Goal: Task Accomplishment & Management: Manage account settings

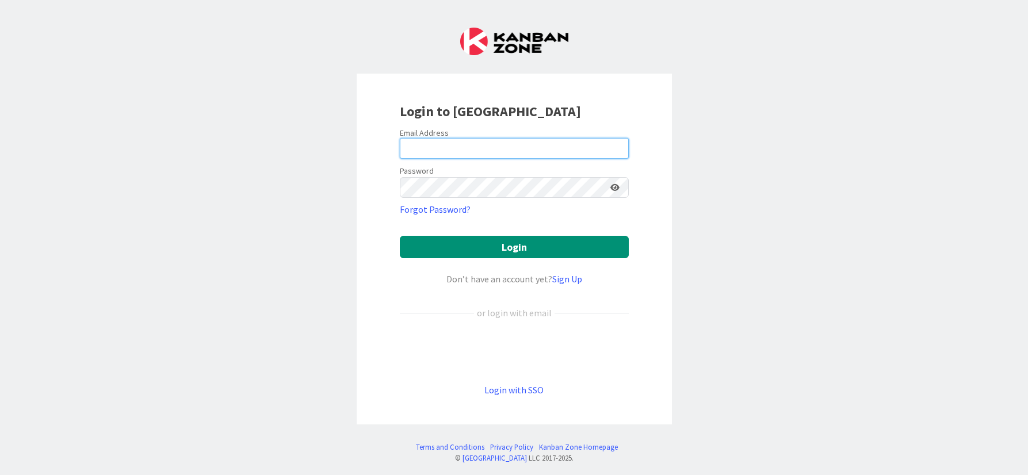
click at [437, 140] on input "email" at bounding box center [514, 148] width 229 height 21
click at [0, 475] on com-1password-button at bounding box center [0, 475] width 0 height 0
type input "[PERSON_NAME][EMAIL_ADDRESS][DOMAIN_NAME]"
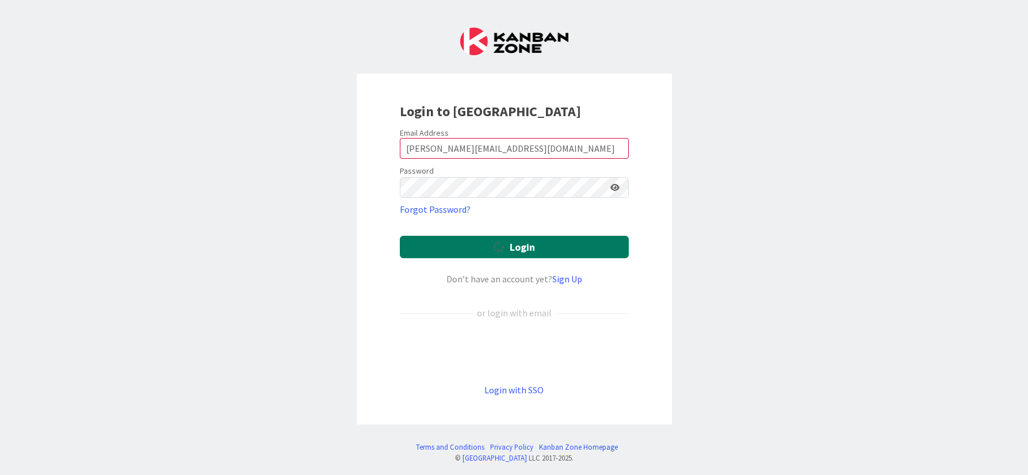
click at [511, 248] on button "Login" at bounding box center [514, 247] width 229 height 22
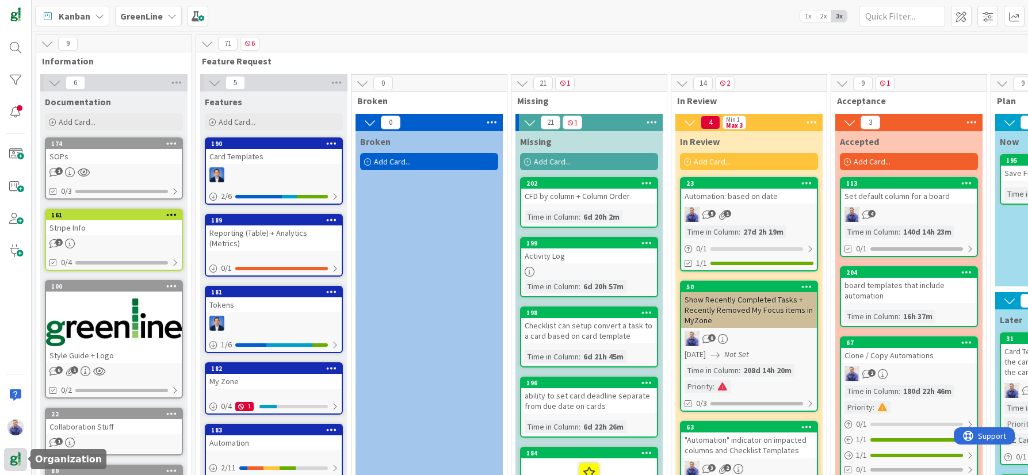
click at [15, 459] on img at bounding box center [15, 460] width 16 height 16
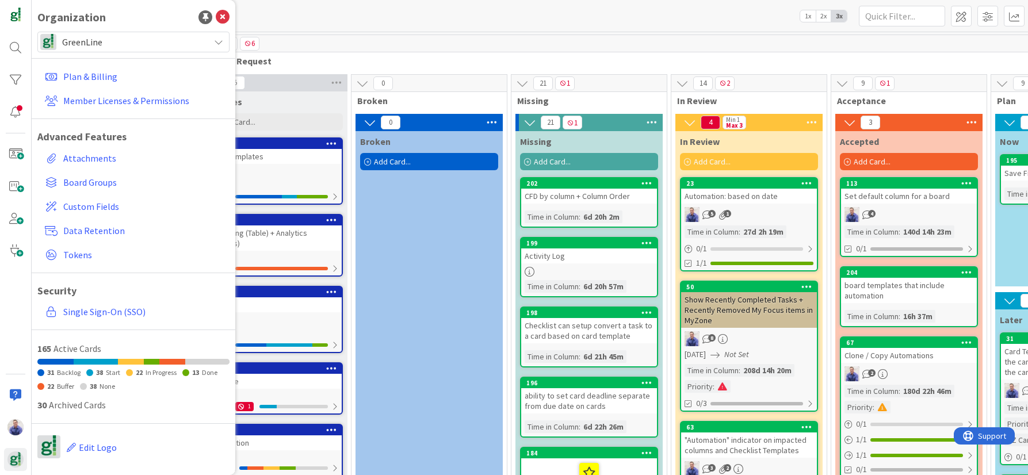
click at [141, 37] on span "GreenLine" at bounding box center [132, 42] width 141 height 16
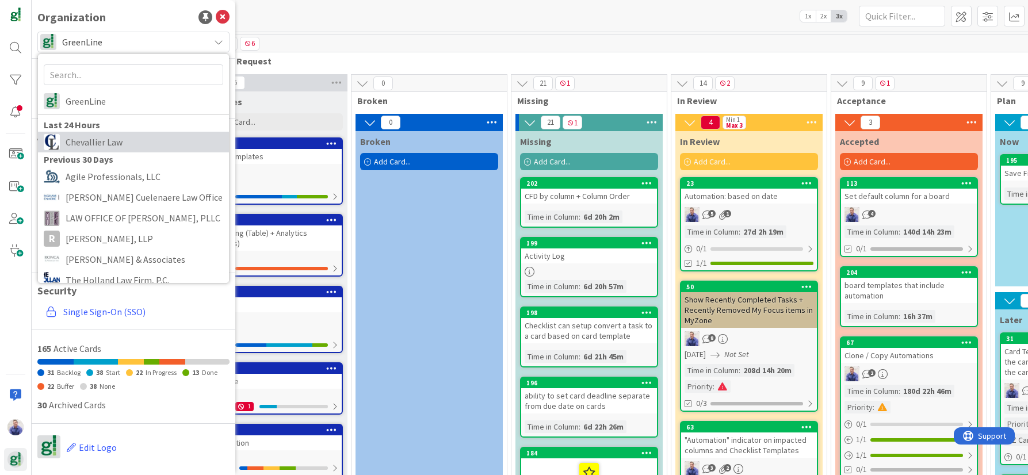
click at [130, 141] on span "Chevallier Law" at bounding box center [145, 141] width 158 height 17
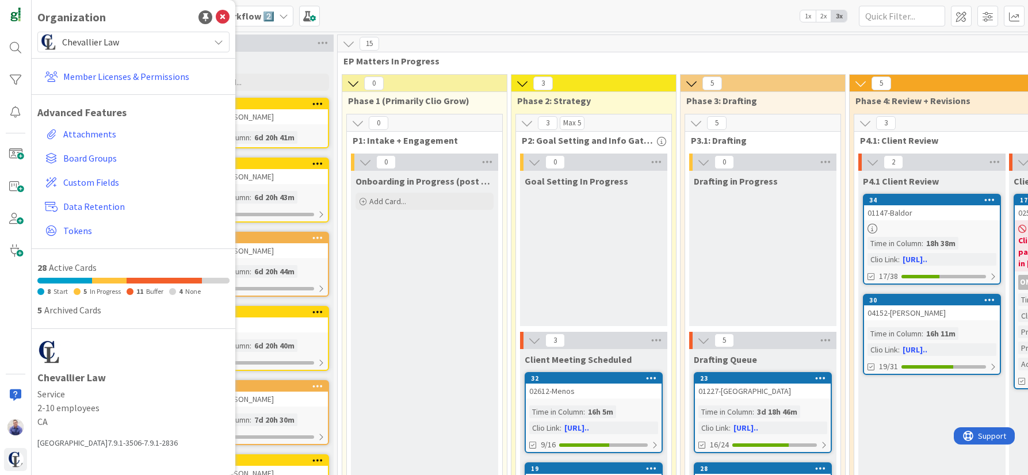
click at [407, 19] on div "Kanban Estate Planning Matter Workflow 2️⃣ 1x 2x 3x" at bounding box center [530, 16] width 996 height 32
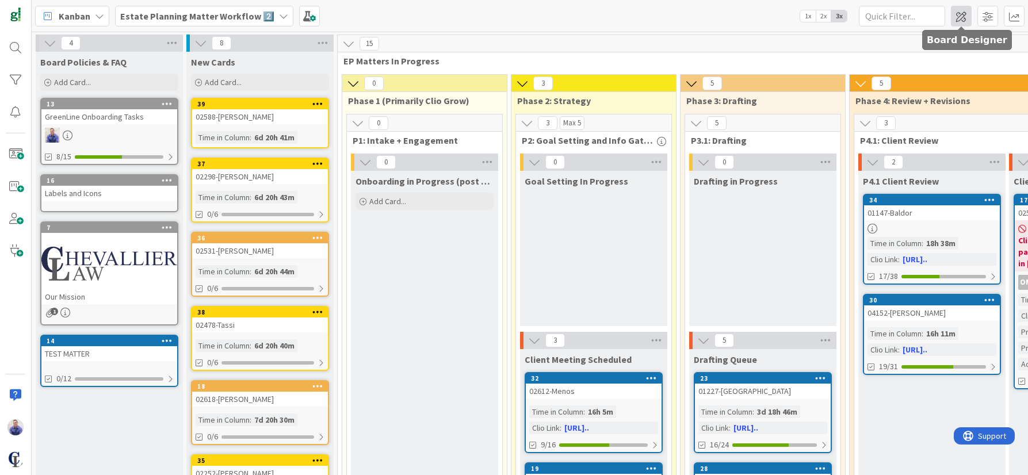
click at [960, 18] on span at bounding box center [961, 16] width 21 height 21
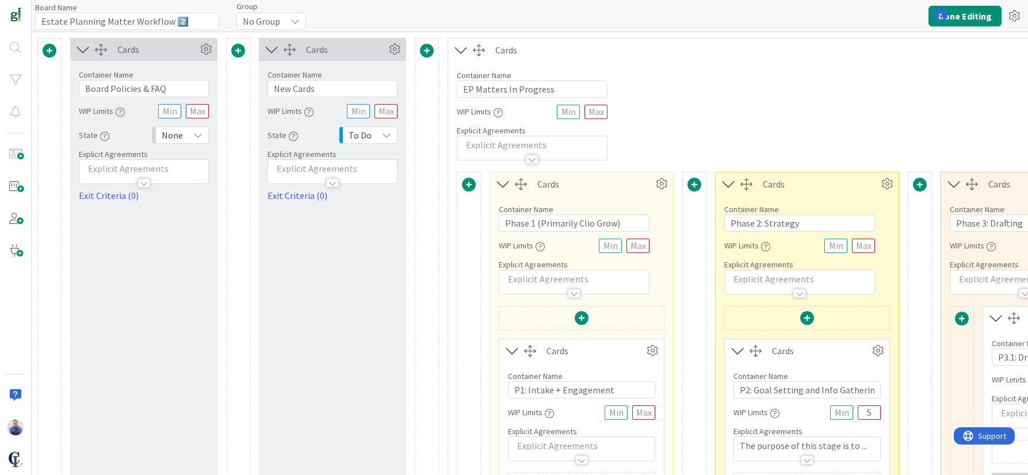
type input "Estate Planning Matter Workflow 2️⃣"
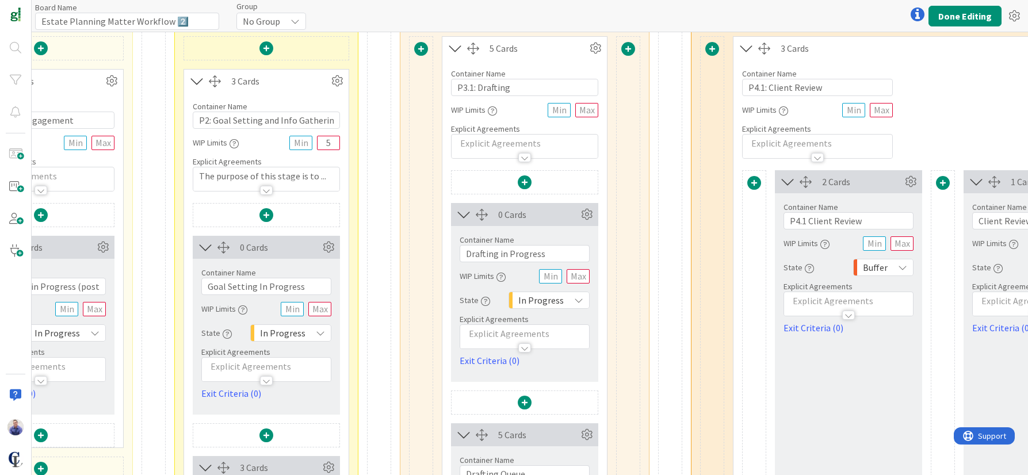
scroll to position [266, 541]
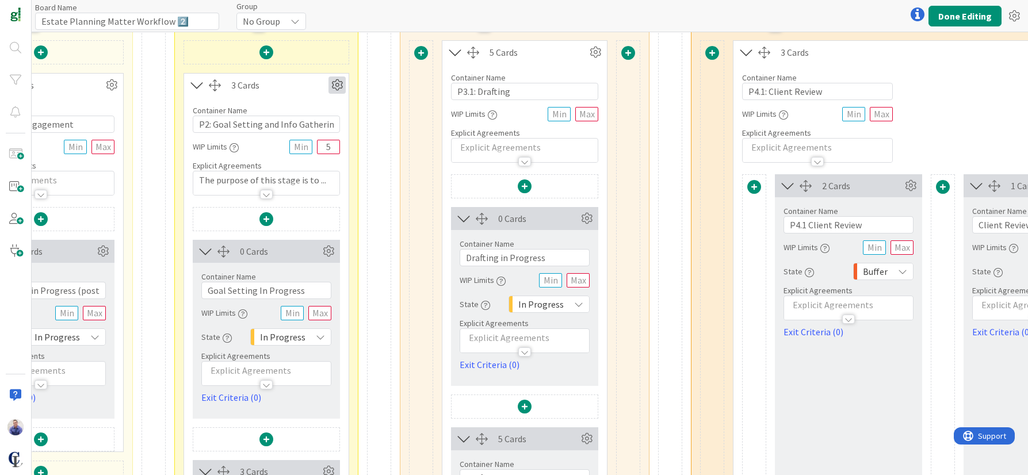
click at [332, 87] on icon at bounding box center [336, 85] width 17 height 17
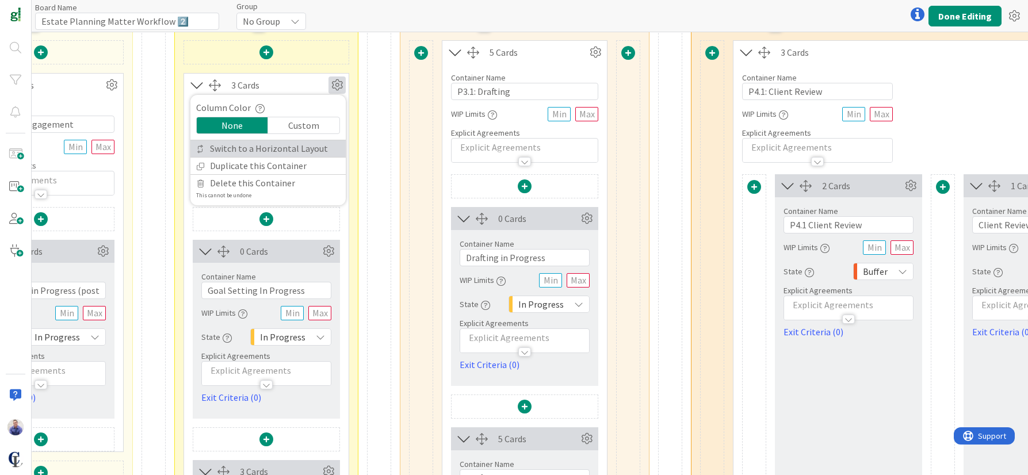
click at [267, 151] on link "Switch to a Horizontal Layout" at bounding box center [267, 148] width 155 height 17
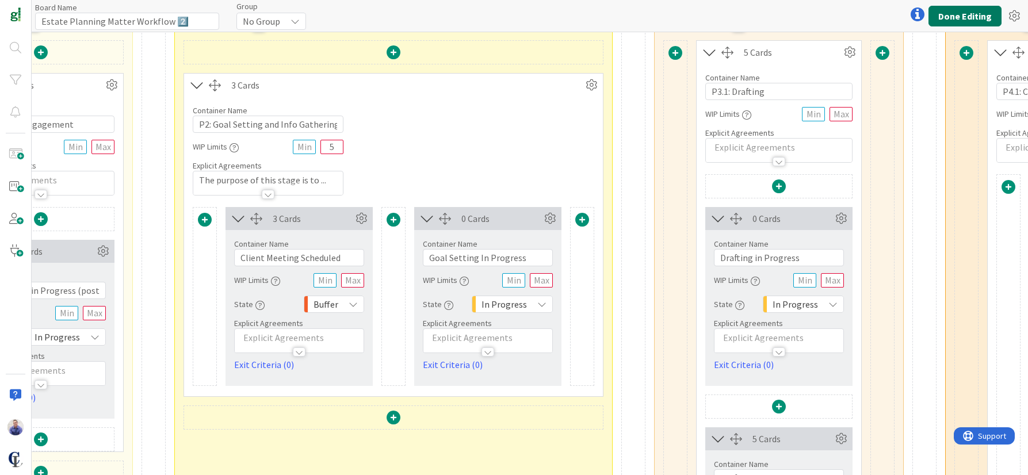
click at [975, 20] on button "Done Editing" at bounding box center [964, 16] width 73 height 21
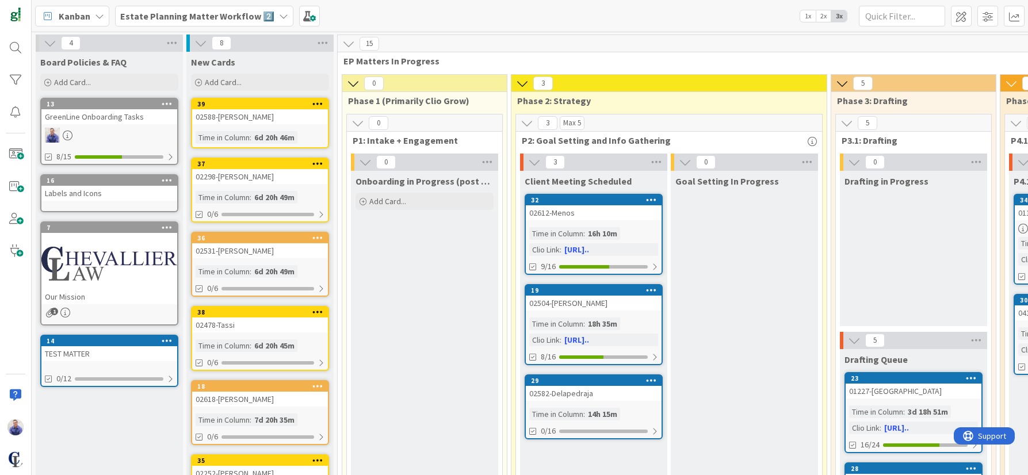
click at [806, 16] on span "1x" at bounding box center [808, 16] width 16 height 12
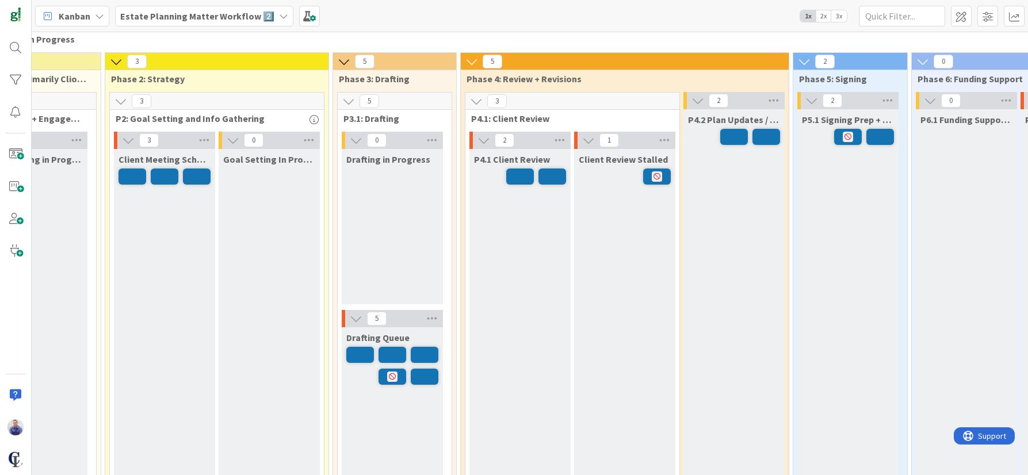
scroll to position [0, 273]
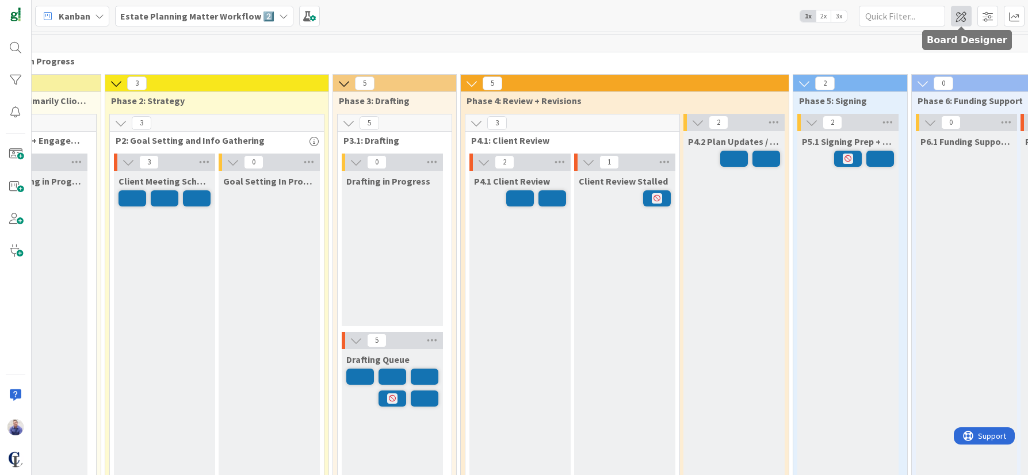
click at [962, 18] on span at bounding box center [961, 16] width 21 height 21
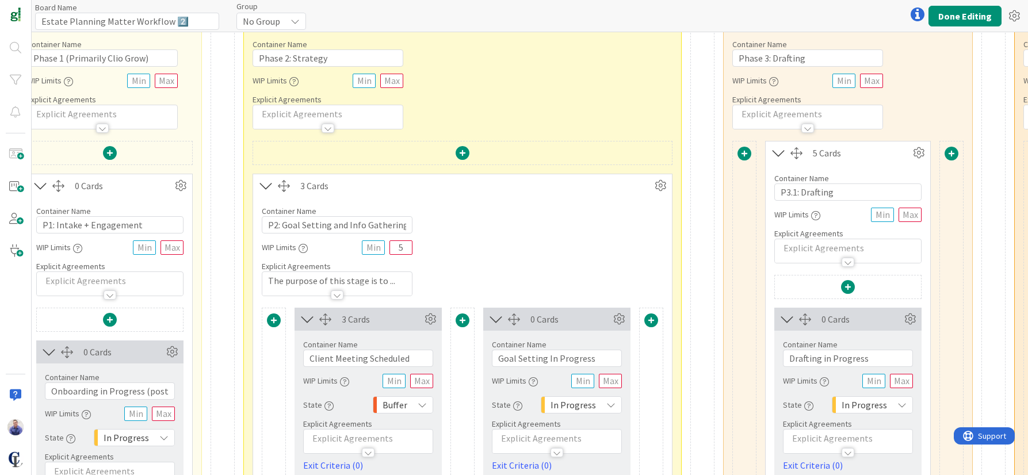
scroll to position [242, 472]
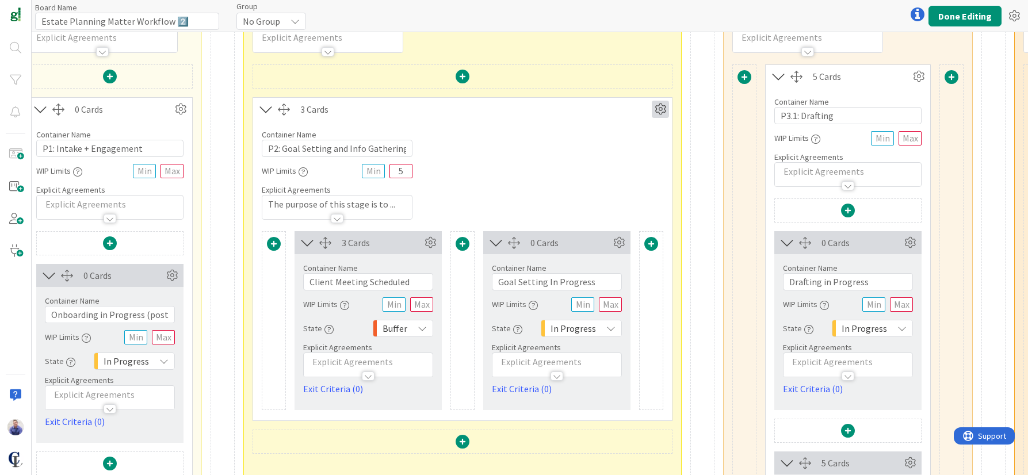
click at [659, 109] on icon at bounding box center [660, 109] width 17 height 17
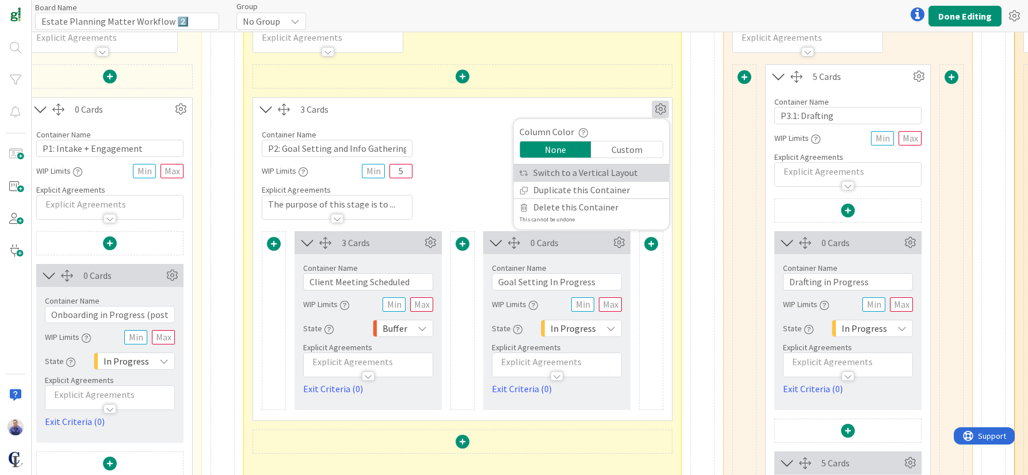
click at [592, 171] on link "Switch to a Vertical Layout" at bounding box center [591, 173] width 155 height 17
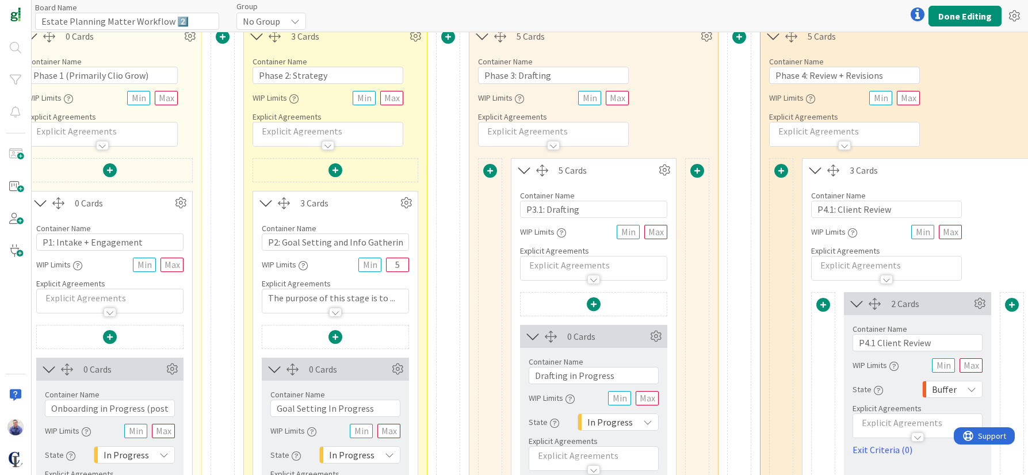
scroll to position [3, 472]
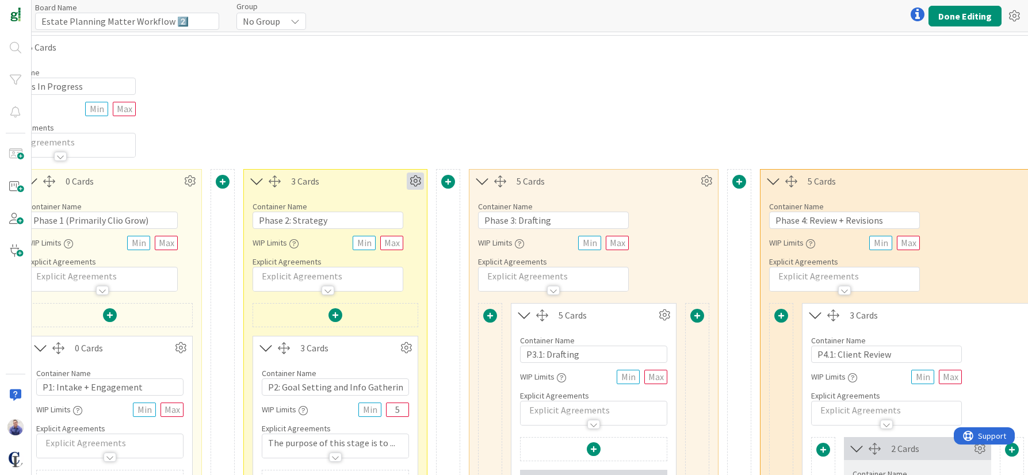
click at [418, 184] on icon at bounding box center [415, 181] width 17 height 17
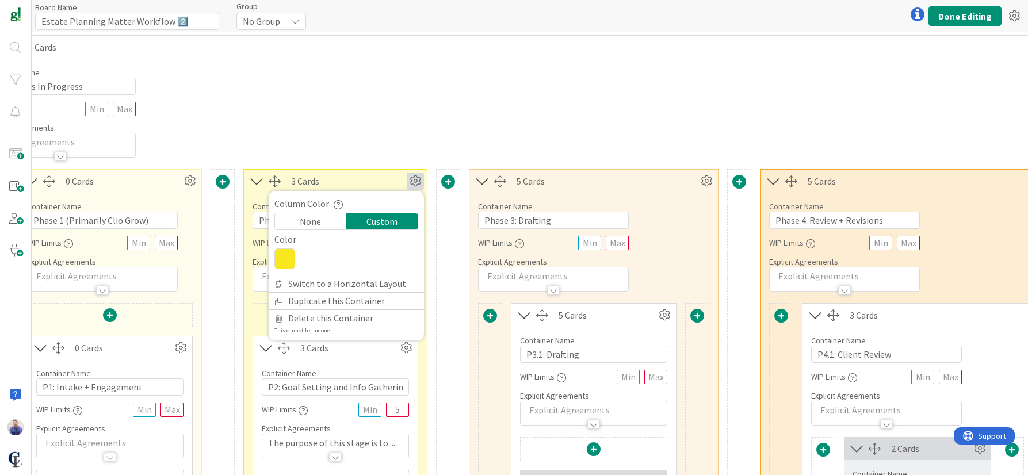
click at [382, 181] on div "3 Cards" at bounding box center [349, 181] width 116 height 14
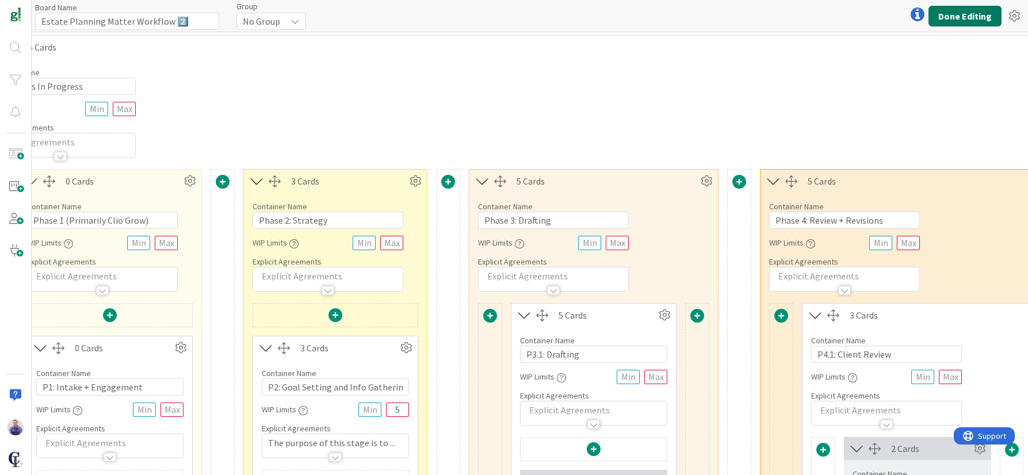
click at [976, 10] on button "Done Editing" at bounding box center [964, 16] width 73 height 21
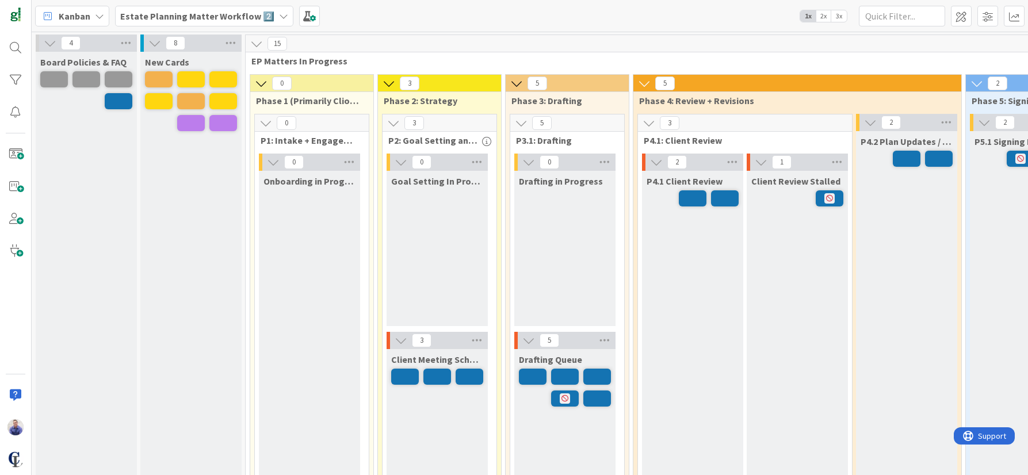
click at [836, 17] on span "3x" at bounding box center [839, 16] width 16 height 12
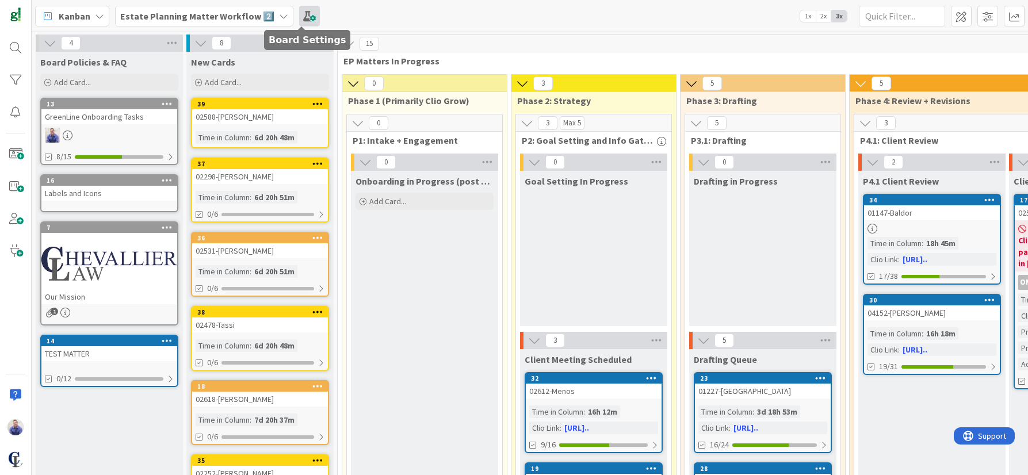
click at [312, 16] on span at bounding box center [309, 16] width 21 height 21
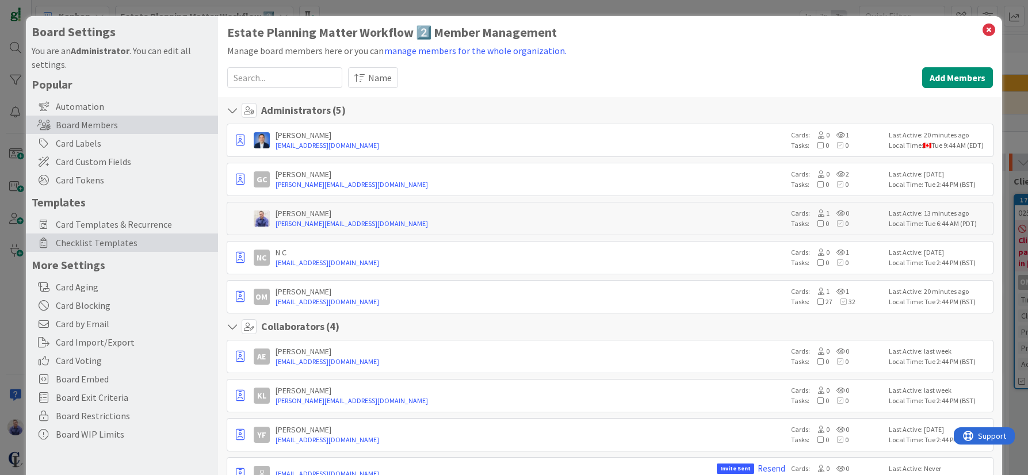
click at [117, 241] on span "Checklist Templates" at bounding box center [134, 243] width 156 height 14
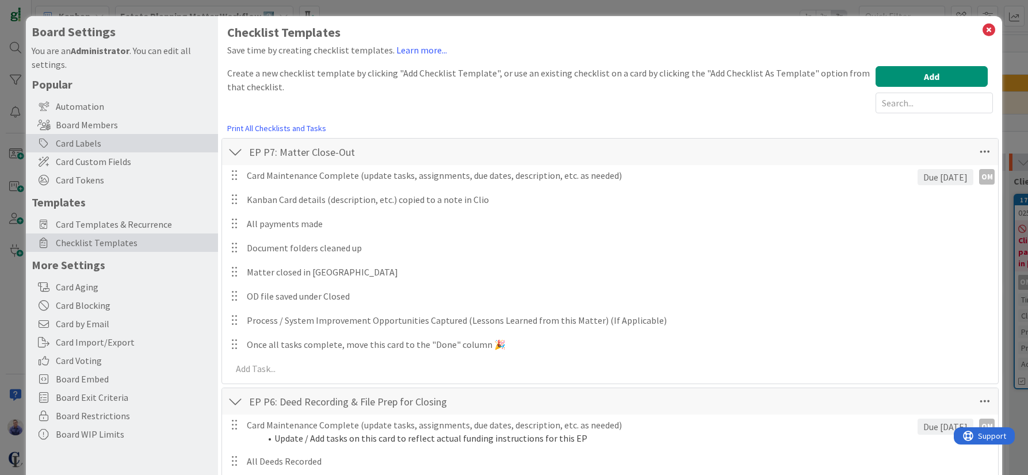
click at [85, 143] on div "Card Labels" at bounding box center [122, 143] width 192 height 18
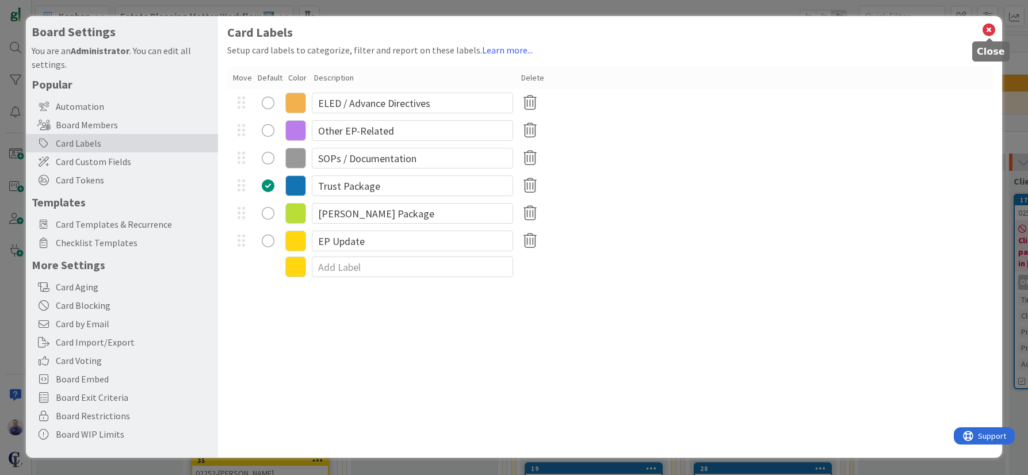
click at [990, 30] on icon at bounding box center [988, 30] width 15 height 16
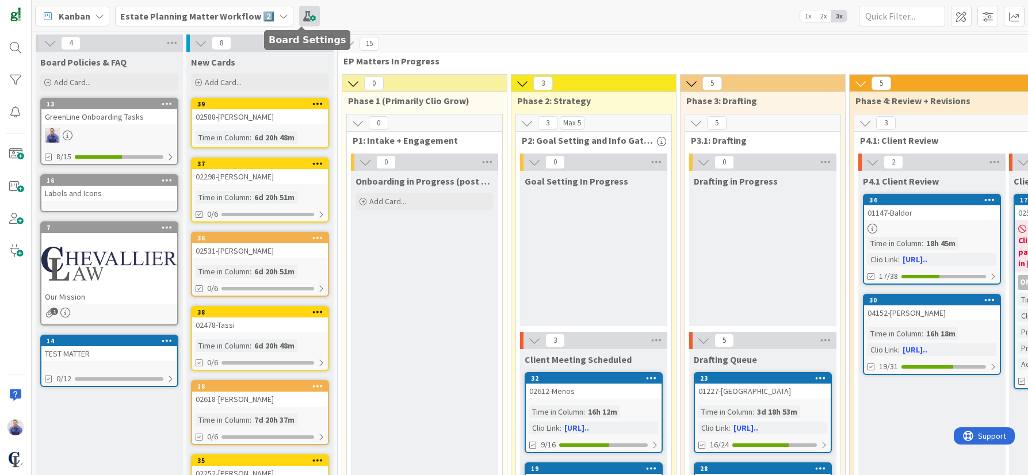
click at [306, 12] on span at bounding box center [309, 16] width 21 height 21
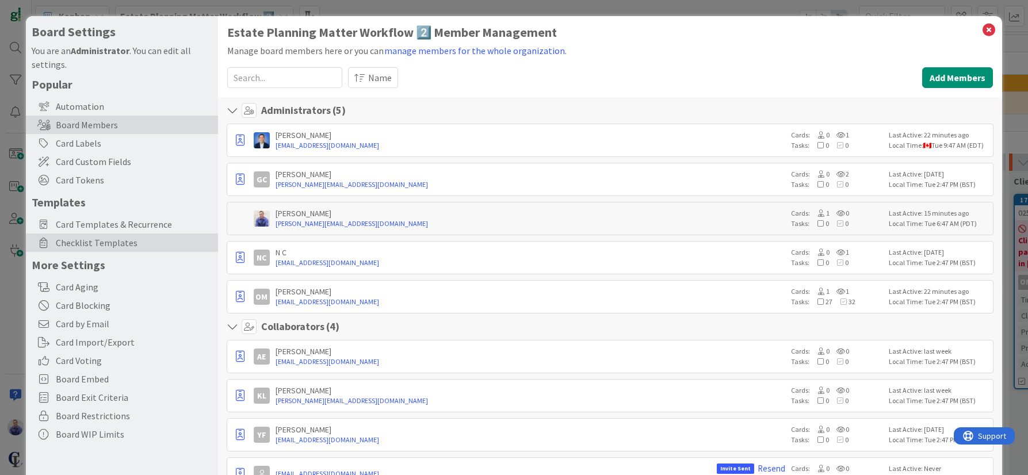
click at [90, 244] on span "Checklist Templates" at bounding box center [134, 243] width 156 height 14
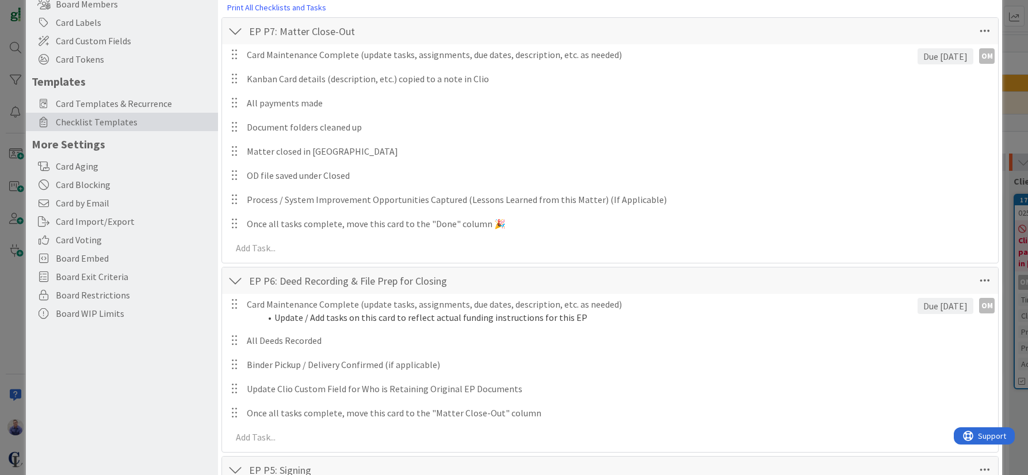
scroll to position [48, 0]
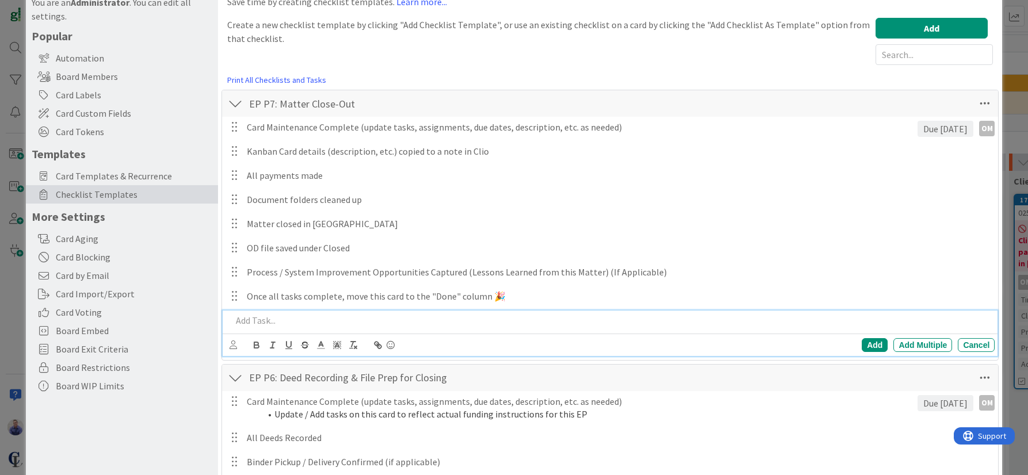
click at [248, 324] on p at bounding box center [611, 320] width 759 height 13
click at [869, 342] on div "Add" at bounding box center [875, 345] width 26 height 14
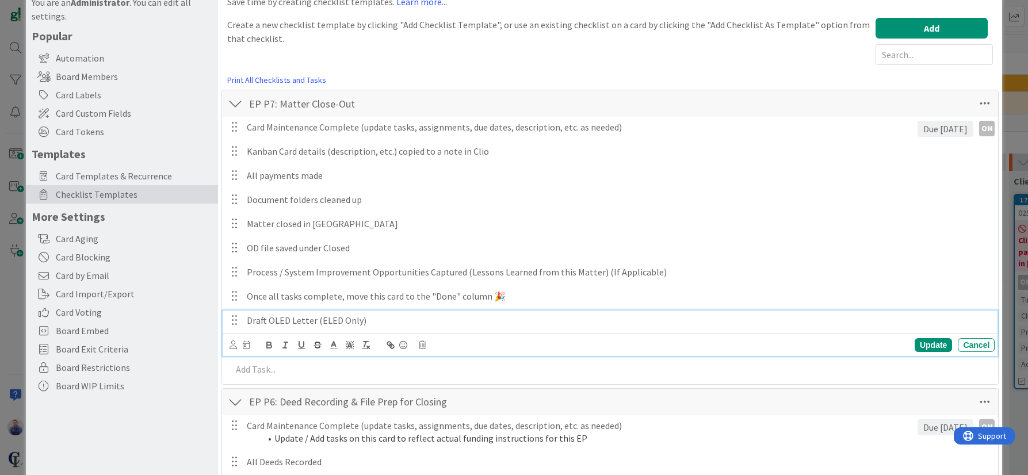
click at [372, 320] on p "Draft OLED Letter (ELED Only)" at bounding box center [618, 320] width 743 height 13
click at [423, 347] on icon at bounding box center [422, 345] width 7 height 8
drag, startPoint x: 446, startPoint y: 391, endPoint x: 496, endPoint y: 320, distance: 86.7
click at [447, 389] on div "Delete" at bounding box center [451, 394] width 43 height 21
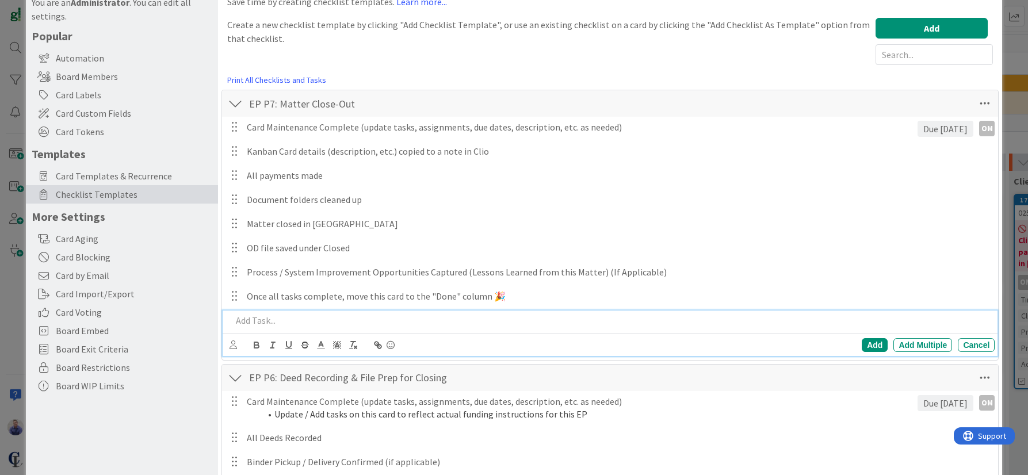
click at [343, 322] on p at bounding box center [611, 320] width 759 height 13
click at [445, 343] on div "Add Add Multiple Cancel" at bounding box center [613, 345] width 766 height 16
click at [527, 364] on div "EP P6: Deed Recording & File Prep for Closing Checklist Name 45 / 64 EP P6: Dee…" at bounding box center [610, 457] width 778 height 186
click at [228, 320] on div "Draft ELED Letter (ELED Only)" at bounding box center [611, 321] width 768 height 20
click at [862, 344] on div "Add" at bounding box center [875, 345] width 26 height 14
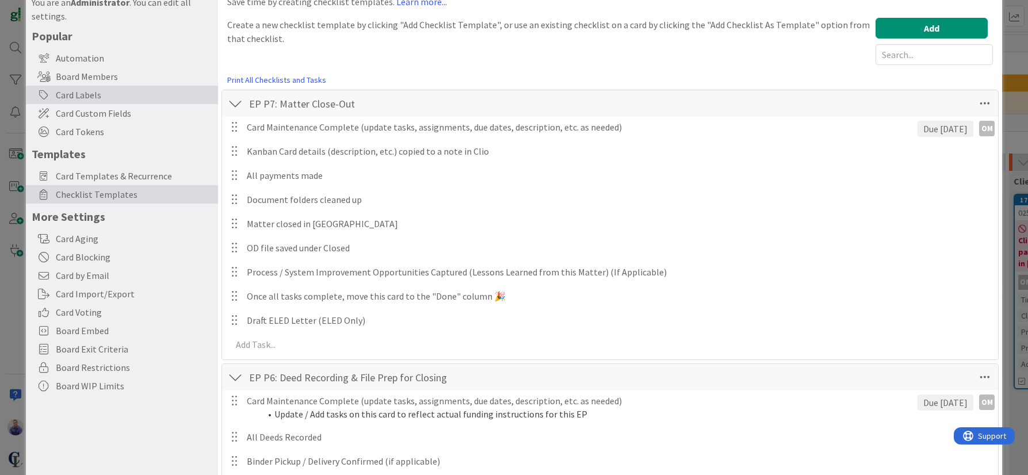
click at [106, 95] on div "Card Labels" at bounding box center [122, 95] width 192 height 18
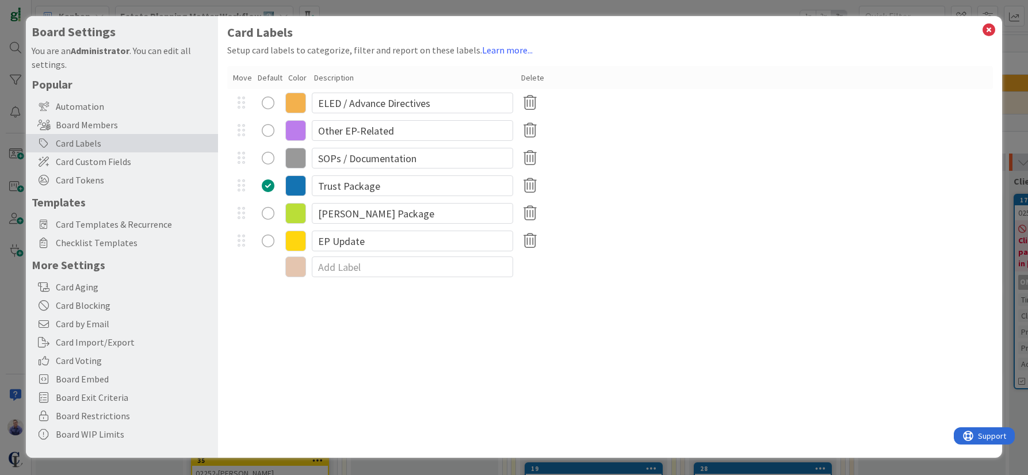
scroll to position [0, 0]
click at [296, 106] on icon at bounding box center [295, 103] width 21 height 21
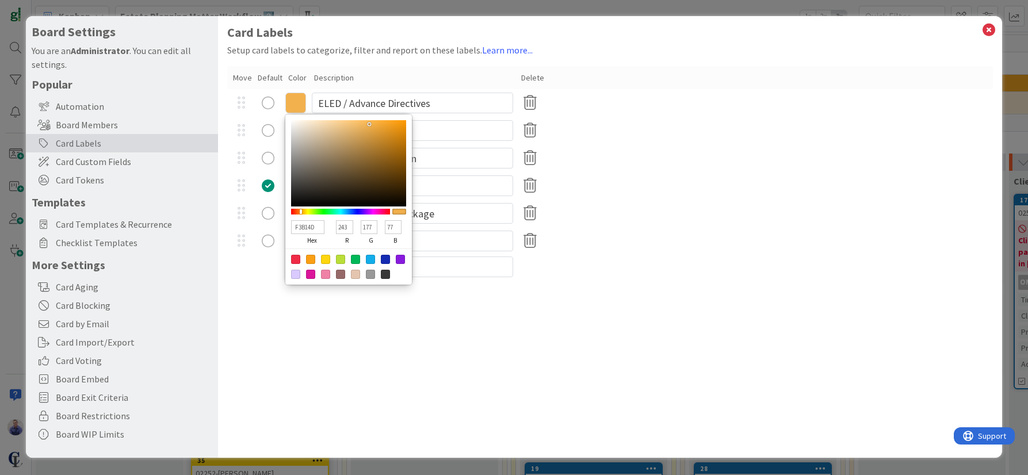
click at [308, 225] on input "F3B14D" at bounding box center [307, 227] width 33 height 14
click at [104, 248] on span "Checklist Templates" at bounding box center [134, 243] width 156 height 14
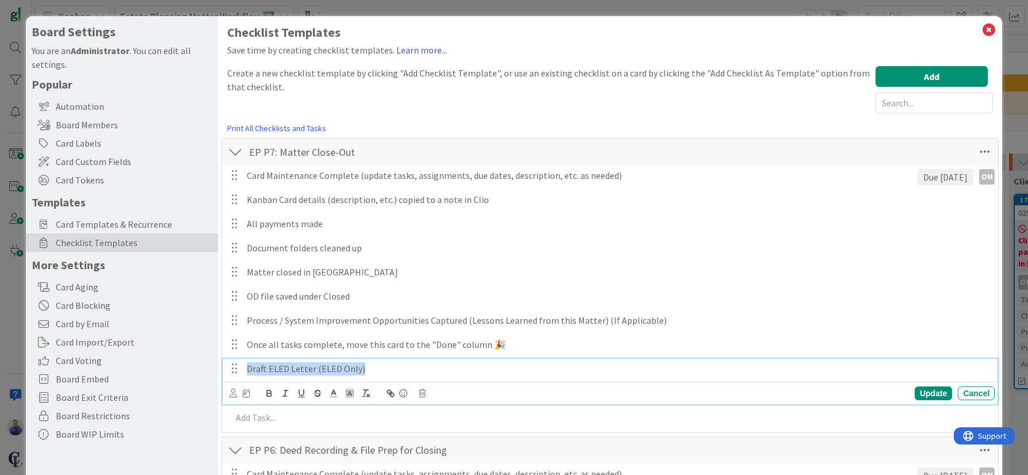
drag, startPoint x: 396, startPoint y: 368, endPoint x: 282, endPoint y: 370, distance: 114.5
click at [242, 365] on div "Draft ELED Letter (ELED Only)" at bounding box center [618, 369] width 752 height 20
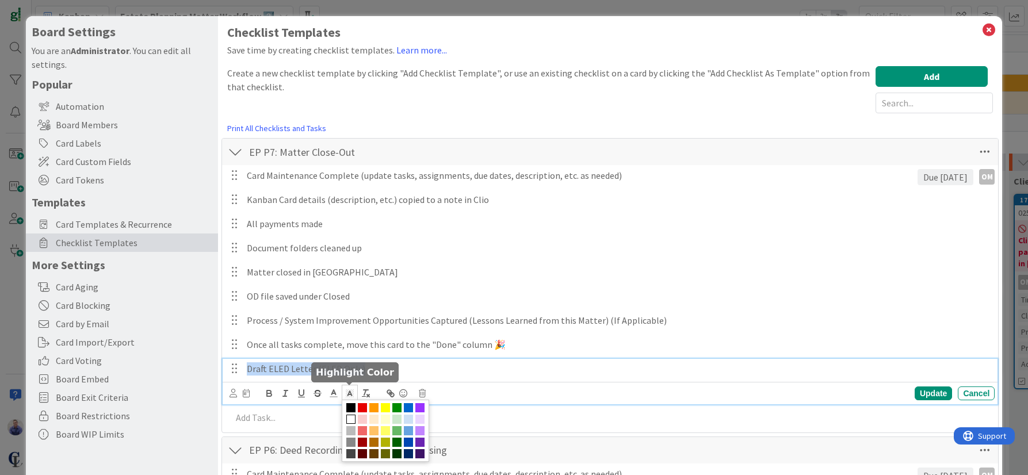
click at [350, 394] on icon at bounding box center [350, 393] width 10 height 10
click at [373, 428] on span at bounding box center [373, 430] width 9 height 9
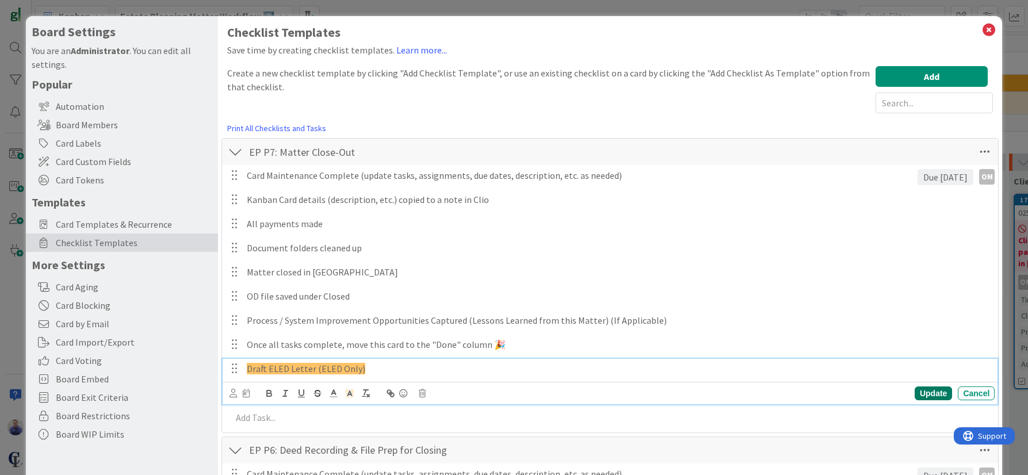
click at [925, 393] on div "Update" at bounding box center [933, 394] width 37 height 14
drag, startPoint x: 391, startPoint y: 369, endPoint x: 236, endPoint y: 381, distance: 155.2
click at [242, 368] on div "Draft ELED Letter (ELED Only)" at bounding box center [618, 369] width 752 height 20
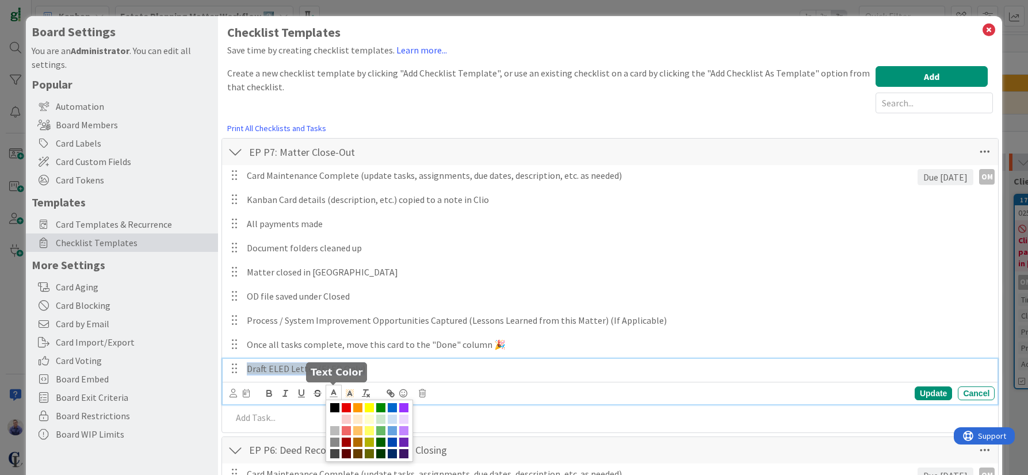
click at [334, 394] on icon at bounding box center [333, 393] width 10 height 10
click at [358, 431] on span at bounding box center [357, 430] width 9 height 9
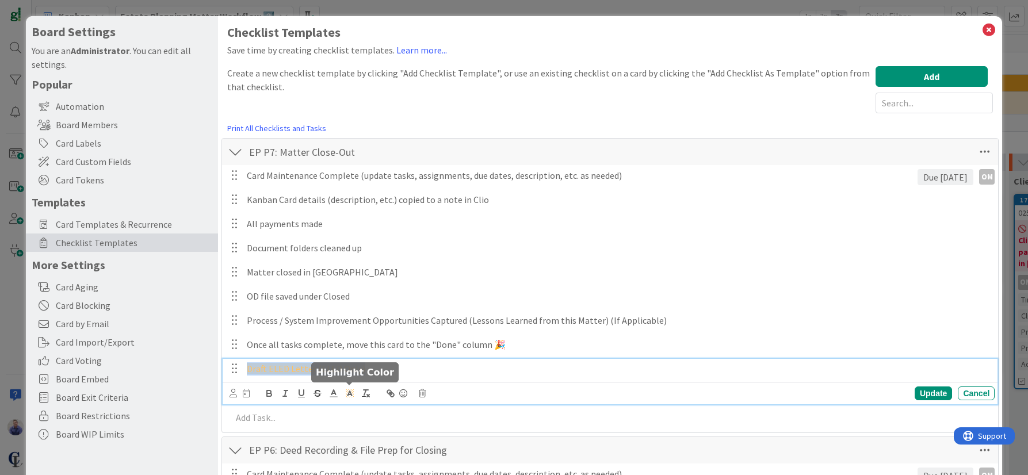
click at [350, 390] on icon at bounding box center [350, 393] width 10 height 10
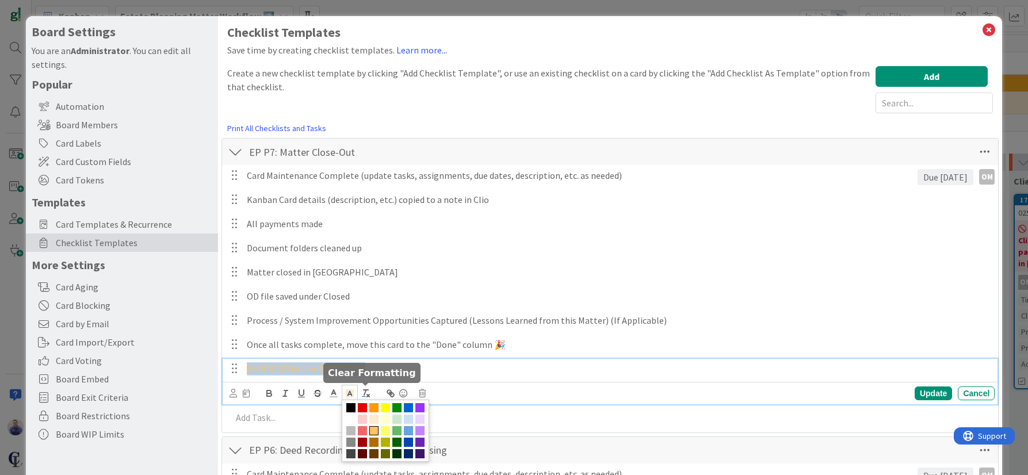
click at [367, 393] on icon "button" at bounding box center [366, 393] width 10 height 10
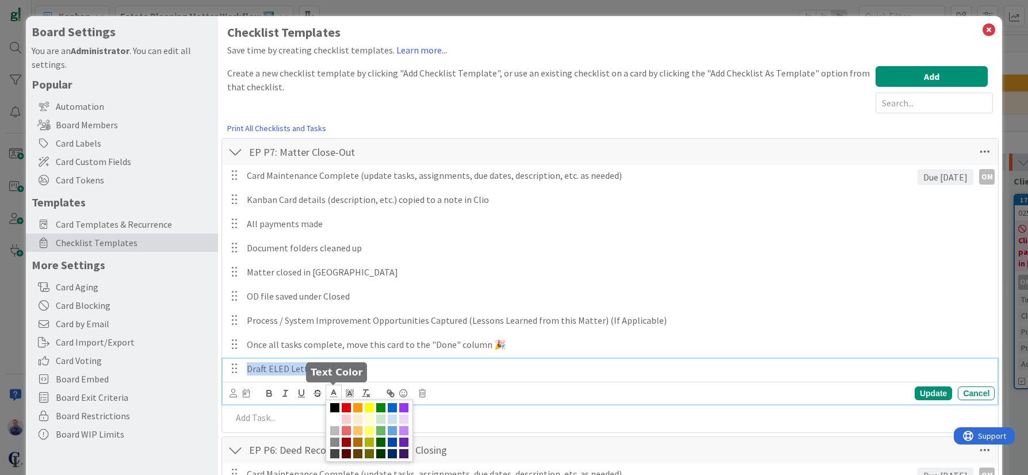
click at [331, 394] on icon at bounding box center [333, 393] width 10 height 10
click at [356, 407] on span at bounding box center [357, 407] width 9 height 9
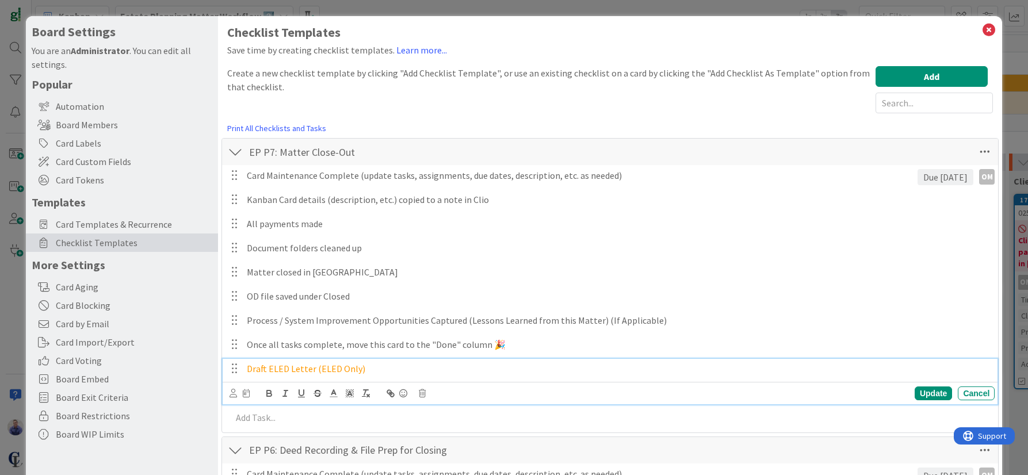
click at [447, 375] on p "Draft ELED Letter (ELED Only)" at bounding box center [618, 368] width 743 height 13
drag, startPoint x: 389, startPoint y: 368, endPoint x: 378, endPoint y: 368, distance: 10.4
click at [378, 368] on p "Draft ELED Letter (ELED Only)" at bounding box center [618, 368] width 743 height 13
click at [424, 395] on icon at bounding box center [422, 393] width 7 height 8
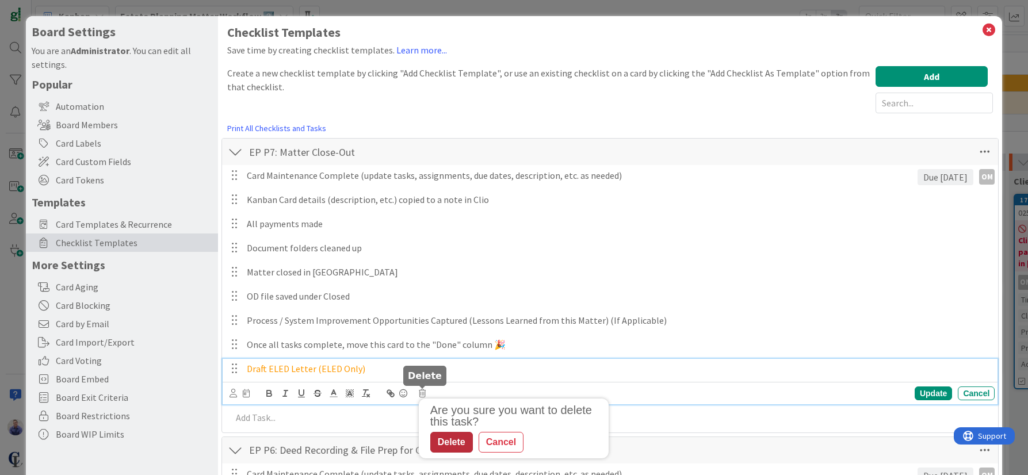
click at [452, 438] on div "Delete" at bounding box center [451, 442] width 43 height 21
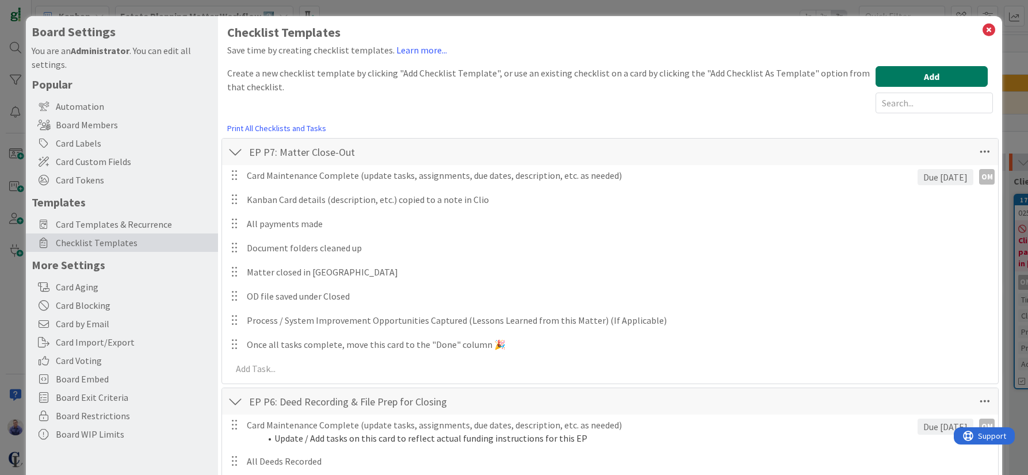
click at [919, 74] on button "Add" at bounding box center [931, 76] width 112 height 21
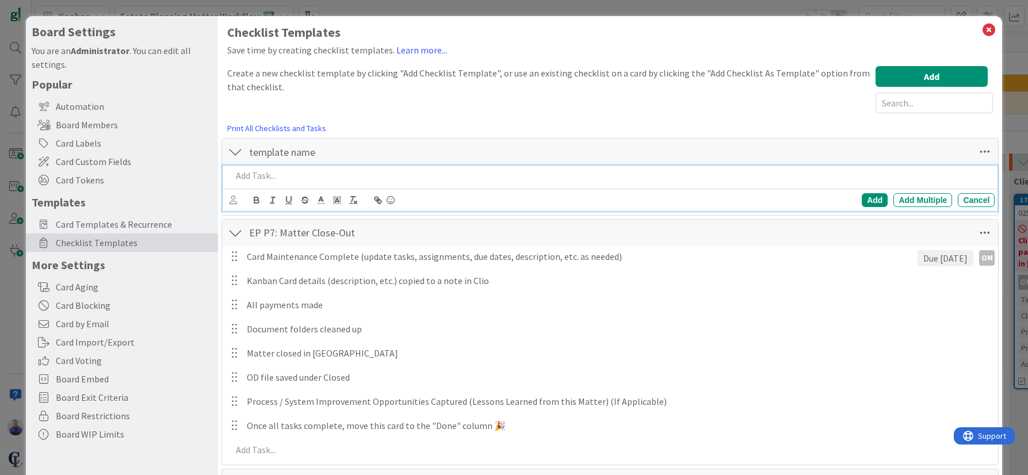
click at [388, 177] on p at bounding box center [611, 175] width 759 height 13
click at [865, 203] on div "Add" at bounding box center [875, 200] width 26 height 14
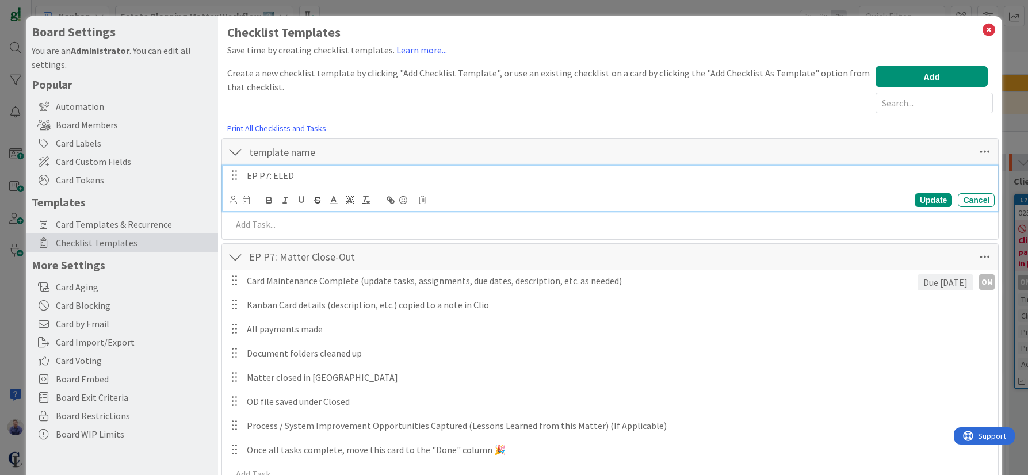
click at [300, 177] on p "EP P7: ELED" at bounding box center [618, 175] width 743 height 13
click at [663, 196] on div "Update Cancel" at bounding box center [613, 200] width 766 height 16
click at [920, 195] on div "Update" at bounding box center [933, 200] width 37 height 14
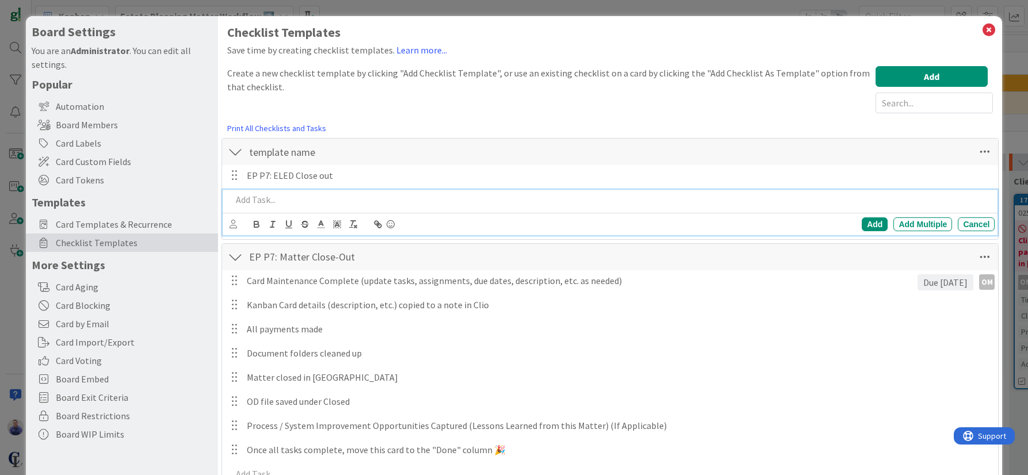
click at [403, 206] on p at bounding box center [611, 199] width 759 height 13
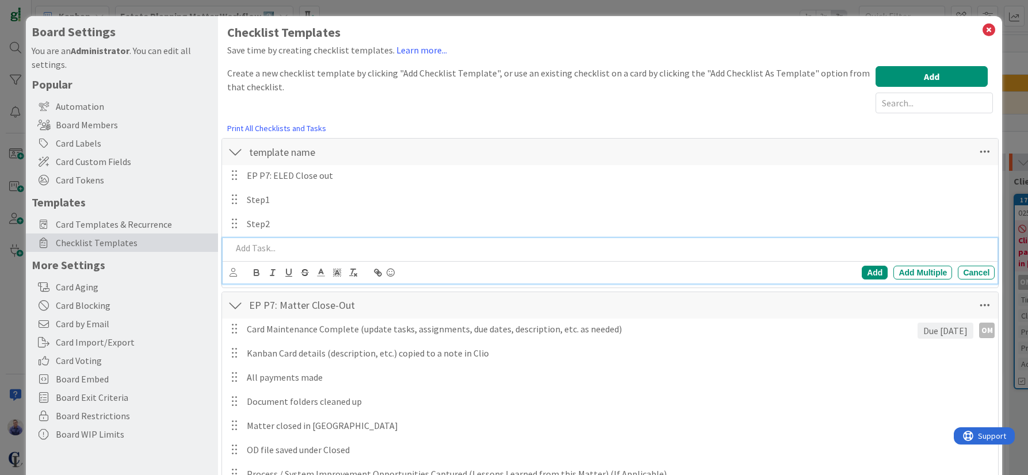
click at [536, 89] on div "Create a new checklist template by clicking "Add Checklist Template", or use an…" at bounding box center [548, 89] width 642 height 47
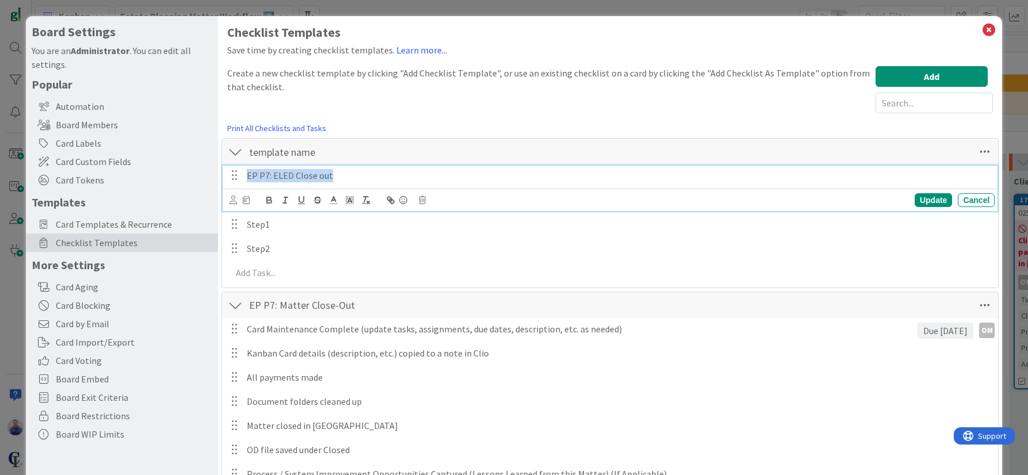
drag, startPoint x: 341, startPoint y: 177, endPoint x: 233, endPoint y: 175, distance: 107.6
click at [242, 175] on div "EP P7: ELED Close out" at bounding box center [618, 176] width 752 height 20
copy p "EP P7: ELED Close out"
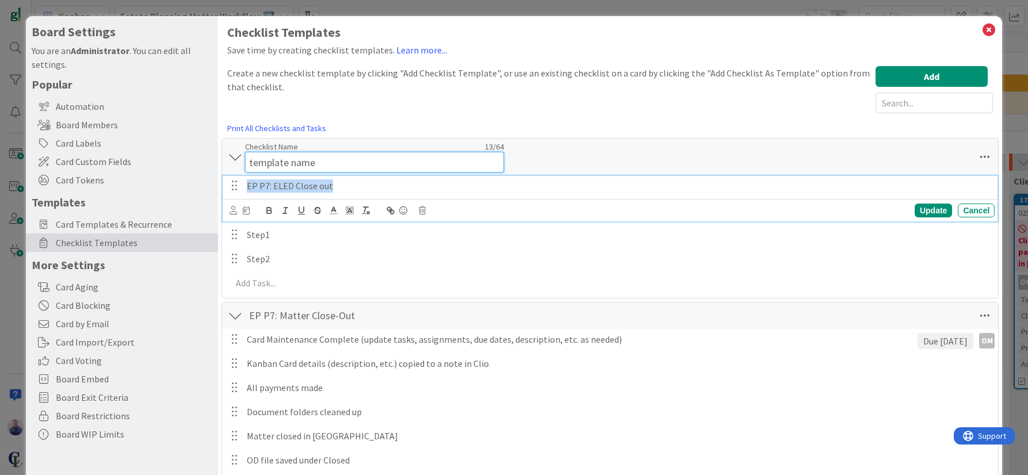
click at [282, 154] on input "template name" at bounding box center [374, 162] width 259 height 21
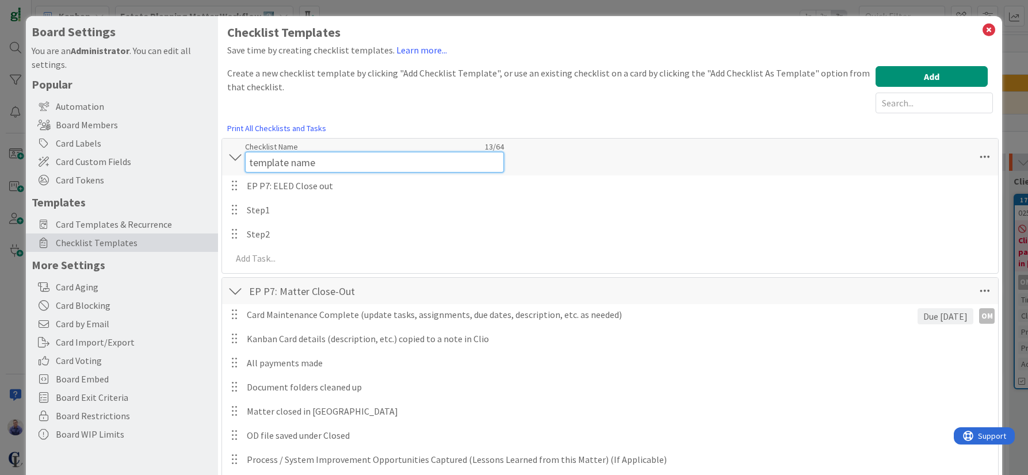
click at [282, 154] on input "template name" at bounding box center [374, 162] width 259 height 21
click at [281, 160] on input "template name" at bounding box center [374, 162] width 259 height 21
click at [282, 162] on input "template name" at bounding box center [374, 162] width 259 height 21
paste input "EP P7: ELED Close out"
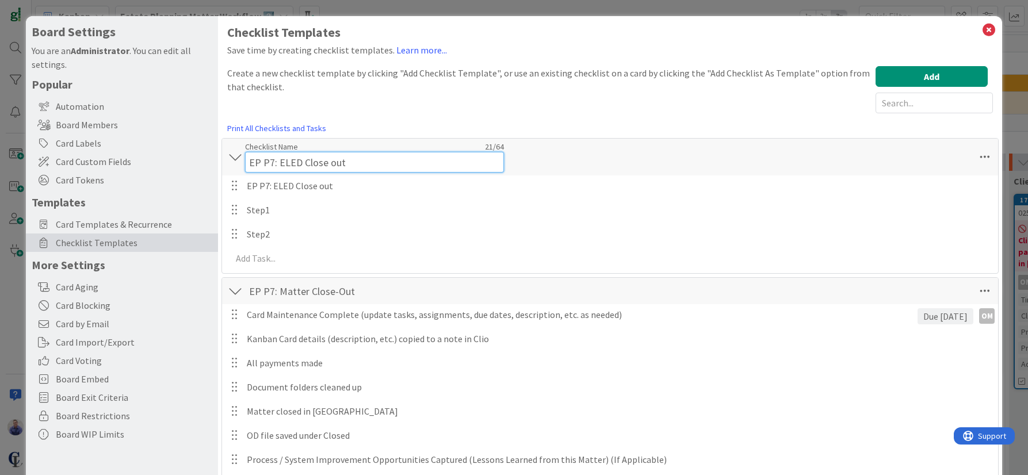
type input "EP P7: ELED Close out"
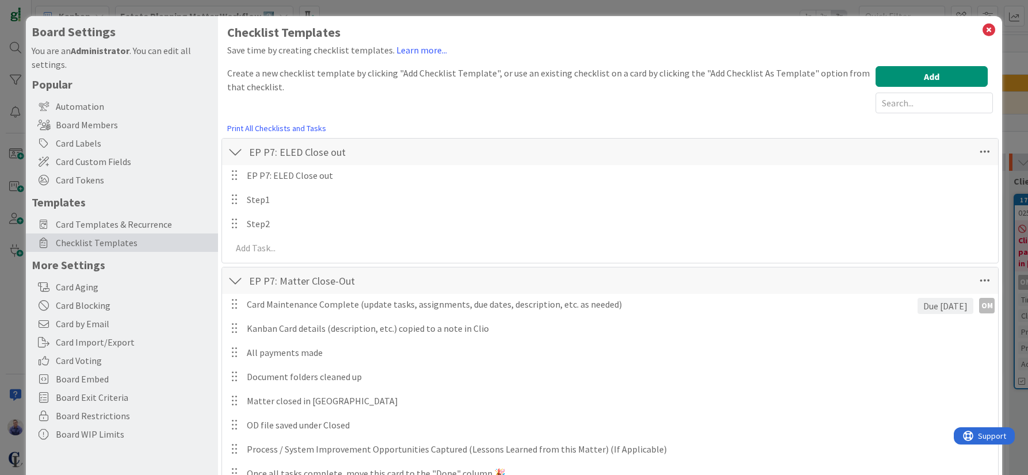
click at [590, 162] on div "EP P7: ELED Close out Checklist Name 21 / 64 EP P7: ELED Close out" at bounding box center [610, 152] width 777 height 26
click at [90, 110] on div "Automation" at bounding box center [122, 106] width 192 height 18
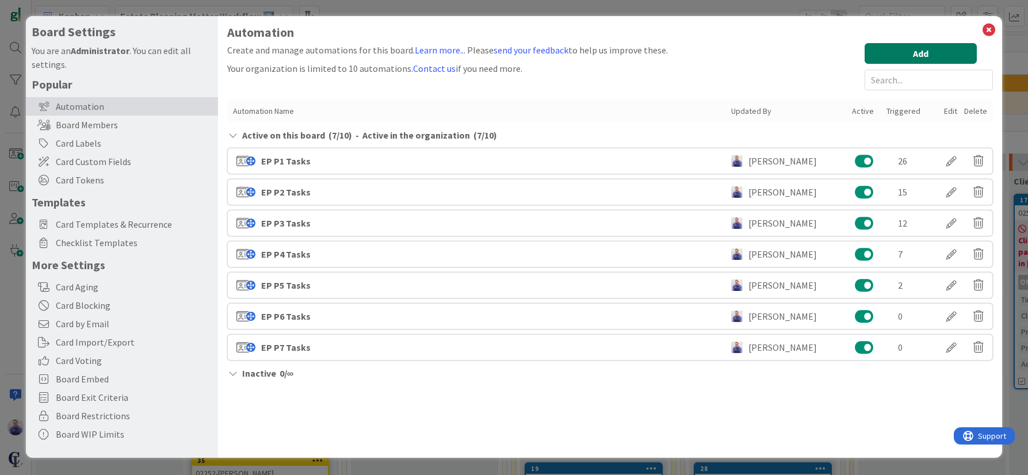
click at [925, 52] on button "Add" at bounding box center [921, 53] width 112 height 21
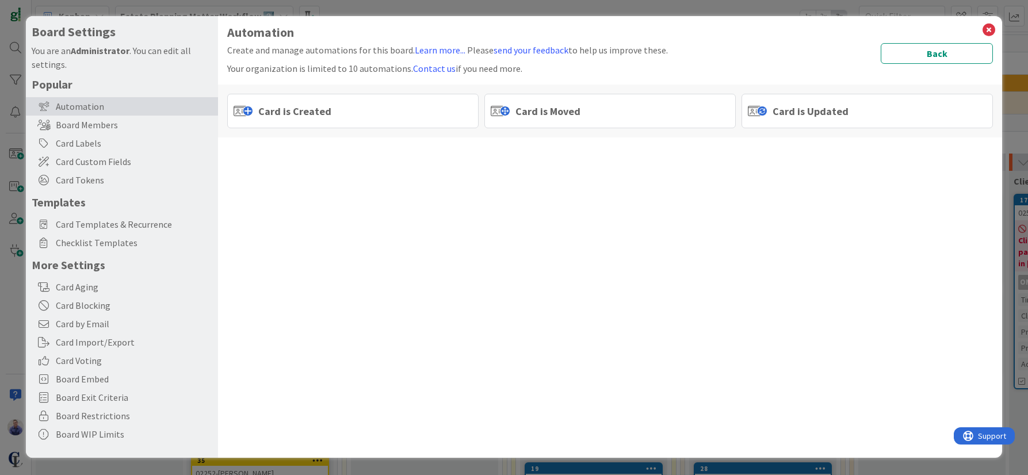
click at [572, 113] on span "Card is Moved" at bounding box center [547, 112] width 65 height 16
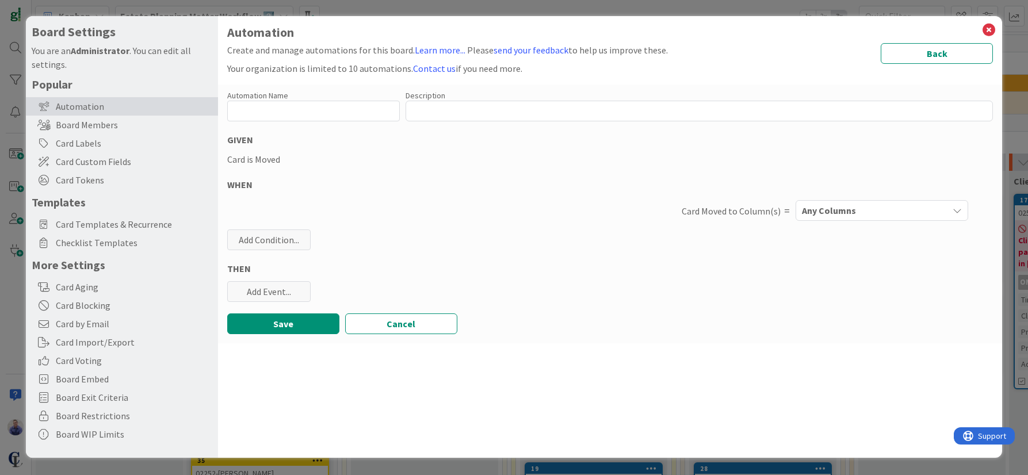
click at [894, 213] on div "Any Columns" at bounding box center [873, 210] width 149 height 18
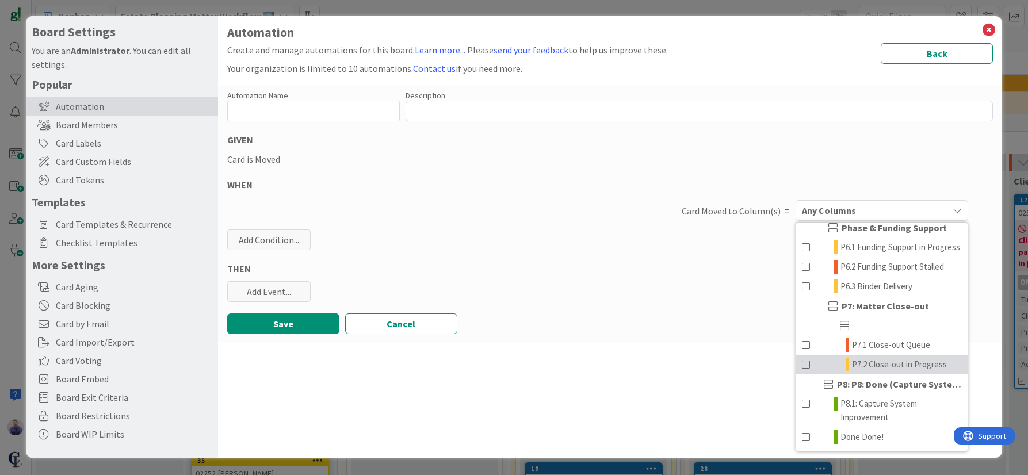
scroll to position [468, 0]
click at [860, 361] on span "P7.2 Close-out in Progress" at bounding box center [899, 365] width 95 height 14
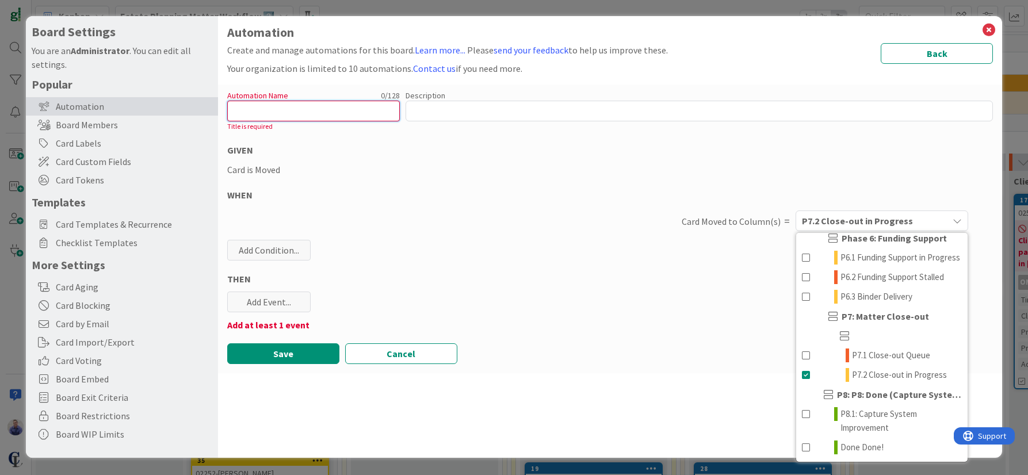
drag, startPoint x: 360, startPoint y: 114, endPoint x: 371, endPoint y: 108, distance: 12.6
click at [364, 112] on input "text" at bounding box center [313, 111] width 173 height 21
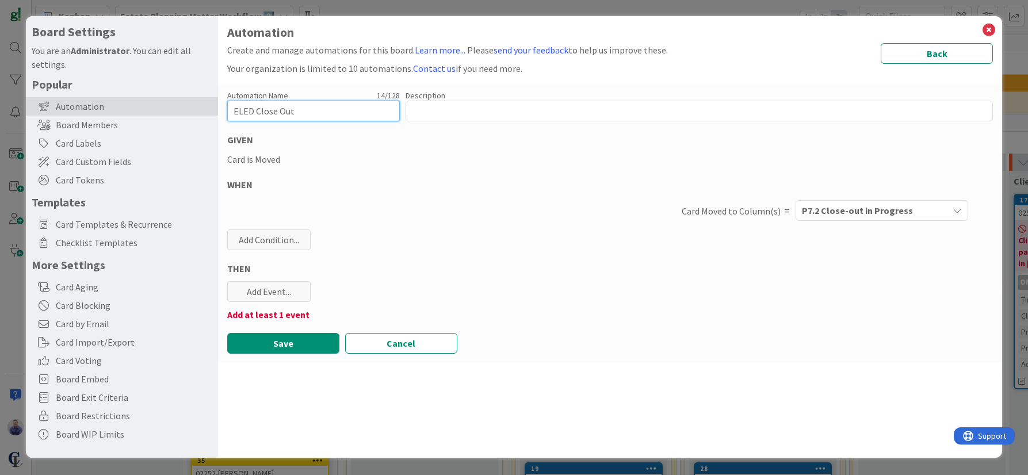
click at [231, 112] on input "ELED Close Out" at bounding box center [313, 111] width 173 height 21
type input "P7: ELED Close Out"
click at [433, 151] on div "Automation Name 18 / 128 P7: ELED Close Out Description 0 / 256 GIVEN Card is M…" at bounding box center [610, 224] width 785 height 278
click at [241, 247] on div "Add Condition..." at bounding box center [268, 240] width 83 height 21
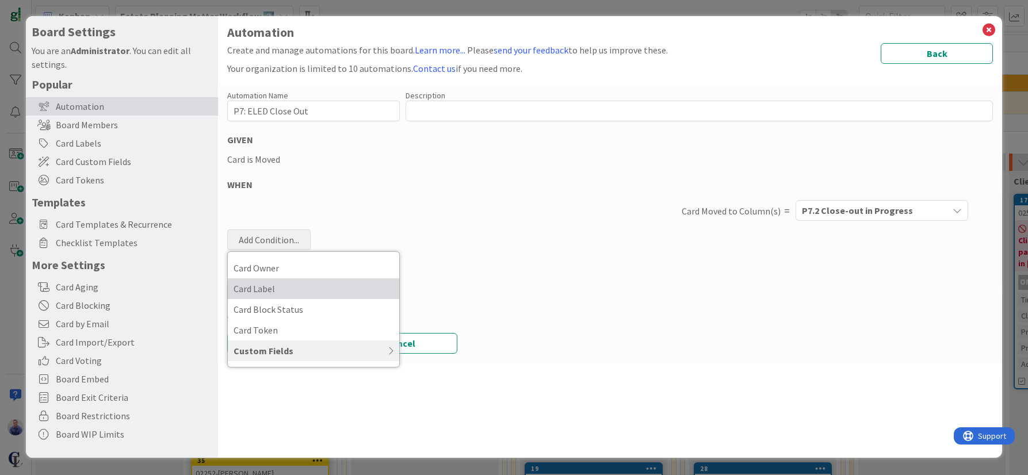
click at [255, 290] on span "Card Label" at bounding box center [314, 288] width 160 height 17
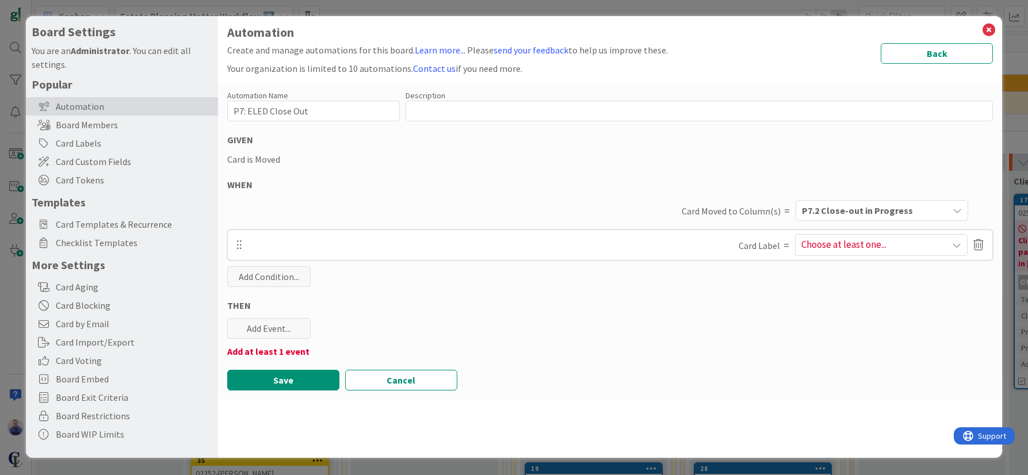
click at [851, 243] on span "Choose at least one..." at bounding box center [881, 245] width 171 height 21
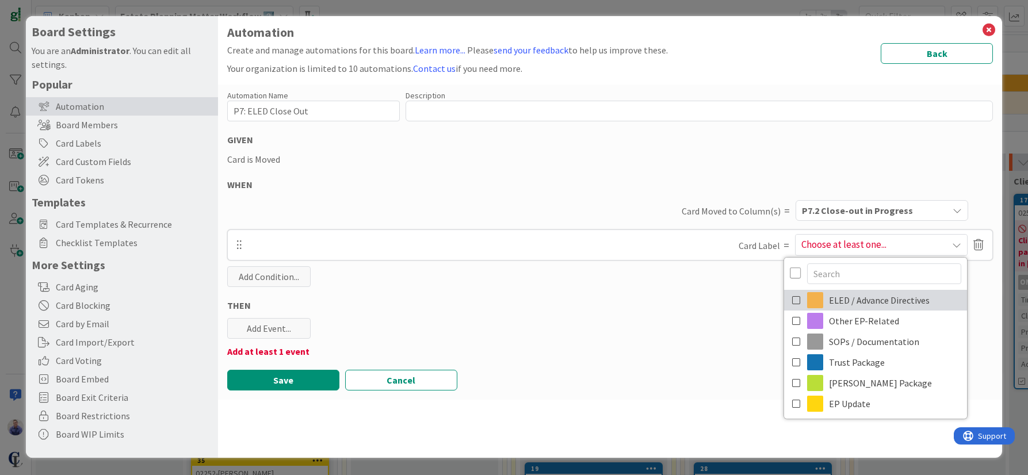
click at [844, 300] on link "ELED / Advance Directives" at bounding box center [875, 300] width 183 height 21
click at [610, 284] on div "Automation Name 18 / 128 P7: ELED Close Out Description 0 / 256 GIVEN Card is M…" at bounding box center [610, 242] width 785 height 315
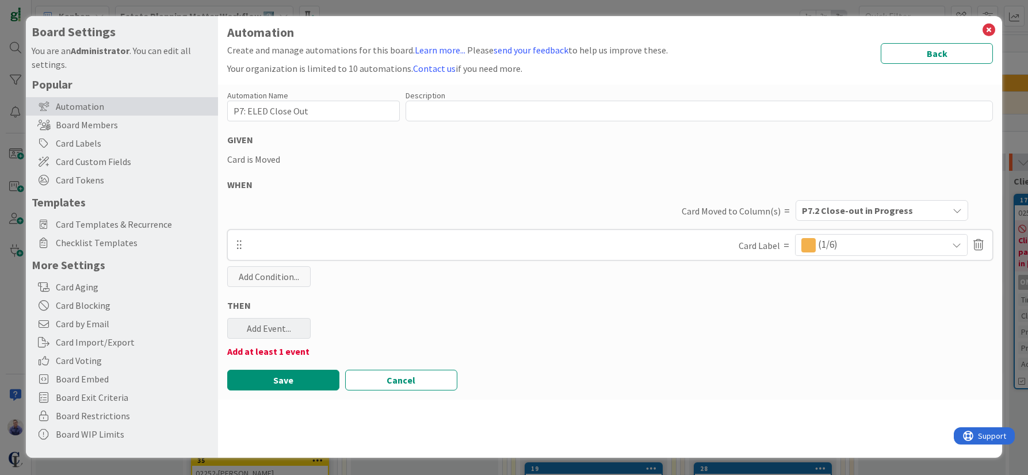
click at [248, 321] on div "Add Event..." at bounding box center [268, 328] width 83 height 21
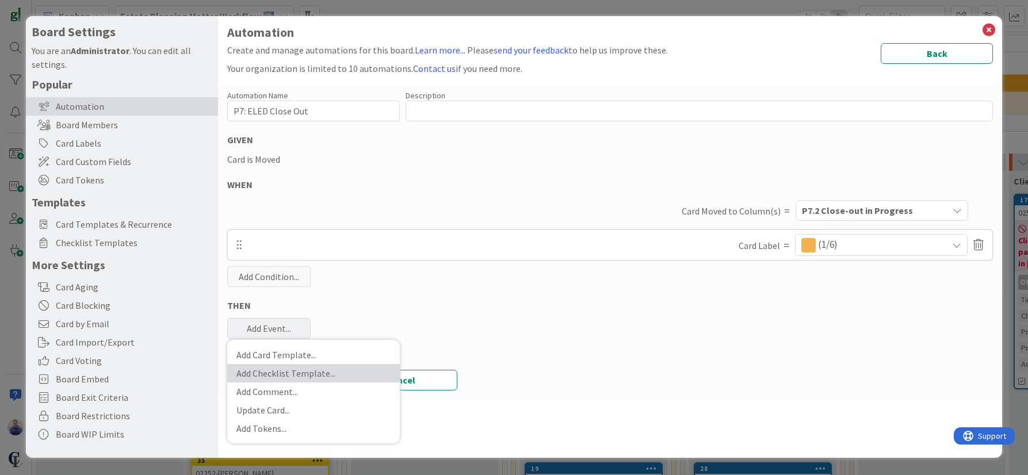
click at [271, 368] on link "Add Checklist Template ..." at bounding box center [313, 373] width 173 height 18
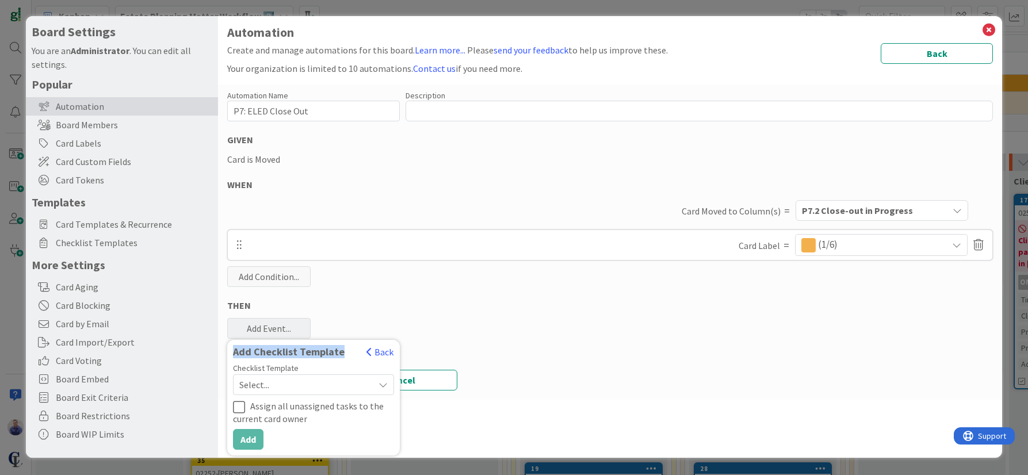
click at [333, 384] on span "Select..." at bounding box center [303, 385] width 129 height 16
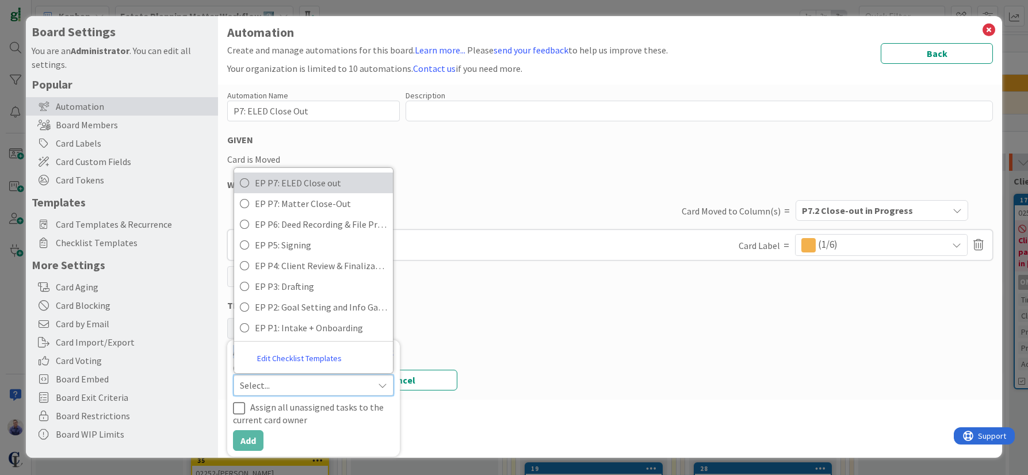
click at [308, 178] on span "EP P7: ELED Close out" at bounding box center [321, 182] width 132 height 17
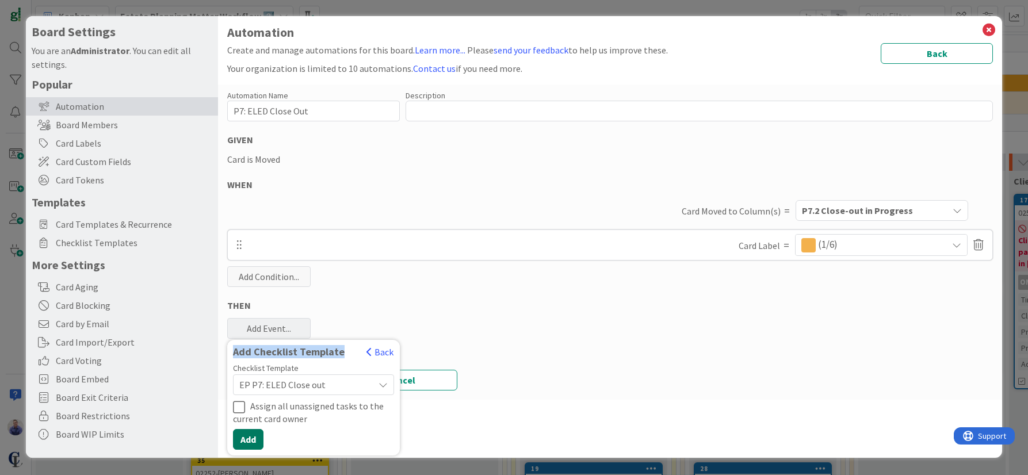
drag, startPoint x: 251, startPoint y: 442, endPoint x: 392, endPoint y: 351, distance: 167.7
click at [253, 440] on button "Add" at bounding box center [248, 439] width 30 height 21
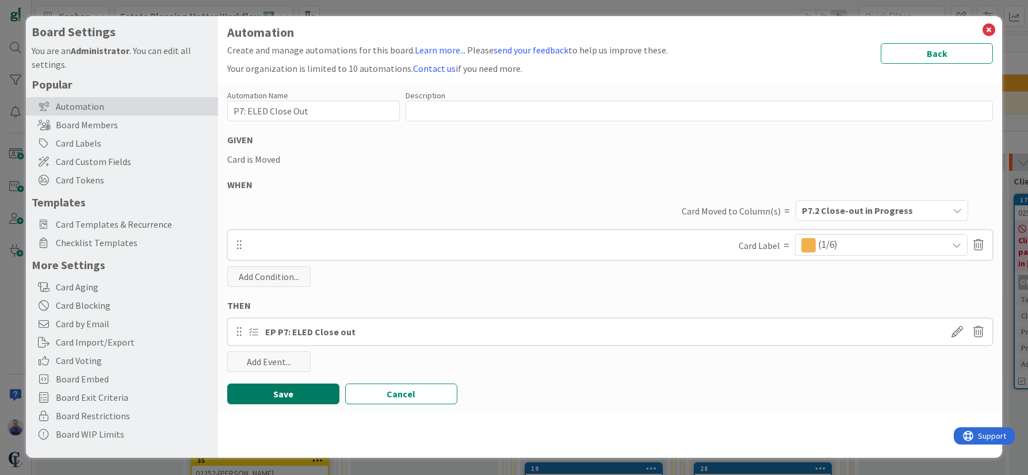
click at [314, 393] on button "Save" at bounding box center [283, 394] width 112 height 21
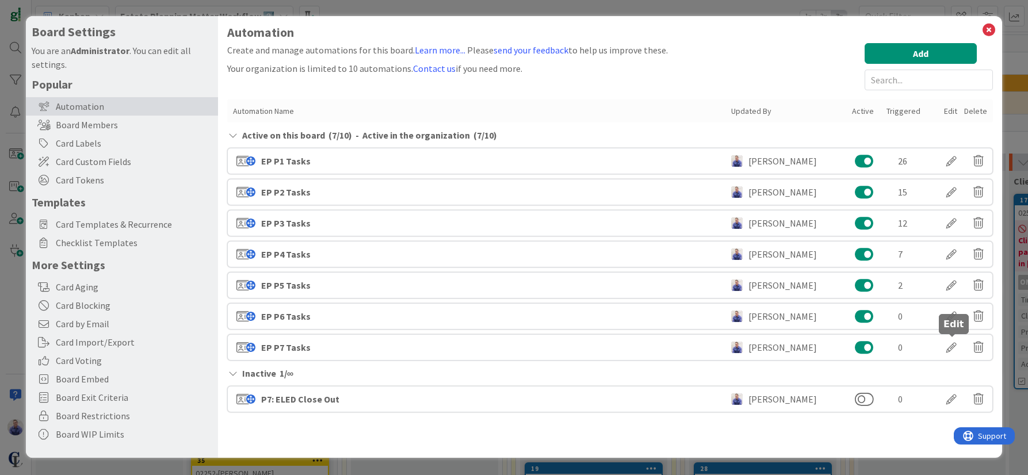
click at [955, 349] on div at bounding box center [951, 348] width 32 height 20
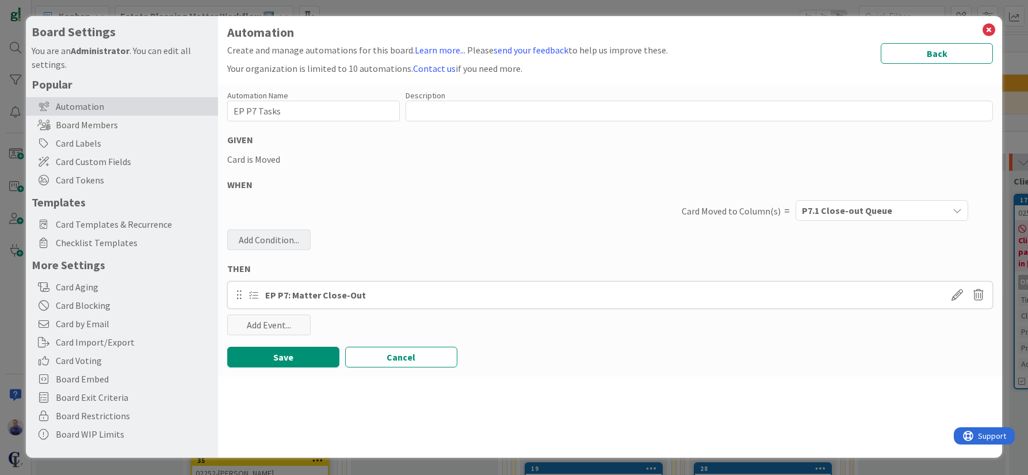
click at [274, 241] on div "Add Condition..." at bounding box center [268, 240] width 83 height 21
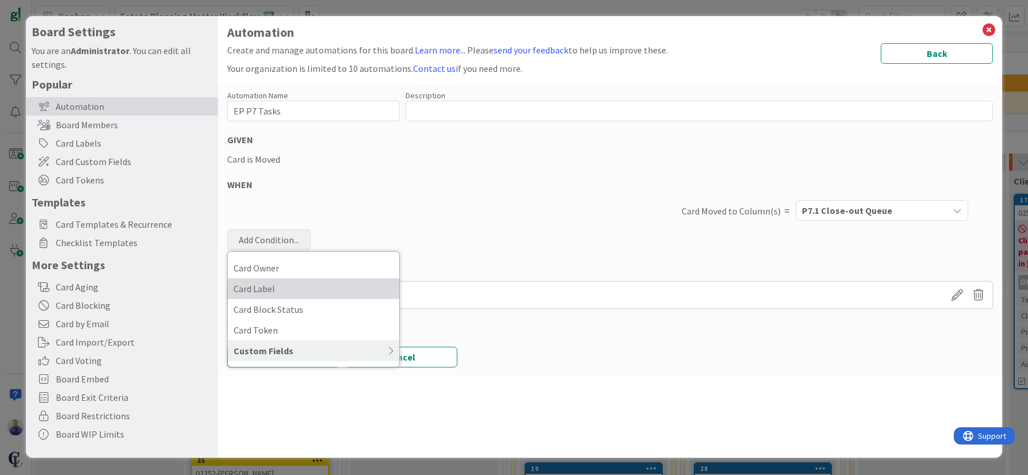
click at [271, 295] on span "Card Label" at bounding box center [314, 288] width 160 height 17
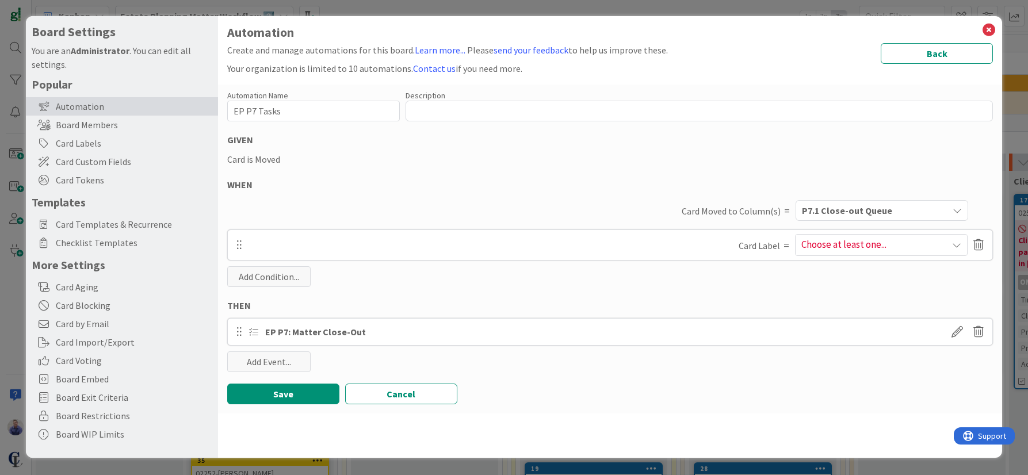
click at [928, 246] on span "Choose at least one..." at bounding box center [881, 245] width 171 height 21
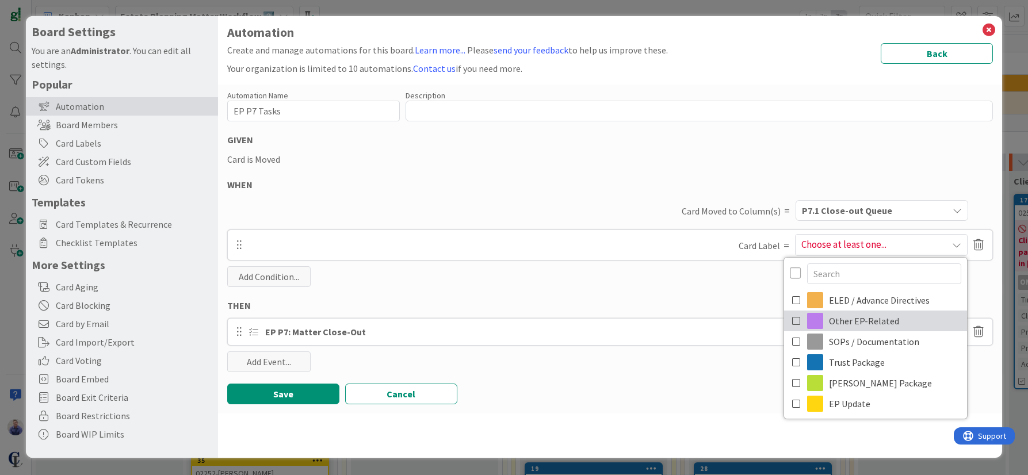
click at [793, 319] on icon at bounding box center [796, 320] width 9 height 17
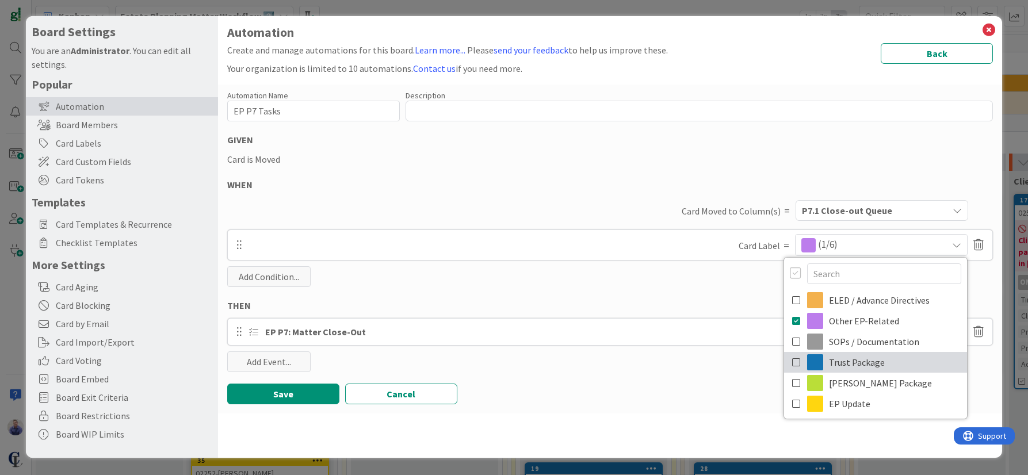
click at [798, 360] on icon at bounding box center [796, 362] width 9 height 17
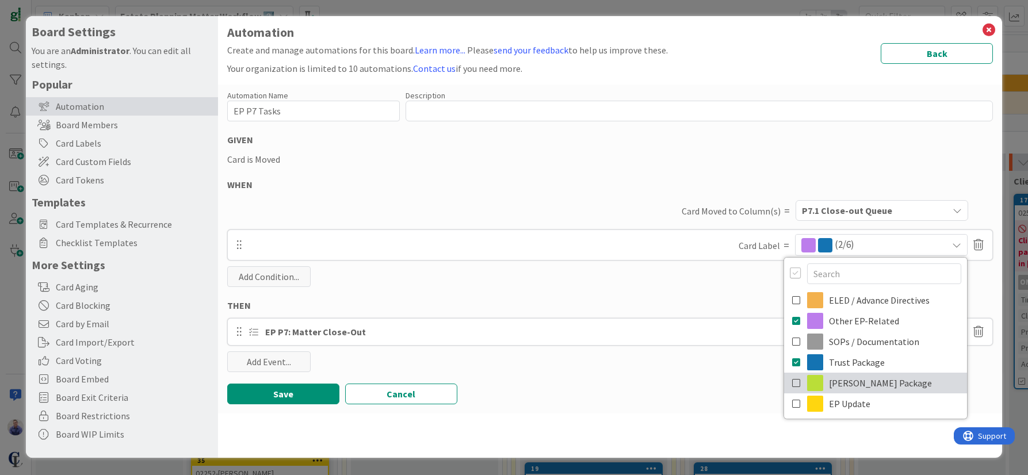
click at [797, 387] on icon at bounding box center [796, 382] width 9 height 17
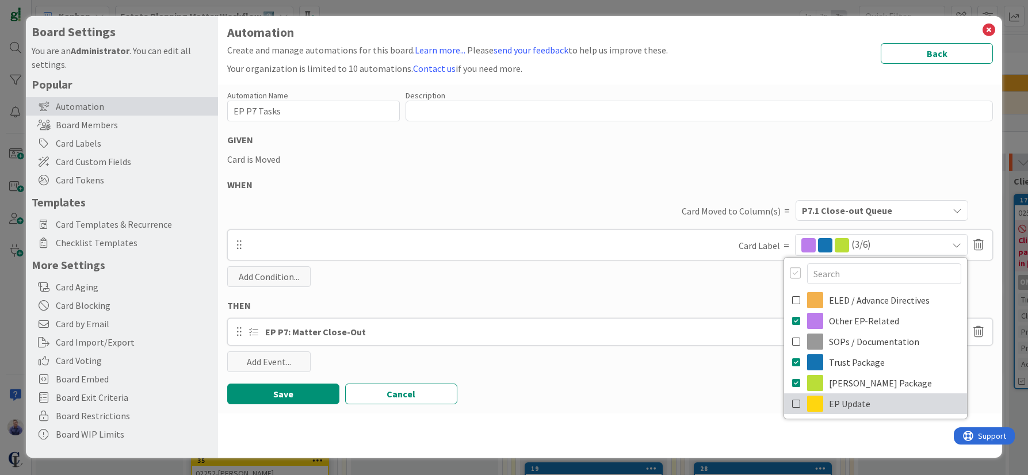
click at [799, 402] on icon at bounding box center [796, 403] width 9 height 17
click at [573, 287] on div "Automation Name 11 / 128 EP P7 Tasks Description 0 / 256 GIVEN Card is Moved WH…" at bounding box center [610, 249] width 785 height 329
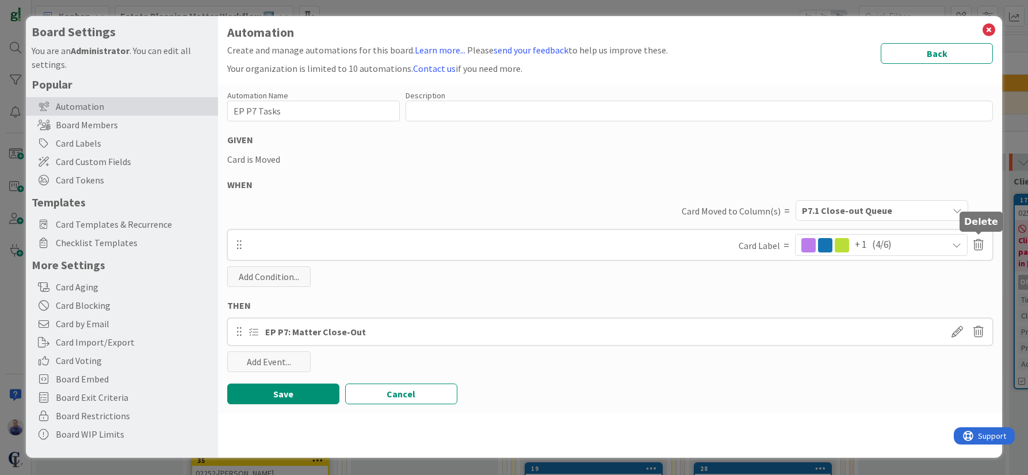
click at [982, 247] on icon at bounding box center [978, 245] width 10 height 20
click at [876, 289] on button "Delete" at bounding box center [867, 289] width 43 height 21
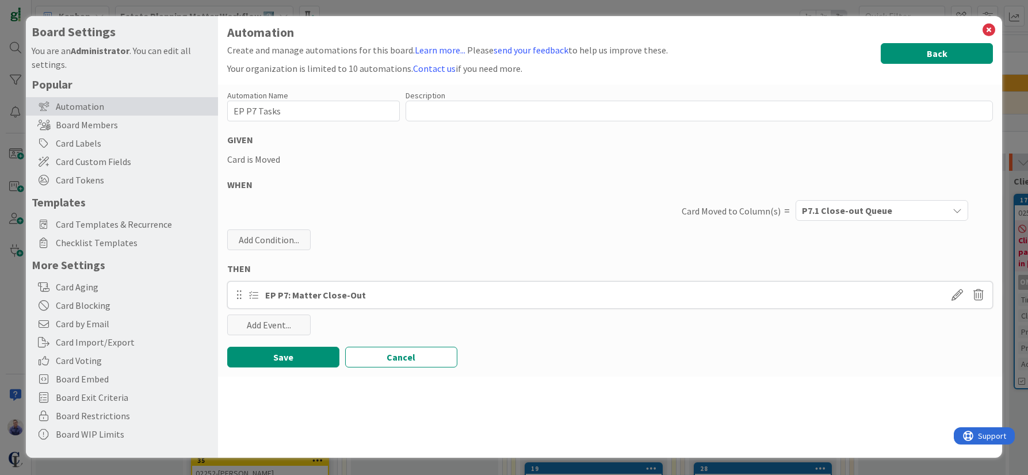
click at [939, 52] on button "Back" at bounding box center [937, 53] width 112 height 21
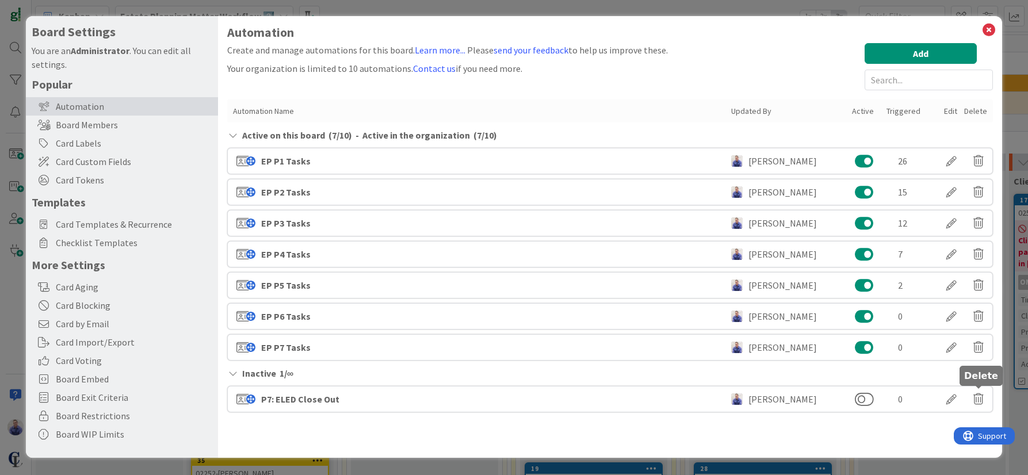
click at [977, 399] on icon at bounding box center [978, 399] width 10 height 20
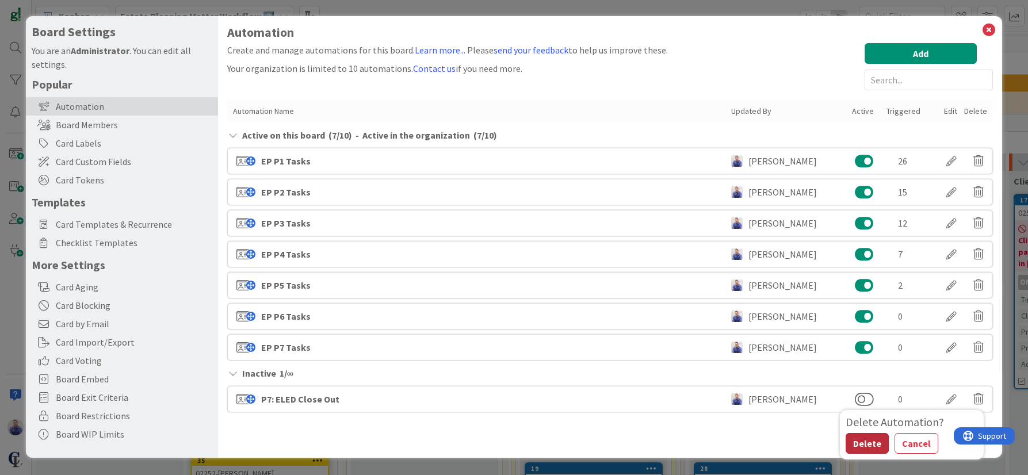
click at [865, 439] on button "Delete" at bounding box center [867, 443] width 43 height 21
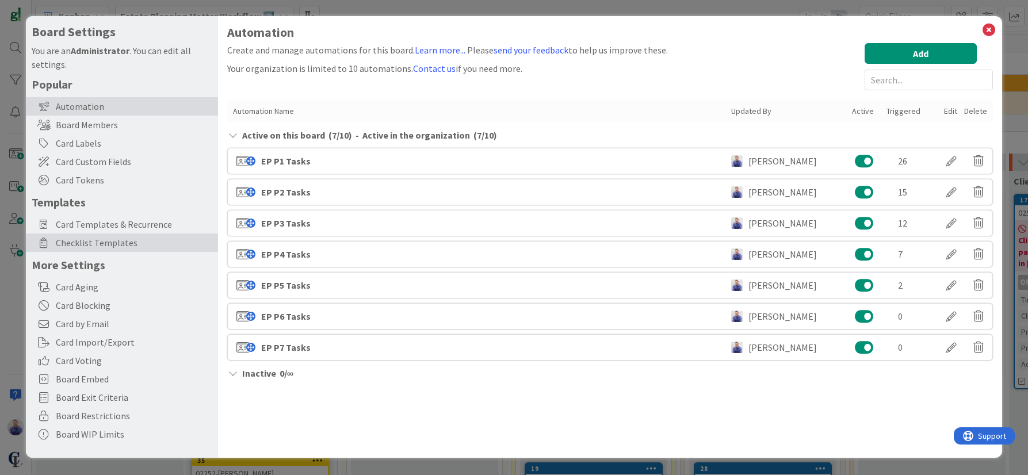
click at [111, 244] on span "Checklist Templates" at bounding box center [134, 243] width 156 height 14
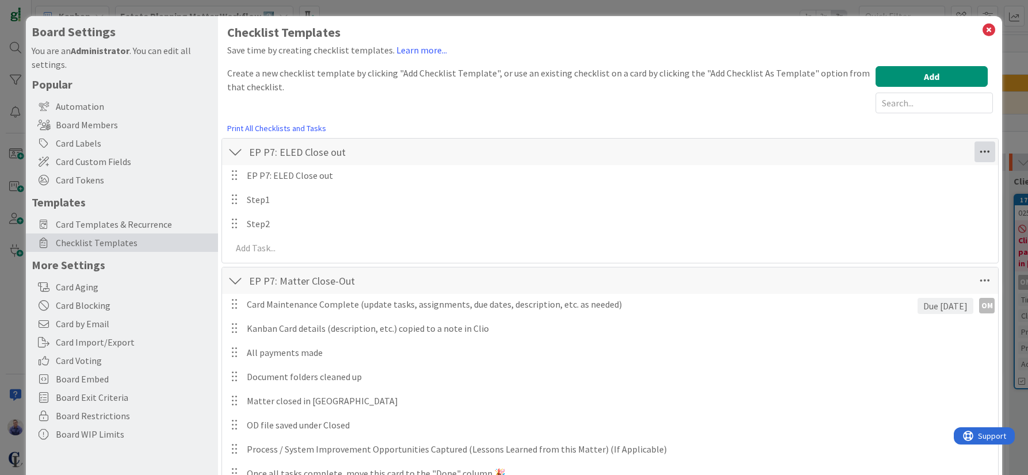
click at [977, 155] on icon at bounding box center [984, 151] width 21 height 21
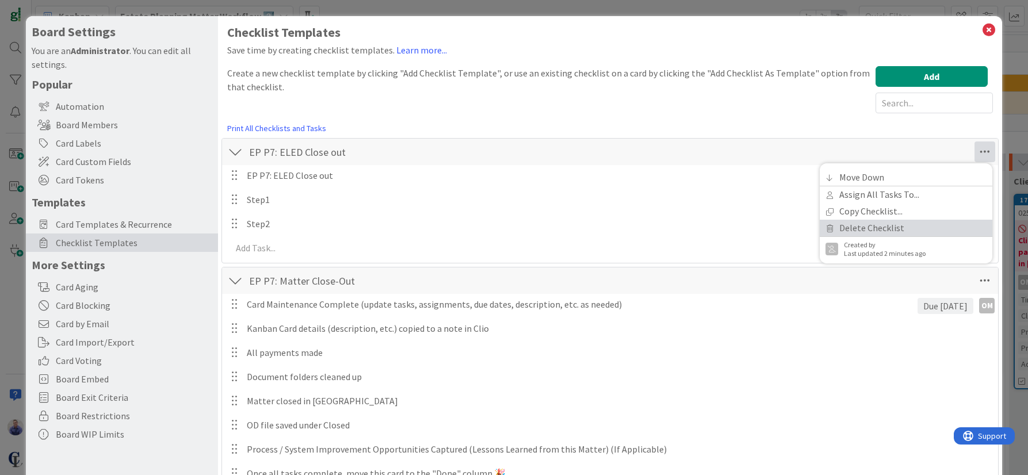
click at [879, 227] on link "Delete Checklist" at bounding box center [906, 228] width 173 height 17
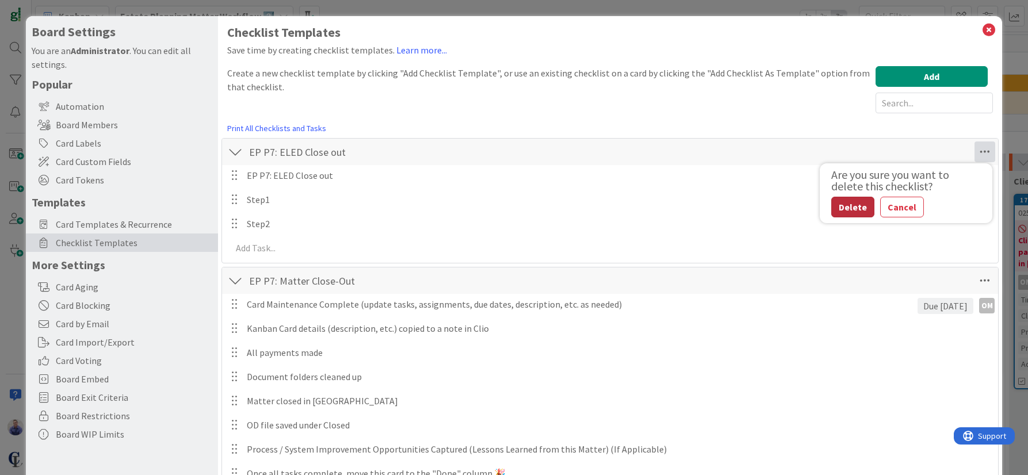
click at [854, 207] on button "Delete" at bounding box center [852, 207] width 43 height 21
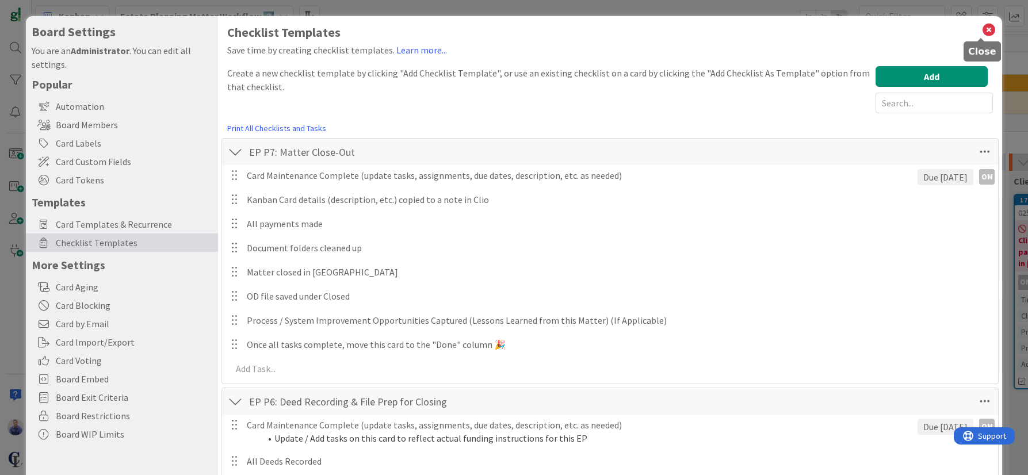
click at [981, 32] on icon at bounding box center [988, 30] width 15 height 16
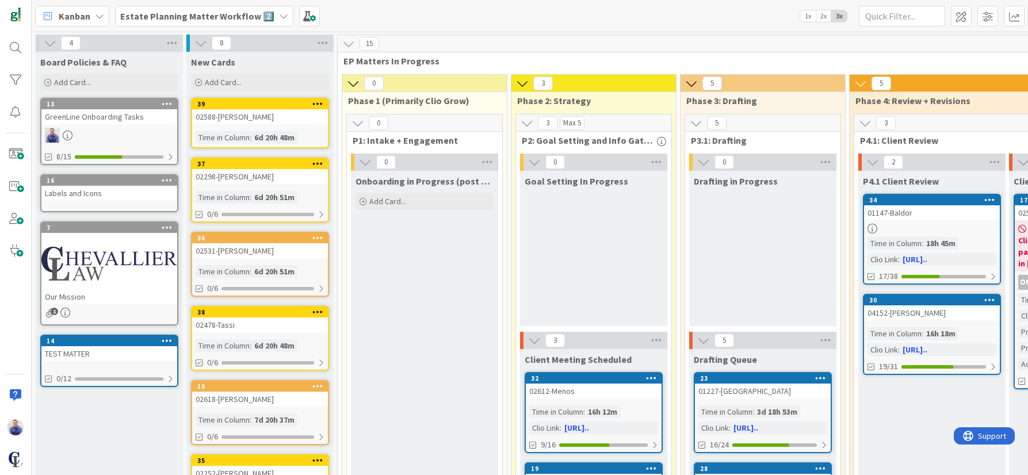
click at [113, 350] on div "TEST MATTER" at bounding box center [109, 353] width 136 height 15
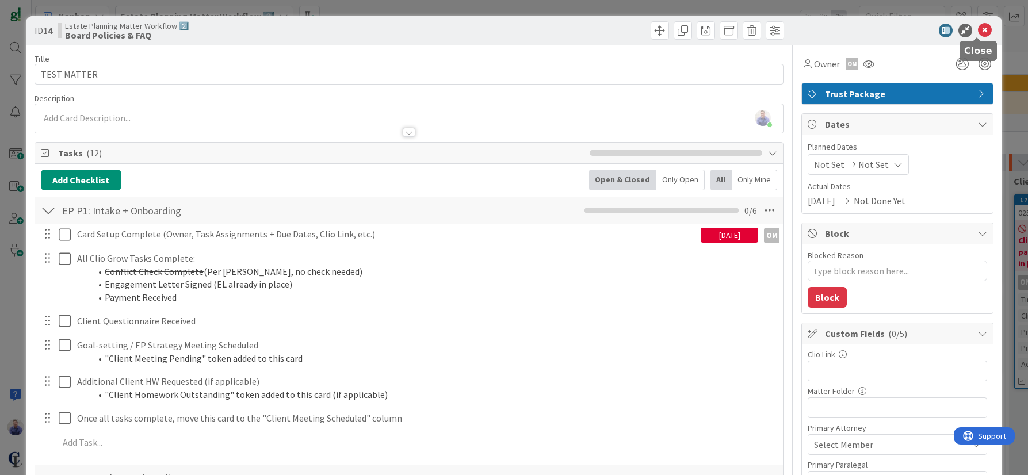
click at [980, 30] on icon at bounding box center [985, 31] width 14 height 14
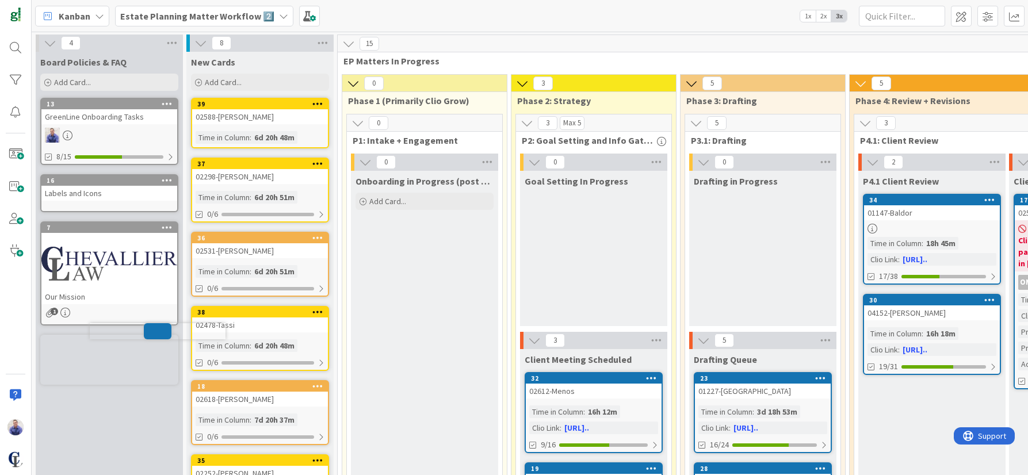
scroll to position [3, 0]
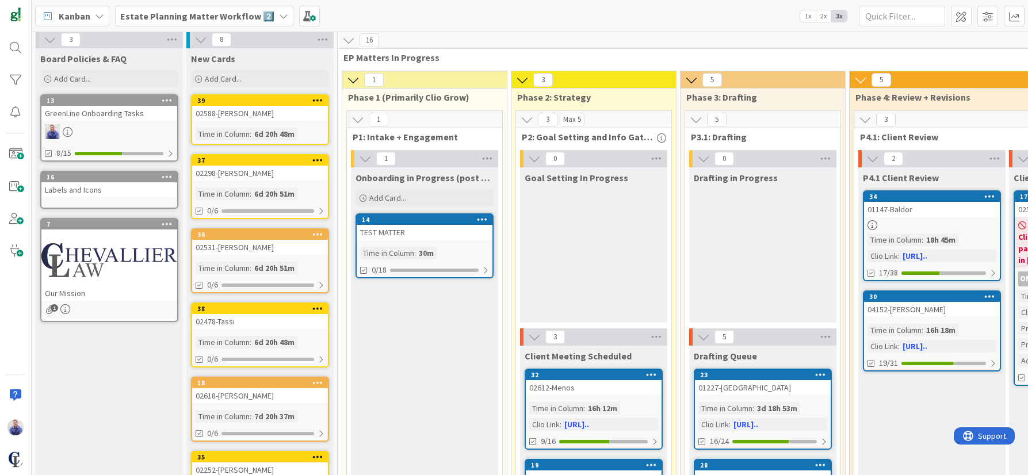
click at [393, 232] on div "TEST MATTER" at bounding box center [425, 232] width 136 height 15
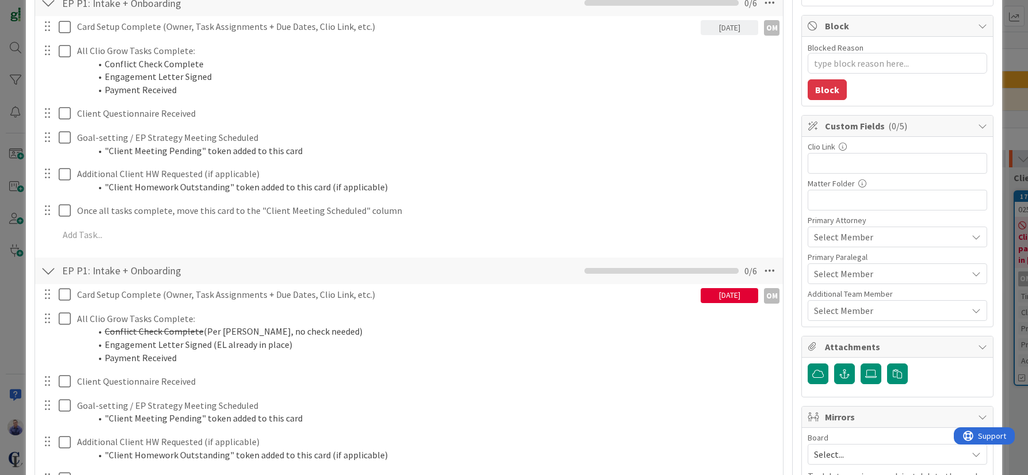
scroll to position [266, 0]
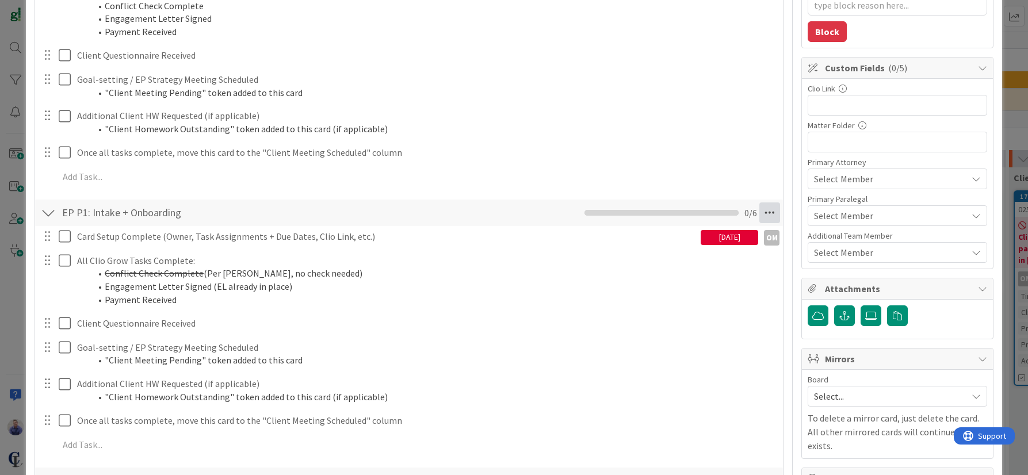
click at [766, 211] on icon at bounding box center [769, 212] width 21 height 21
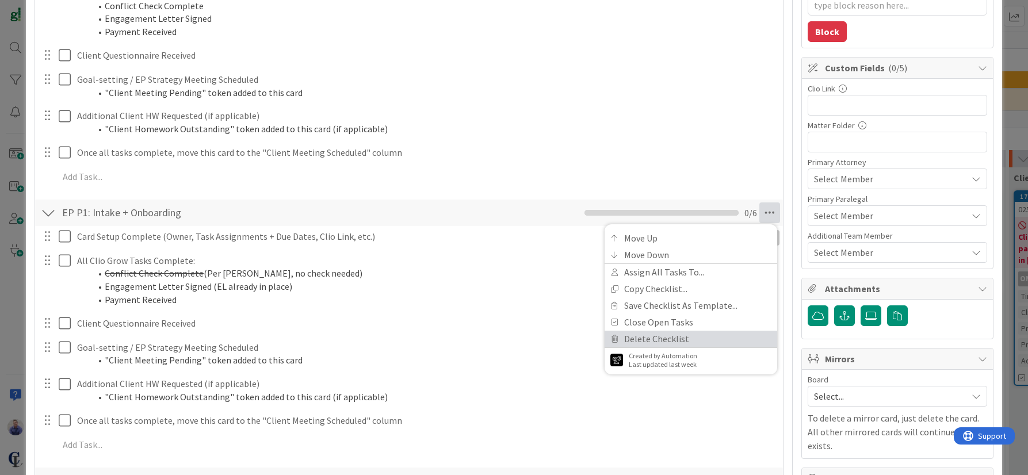
click at [689, 335] on link "Delete Checklist" at bounding box center [691, 339] width 173 height 17
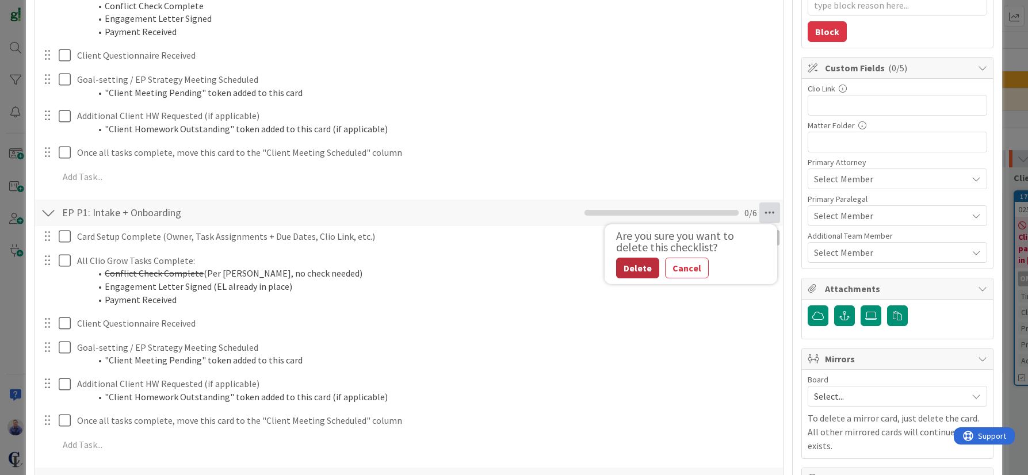
click at [631, 274] on button "Delete" at bounding box center [637, 268] width 43 height 21
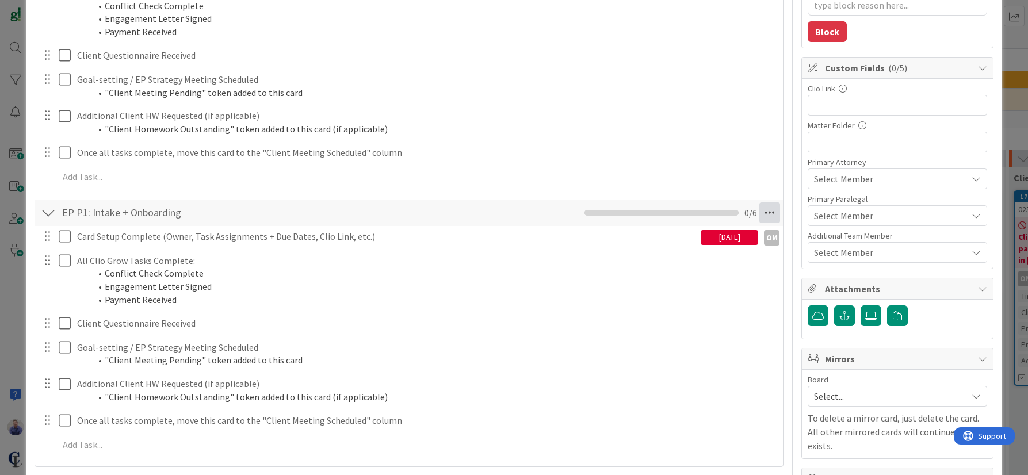
click at [767, 211] on icon at bounding box center [769, 212] width 21 height 21
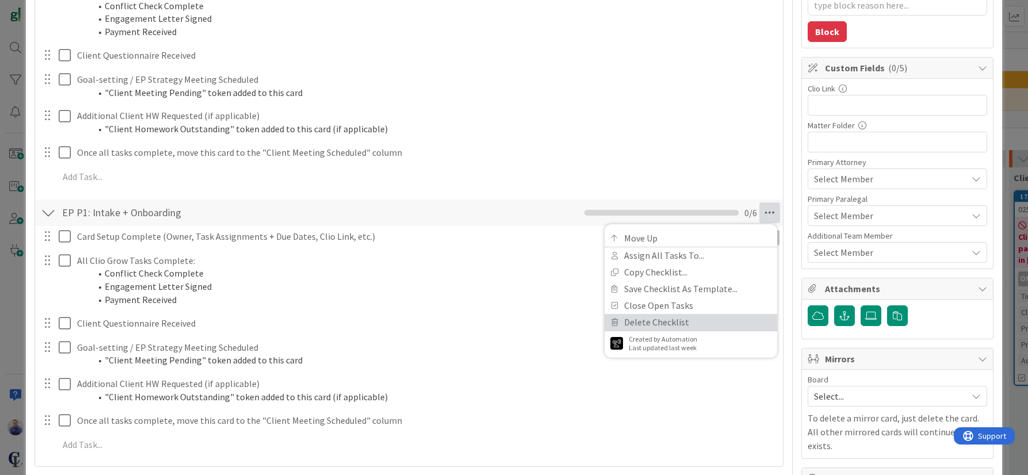
click at [669, 316] on link "Delete Checklist" at bounding box center [691, 322] width 173 height 17
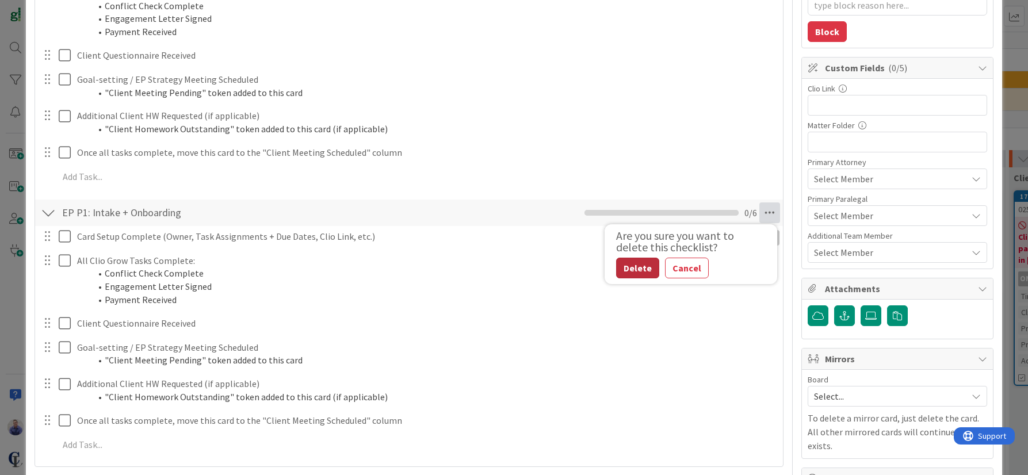
click at [620, 262] on button "Delete" at bounding box center [637, 268] width 43 height 21
type textarea "x"
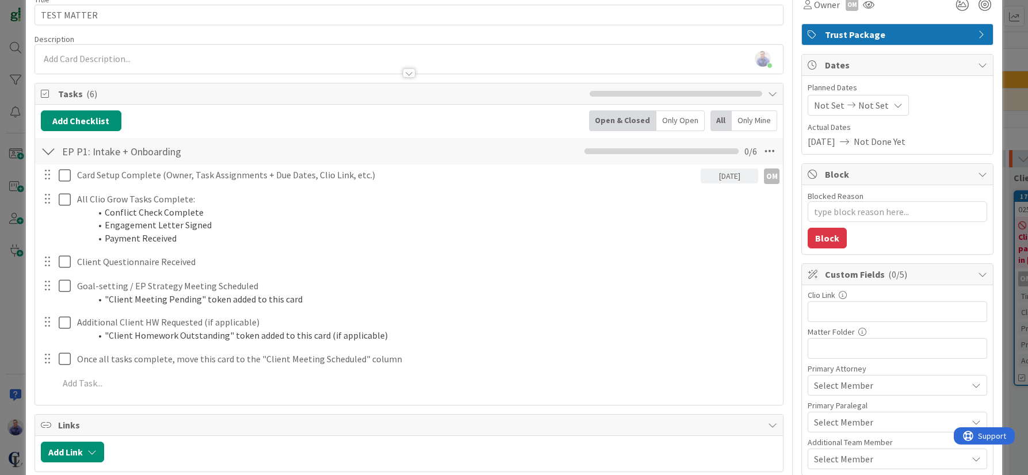
scroll to position [0, 0]
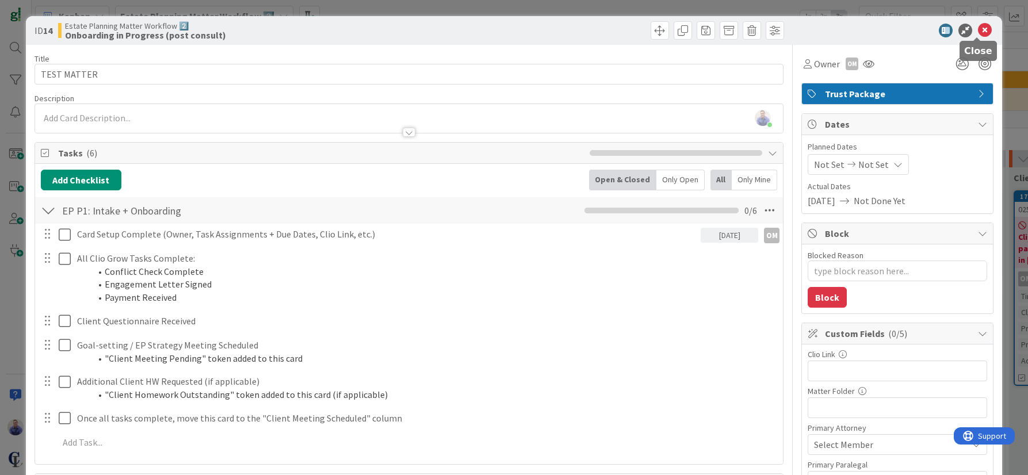
click at [980, 32] on icon at bounding box center [985, 31] width 14 height 14
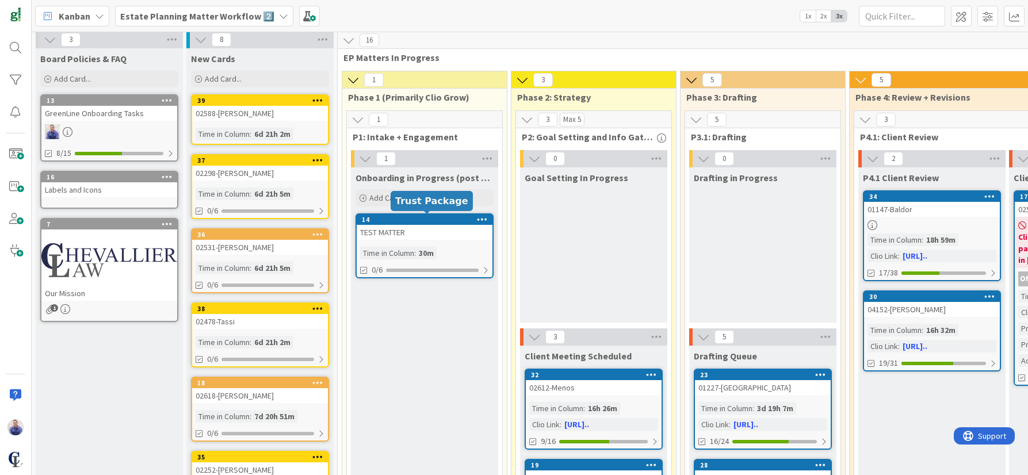
scroll to position [16, 0]
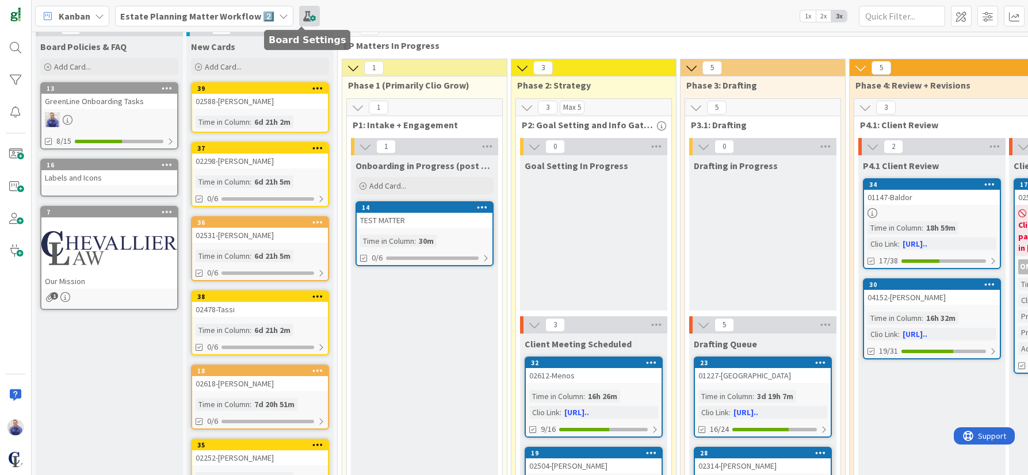
click at [303, 13] on span at bounding box center [309, 16] width 21 height 21
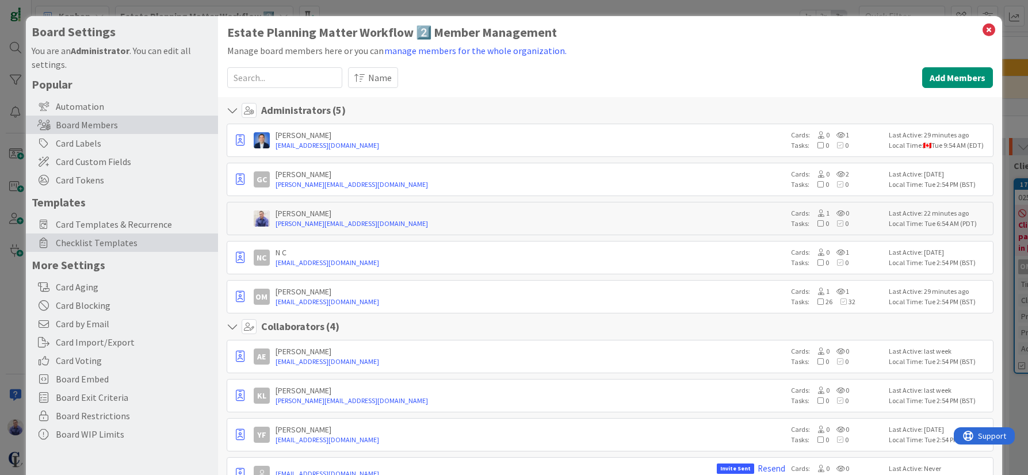
click at [91, 245] on span "Checklist Templates" at bounding box center [134, 243] width 156 height 14
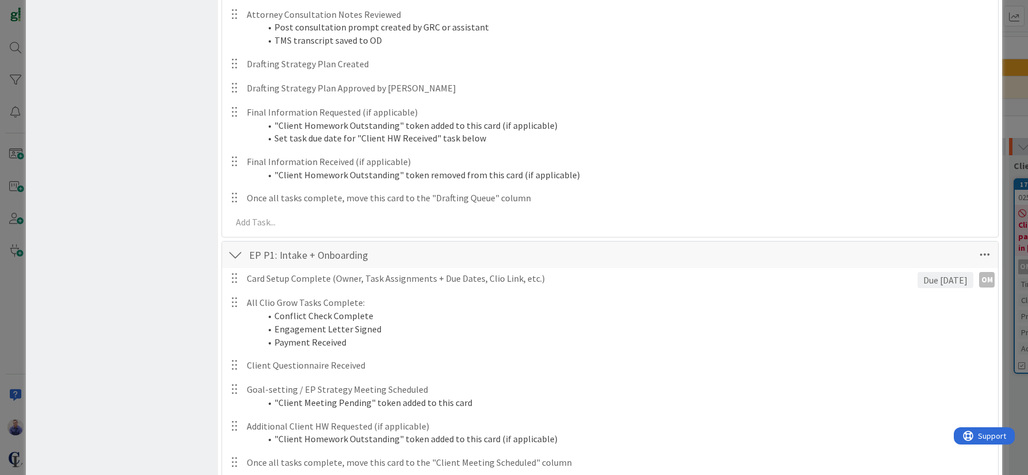
scroll to position [1658, 0]
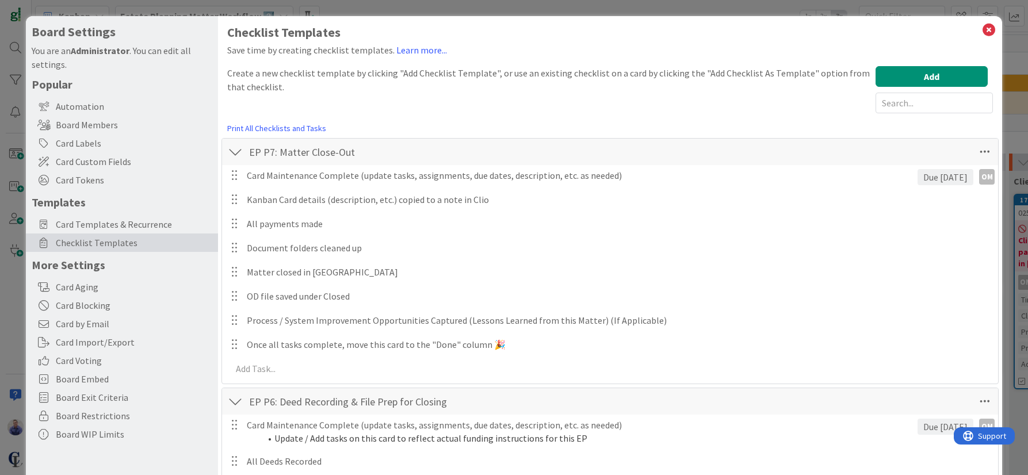
scroll to position [1658, 0]
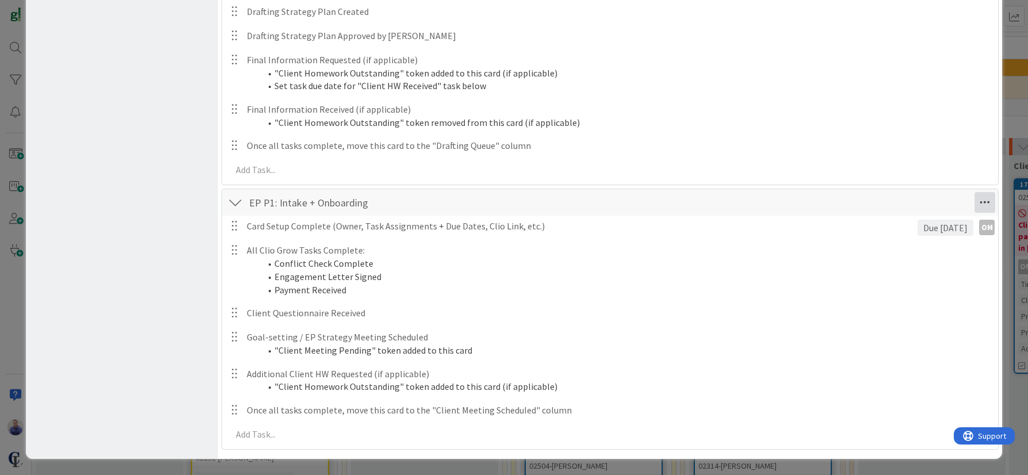
click at [974, 201] on icon at bounding box center [984, 202] width 21 height 21
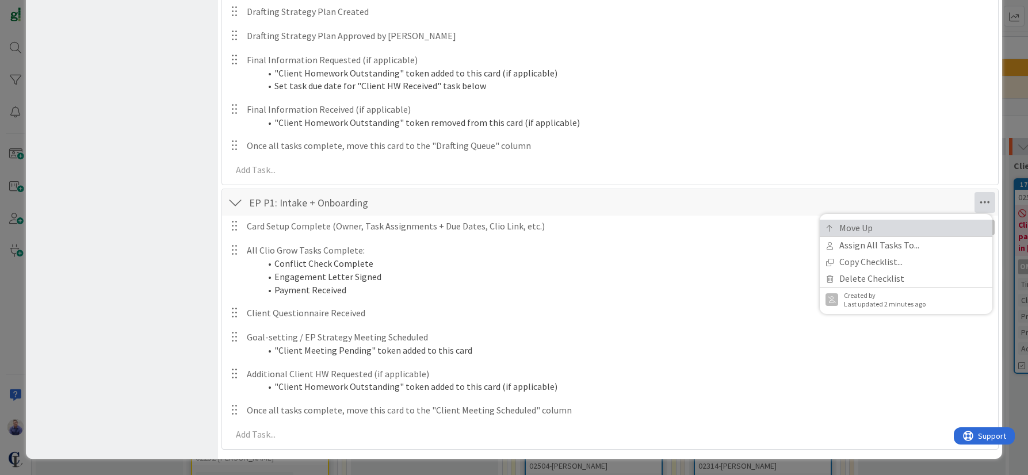
click at [860, 232] on link "Move Up" at bounding box center [906, 228] width 173 height 17
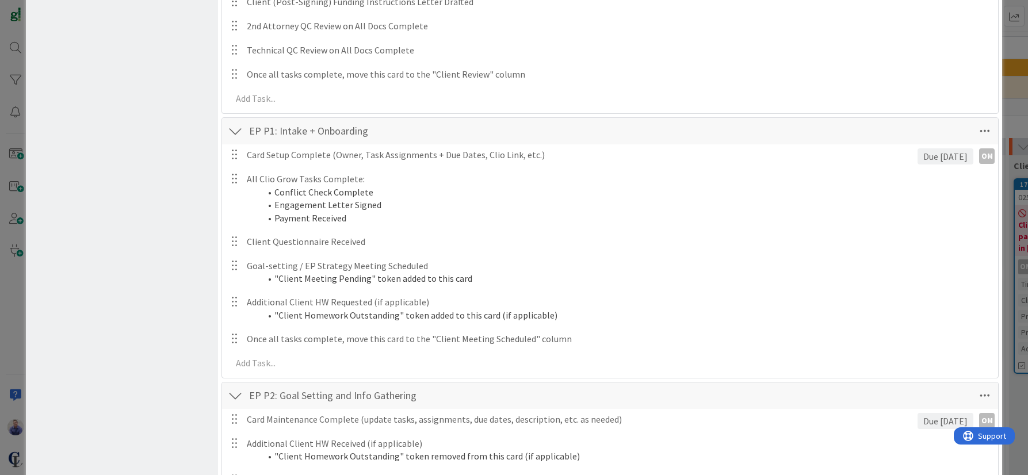
scroll to position [1187, 0]
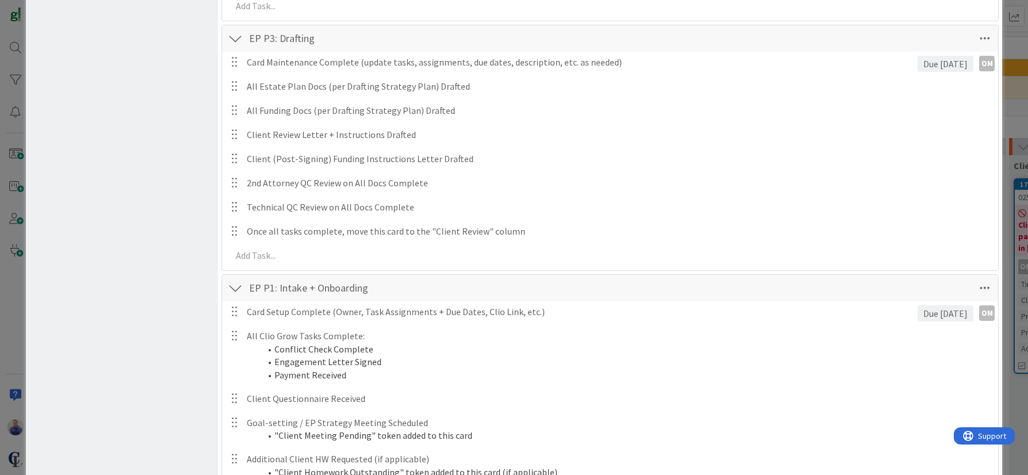
drag, startPoint x: 972, startPoint y: 288, endPoint x: 963, endPoint y: 288, distance: 9.2
click at [974, 288] on icon at bounding box center [984, 288] width 21 height 21
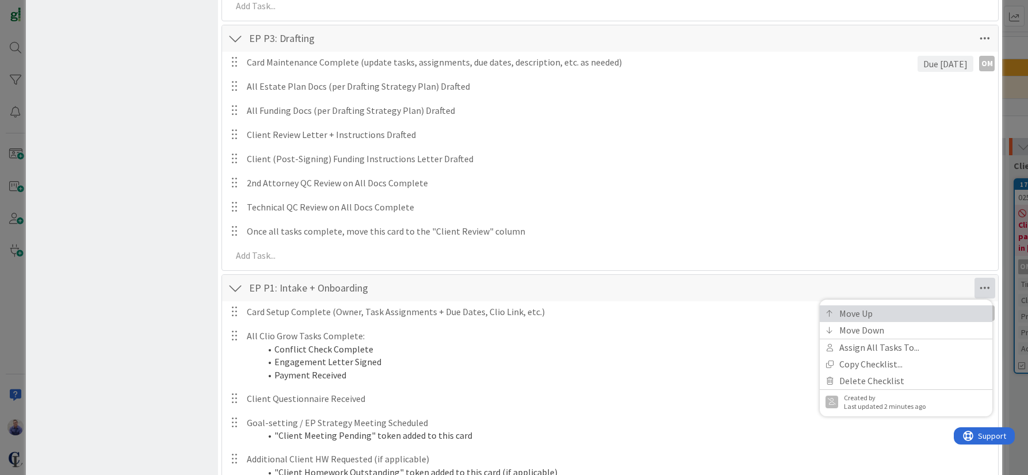
click at [855, 313] on link "Move Up" at bounding box center [906, 313] width 173 height 17
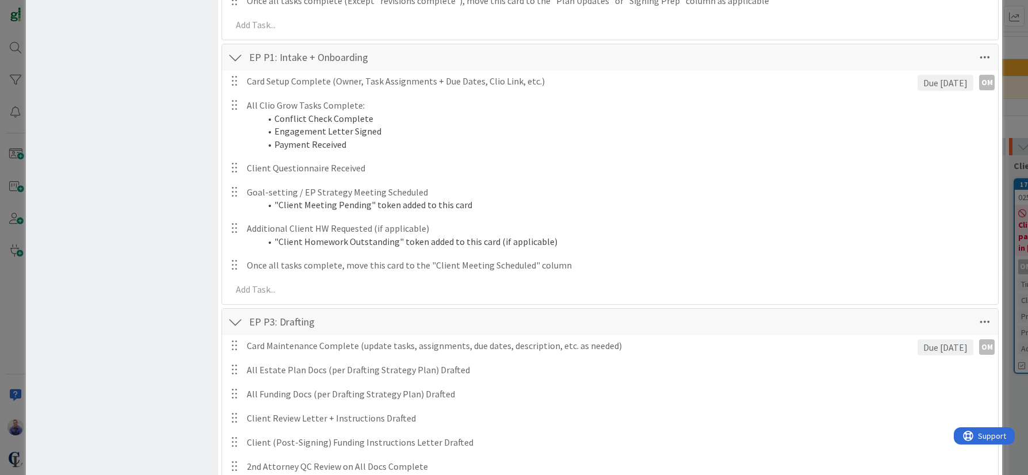
scroll to position [1139, 0]
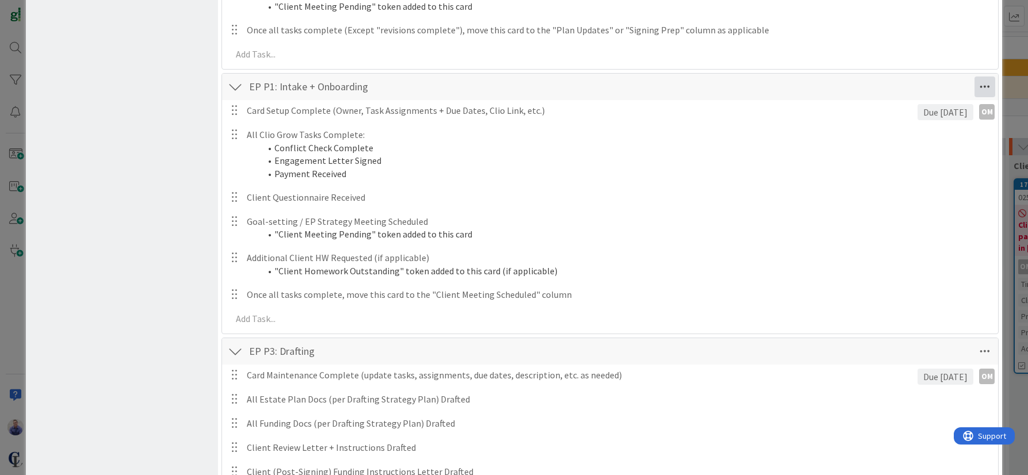
click at [980, 86] on icon at bounding box center [984, 87] width 21 height 21
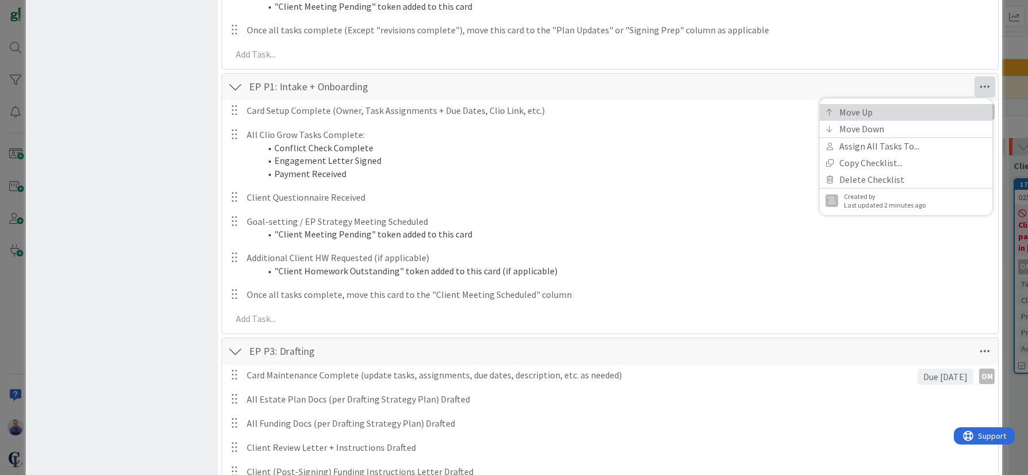
click at [891, 109] on link "Move Up" at bounding box center [906, 112] width 173 height 17
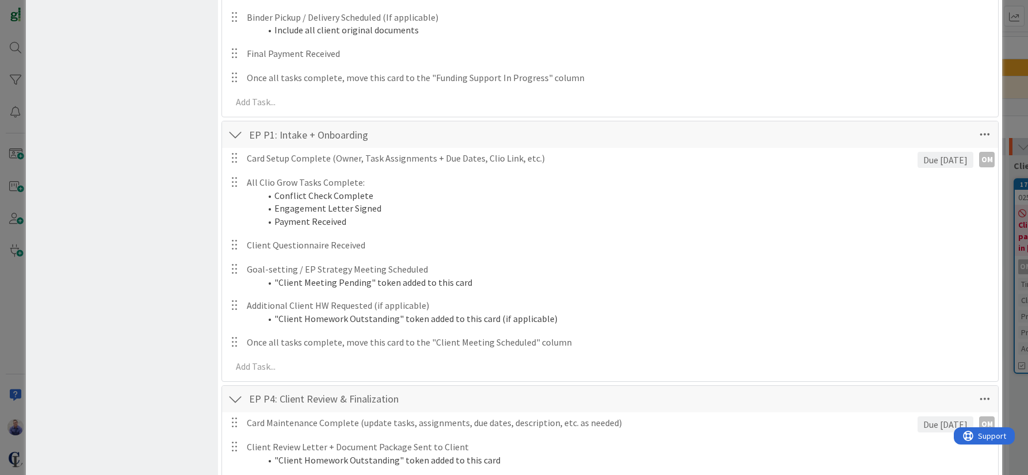
scroll to position [792, 0]
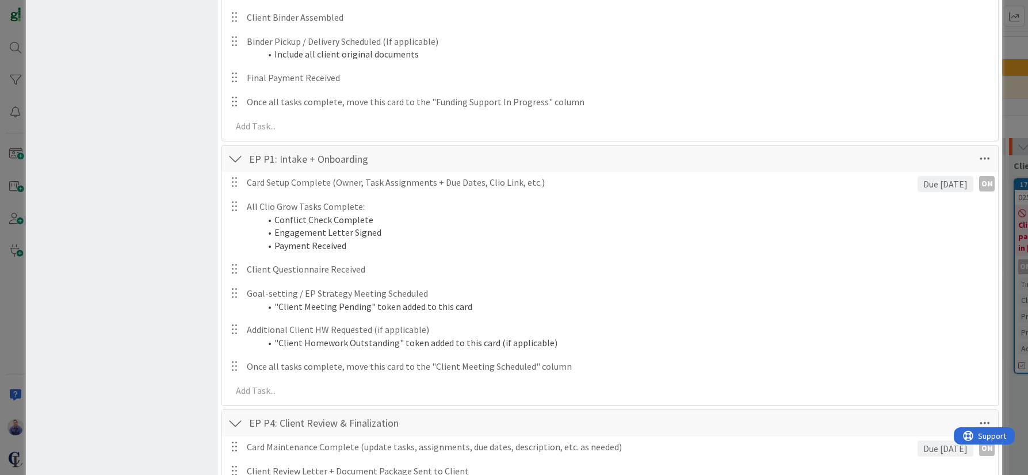
drag, startPoint x: 800, startPoint y: 158, endPoint x: 863, endPoint y: 163, distance: 63.0
click at [816, 165] on div "EP P1: Intake + Onboarding Checklist Name 26 / 64 EP P1: Intake + Onboarding Mo…" at bounding box center [610, 159] width 777 height 26
click at [977, 157] on icon at bounding box center [984, 158] width 21 height 21
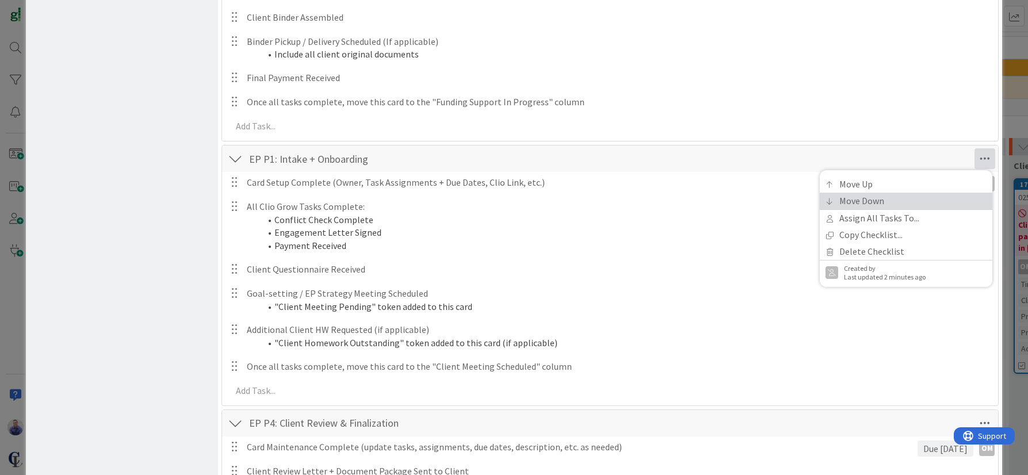
click at [876, 198] on link "Move Down" at bounding box center [906, 201] width 173 height 17
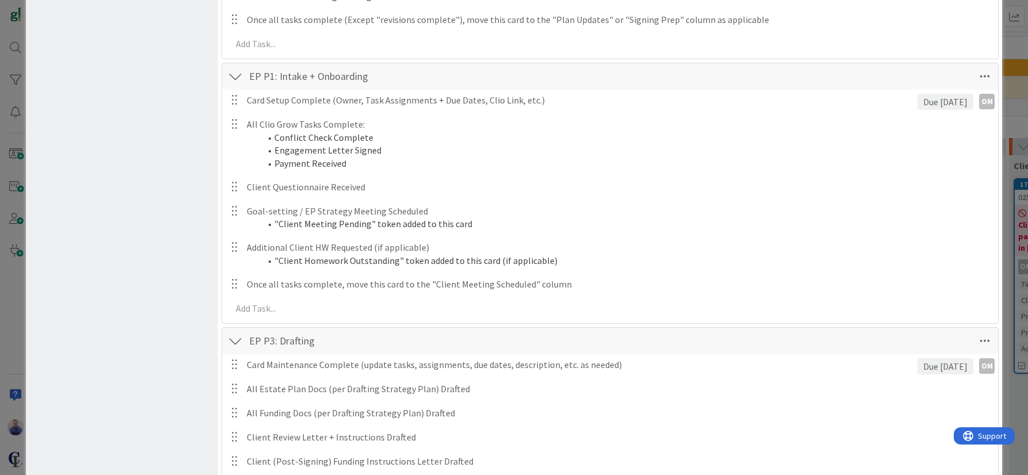
scroll to position [1139, 0]
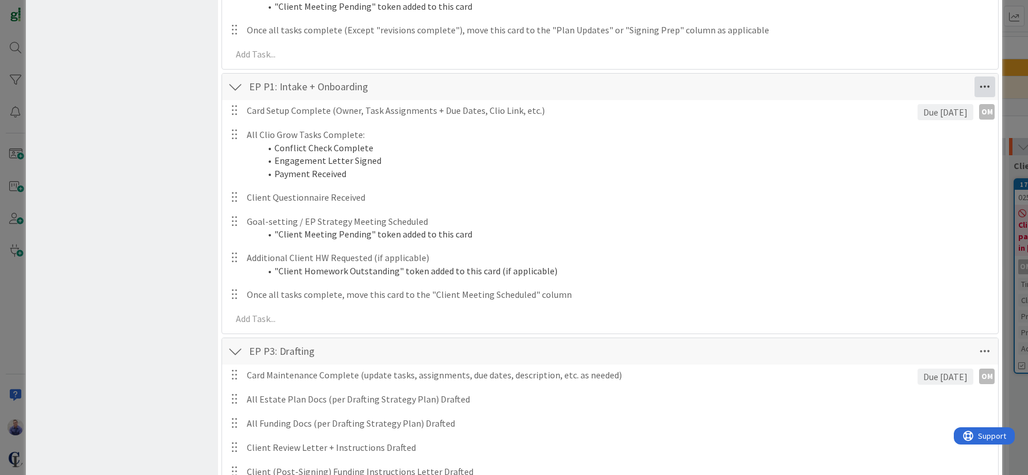
click at [983, 85] on icon at bounding box center [984, 87] width 21 height 21
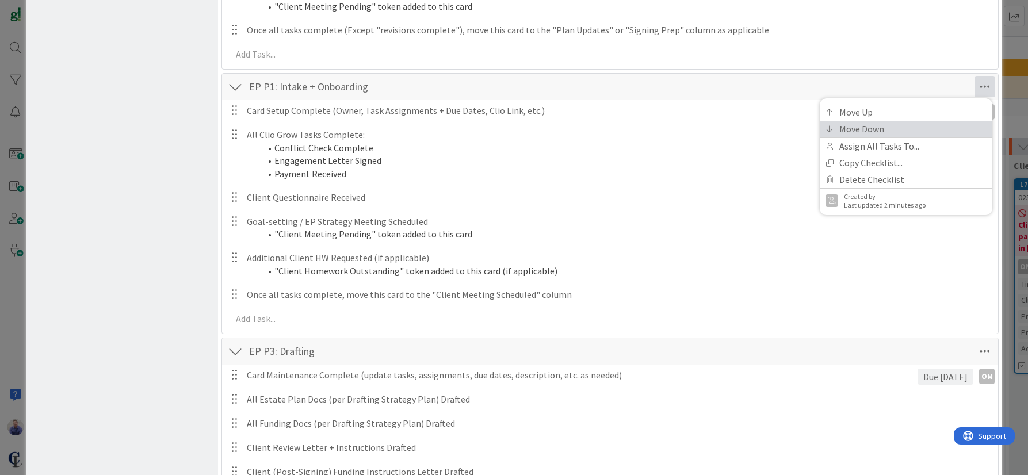
click at [919, 124] on link "Move Down" at bounding box center [906, 129] width 173 height 17
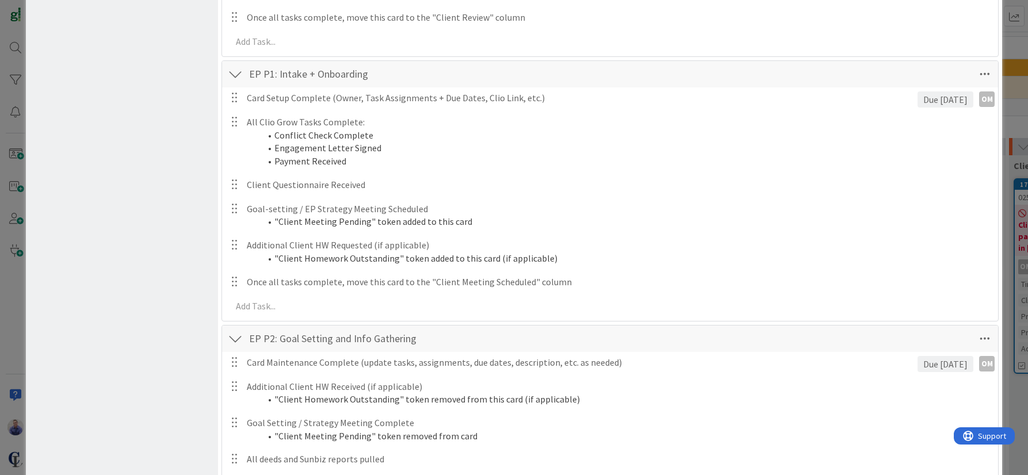
scroll to position [1401, 0]
click at [977, 75] on icon at bounding box center [984, 74] width 21 height 21
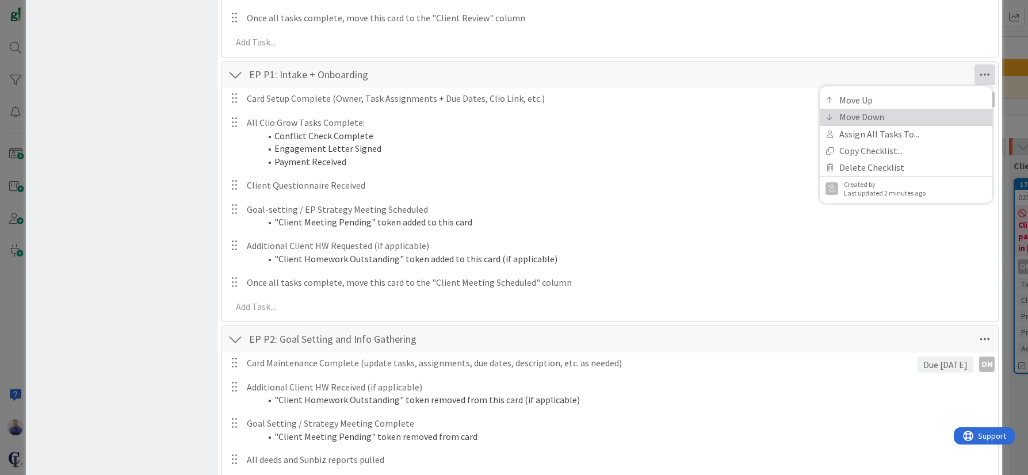
click at [896, 113] on link "Move Down" at bounding box center [906, 117] width 173 height 17
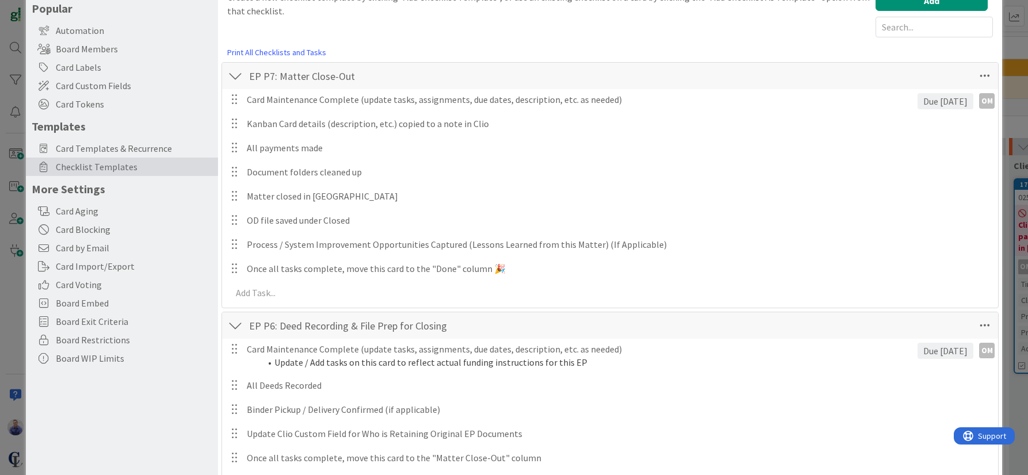
scroll to position [0, 0]
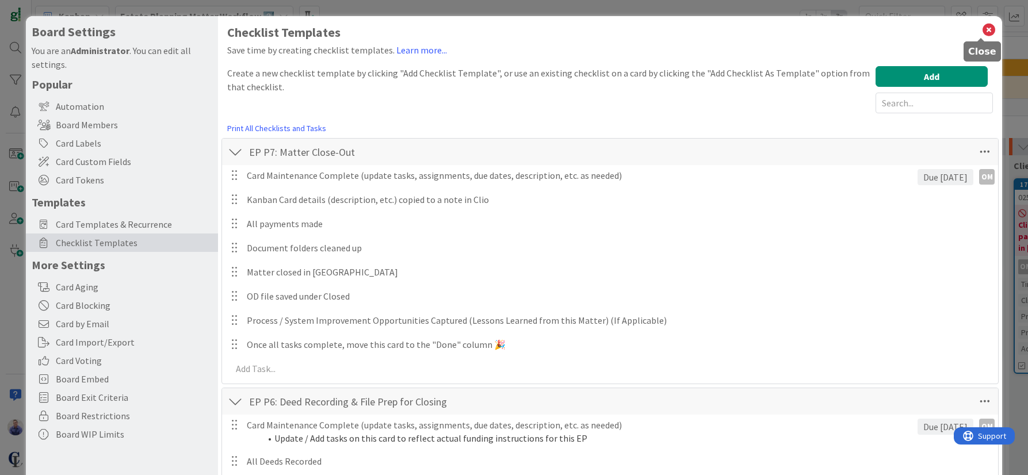
click at [981, 30] on icon at bounding box center [988, 30] width 15 height 16
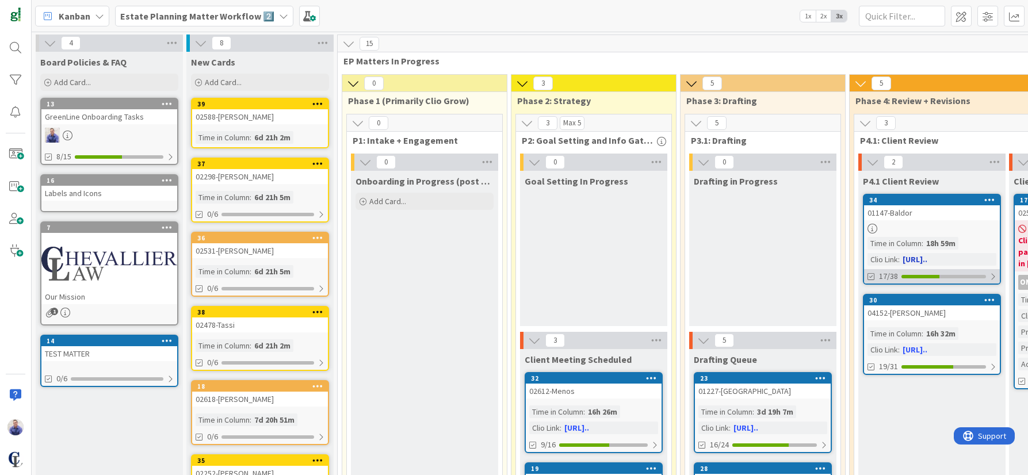
click at [990, 277] on div at bounding box center [992, 276] width 7 height 9
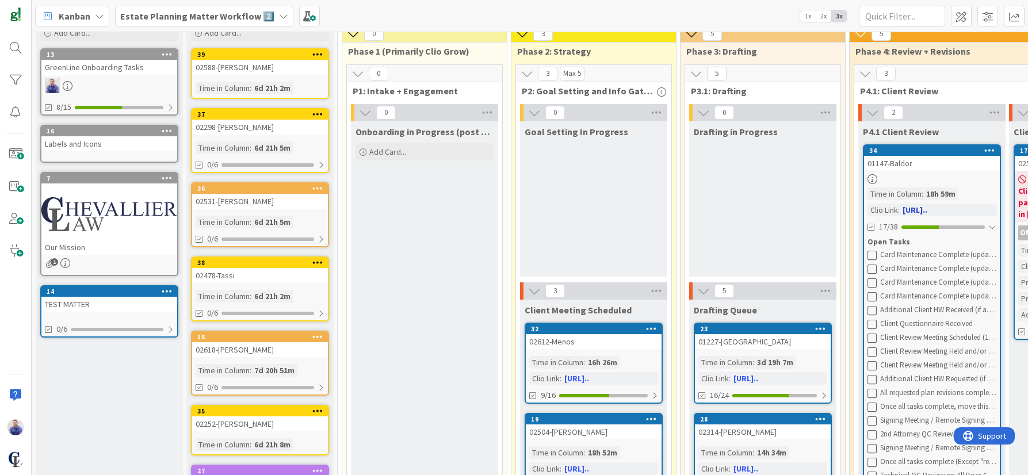
scroll to position [133, 0]
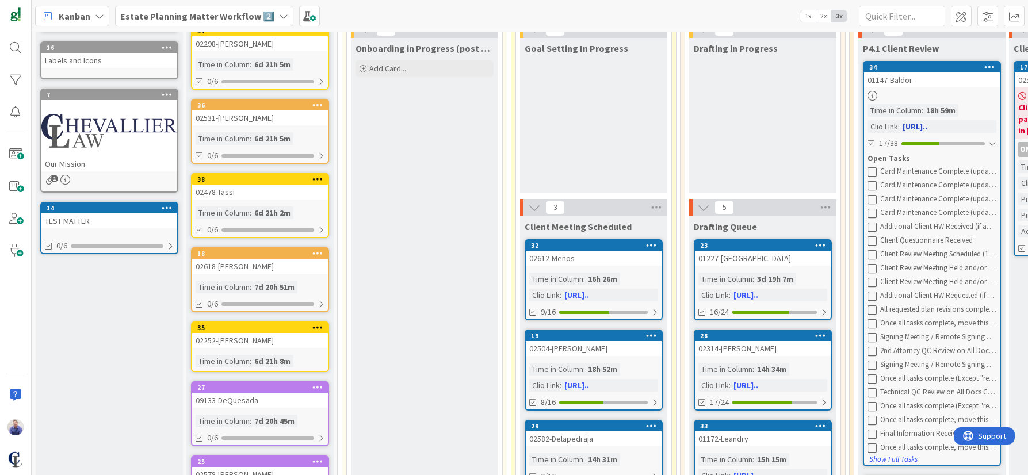
click at [903, 81] on div "01147-Baldor" at bounding box center [932, 79] width 136 height 15
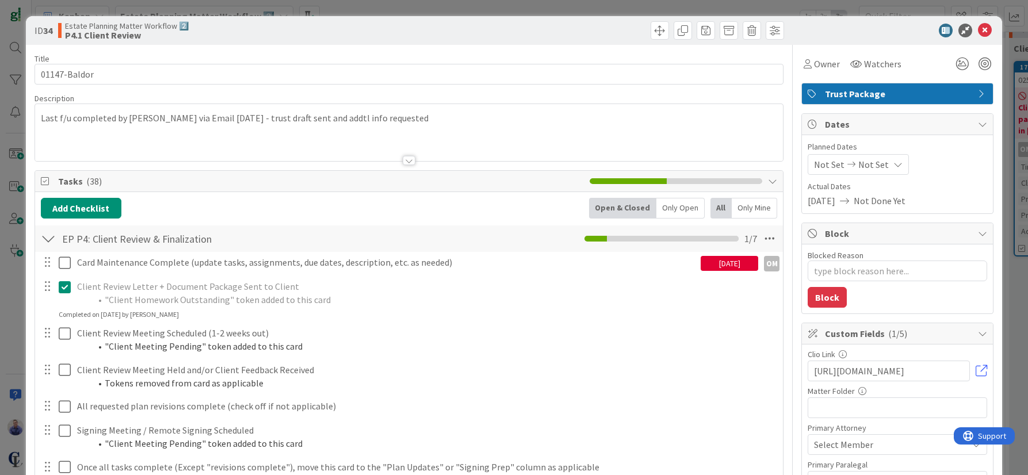
type textarea "x"
click at [978, 33] on icon at bounding box center [985, 31] width 14 height 14
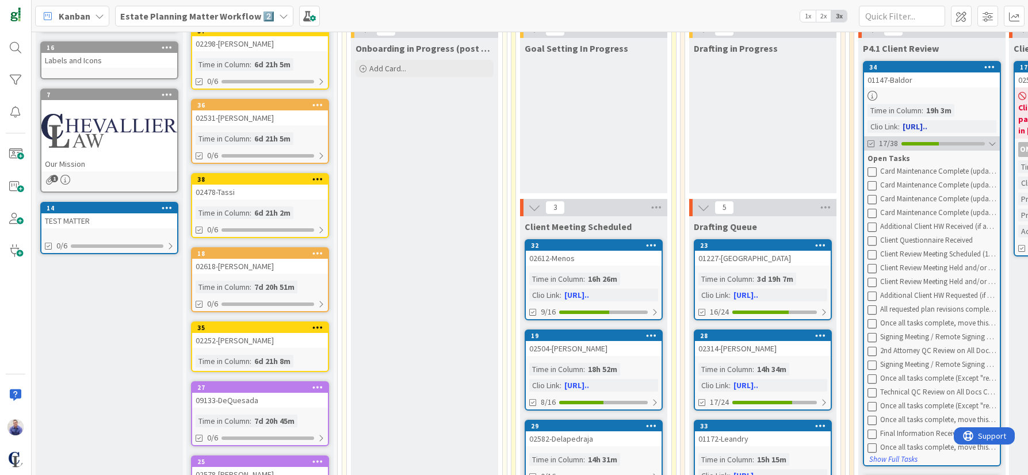
click at [994, 141] on div at bounding box center [992, 143] width 8 height 9
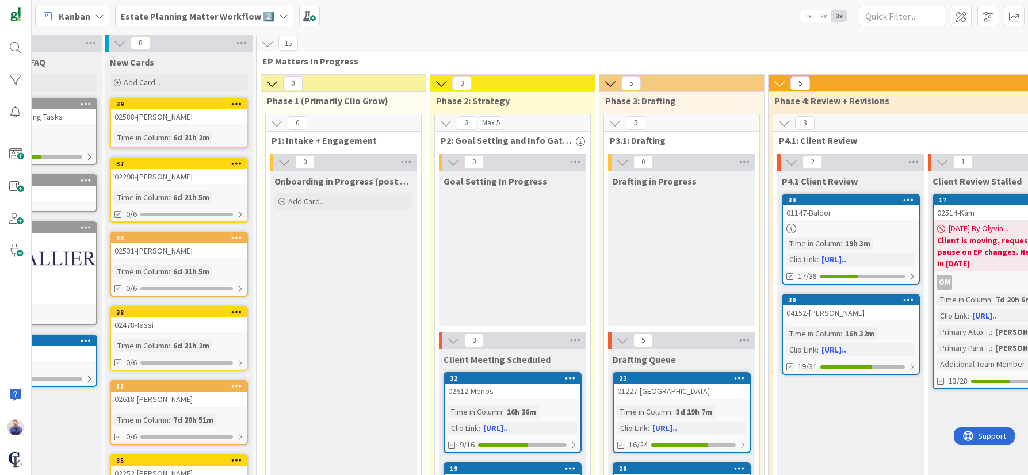
scroll to position [0, 115]
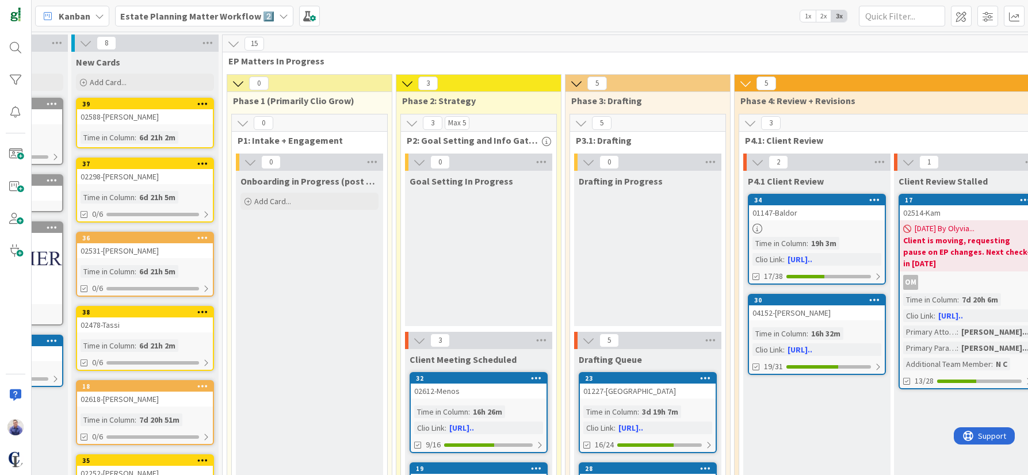
click at [94, 18] on div "Kanban" at bounding box center [72, 16] width 74 height 21
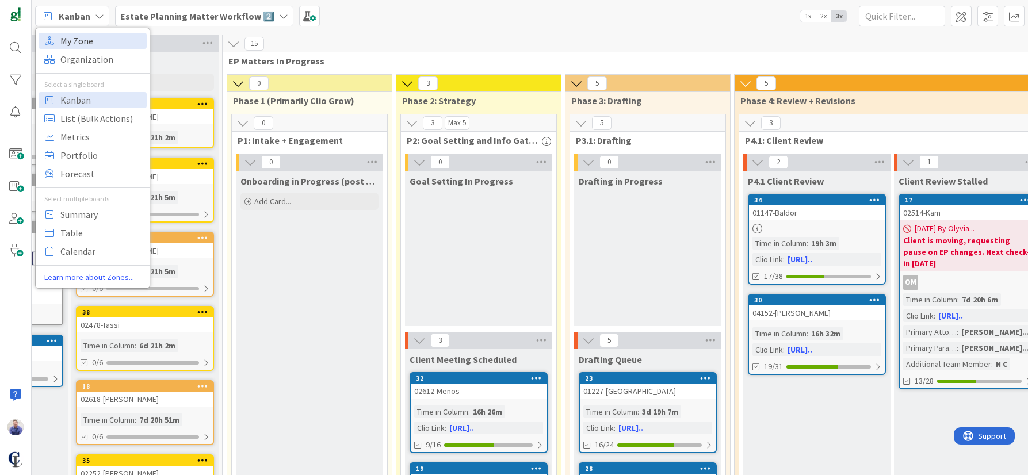
click at [78, 40] on span "My Zone" at bounding box center [101, 40] width 83 height 17
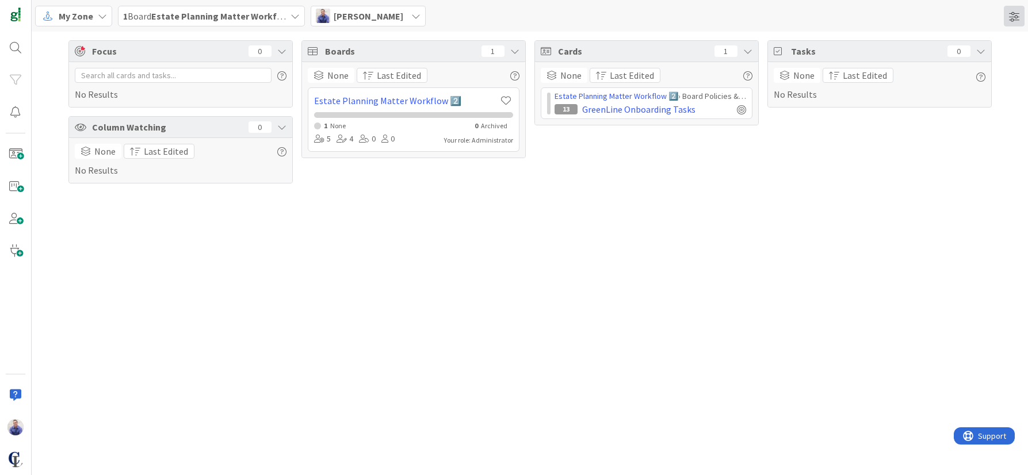
click at [1008, 16] on span at bounding box center [1014, 16] width 21 height 21
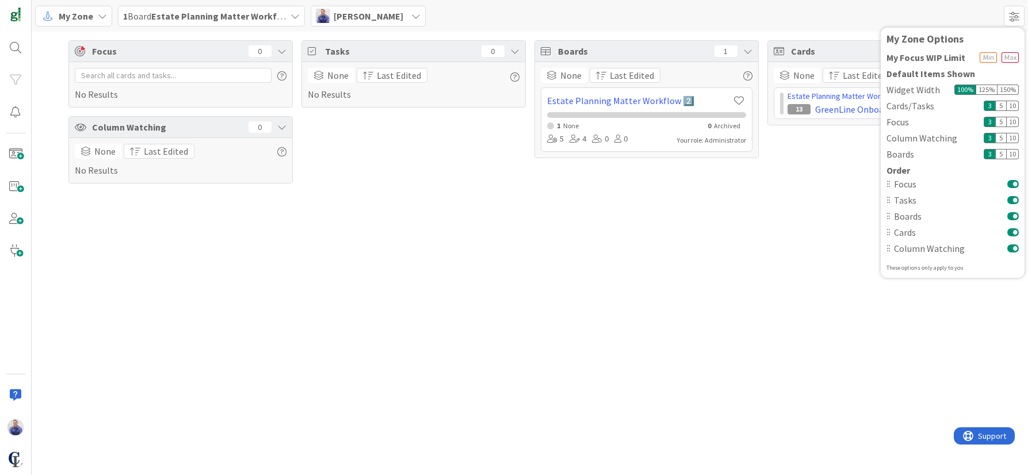
click at [1011, 217] on button at bounding box center [1013, 216] width 12 height 9
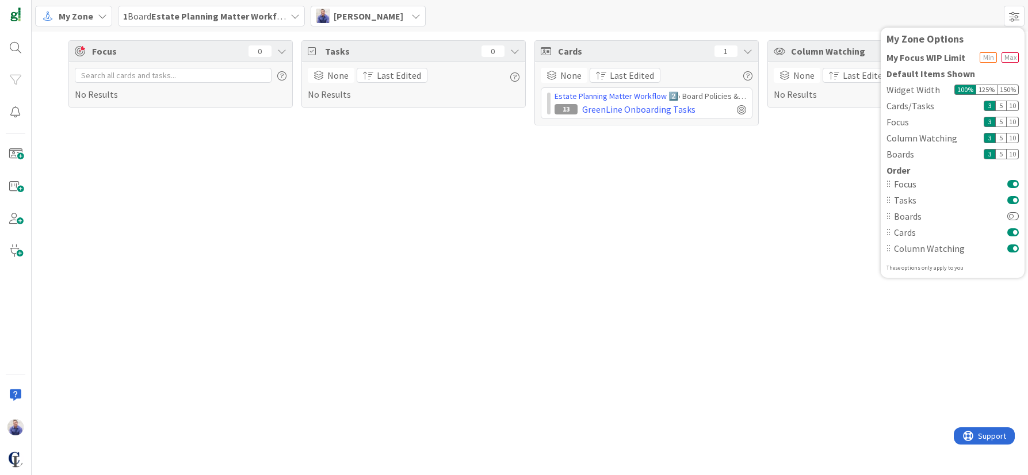
click at [1012, 105] on div "10" at bounding box center [1013, 106] width 12 height 10
click at [1014, 122] on div "10" at bounding box center [1013, 122] width 12 height 10
drag, startPoint x: 1012, startPoint y: 136, endPoint x: 1014, endPoint y: 148, distance: 12.8
click at [1012, 136] on div "10" at bounding box center [1013, 138] width 12 height 10
click at [1014, 151] on div "10" at bounding box center [1013, 154] width 12 height 10
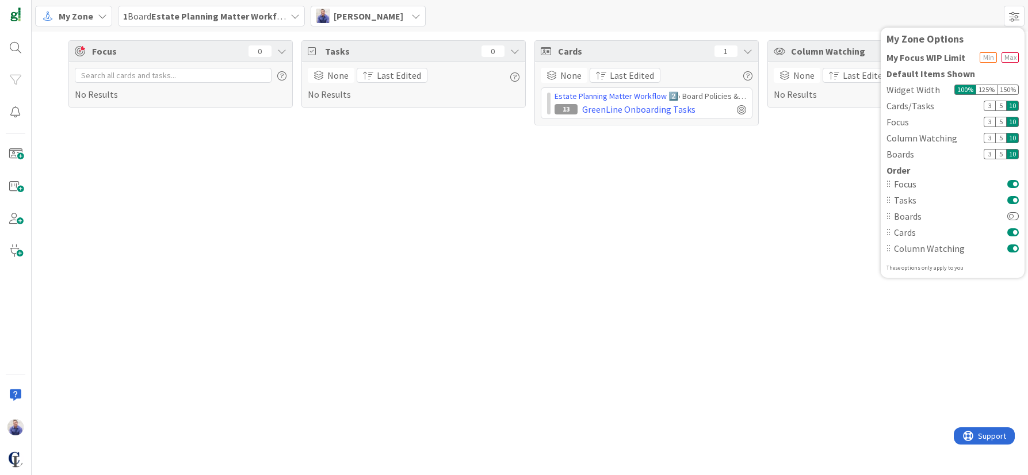
click at [885, 306] on div "Focus 0 No Results Tasks 0 None Last Edited No Results Cards 1 None Last Edited…" at bounding box center [530, 253] width 996 height 443
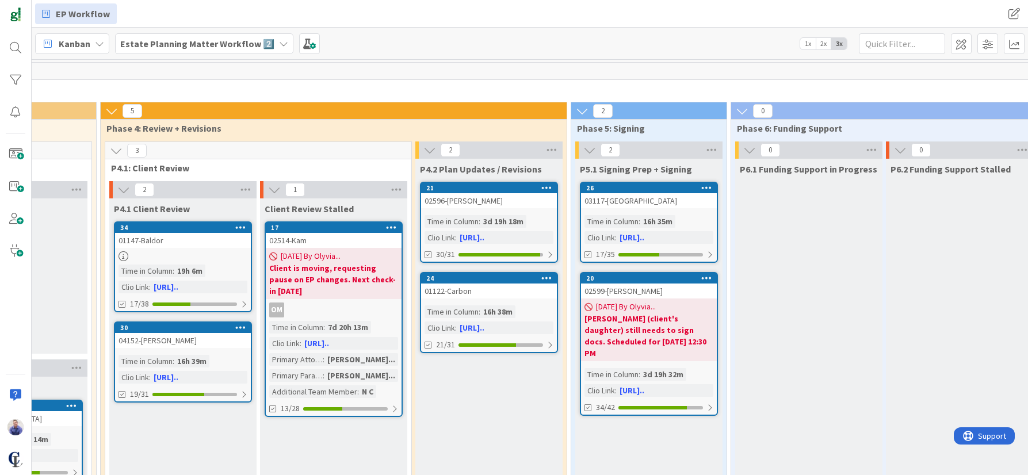
scroll to position [0, 759]
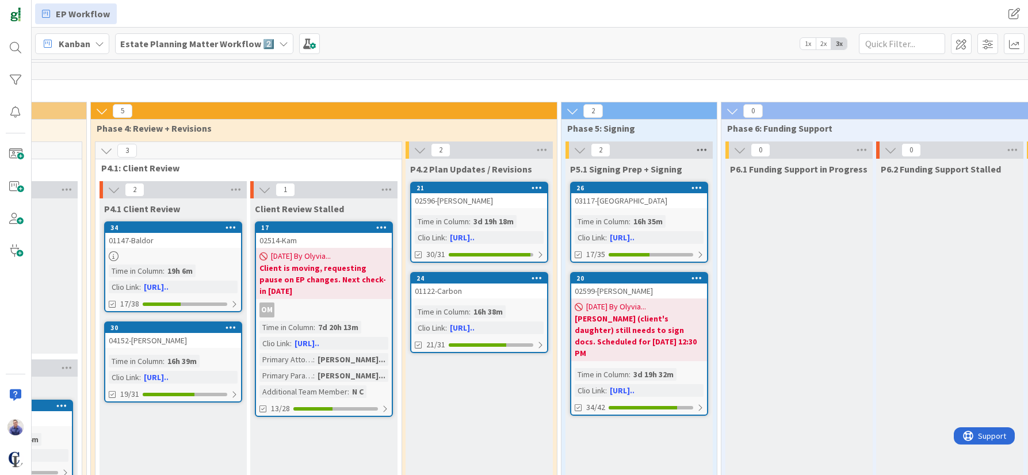
click at [706, 151] on icon at bounding box center [701, 149] width 15 height 17
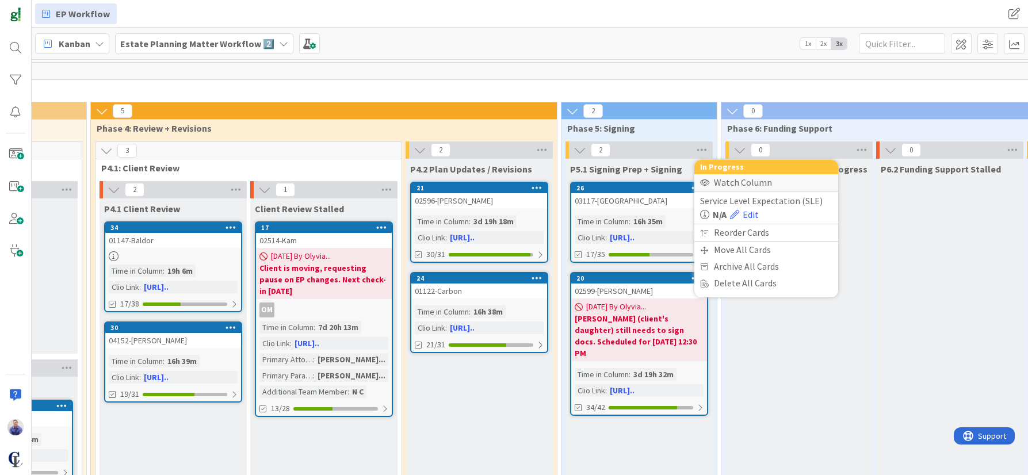
click at [726, 182] on div "Watch Column" at bounding box center [766, 182] width 144 height 17
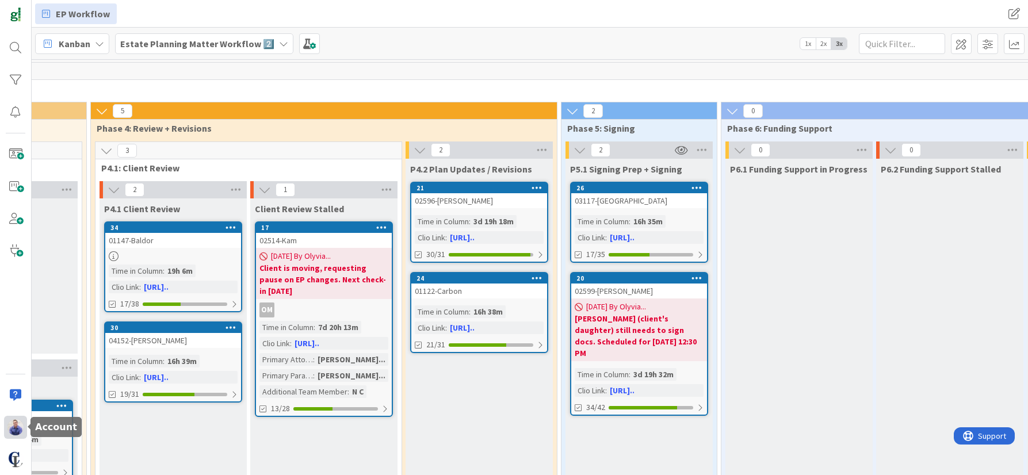
click at [13, 433] on img at bounding box center [15, 427] width 16 height 16
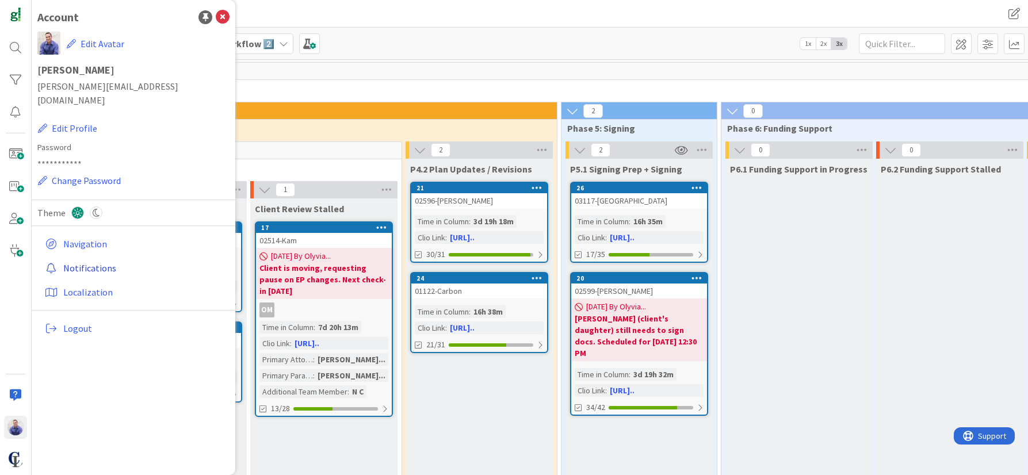
click at [82, 258] on link "Notifications" at bounding box center [134, 268] width 189 height 21
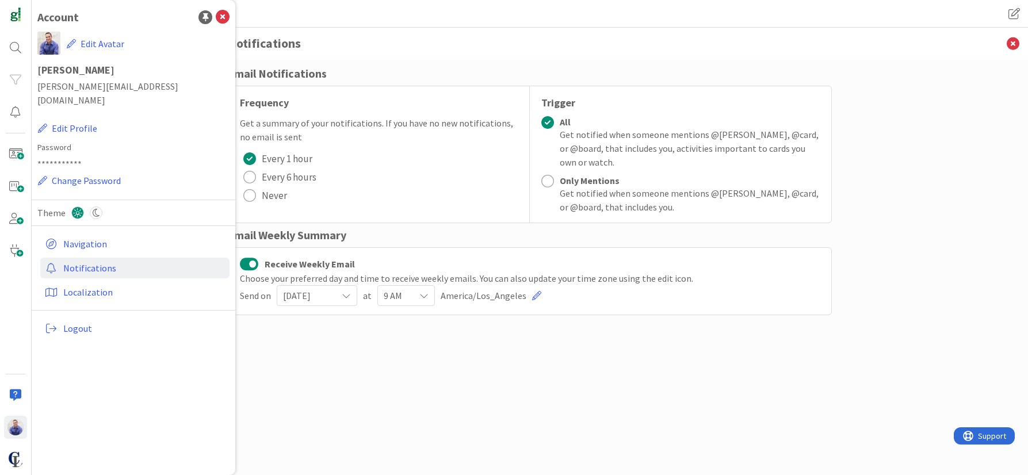
click at [519, 391] on div "Email Notifications Frequency Get a summary of your notifications. If you have …" at bounding box center [530, 255] width 604 height 381
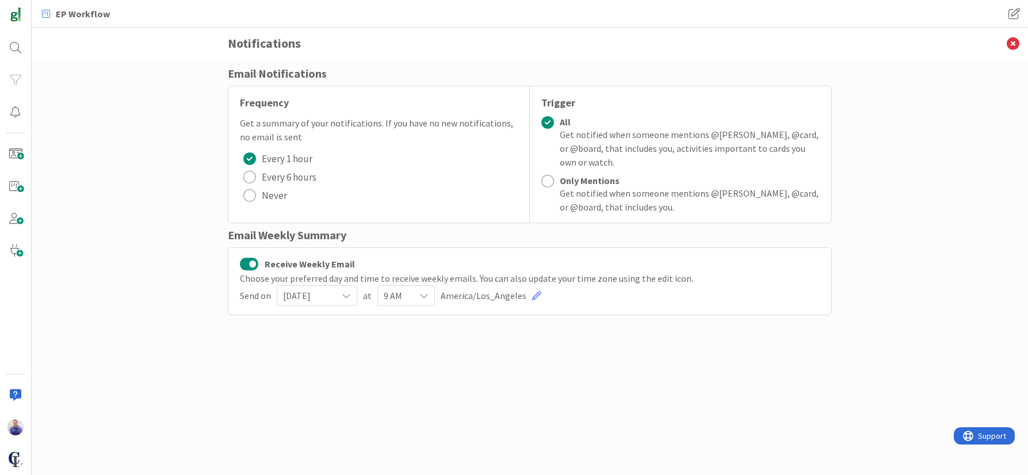
click at [338, 297] on div "Sunday" at bounding box center [317, 295] width 81 height 21
click at [609, 364] on div "Email Notifications Frequency Get a summary of your notifications. If you have …" at bounding box center [530, 255] width 604 height 381
click at [1014, 46] on icon at bounding box center [1013, 44] width 30 height 32
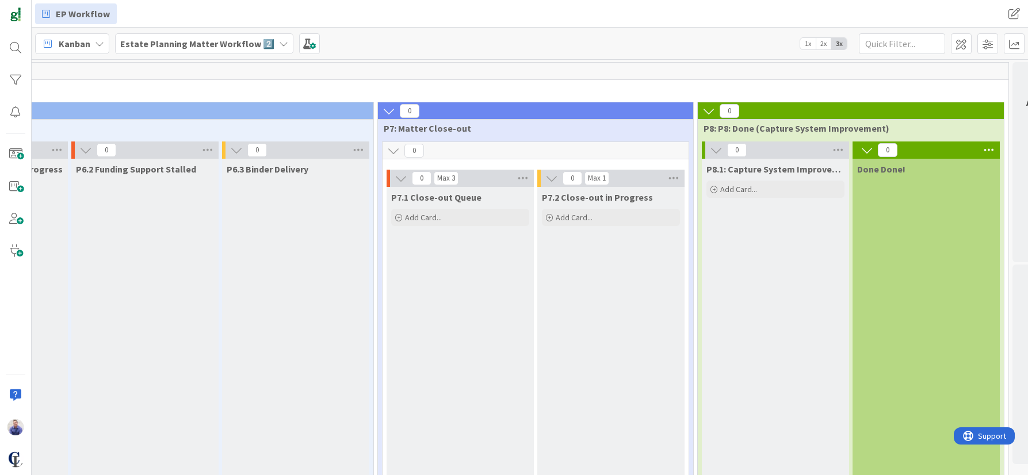
scroll to position [0, 1618]
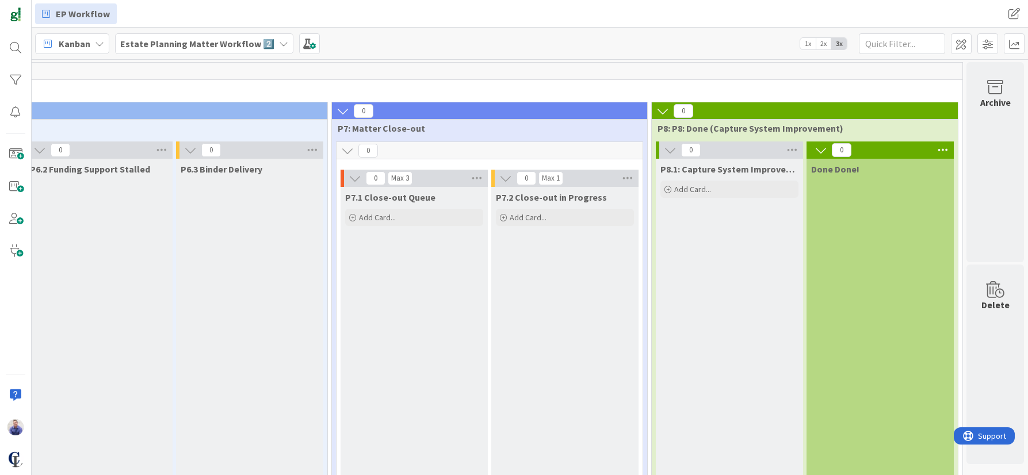
click at [936, 149] on icon at bounding box center [942, 149] width 15 height 17
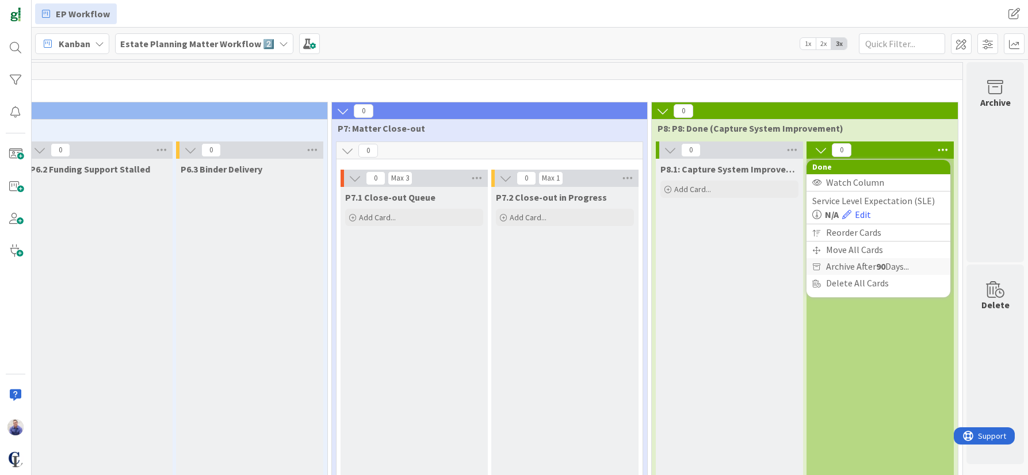
click at [848, 269] on span "Archive After 90 Days..." at bounding box center [867, 266] width 83 height 17
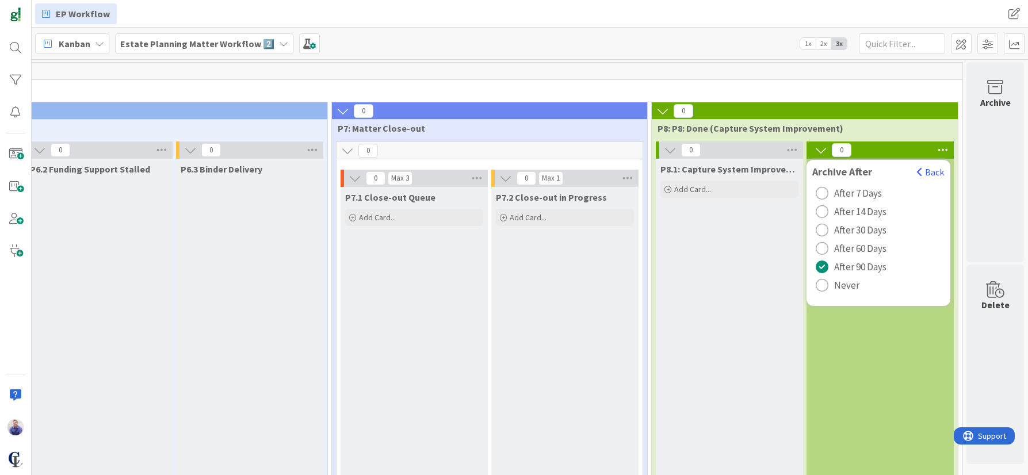
drag, startPoint x: 827, startPoint y: 209, endPoint x: 824, endPoint y: 250, distance: 40.9
click at [834, 211] on span "After 14 Days" at bounding box center [860, 211] width 52 height 17
click at [834, 230] on span "After 30 Days" at bounding box center [860, 229] width 52 height 17
drag, startPoint x: 812, startPoint y: 269, endPoint x: 840, endPoint y: 260, distance: 29.5
click at [816, 269] on div "radio" at bounding box center [822, 267] width 13 height 13
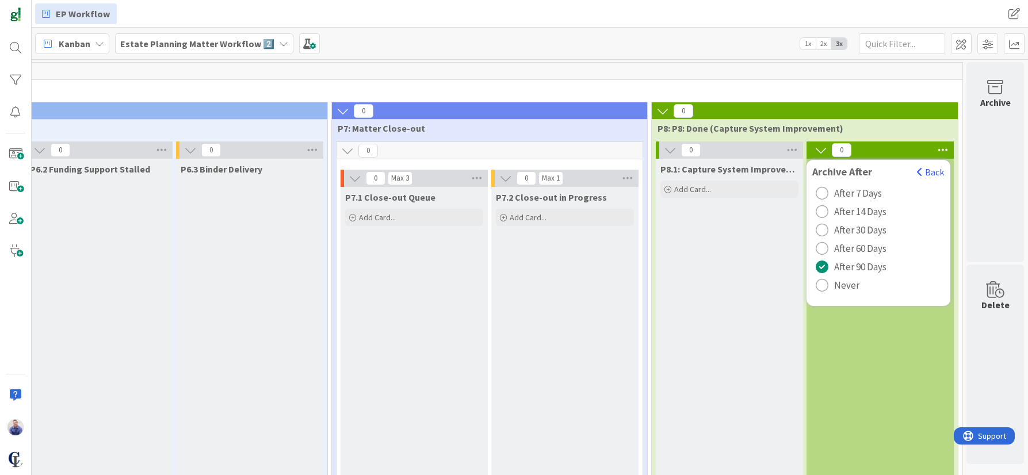
click at [732, 173] on span "P8.1: Capture System Improvement" at bounding box center [729, 169] width 138 height 12
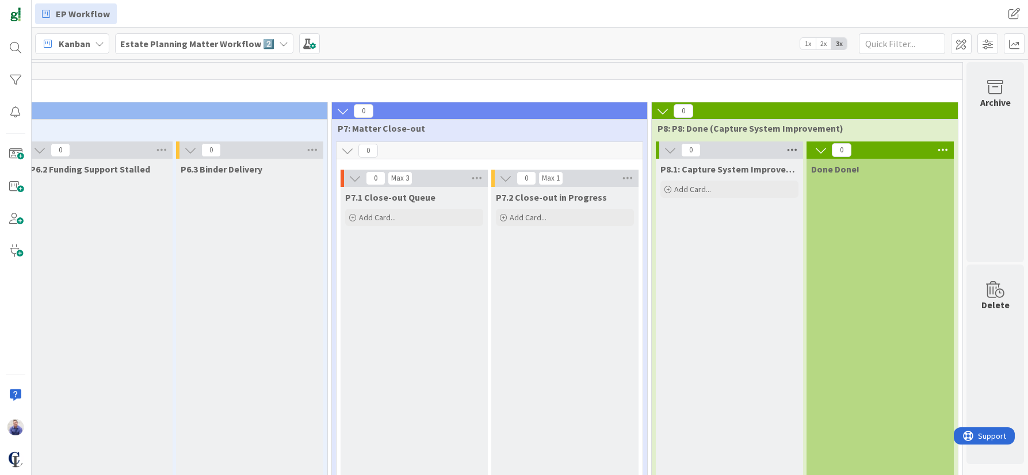
click at [785, 147] on icon at bounding box center [792, 149] width 15 height 17
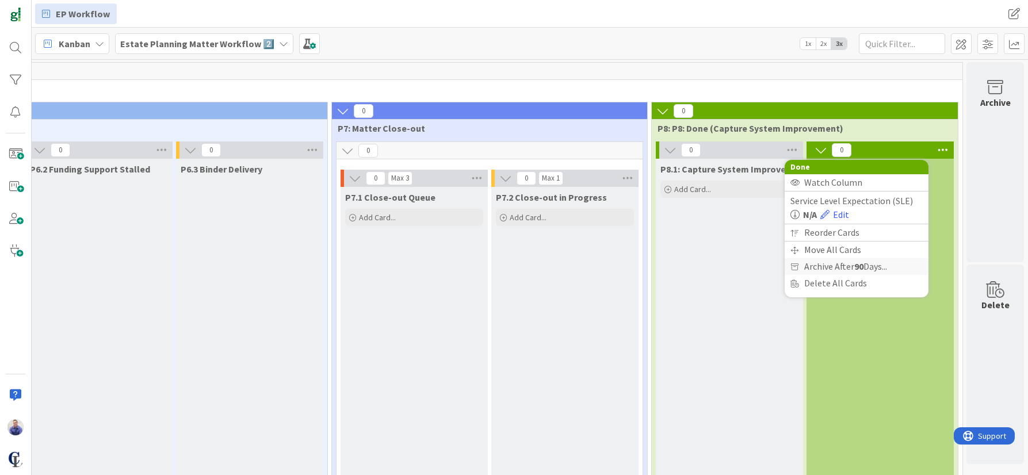
click at [819, 266] on span "Archive After 90 Days..." at bounding box center [845, 266] width 83 height 17
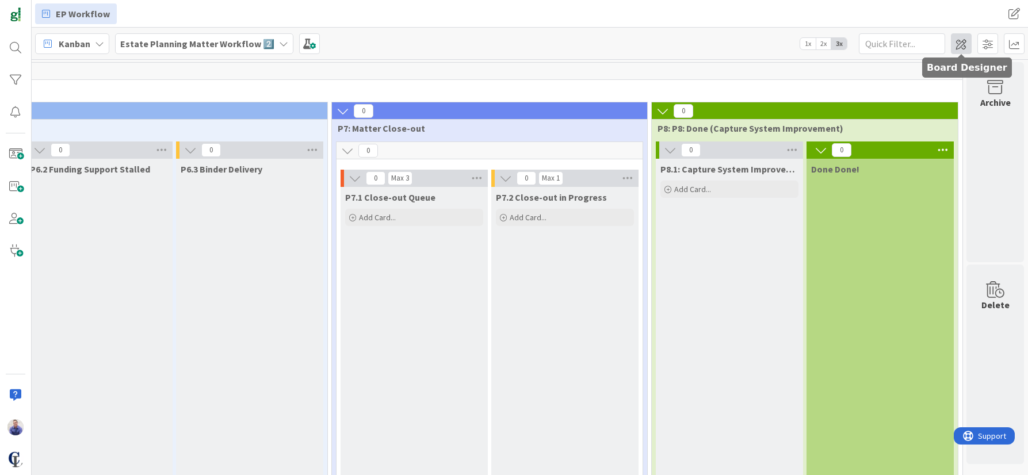
click at [966, 43] on span at bounding box center [961, 43] width 21 height 21
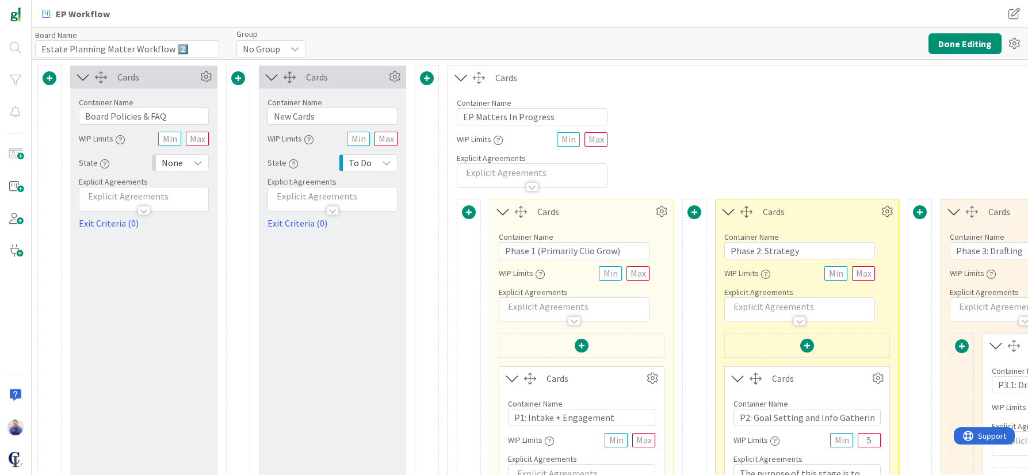
type input "Estate Planning Matter Workflow 2️⃣"
click at [1021, 44] on icon at bounding box center [1014, 43] width 21 height 21
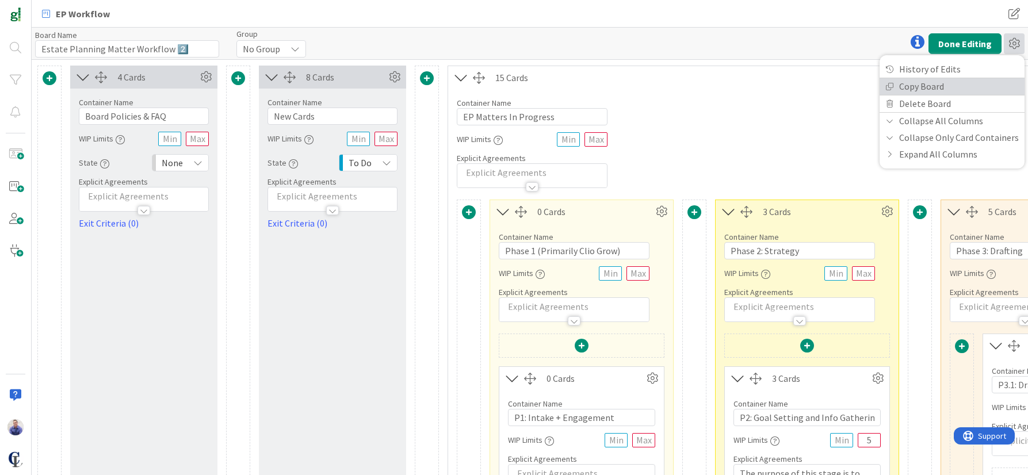
click at [933, 87] on link "Copy Board" at bounding box center [951, 86] width 145 height 17
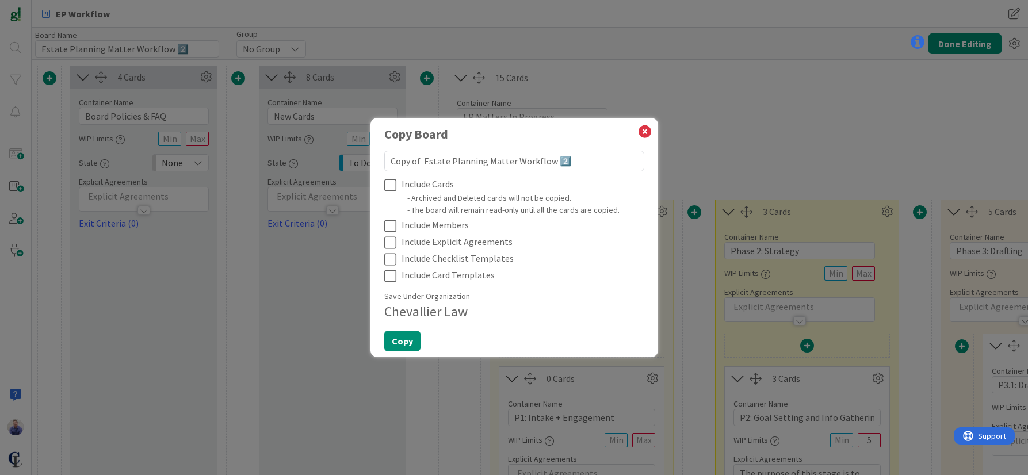
drag, startPoint x: 420, startPoint y: 161, endPoint x: 381, endPoint y: 143, distance: 43.0
click at [384, 151] on textarea "Copy of Estate Planning Matter Workflow 2️⃣" at bounding box center [514, 161] width 260 height 21
type textarea "Estate Planning Matter Workflow 2️⃣"
type textarea "x"
click at [517, 158] on textarea "Estate Planning Matter Workflow 2️⃣" at bounding box center [514, 161] width 260 height 21
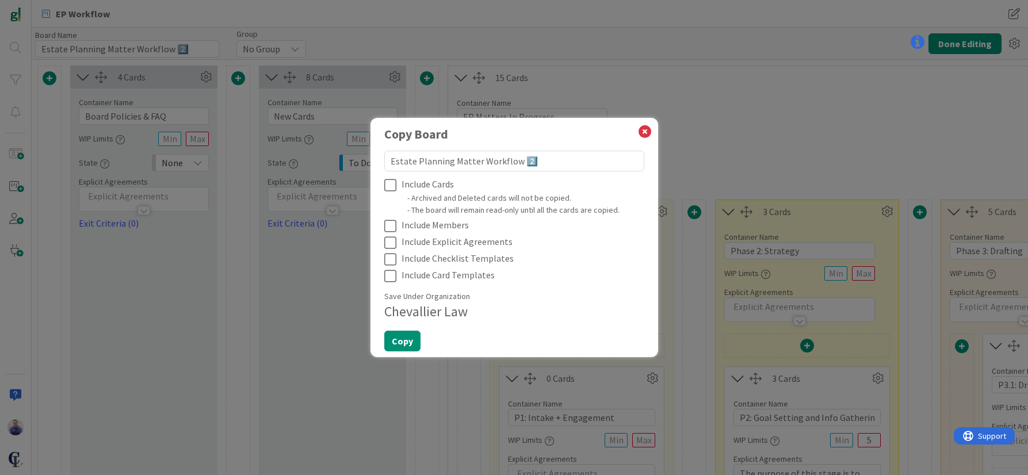
click at [393, 165] on textarea "Estate Planning Matter Workflow 2️⃣" at bounding box center [514, 161] width 260 height 21
type textarea "TEstate Planning Matter Workflow 2️⃣"
type textarea "x"
type textarea "TrEstate Planning Matter Workflow 2️⃣"
type textarea "x"
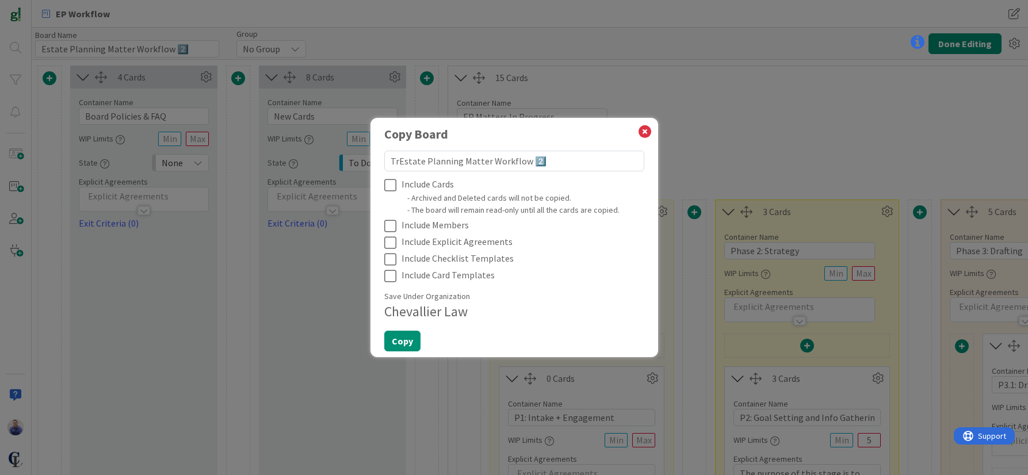
type textarea "TraEstate Planning Matter Workflow 2️⃣"
type textarea "x"
type textarea "TraiEstate Planning Matter Workflow 2️⃣"
type textarea "x"
type textarea "TrainEstate Planning Matter Workflow 2️⃣"
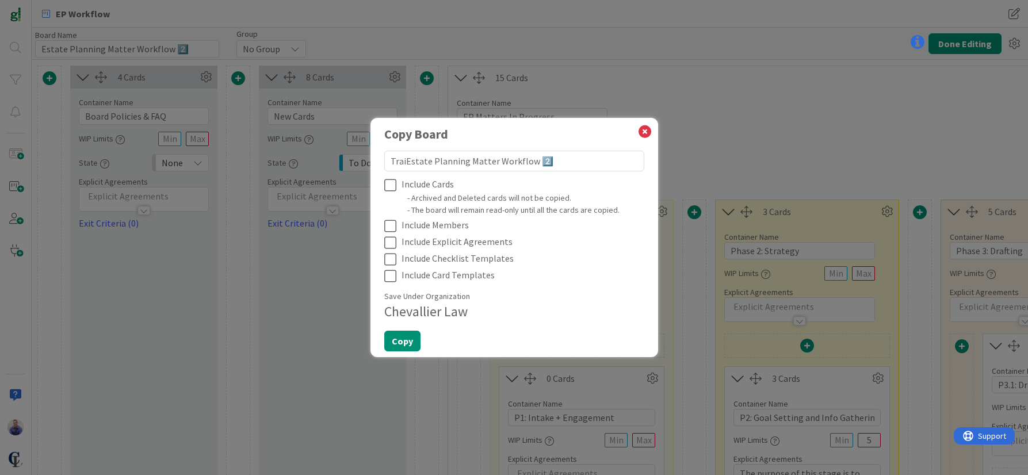
type textarea "x"
type textarea "TrainiEstate Planning Matter Workflow 2️⃣"
type textarea "x"
type textarea "TraininEstate Planning Matter Workflow 2️⃣"
type textarea "x"
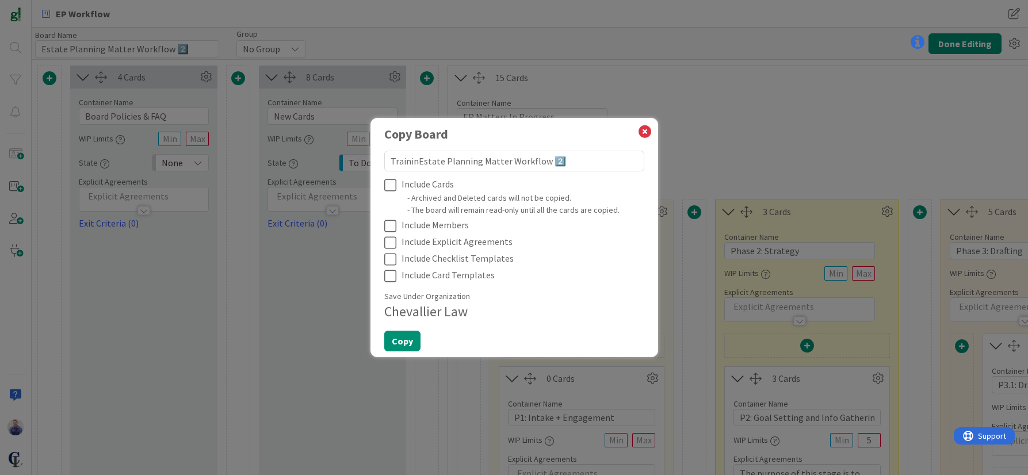
type textarea "TrainingEstate Planning Matter Workflow 2️⃣"
type textarea "x"
type textarea "Training Estate Planning Matter Workflow 2️⃣"
type textarea "x"
type textarea "Training BEstate Planning Matter Workflow 2️⃣"
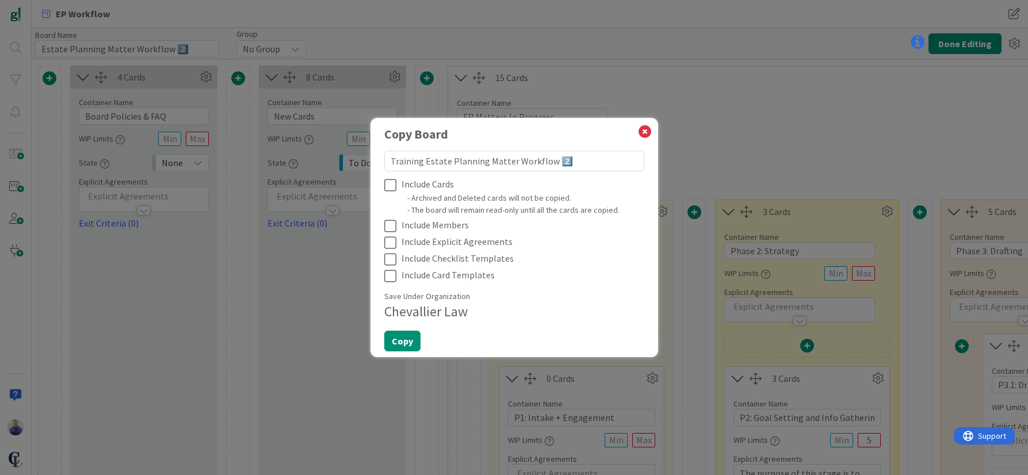
type textarea "x"
type textarea "Training BoEstate Planning Matter Workflow 2️⃣"
type textarea "x"
type textarea "Training BoaEstate Planning Matter Workflow 2️⃣"
type textarea "x"
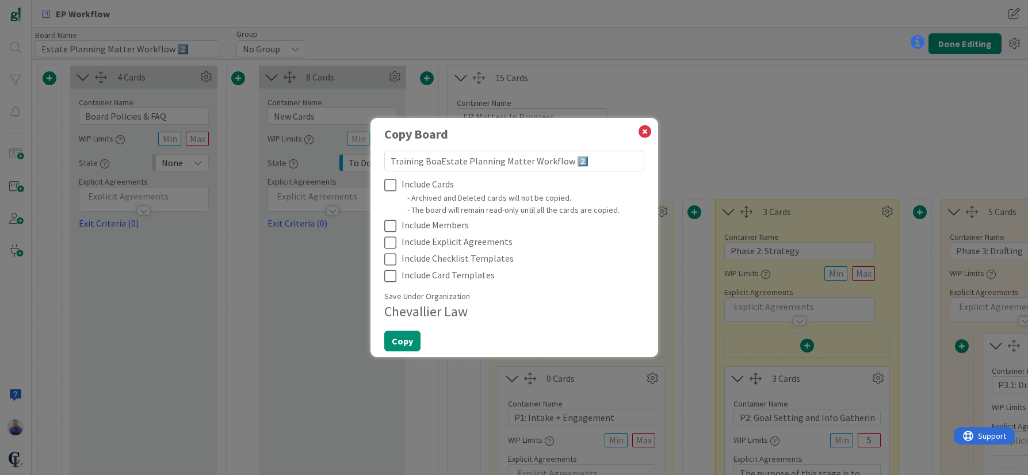
type textarea "Training BoarEstate Planning Matter Workflow 2️⃣"
type textarea "x"
type textarea "Training BoardEstate Planning Matter Workflow 2️⃣"
type textarea "x"
type textarea "Training Board:Estate Planning Matter Workflow 2️⃣"
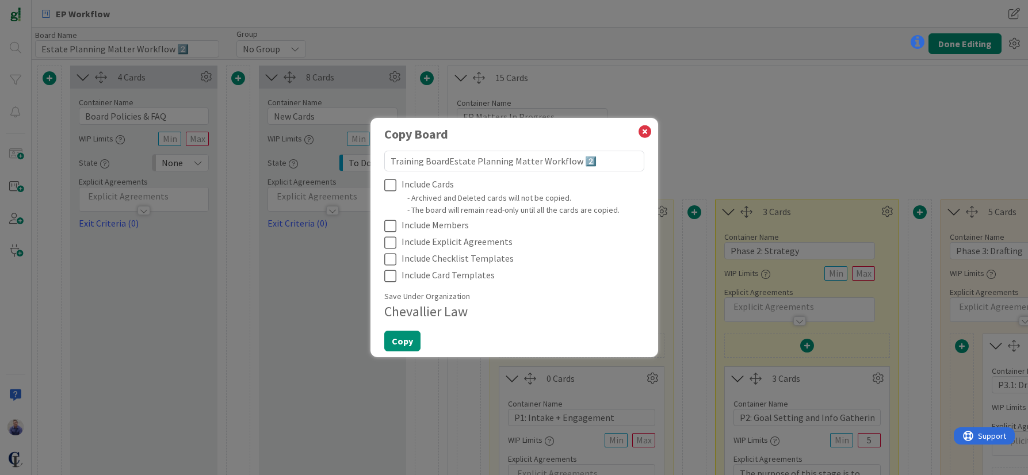
type textarea "x"
type textarea "Training Board: Estate Planning Matter Workflow 2️⃣"
type textarea "x"
type textarea "Training Board: Estate Planning Matter Workflow 2️⃣"
click at [392, 277] on icon at bounding box center [392, 276] width 17 height 14
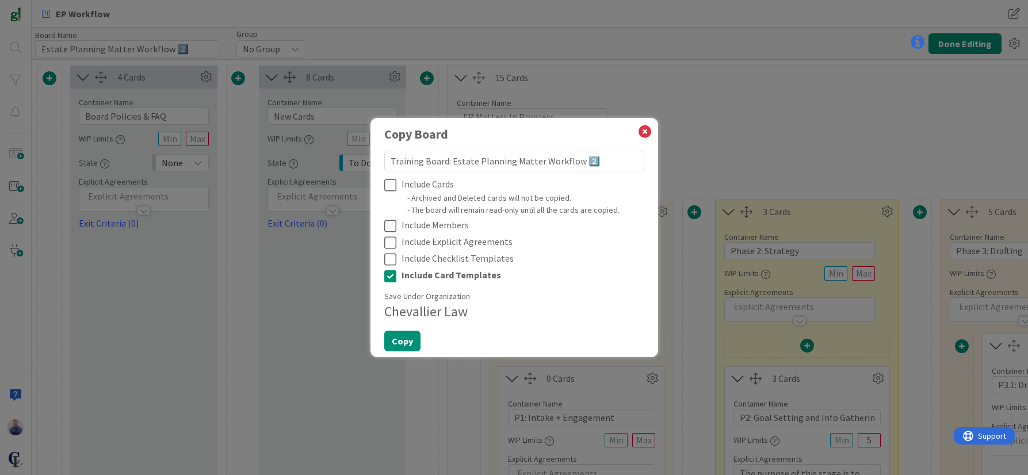
click at [392, 261] on icon at bounding box center [392, 260] width 17 height 14
click at [391, 239] on icon at bounding box center [392, 243] width 17 height 14
type textarea "x"
click at [640, 134] on icon at bounding box center [644, 132] width 15 height 16
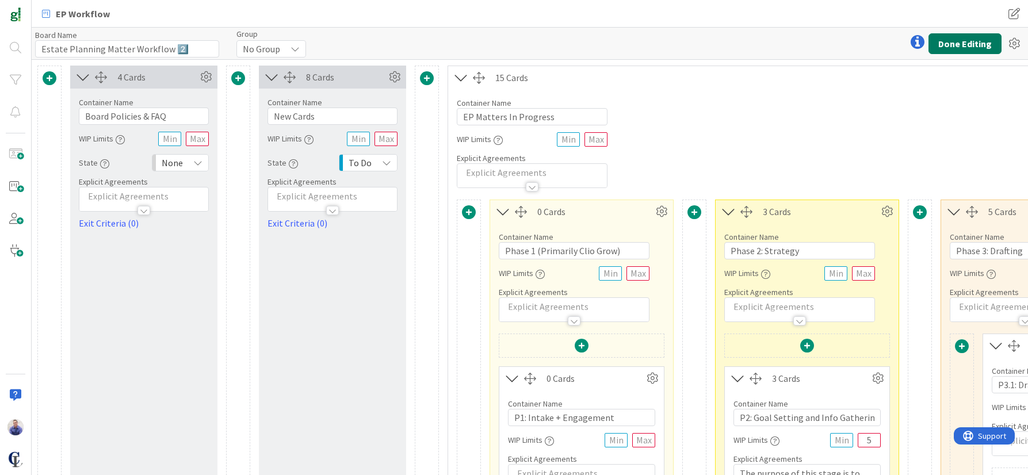
click at [976, 43] on button "Done Editing" at bounding box center [964, 43] width 73 height 21
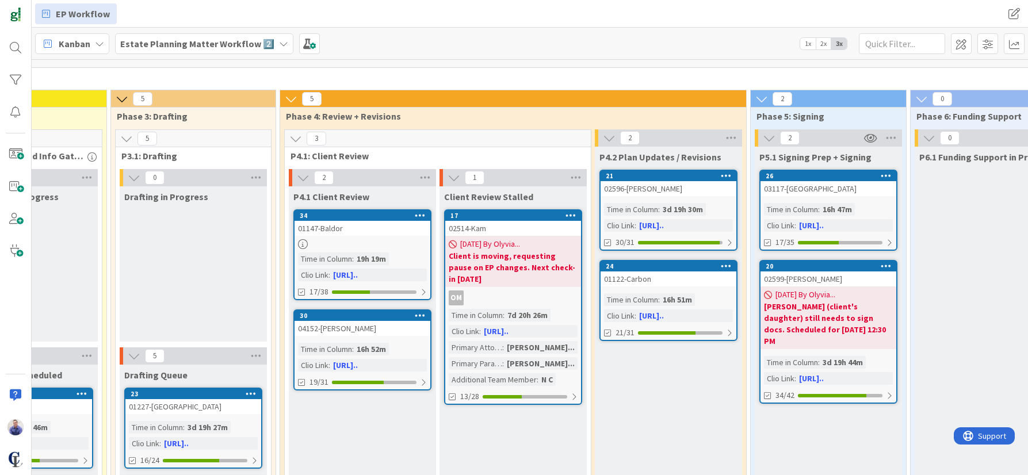
scroll to position [12, 564]
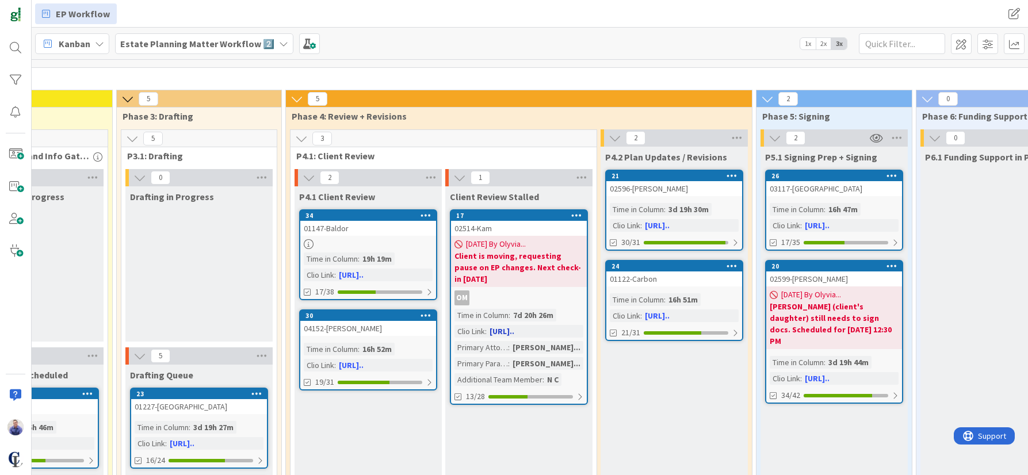
click at [574, 215] on icon at bounding box center [576, 215] width 11 height 8
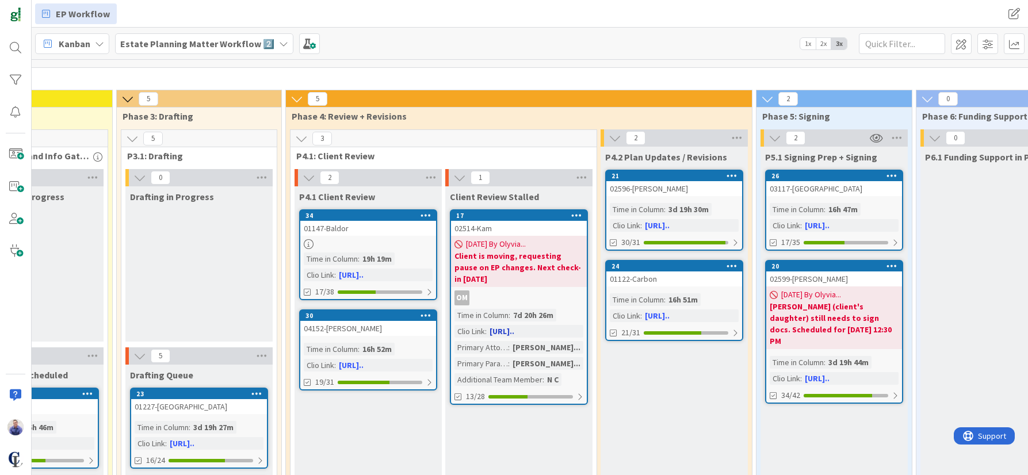
click at [578, 213] on icon at bounding box center [576, 215] width 11 height 8
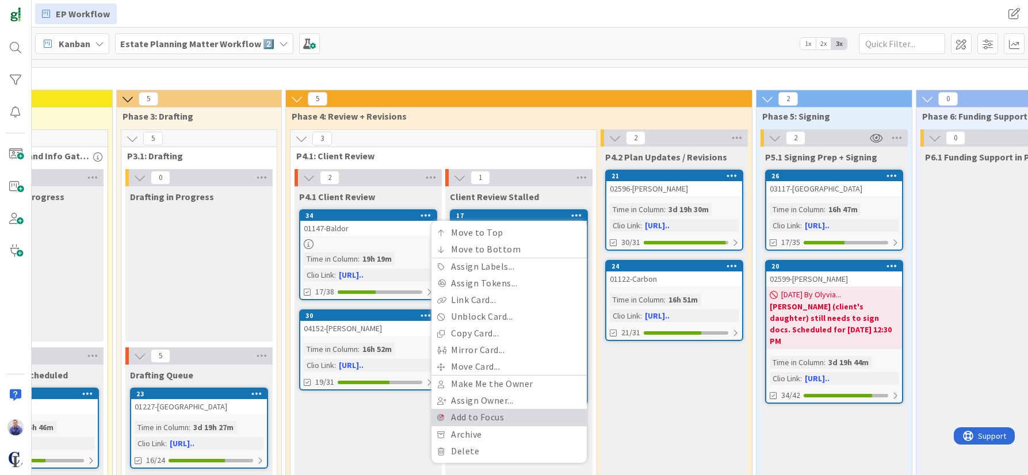
click at [467, 416] on link "Add to Focus" at bounding box center [508, 417] width 155 height 17
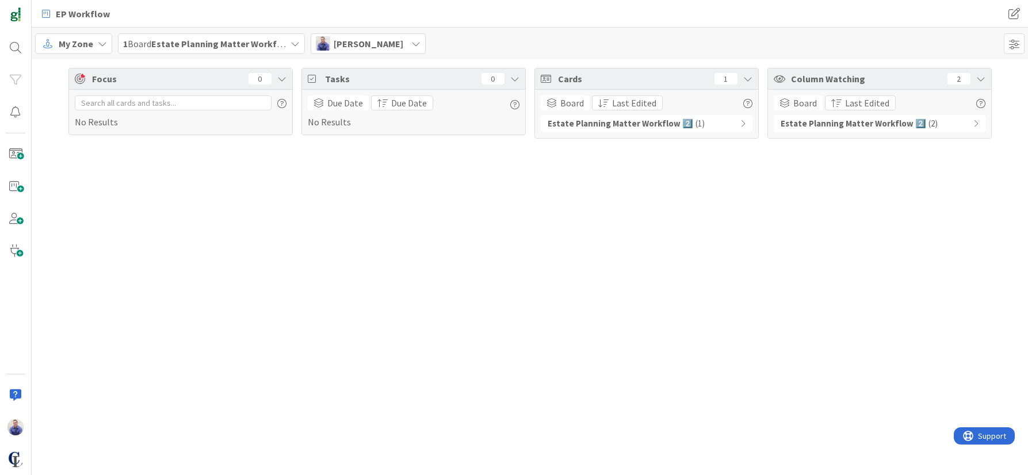
click at [978, 124] on div "Estate Planning Matter Workflow 2️⃣ ( 2 )" at bounding box center [880, 123] width 212 height 17
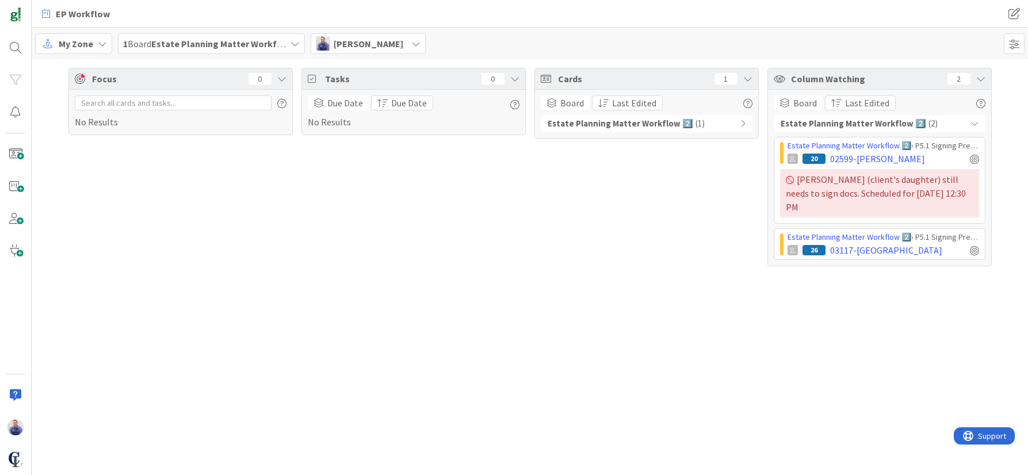
click at [411, 46] on icon at bounding box center [415, 43] width 9 height 9
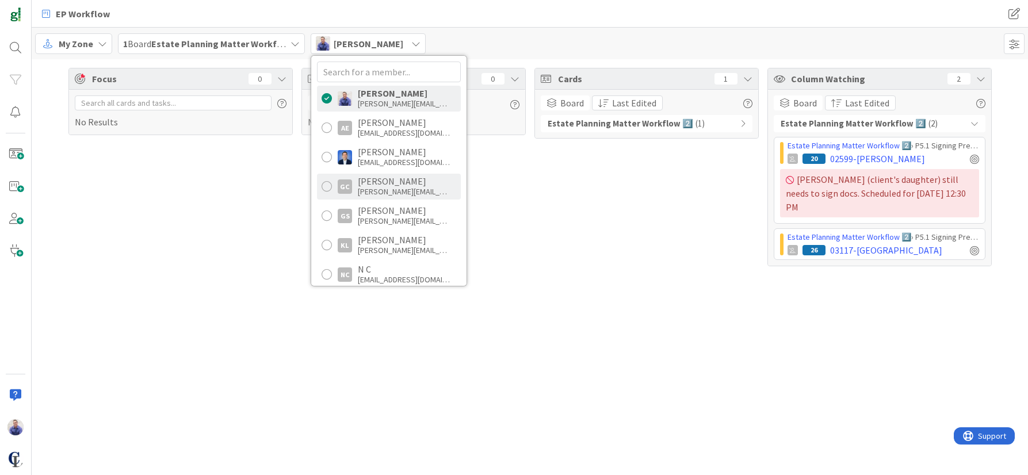
click at [392, 188] on div "[PERSON_NAME][EMAIL_ADDRESS][DOMAIN_NAME]" at bounding box center [404, 191] width 92 height 10
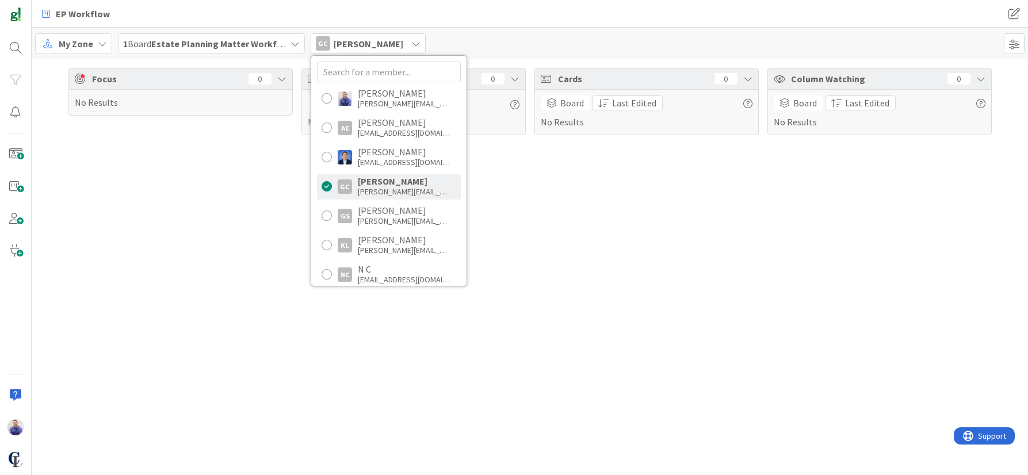
click at [667, 199] on div "Focus 0 No Results Tasks 0 Due Date Due Date No Results Cards 0 Board Last Edit…" at bounding box center [530, 267] width 996 height 416
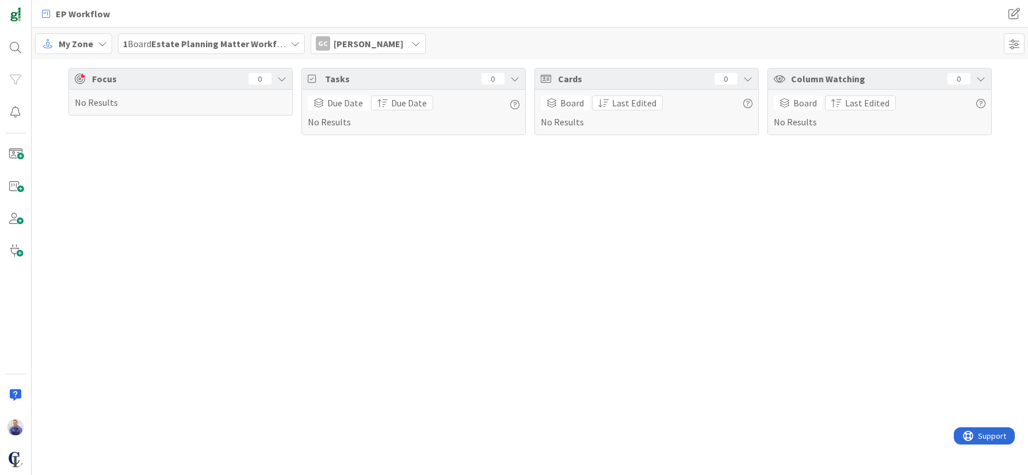
click at [341, 40] on span "[PERSON_NAME]" at bounding box center [369, 44] width 70 height 14
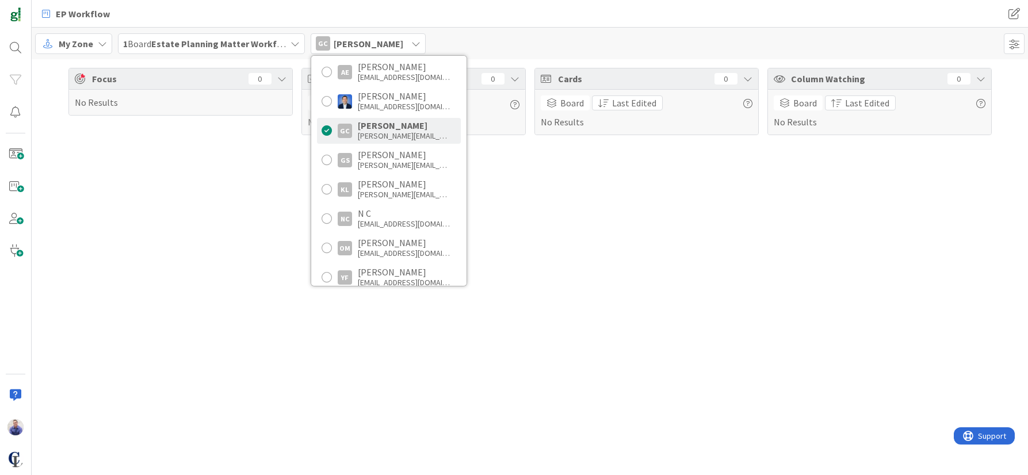
scroll to position [72, 0]
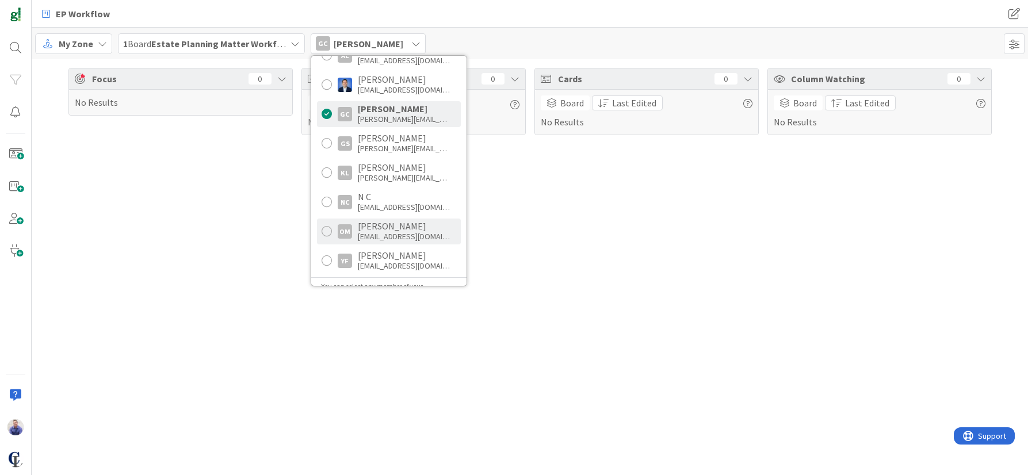
click at [378, 231] on div "[PERSON_NAME] [PERSON_NAME][EMAIL_ADDRESS][DOMAIN_NAME]" at bounding box center [404, 231] width 92 height 21
click at [762, 220] on div "Focus 0 No Results Tasks 26 Due Date Due Date Overdue ( 11 ) Due [DATE] ( 15 ) …" at bounding box center [530, 267] width 996 height 416
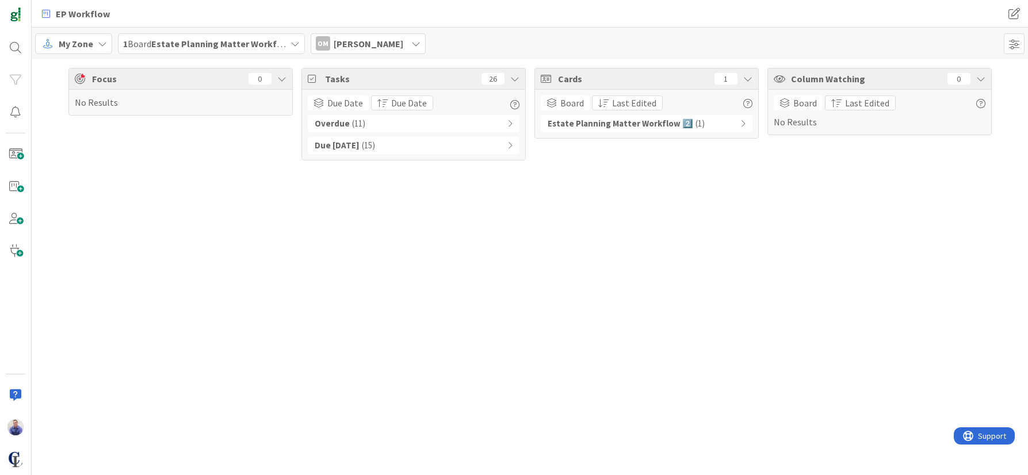
drag, startPoint x: 507, startPoint y: 124, endPoint x: 507, endPoint y: 135, distance: 10.4
click at [507, 124] on div "Overdue ( 11 )" at bounding box center [414, 123] width 212 height 17
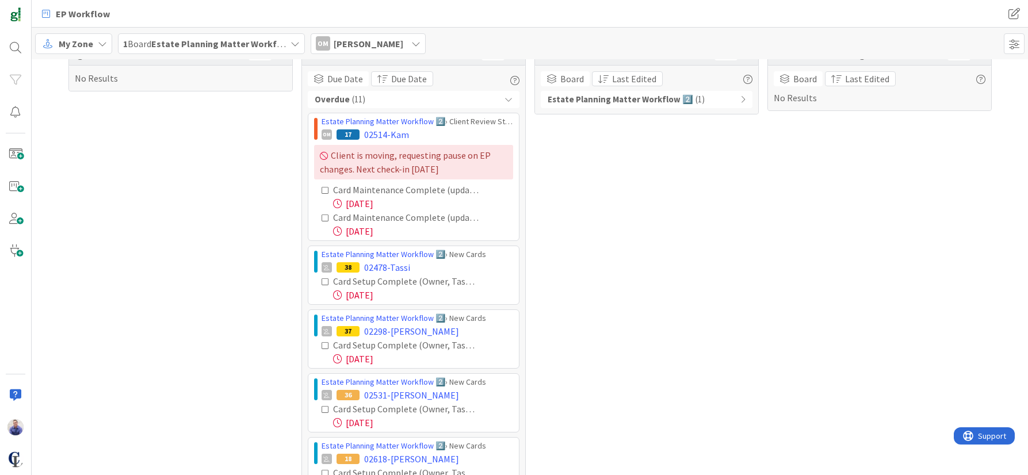
scroll to position [0, 0]
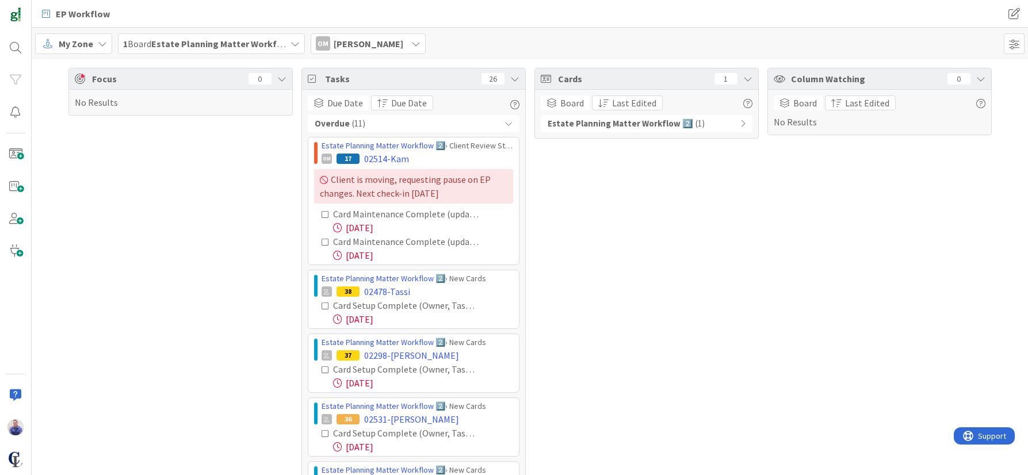
click at [740, 122] on icon at bounding box center [742, 124] width 5 height 8
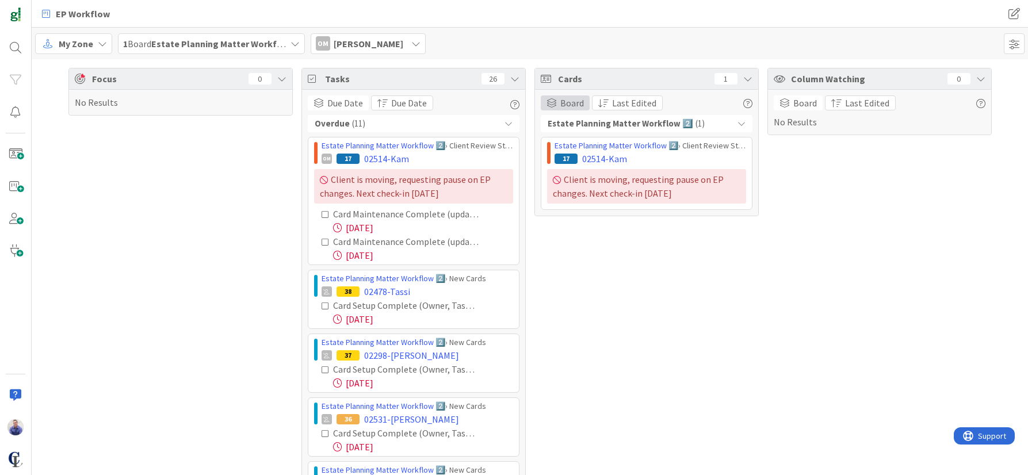
click at [572, 102] on span "Board" at bounding box center [572, 103] width 24 height 14
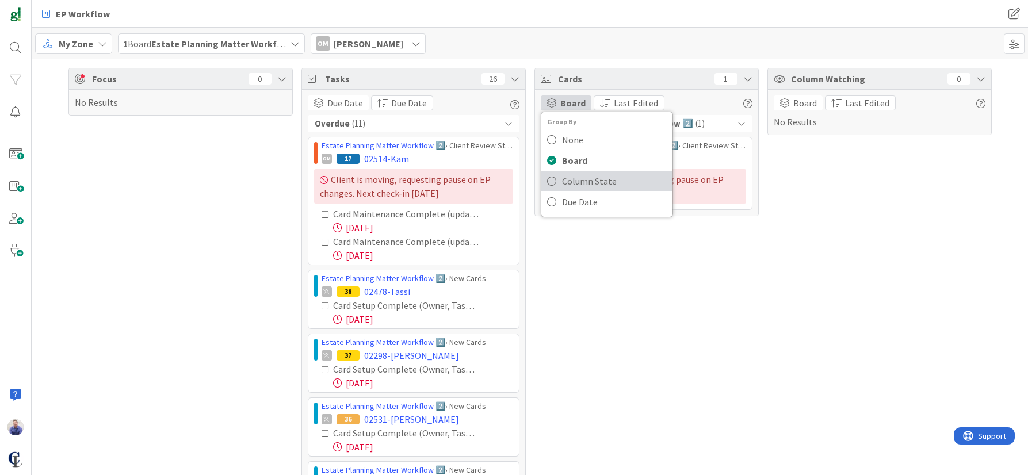
click at [569, 174] on span "Column State" at bounding box center [614, 181] width 105 height 17
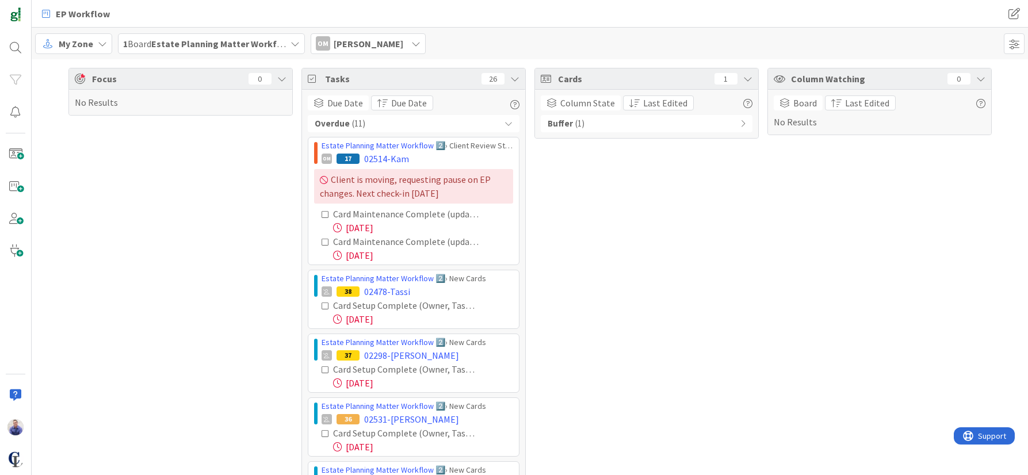
click at [698, 129] on div "Buffer ( 1 )" at bounding box center [647, 123] width 212 height 17
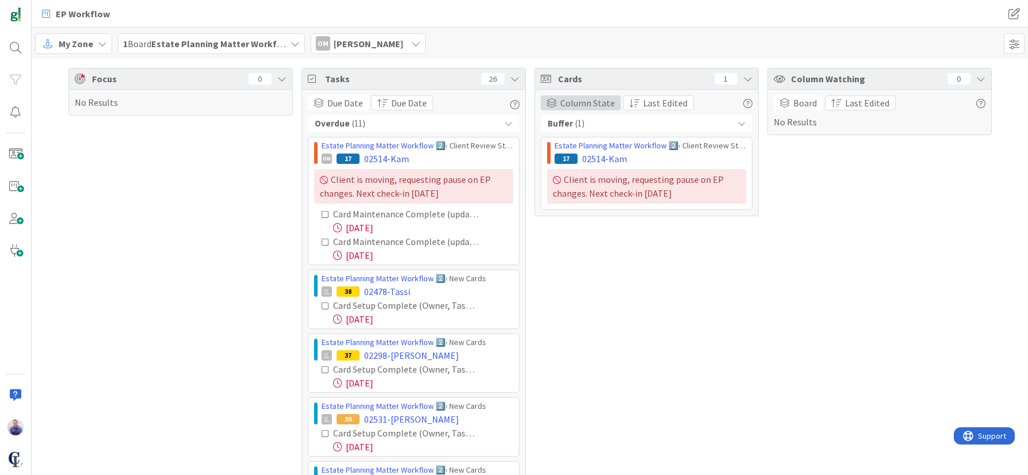
click at [591, 104] on span "Column State" at bounding box center [587, 103] width 55 height 14
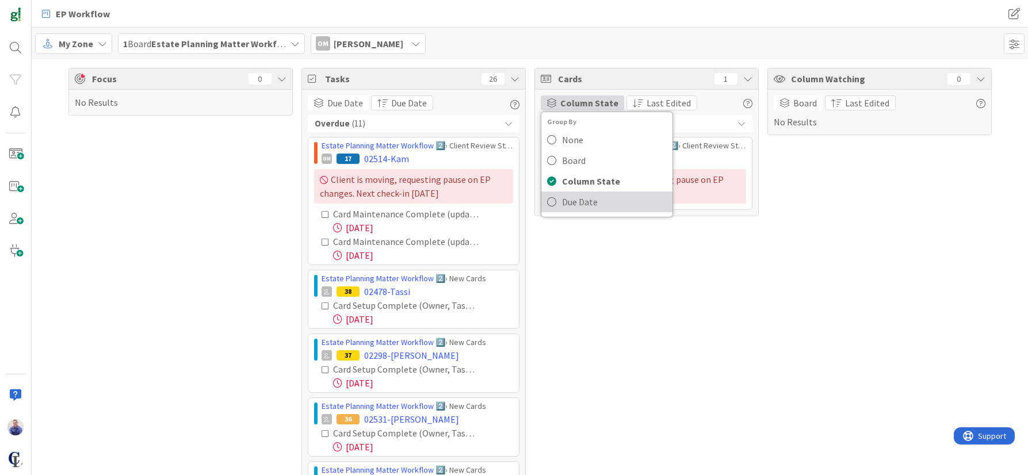
drag, startPoint x: 563, startPoint y: 198, endPoint x: 620, endPoint y: 229, distance: 65.1
click at [563, 198] on span "Due Date" at bounding box center [614, 201] width 105 height 17
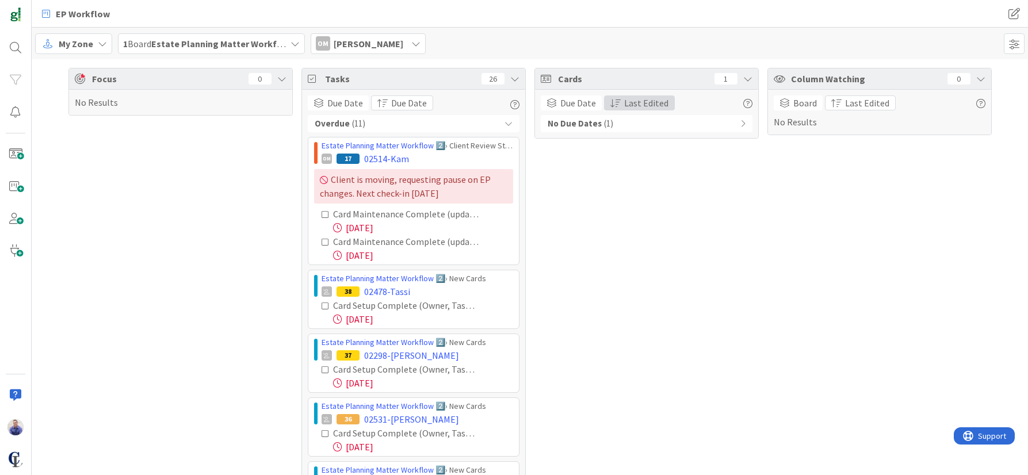
click at [637, 102] on span "Last Edited" at bounding box center [646, 103] width 44 height 14
click at [637, 163] on span "Due Date" at bounding box center [643, 161] width 36 height 14
click at [642, 102] on span "Due Date" at bounding box center [642, 103] width 36 height 14
click at [638, 177] on span "Oldest First" at bounding box center [648, 182] width 47 height 14
click at [740, 123] on icon at bounding box center [742, 124] width 5 height 8
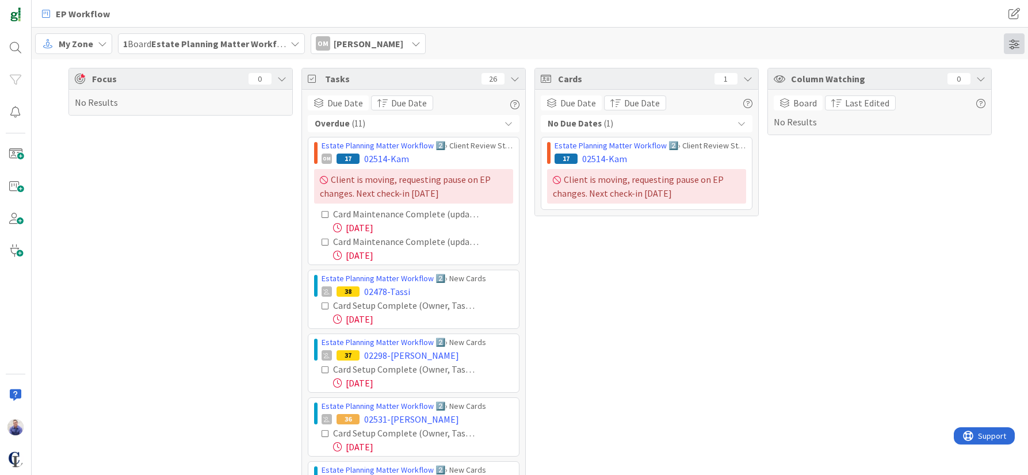
click at [1020, 44] on span at bounding box center [1014, 43] width 21 height 21
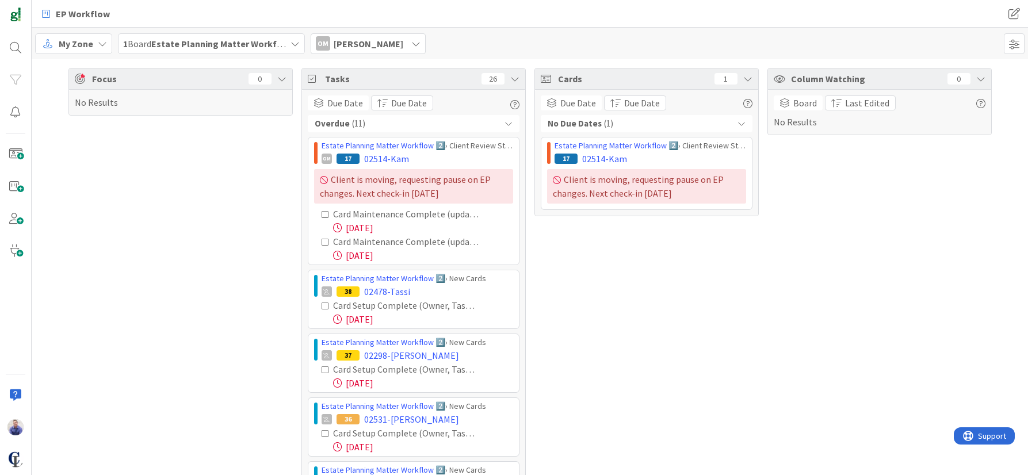
click at [293, 43] on icon at bounding box center [294, 43] width 9 height 9
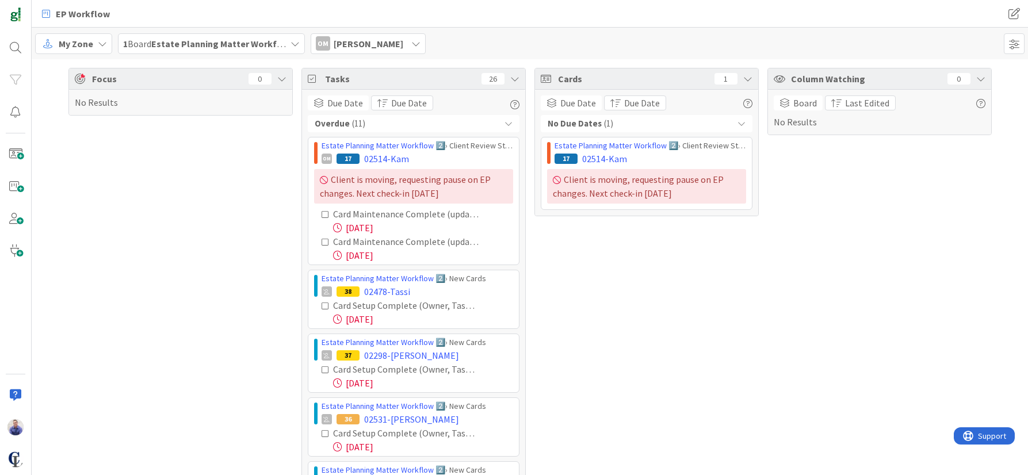
click at [445, 43] on div "My Zone 1 Board Estate Planning Matter Workflow 2️⃣ OM [PERSON_NAME] [PERSON_NA…" at bounding box center [530, 44] width 996 height 32
click at [412, 45] on icon at bounding box center [415, 43] width 9 height 9
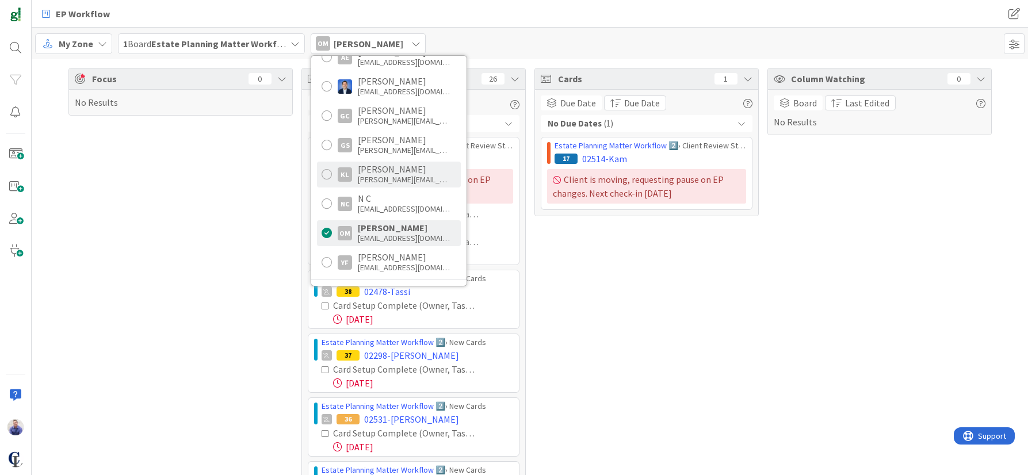
scroll to position [105, 0]
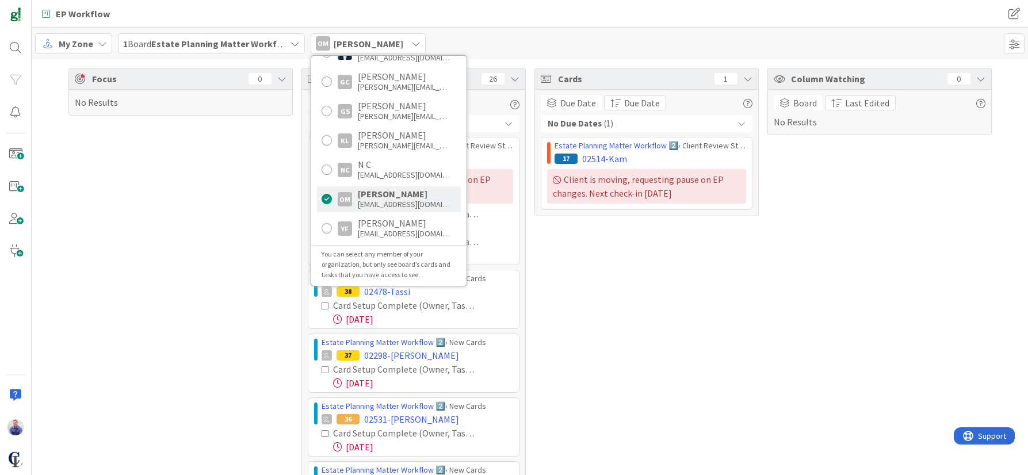
drag, startPoint x: 695, startPoint y: 290, endPoint x: 684, endPoint y: 277, distance: 17.2
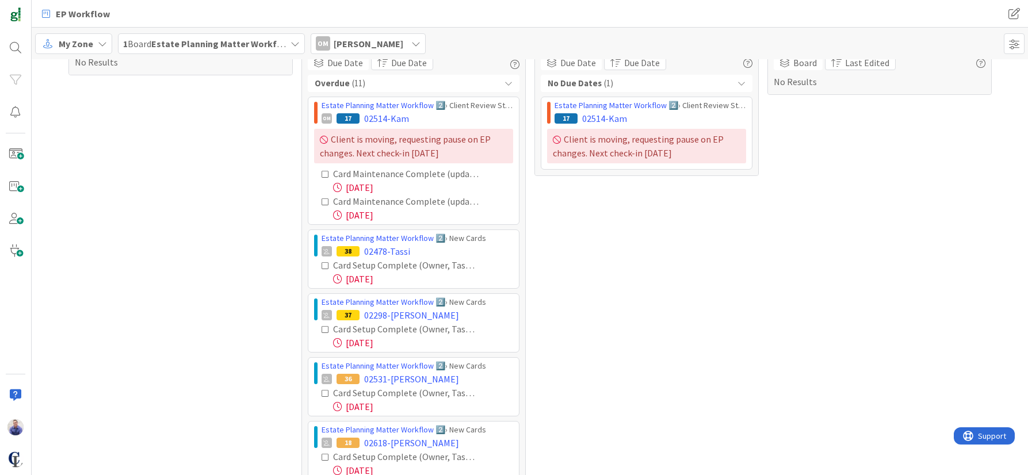
scroll to position [36, 0]
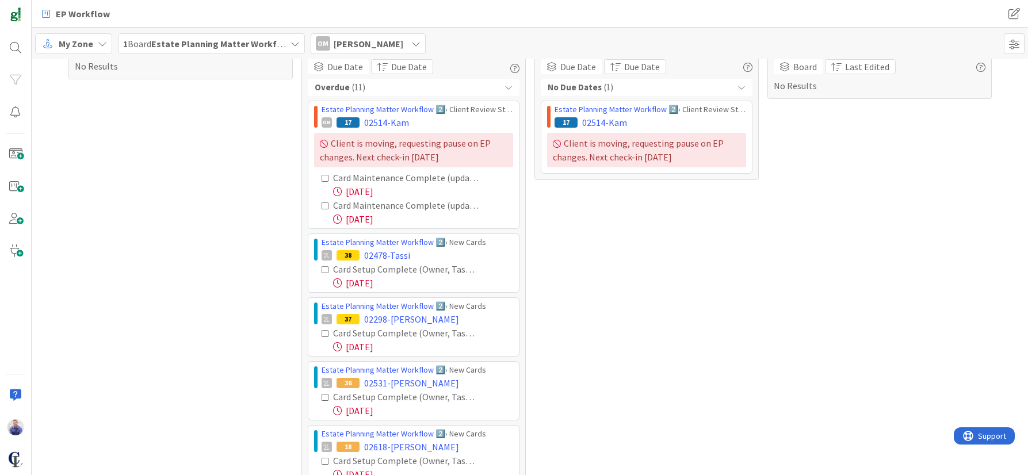
click at [326, 43] on div "OM" at bounding box center [323, 43] width 14 height 14
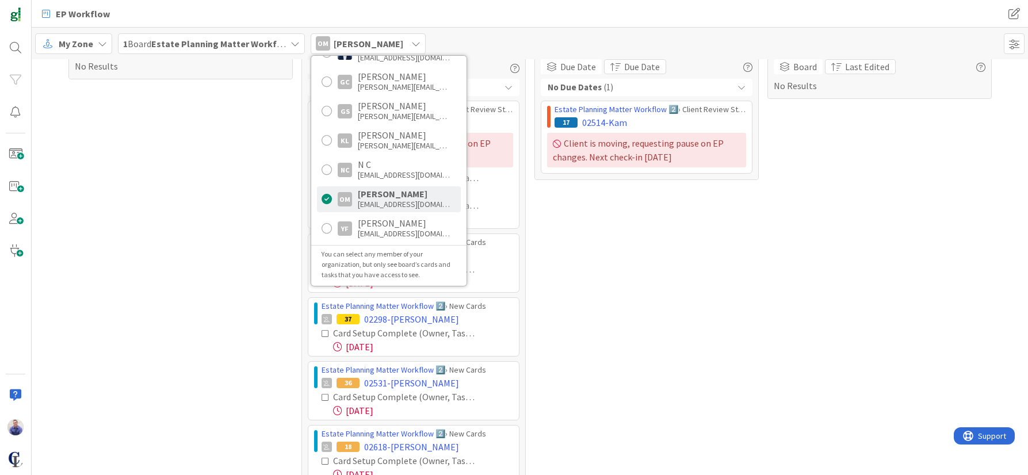
scroll to position [0, 0]
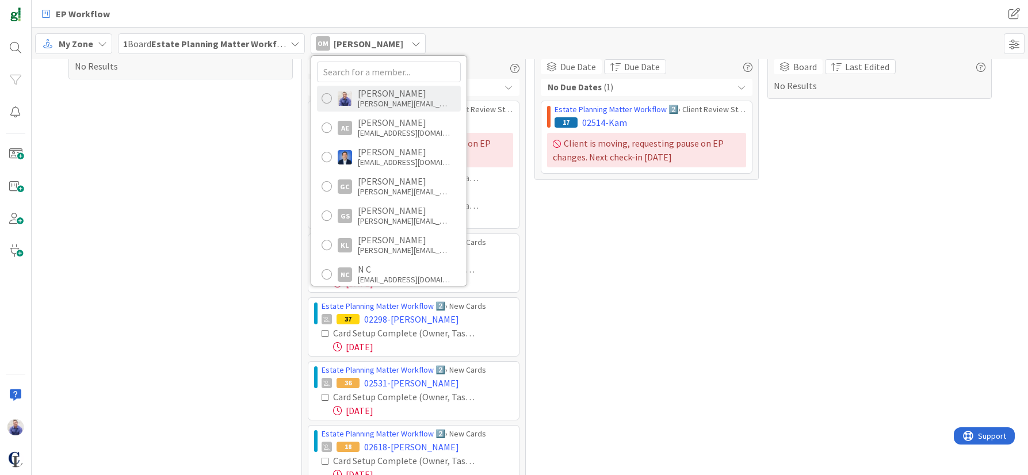
click at [358, 88] on div "John Grant john@agileattorney.com" at bounding box center [389, 99] width 144 height 26
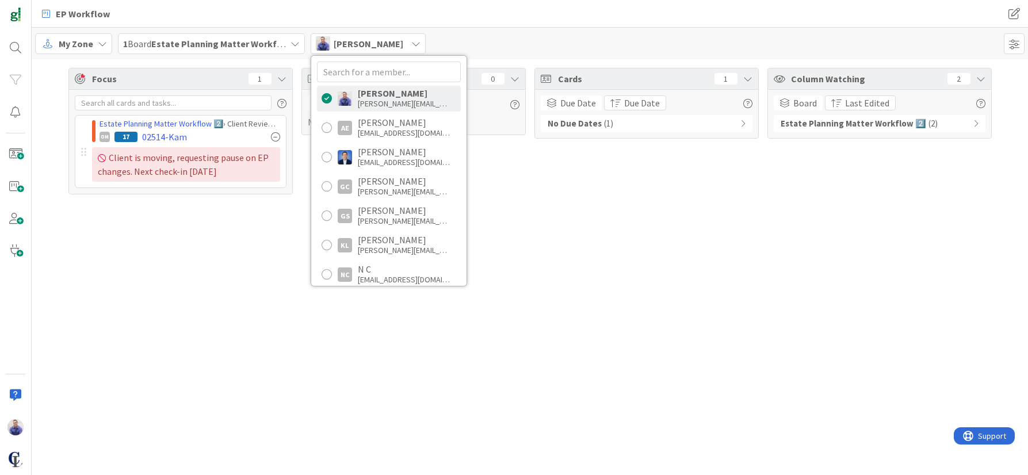
drag, startPoint x: 694, startPoint y: 244, endPoint x: 641, endPoint y: 188, distance: 76.9
click at [694, 243] on div "Focus 1 Estate Planning Matter Workflow 2️⃣ › Client Review Stalled OM 17 02514…" at bounding box center [530, 267] width 996 height 416
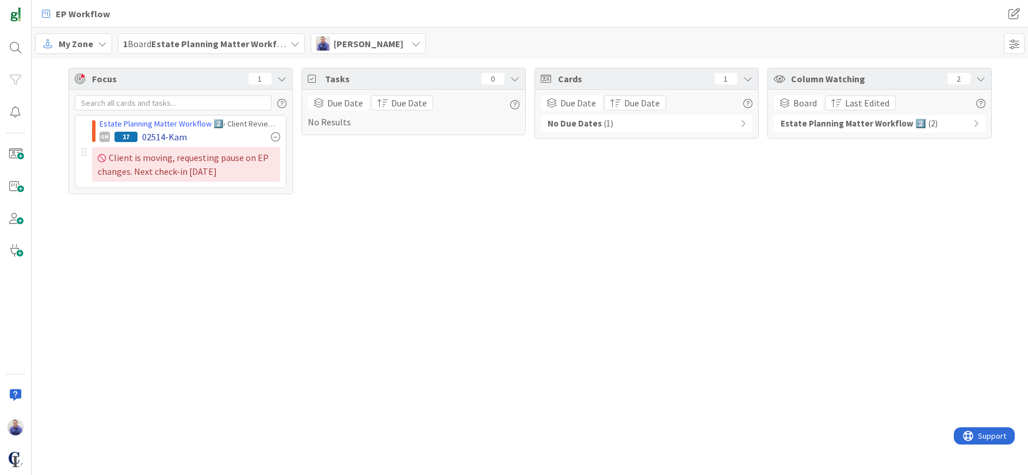
click at [277, 139] on div at bounding box center [275, 136] width 9 height 9
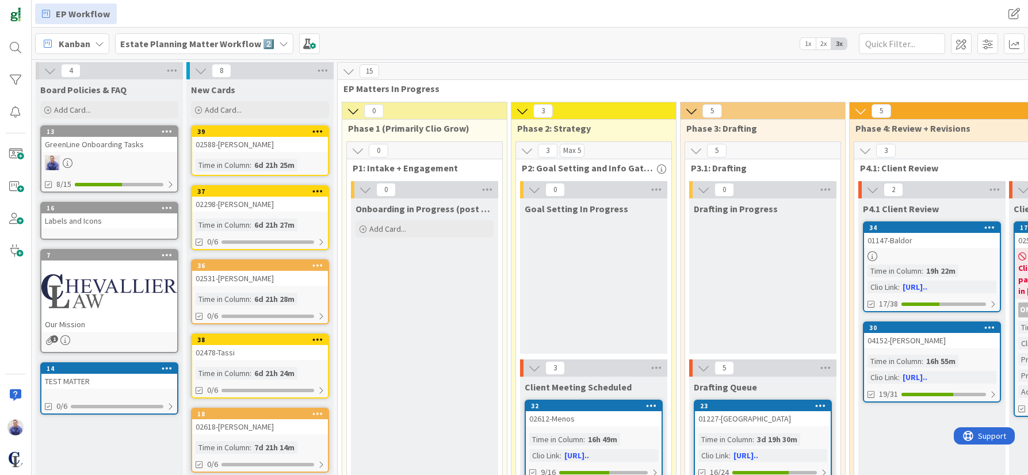
scroll to position [12, 564]
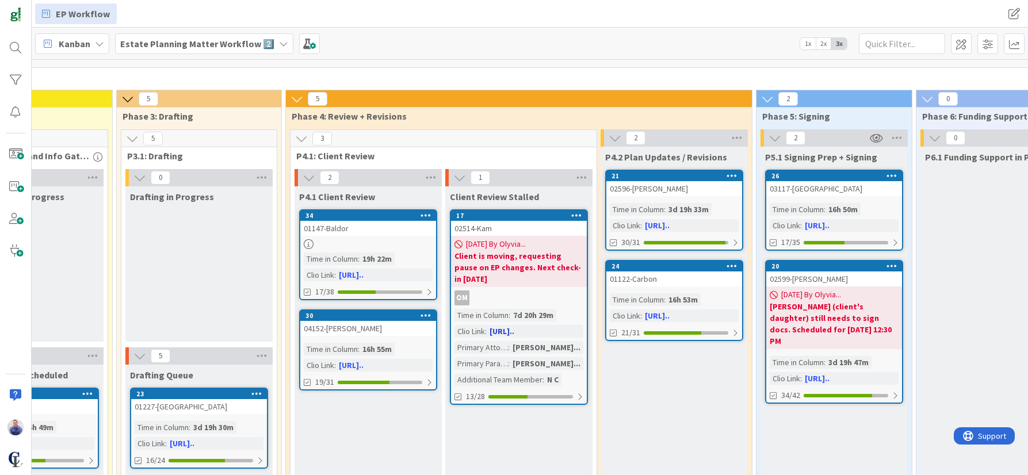
click at [573, 215] on icon at bounding box center [576, 215] width 11 height 8
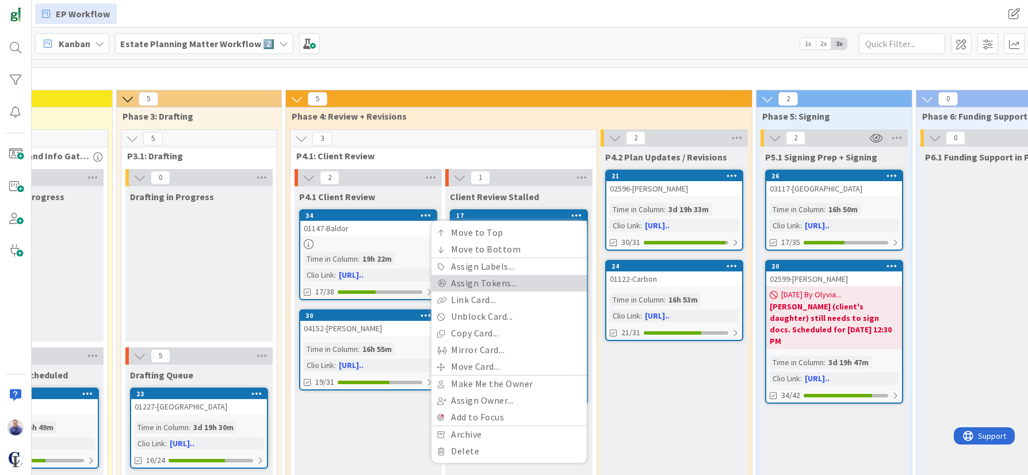
click at [492, 289] on link "Assign Tokens..." at bounding box center [508, 283] width 155 height 17
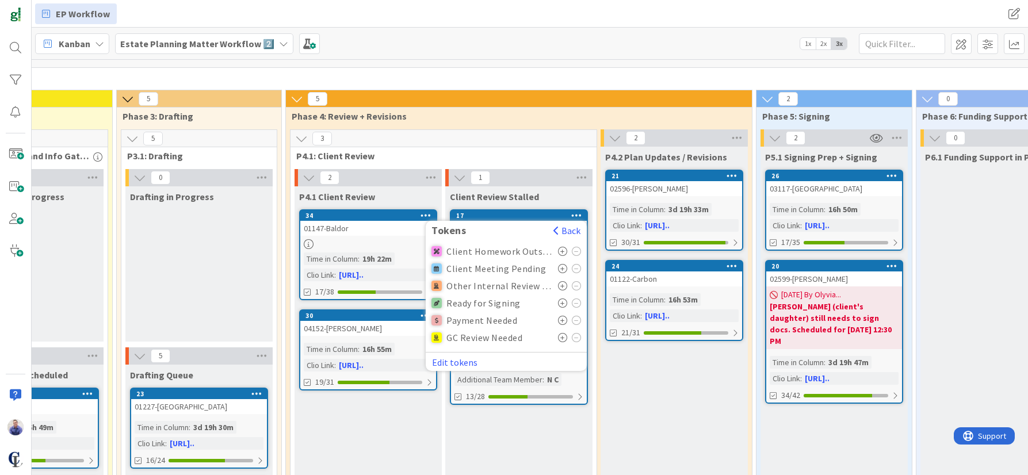
click at [560, 341] on icon at bounding box center [563, 337] width 10 height 9
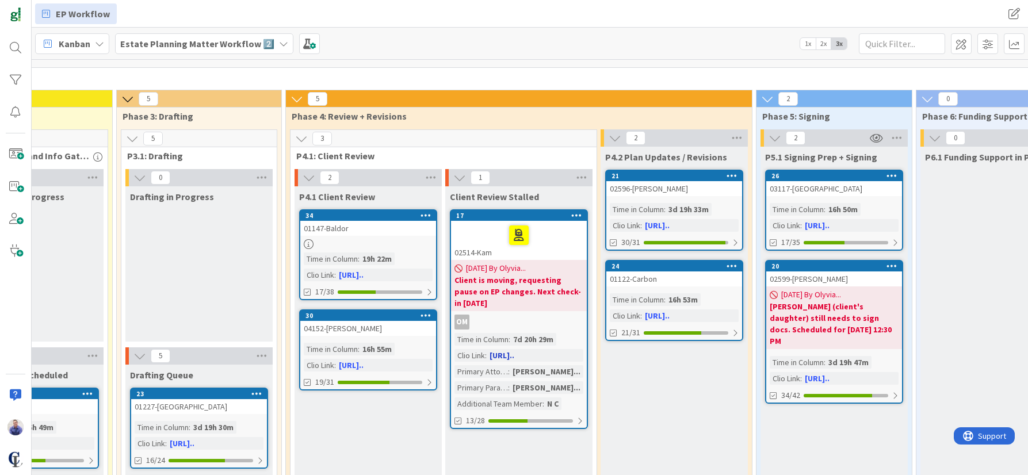
click at [573, 216] on icon at bounding box center [576, 215] width 11 height 8
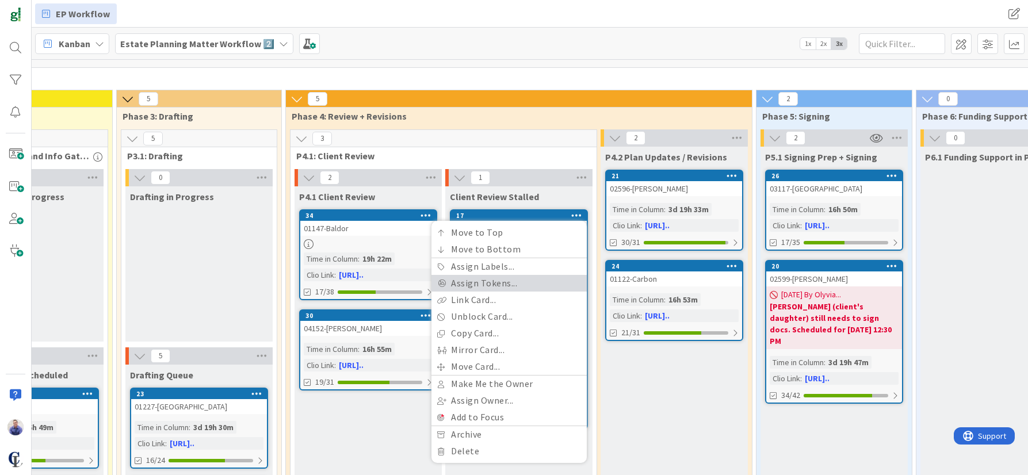
click at [495, 282] on link "Assign Tokens..." at bounding box center [508, 283] width 155 height 17
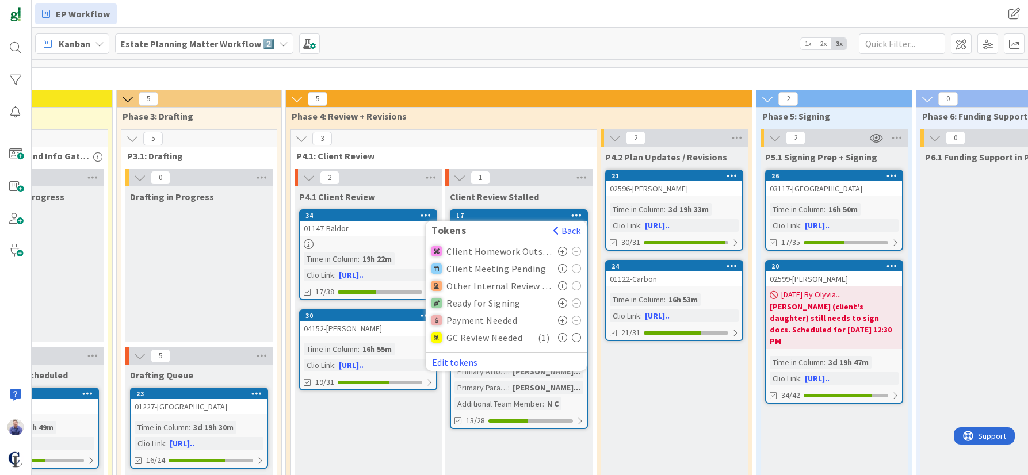
click at [564, 304] on icon at bounding box center [563, 303] width 10 height 9
click at [557, 196] on div "Client Review Stalled" at bounding box center [519, 197] width 138 height 12
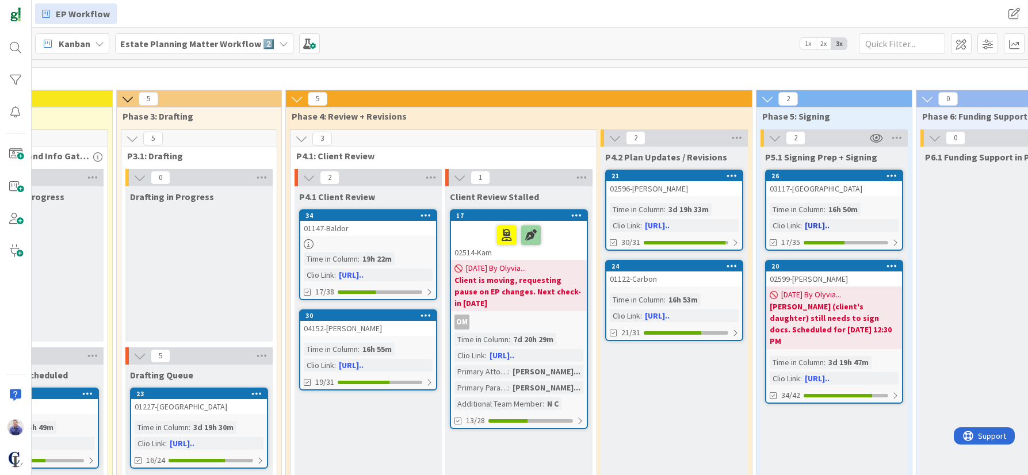
click at [889, 177] on icon at bounding box center [891, 175] width 11 height 8
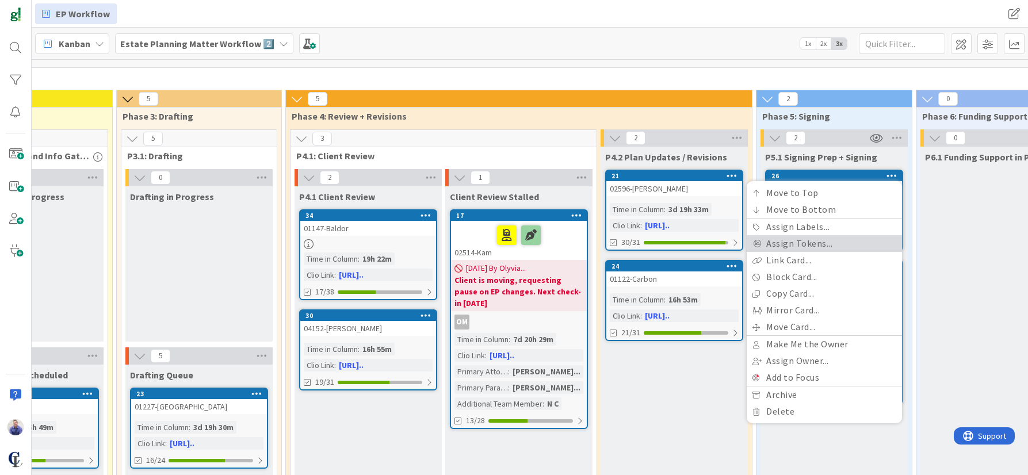
click at [821, 245] on link "Assign Tokens..." at bounding box center [824, 243] width 155 height 17
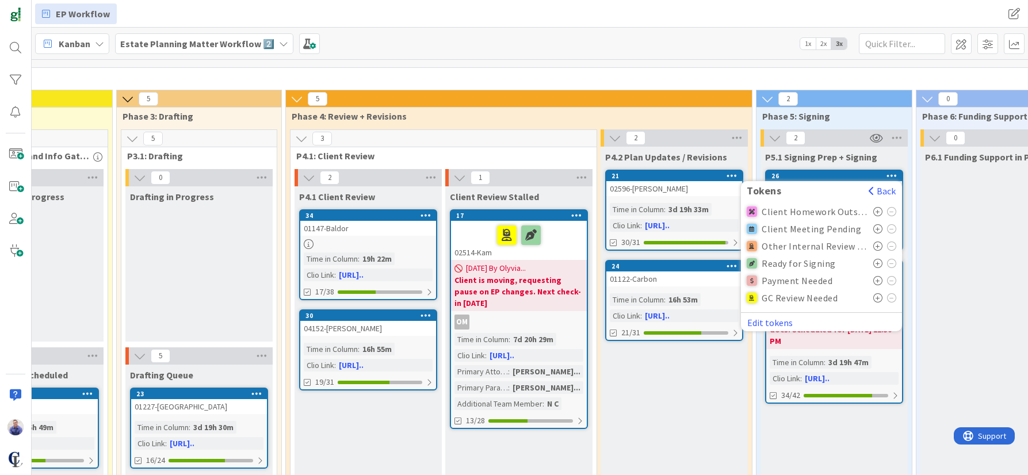
click at [877, 299] on icon at bounding box center [878, 297] width 10 height 9
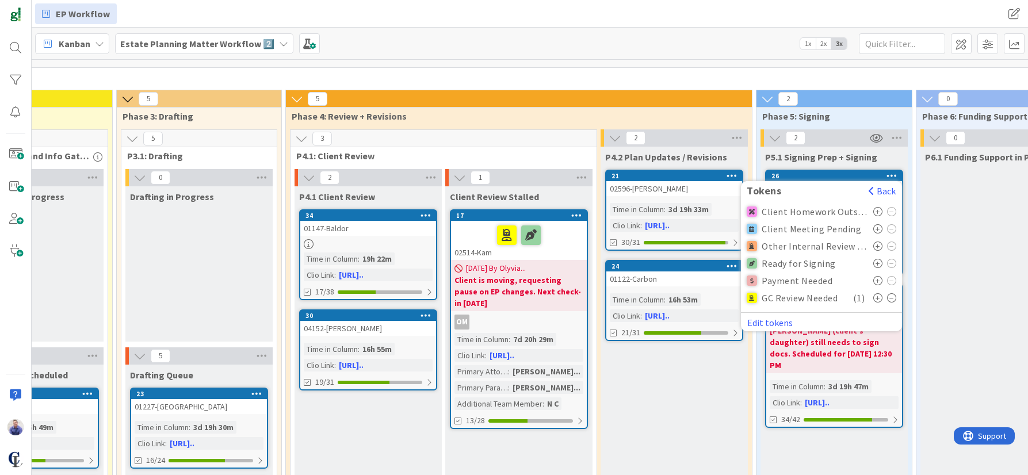
drag, startPoint x: 836, startPoint y: 423, endPoint x: 864, endPoint y: 426, distance: 28.3
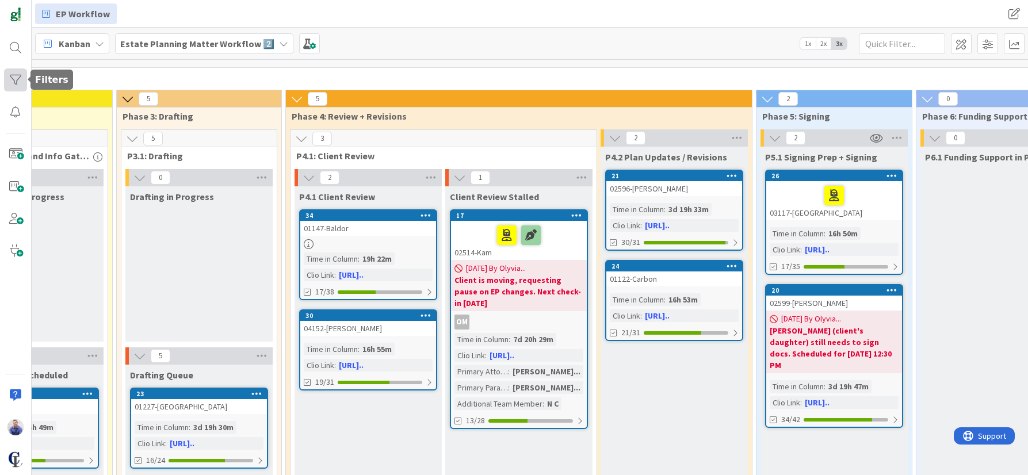
click at [11, 79] on div at bounding box center [15, 79] width 23 height 23
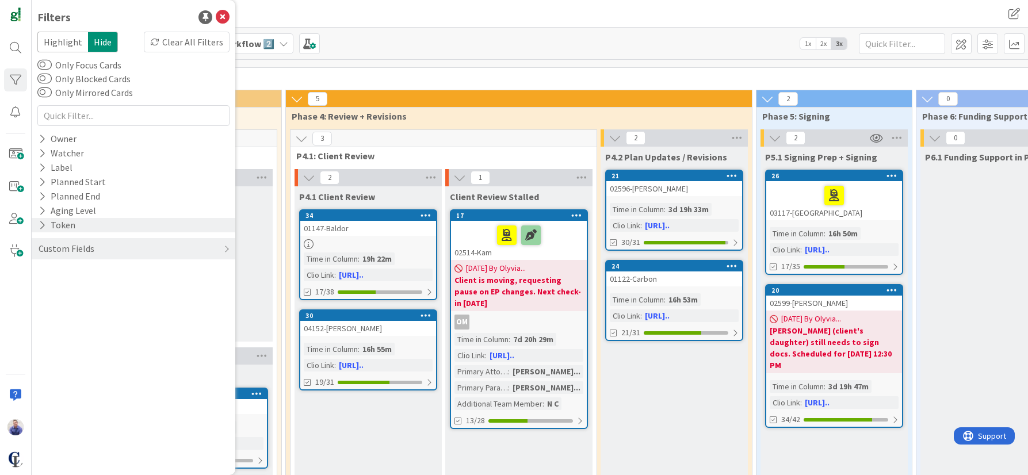
click at [45, 225] on icon at bounding box center [42, 225] width 7 height 10
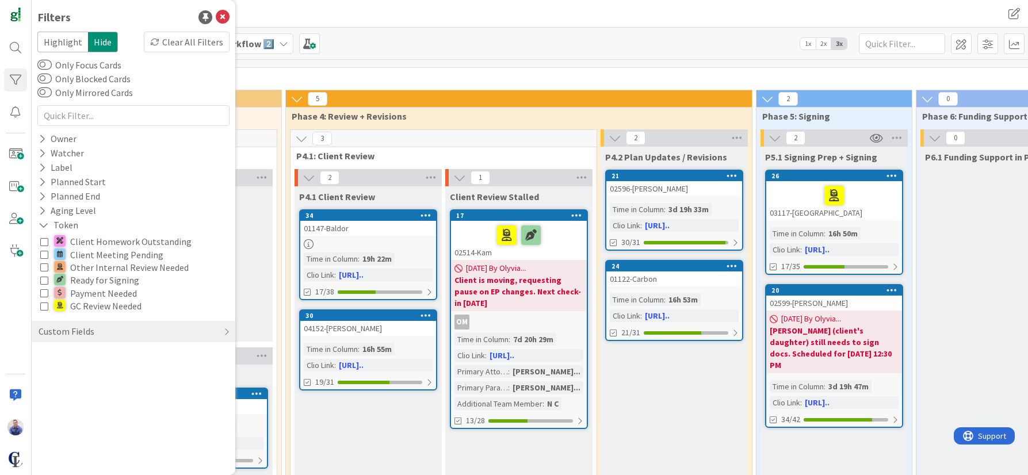
click at [46, 306] on icon at bounding box center [44, 306] width 8 height 8
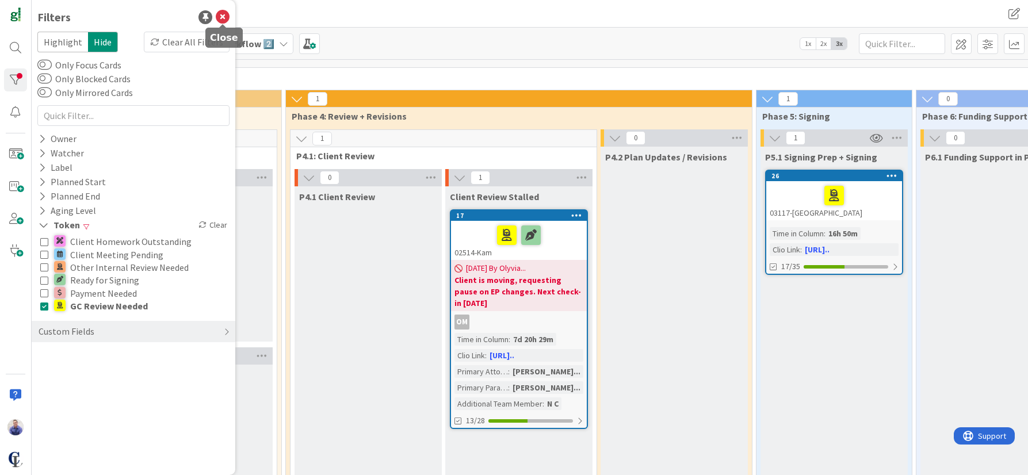
click at [222, 16] on icon at bounding box center [223, 17] width 14 height 14
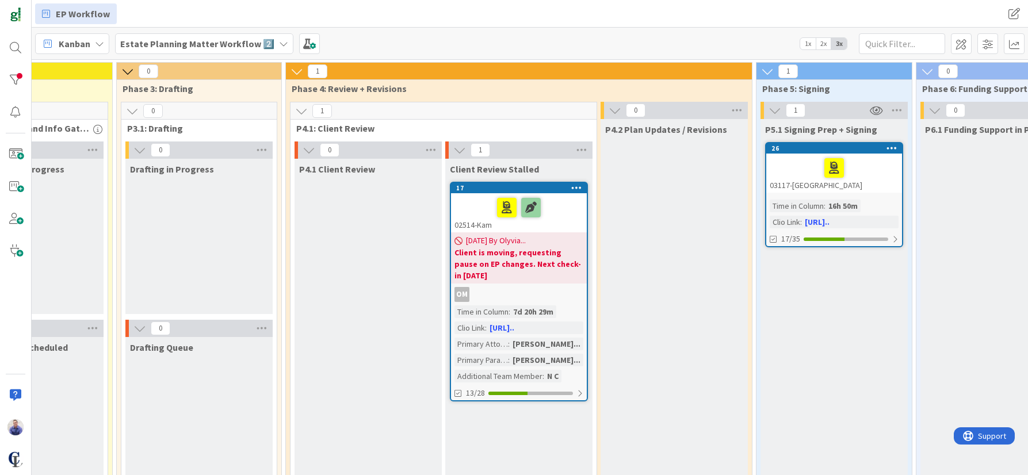
scroll to position [0, 564]
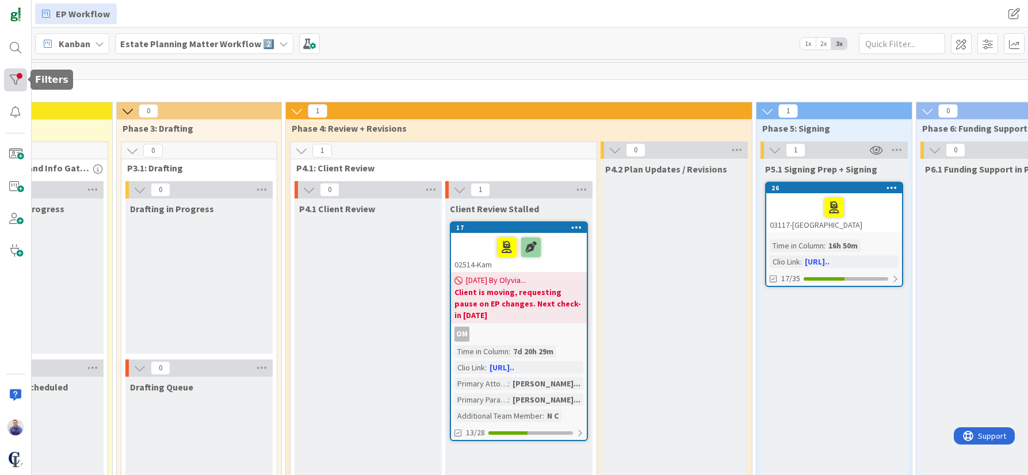
click at [14, 81] on div at bounding box center [15, 79] width 23 height 23
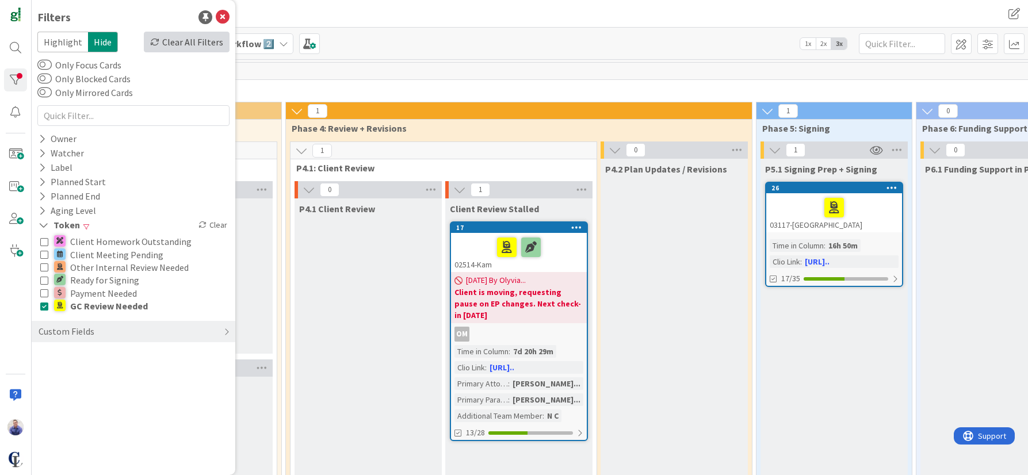
click at [219, 39] on div "Clear All Filters" at bounding box center [187, 42] width 86 height 21
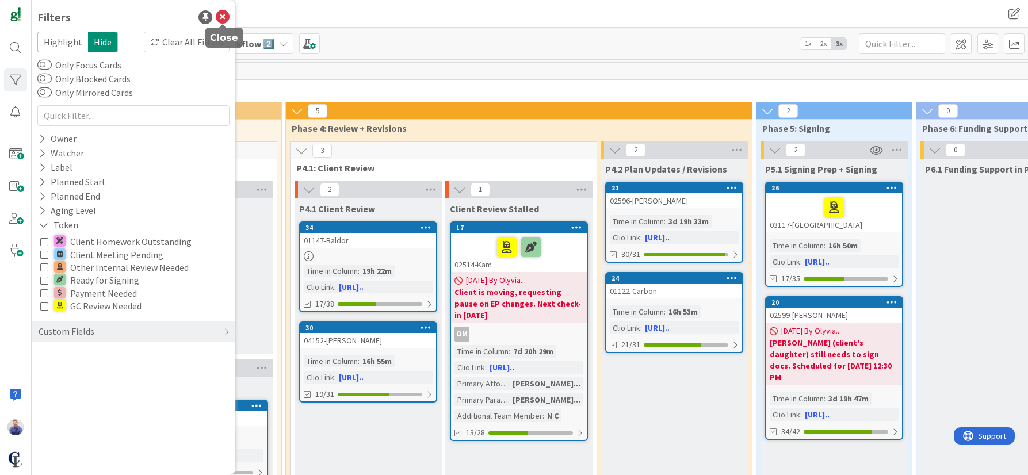
drag, startPoint x: 223, startPoint y: 14, endPoint x: 256, endPoint y: 14, distance: 32.8
click at [224, 14] on icon at bounding box center [223, 17] width 14 height 14
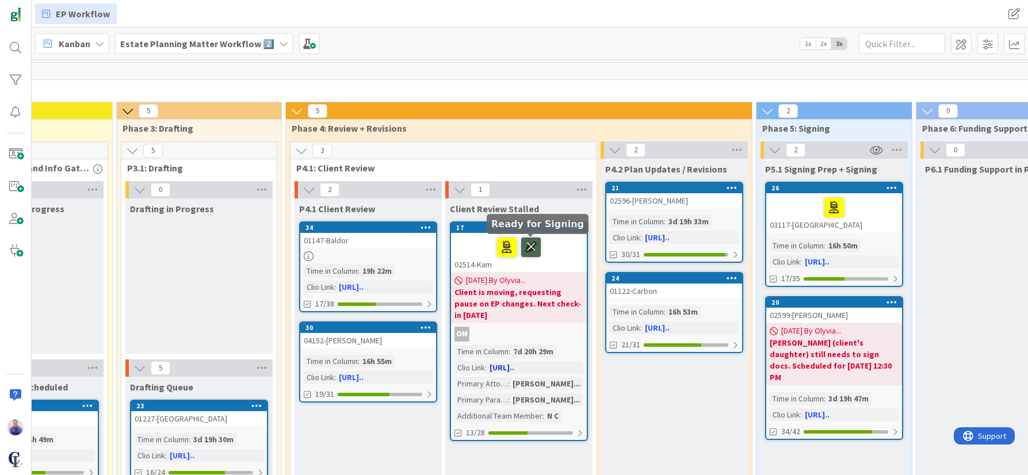
click at [536, 247] on icon at bounding box center [531, 247] width 20 height 18
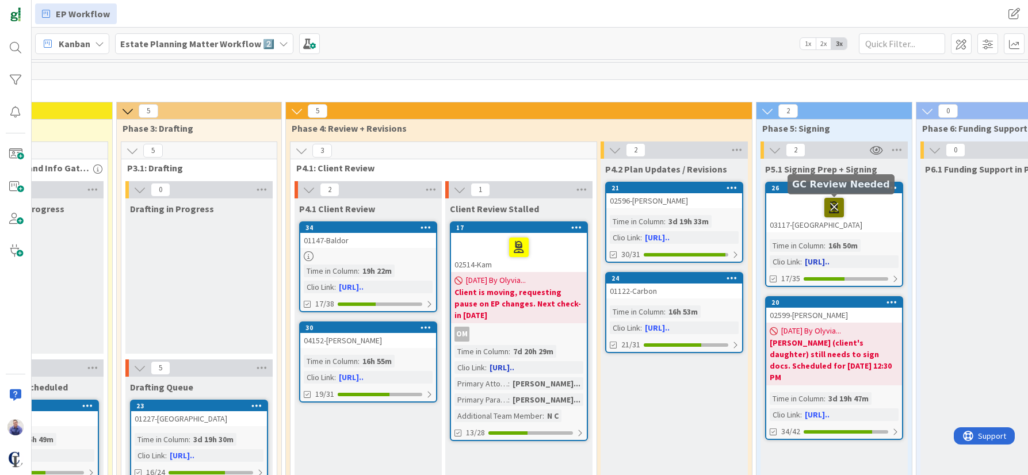
click at [835, 208] on icon at bounding box center [834, 207] width 20 height 18
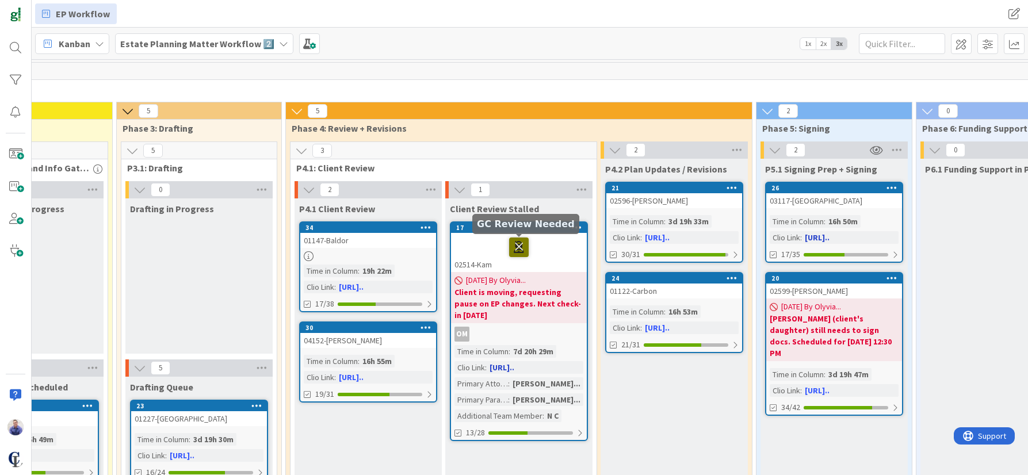
drag, startPoint x: 519, startPoint y: 244, endPoint x: 528, endPoint y: 227, distance: 19.6
click at [519, 244] on icon at bounding box center [519, 247] width 20 height 18
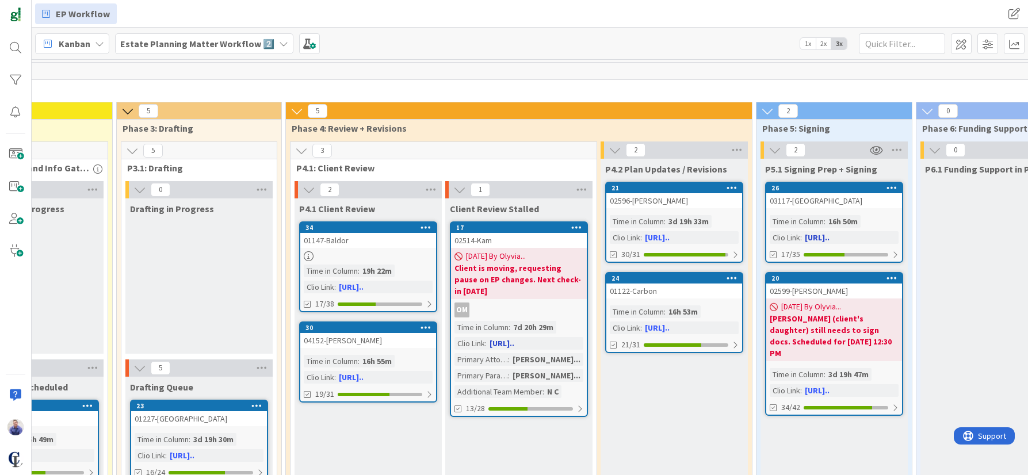
click at [876, 152] on icon "button" at bounding box center [876, 150] width 13 height 10
click at [903, 171] on link "Stop Watching Column" at bounding box center [925, 174] width 117 height 17
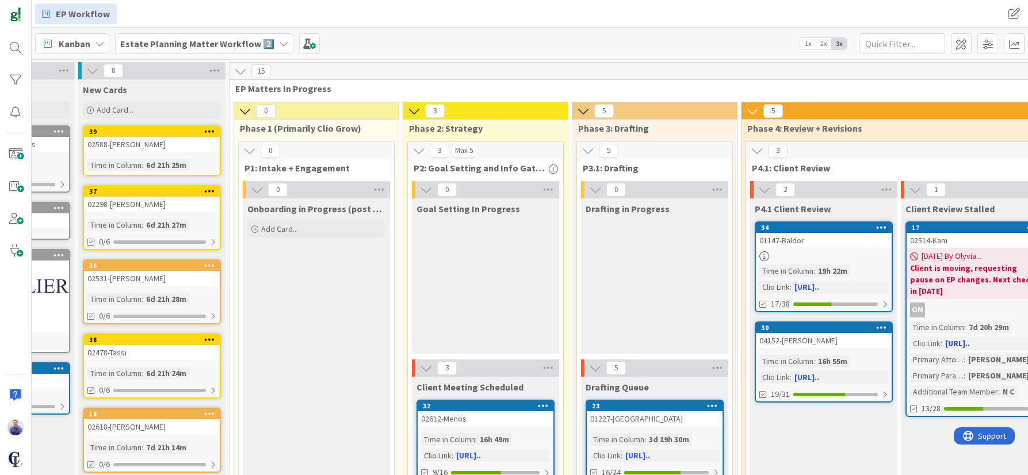
scroll to position [0, 0]
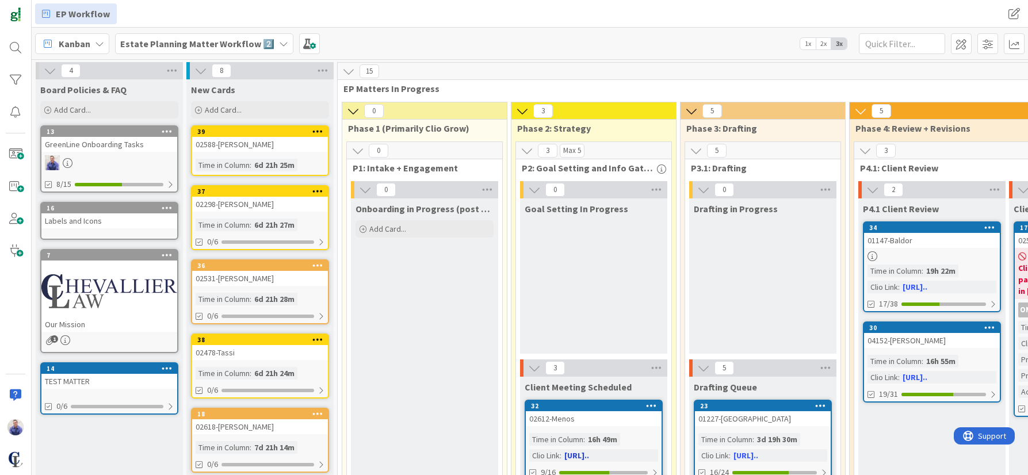
click at [598, 414] on div "02612-Menos" at bounding box center [594, 418] width 136 height 15
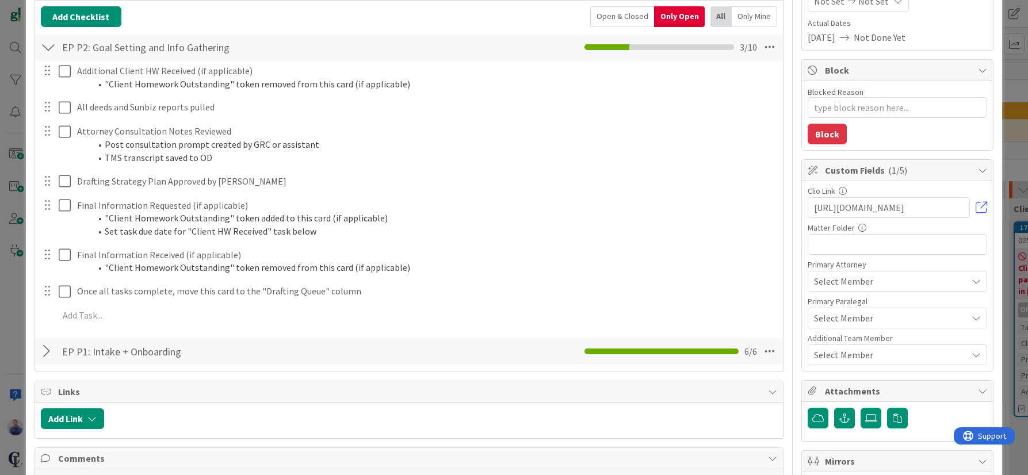
scroll to position [181, 0]
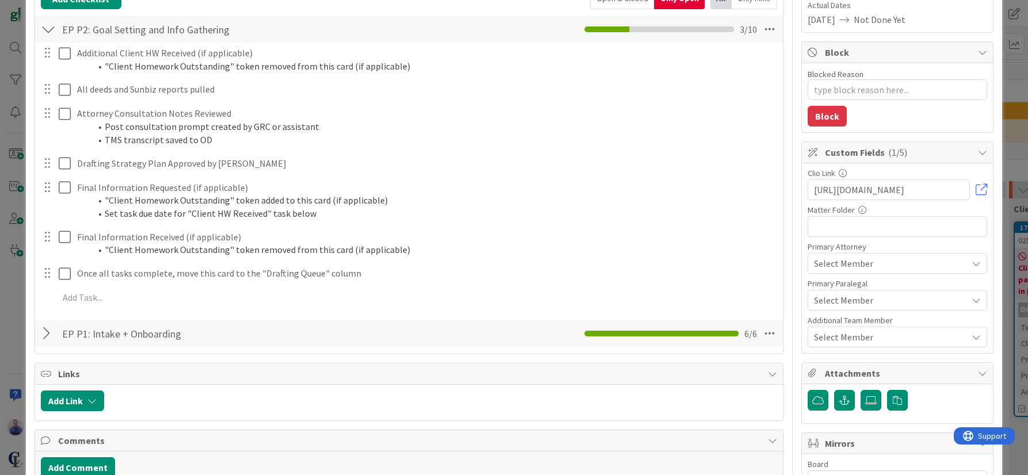
click at [47, 338] on div at bounding box center [48, 333] width 15 height 21
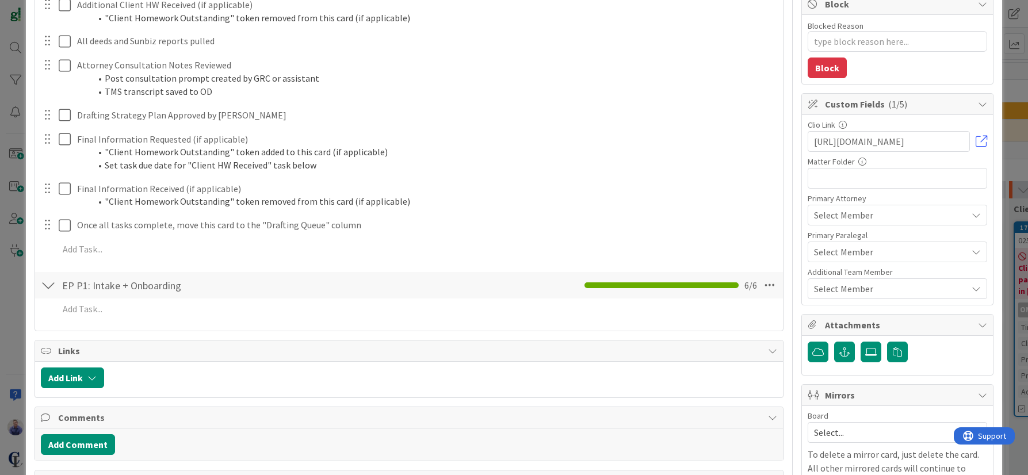
scroll to position [302, 0]
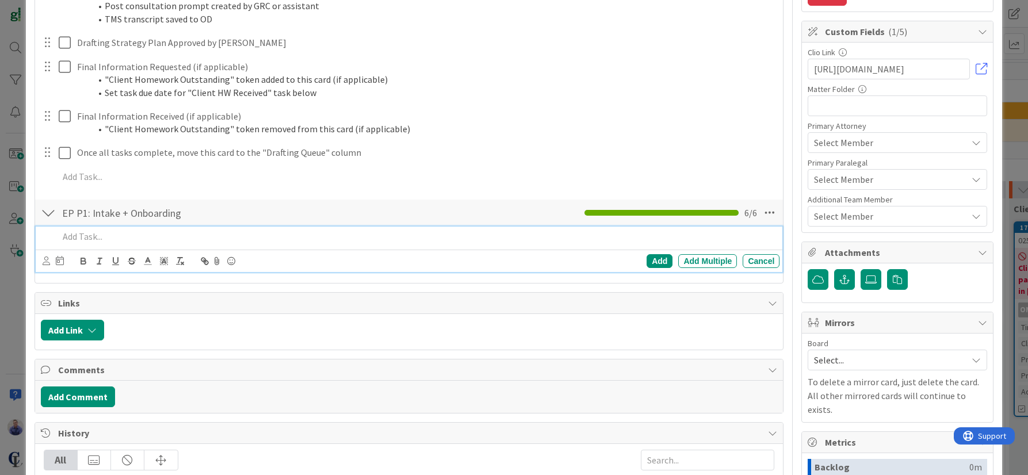
click at [147, 235] on p at bounding box center [417, 236] width 717 height 13
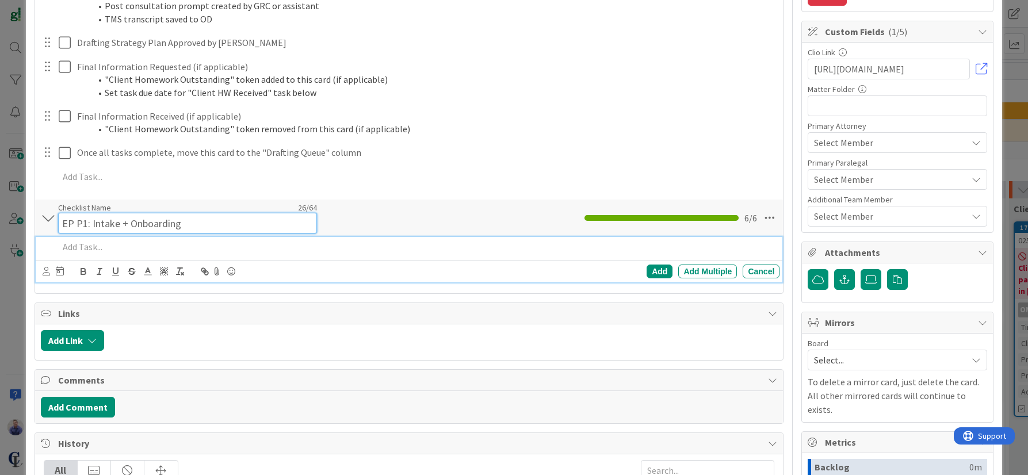
click at [143, 218] on input "EP P1: Intake + Onboarding" at bounding box center [187, 223] width 259 height 21
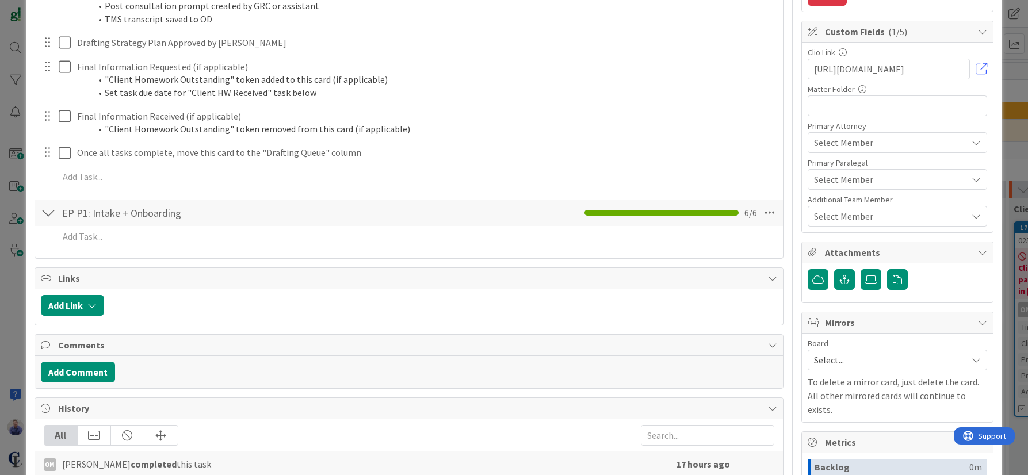
click at [51, 217] on div at bounding box center [48, 212] width 15 height 21
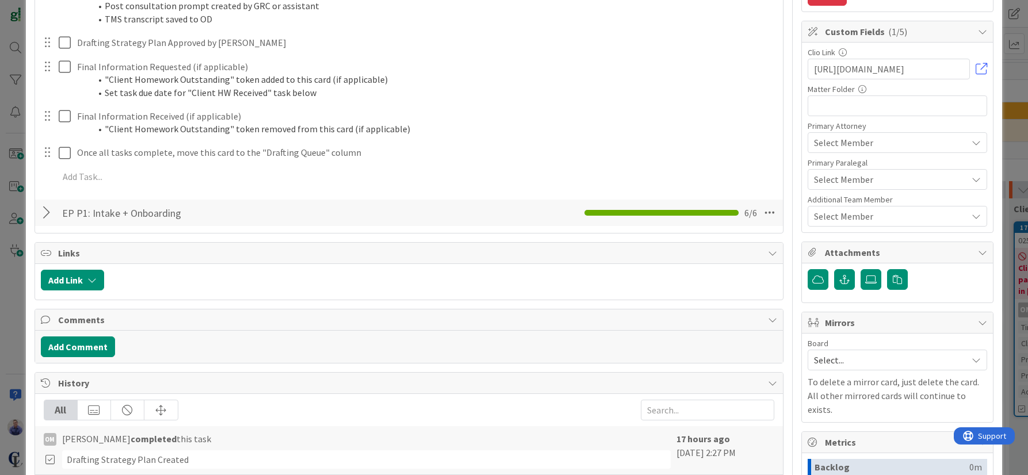
click at [50, 218] on div at bounding box center [48, 212] width 15 height 21
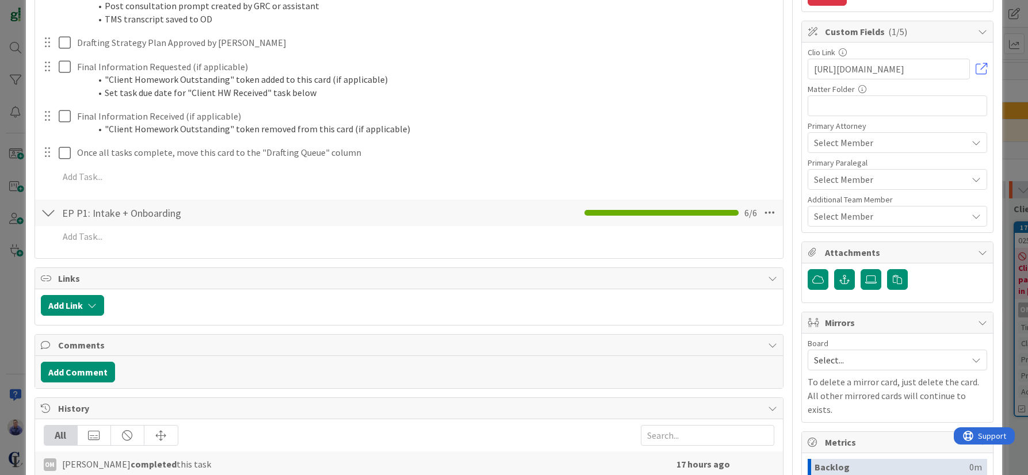
scroll to position [48, 0]
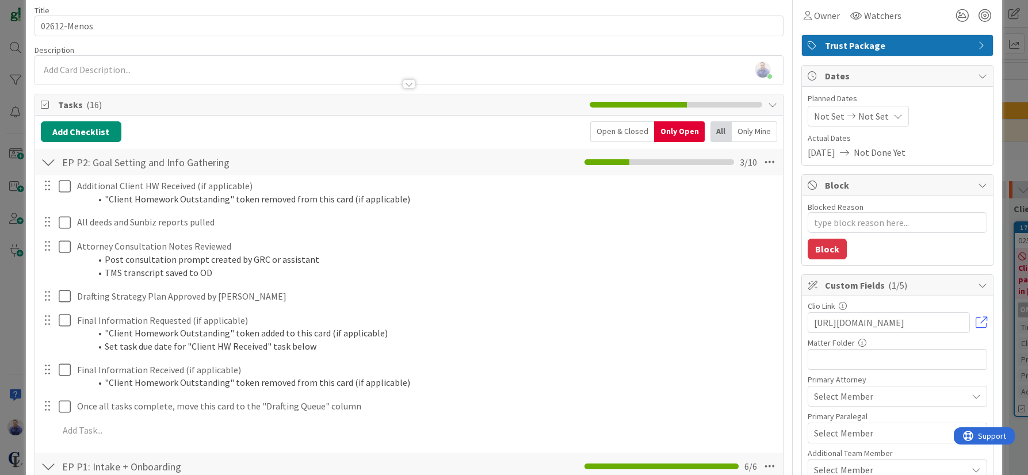
click at [610, 132] on div "Open & Closed" at bounding box center [622, 131] width 64 height 21
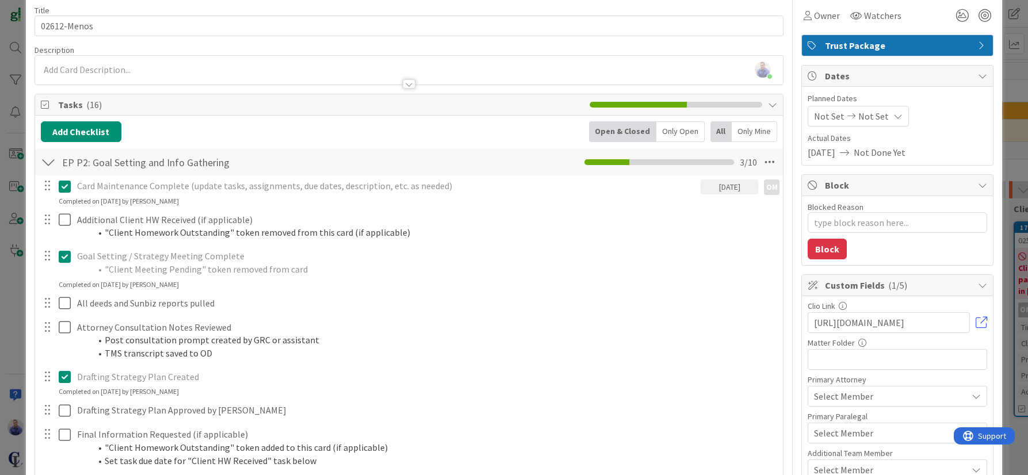
scroll to position [0, 0]
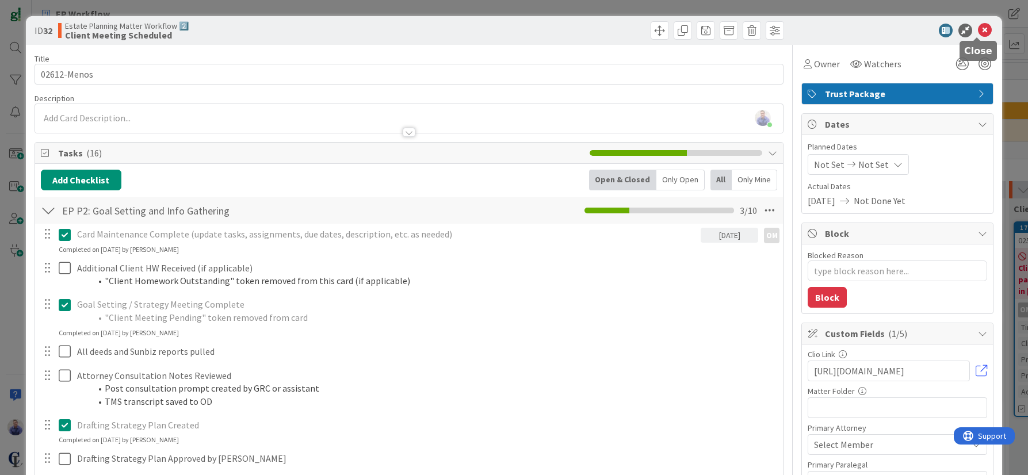
click at [980, 25] on icon at bounding box center [985, 31] width 14 height 14
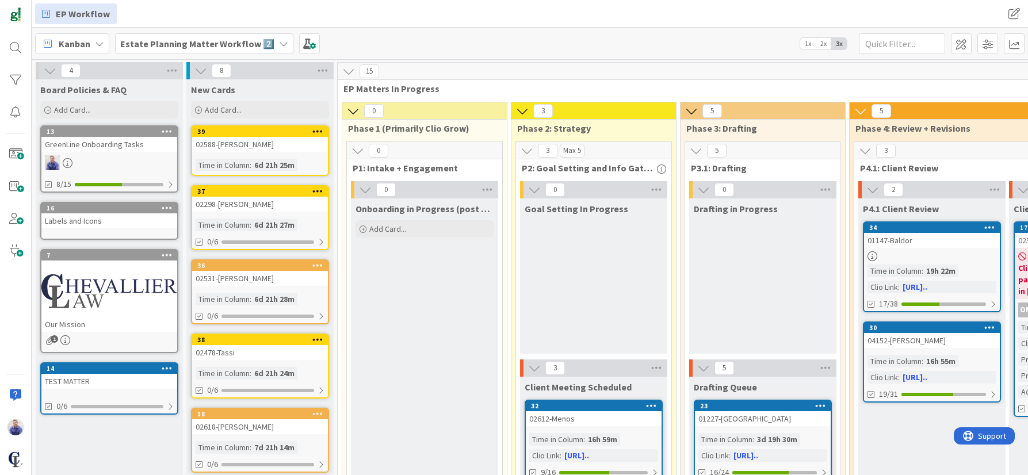
click at [105, 144] on div "GreenLine Onboarding Tasks" at bounding box center [109, 144] width 136 height 15
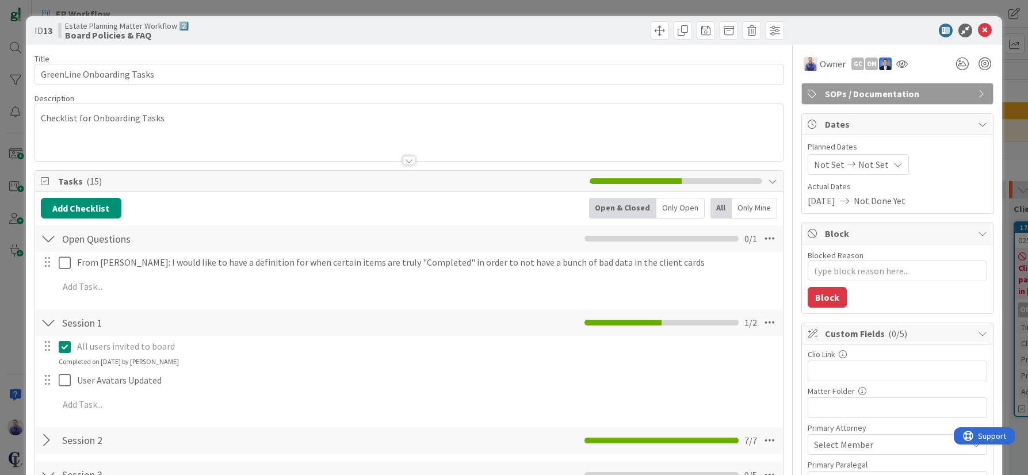
type textarea "x"
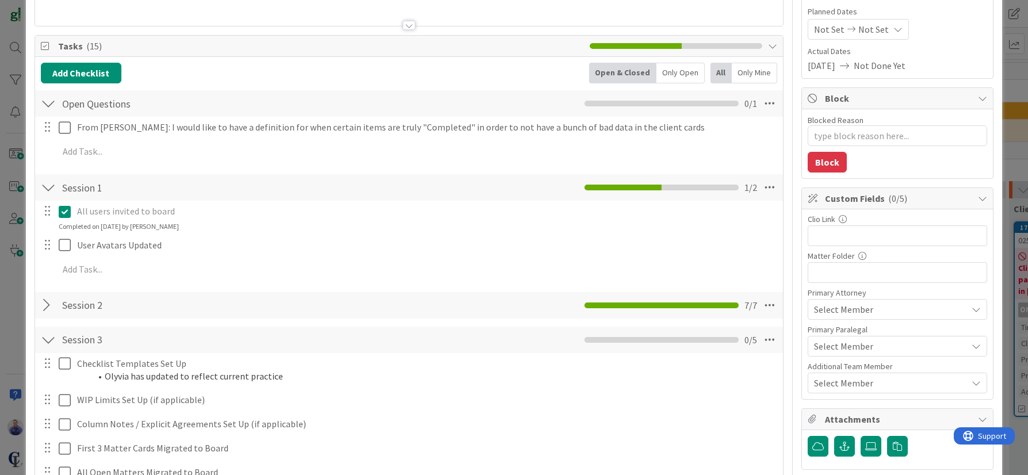
scroll to position [145, 0]
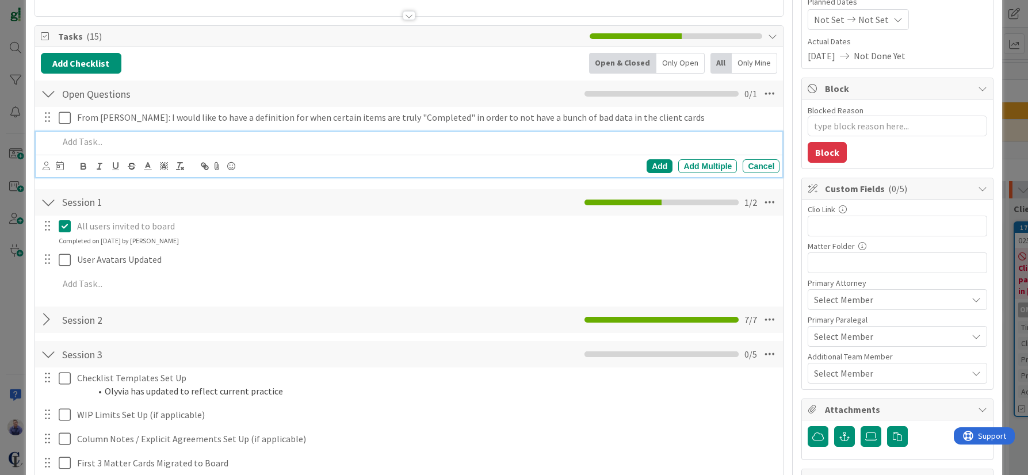
click at [108, 141] on p at bounding box center [417, 141] width 717 height 13
click at [47, 167] on icon at bounding box center [46, 166] width 7 height 9
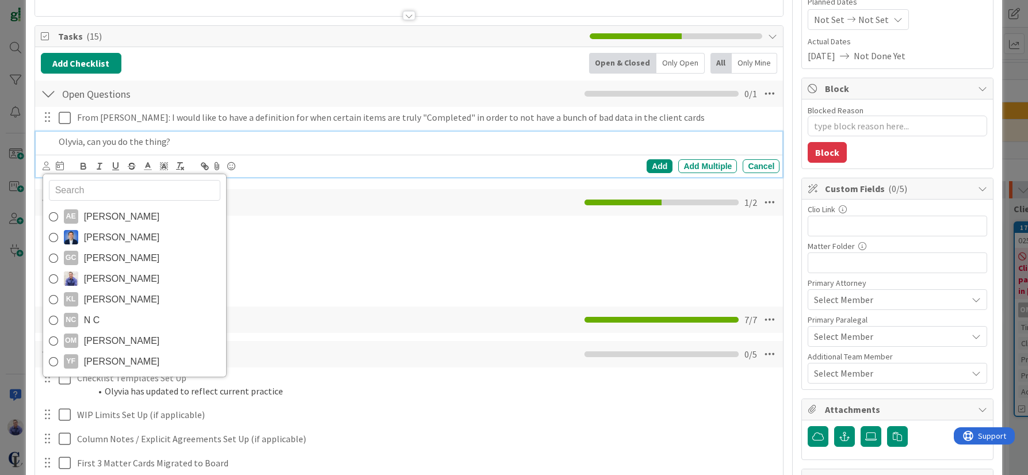
click at [105, 341] on span "Olyvia Middleton" at bounding box center [122, 340] width 76 height 17
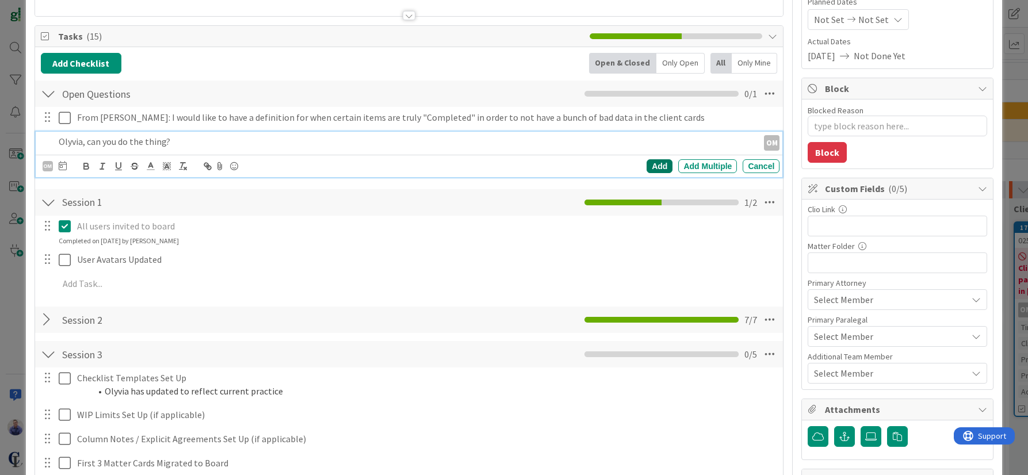
click at [655, 167] on div "Add" at bounding box center [660, 166] width 26 height 14
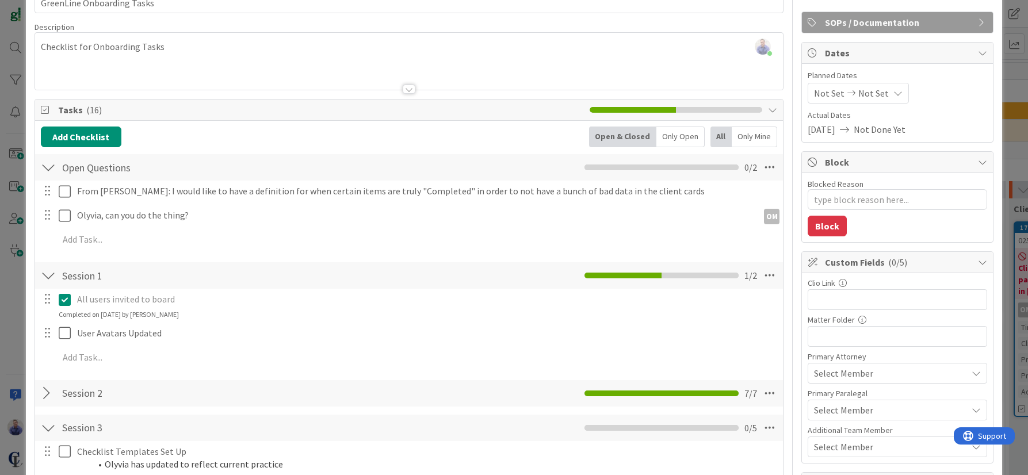
scroll to position [12, 0]
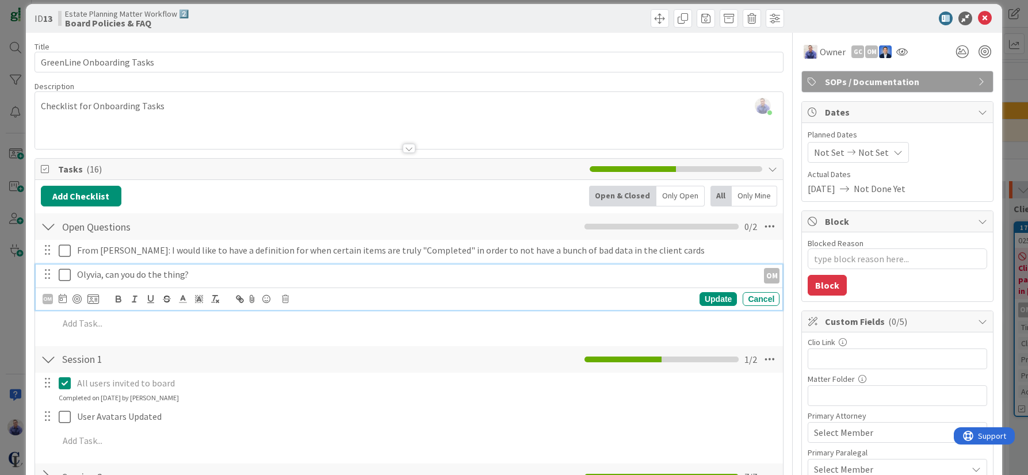
click at [135, 273] on p "Olyvia, can you do the thing?" at bounding box center [415, 274] width 676 height 13
click at [286, 300] on icon at bounding box center [285, 299] width 7 height 8
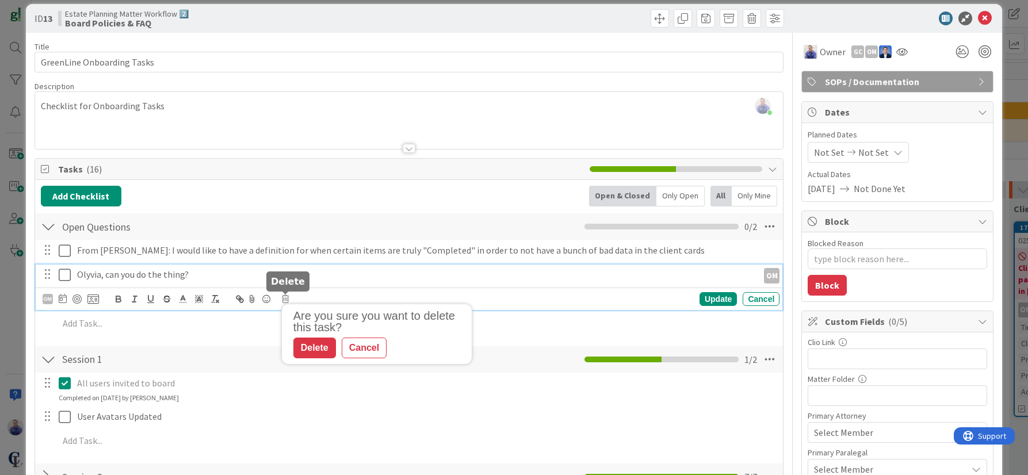
click at [318, 346] on div "Delete" at bounding box center [314, 348] width 43 height 21
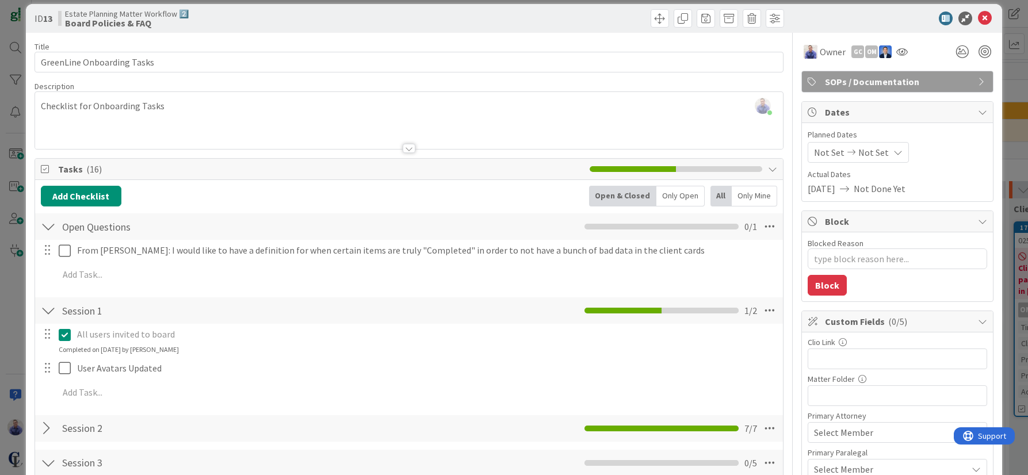
type textarea "x"
click at [978, 16] on icon at bounding box center [985, 19] width 14 height 14
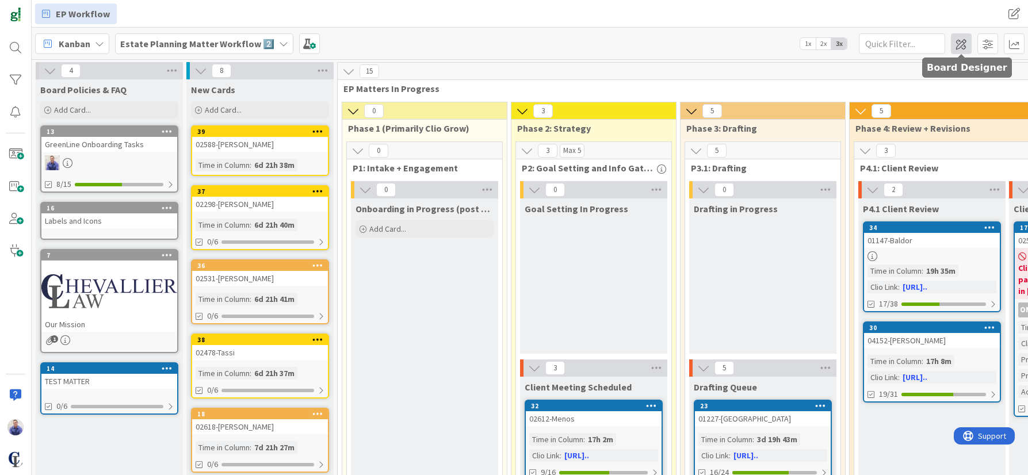
click at [966, 48] on span at bounding box center [961, 43] width 21 height 21
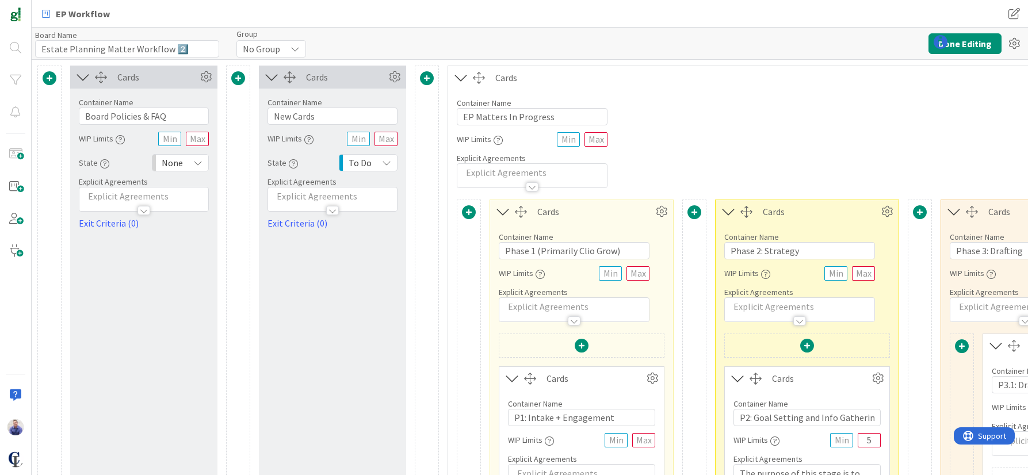
type input "Estate Planning Matter Workflow 2️⃣"
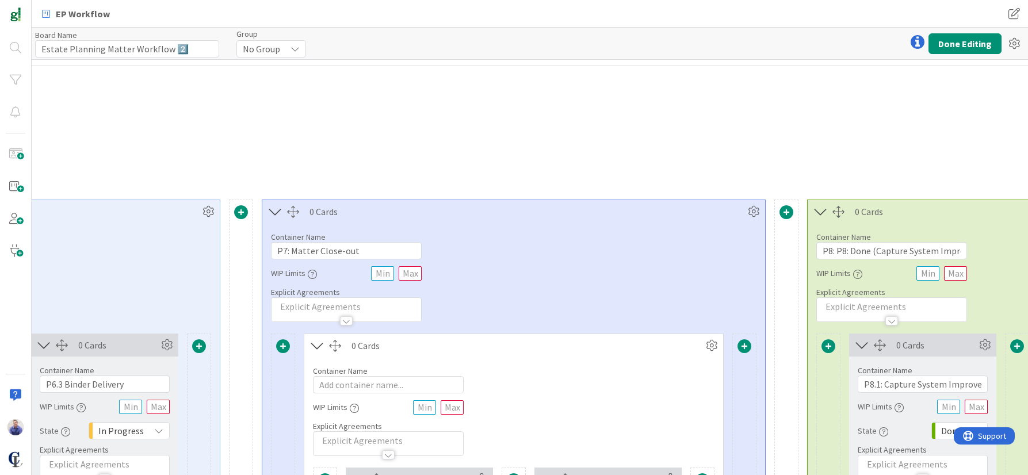
scroll to position [0, 2682]
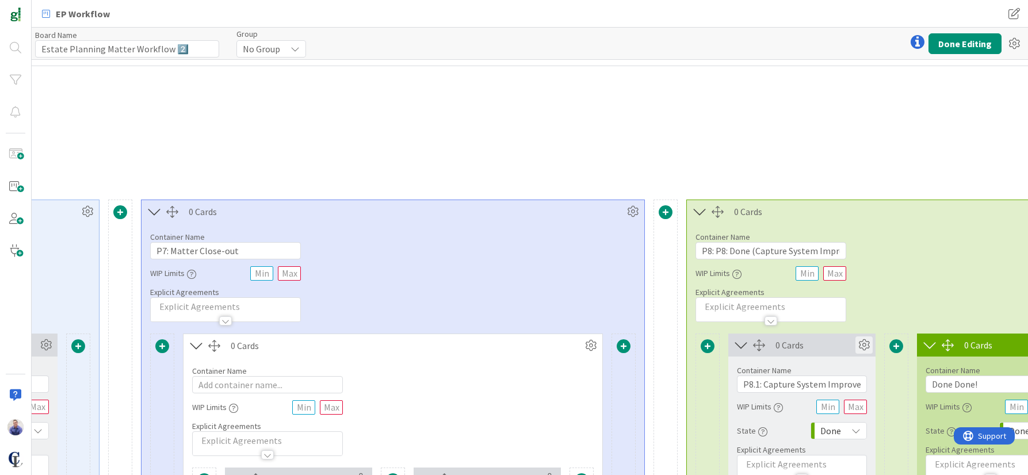
click at [863, 340] on icon at bounding box center [863, 344] width 17 height 17
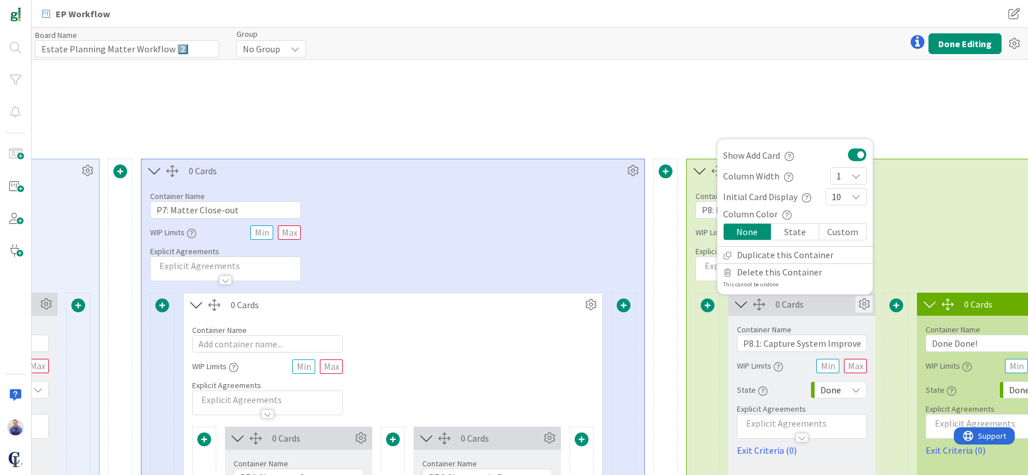
scroll to position [48, 2682]
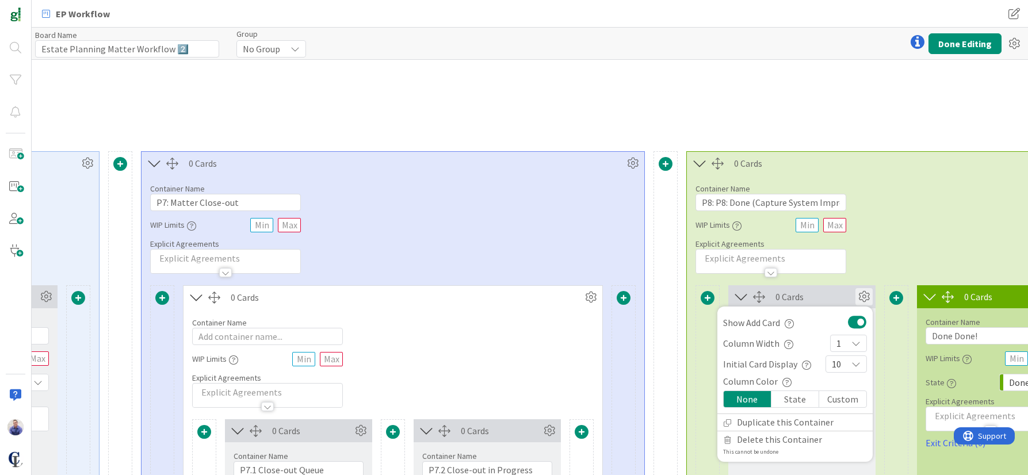
click at [861, 296] on icon at bounding box center [863, 296] width 17 height 17
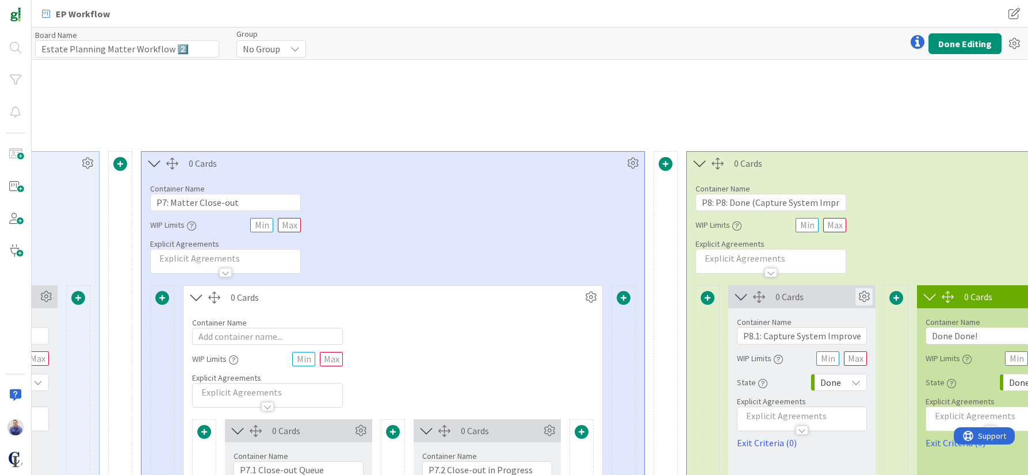
click at [861, 296] on icon at bounding box center [863, 296] width 17 height 17
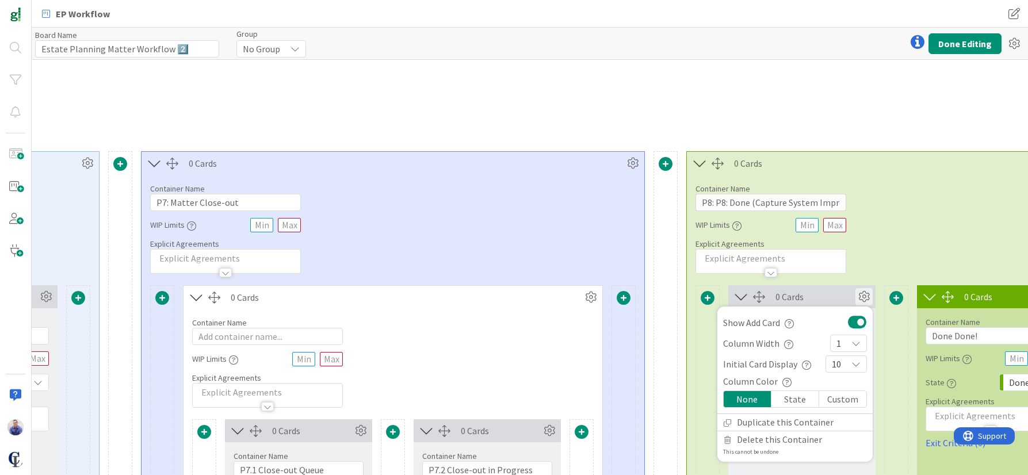
click at [858, 320] on button at bounding box center [857, 322] width 19 height 15
click at [552, 391] on div "Container Name 0 / 64 WIP Limits Explicit Agreements" at bounding box center [392, 358] width 419 height 99
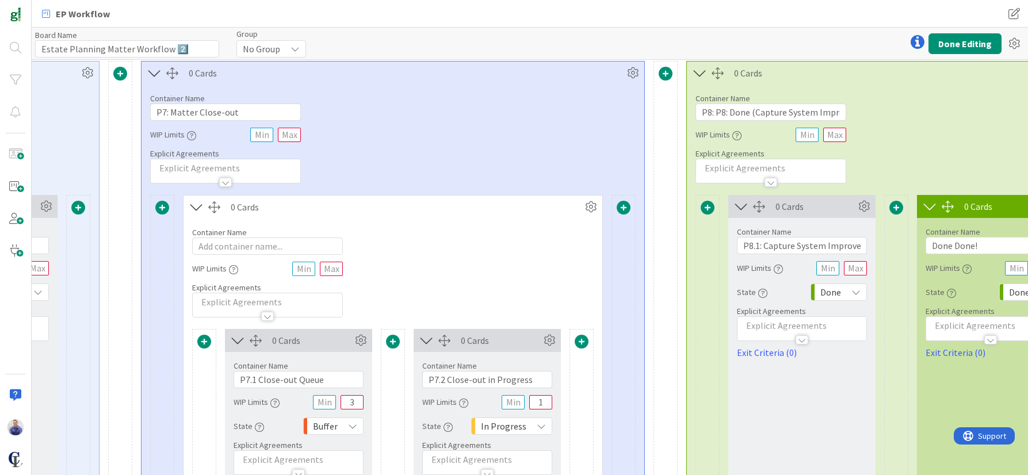
scroll to position [145, 2682]
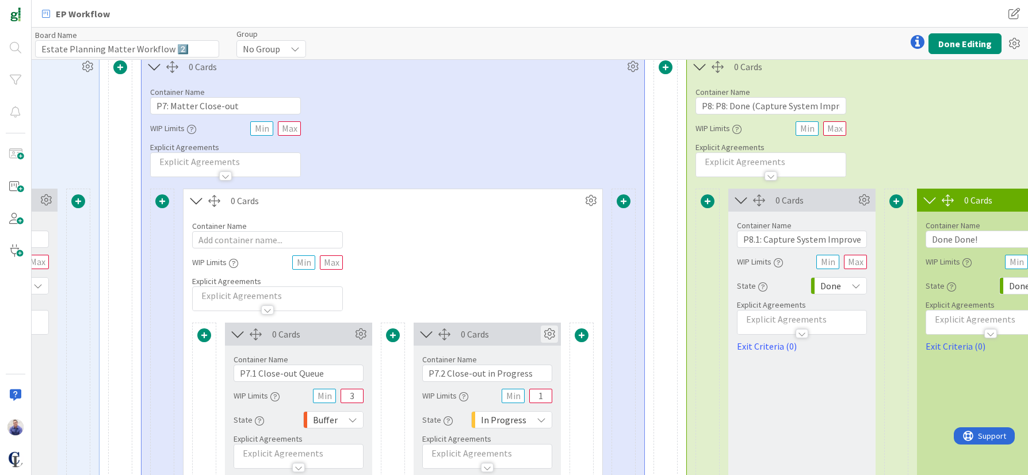
click at [552, 334] on icon at bounding box center [549, 334] width 17 height 17
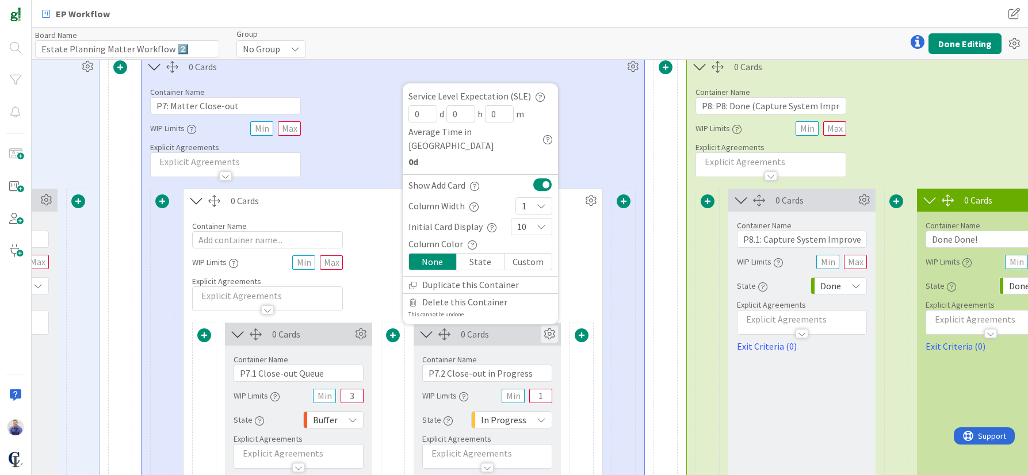
click at [544, 181] on button at bounding box center [542, 184] width 19 height 15
click at [381, 293] on div "Container Name 0 / 64 WIP Limits Explicit Agreements" at bounding box center [392, 261] width 419 height 99
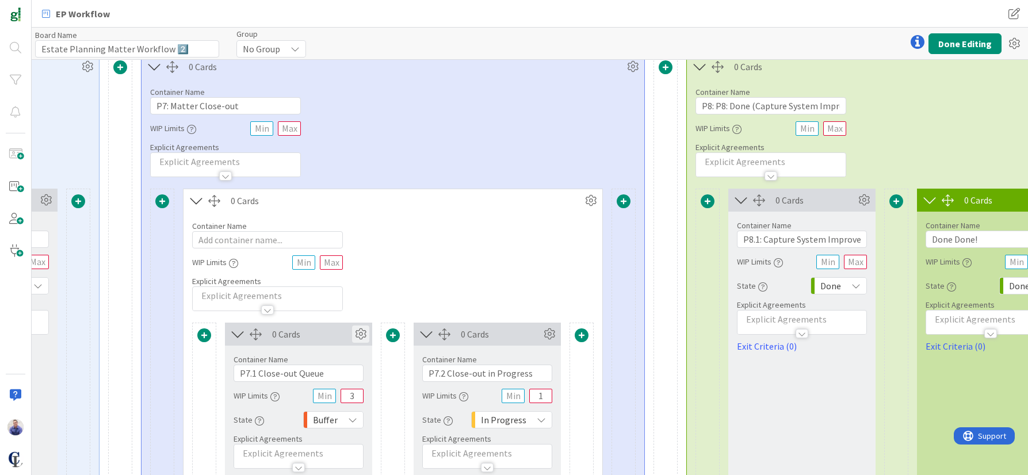
click at [357, 334] on icon at bounding box center [360, 334] width 17 height 17
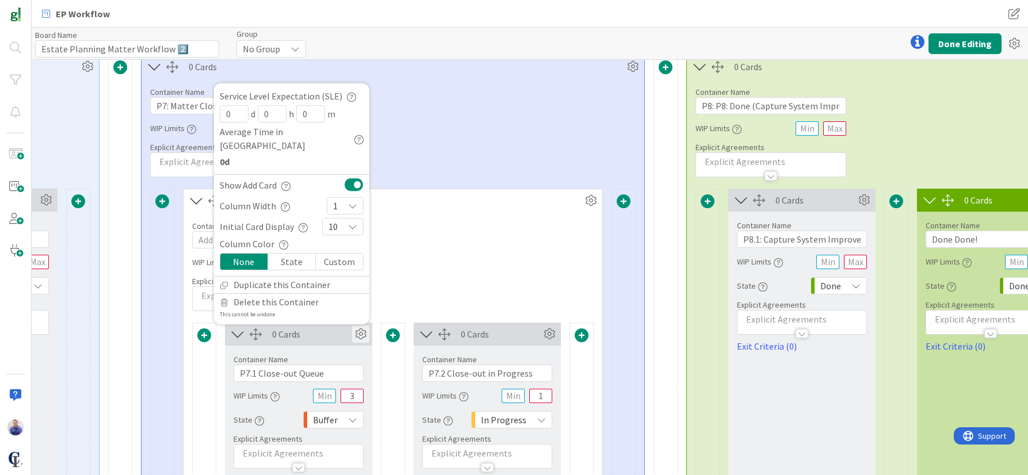
click at [351, 186] on button at bounding box center [354, 184] width 19 height 15
click at [403, 175] on div "Container Name 20 / 64 P7: Matter Close-out WIP Limits Explicit Agreements" at bounding box center [392, 127] width 503 height 99
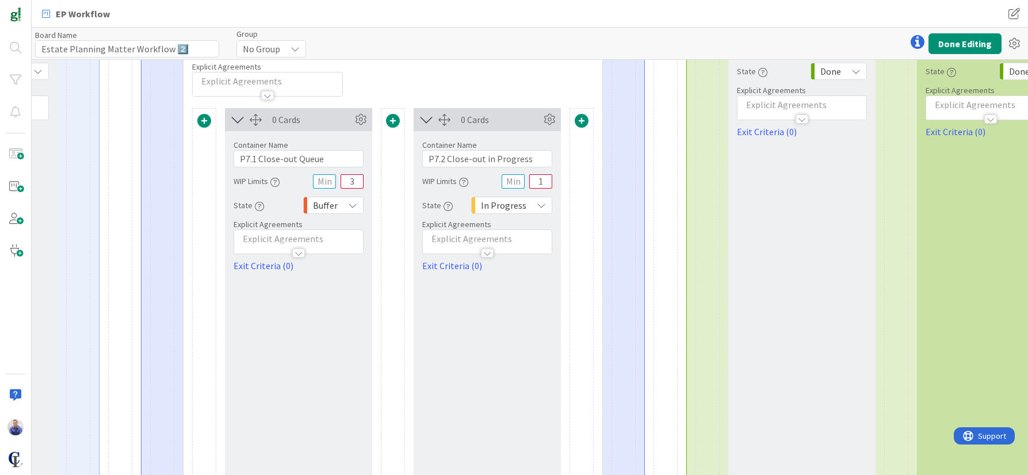
scroll to position [362, 2682]
click at [972, 40] on button "Done Editing" at bounding box center [964, 43] width 73 height 21
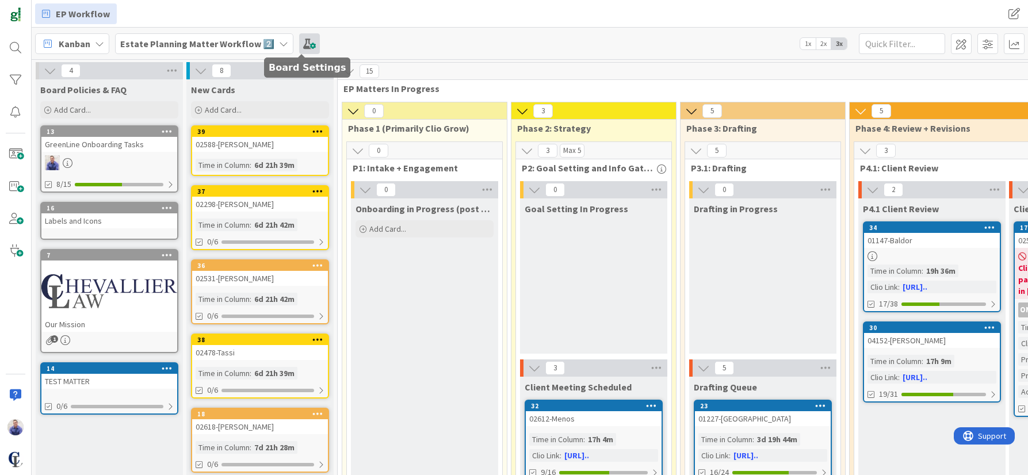
click at [299, 44] on span at bounding box center [309, 43] width 21 height 21
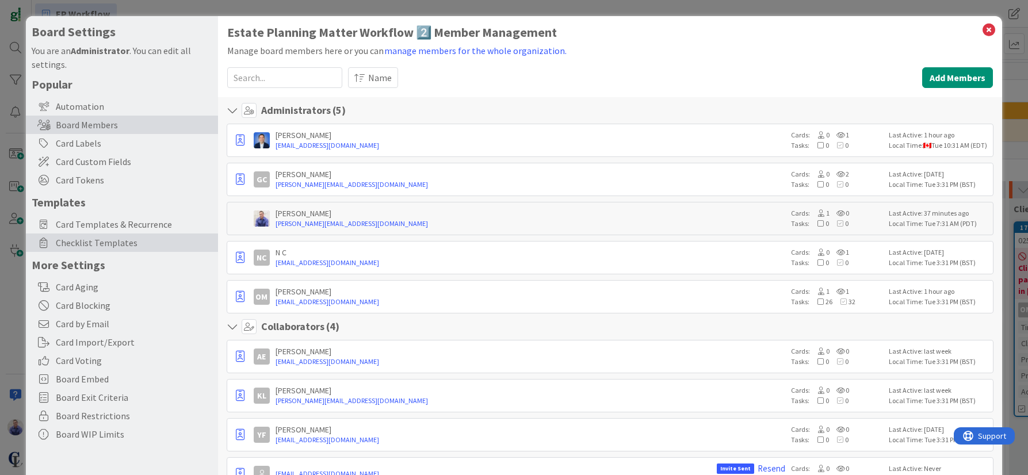
click at [96, 245] on span "Checklist Templates" at bounding box center [134, 243] width 156 height 14
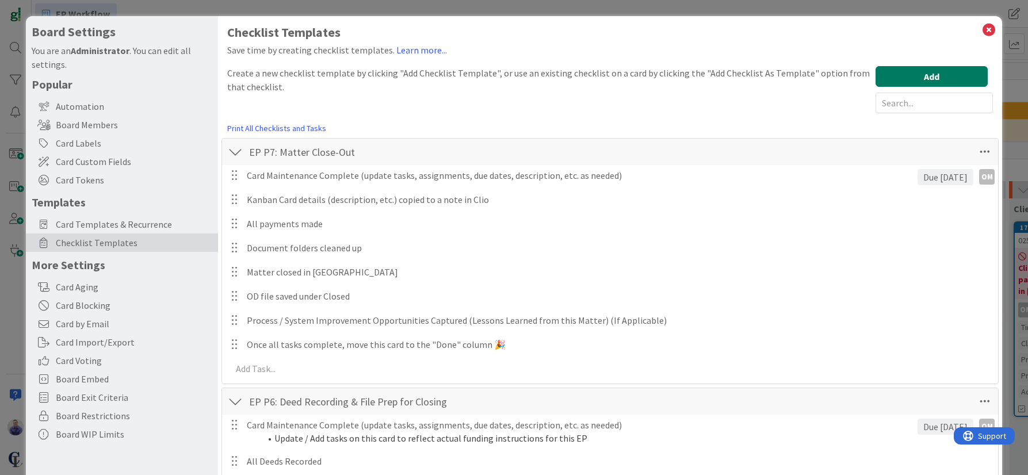
click at [884, 79] on button "Add" at bounding box center [931, 76] width 112 height 21
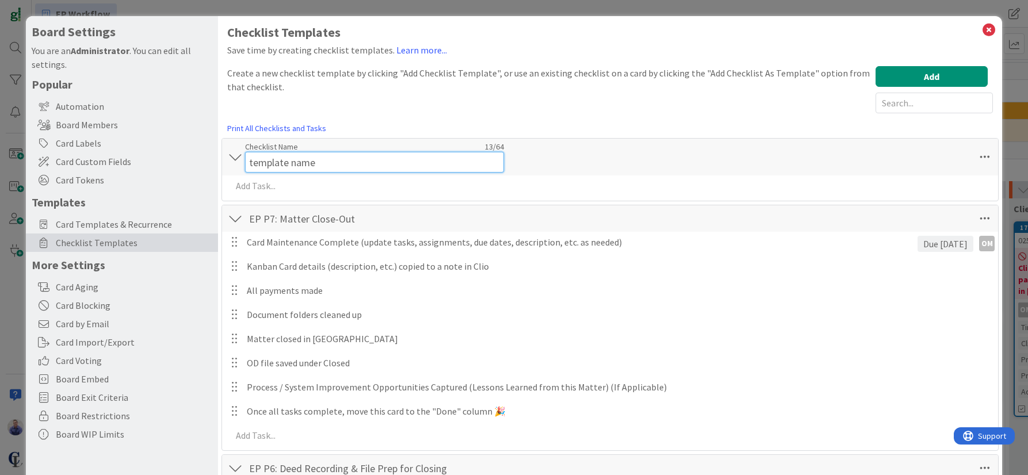
click at [378, 152] on input "template name" at bounding box center [374, 162] width 259 height 21
type input "EP: General Tasks (not associated with a phase)"
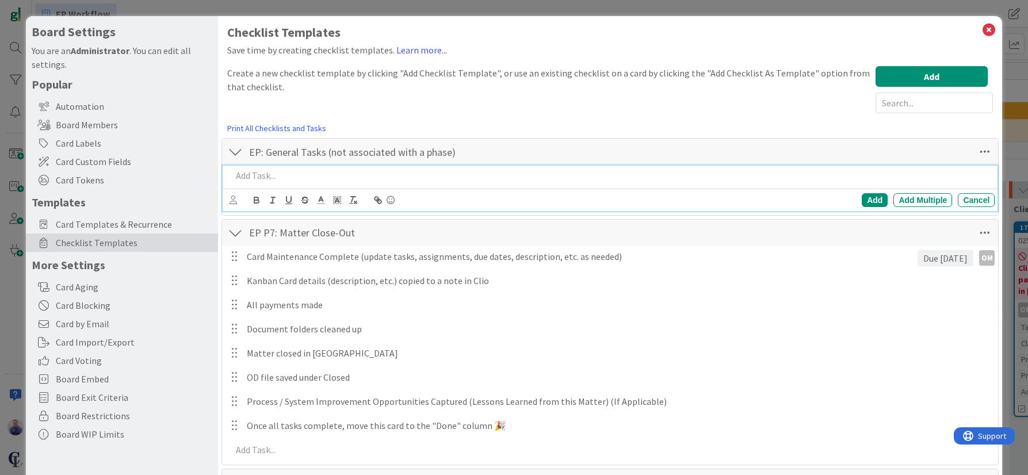
click at [330, 185] on div at bounding box center [611, 176] width 768 height 20
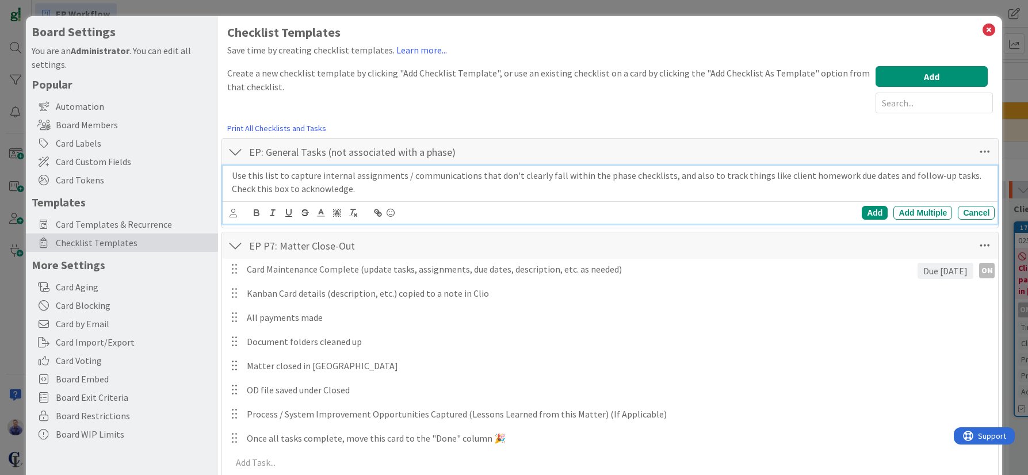
click at [253, 190] on p "Use this list to capture internal assignments / communications that don't clear…" at bounding box center [611, 182] width 759 height 26
click at [862, 212] on div "Add" at bounding box center [875, 213] width 26 height 14
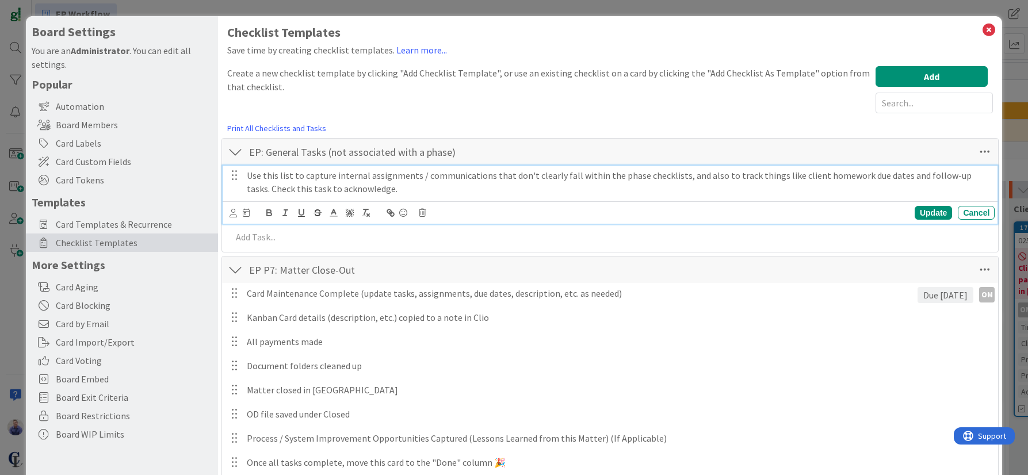
click at [271, 190] on p "Use this list to capture internal assignments / communications that don't clear…" at bounding box center [618, 182] width 743 height 26
click at [445, 189] on p "Use this list to capture internal assignments / communications that don't clear…" at bounding box center [618, 182] width 743 height 26
click at [928, 211] on div "Update" at bounding box center [933, 213] width 37 height 14
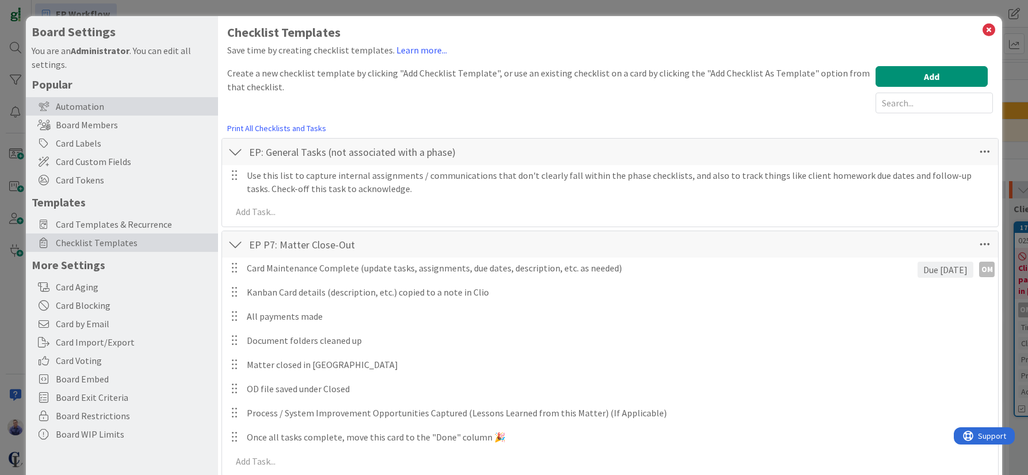
click at [91, 106] on div "Automation" at bounding box center [122, 106] width 192 height 18
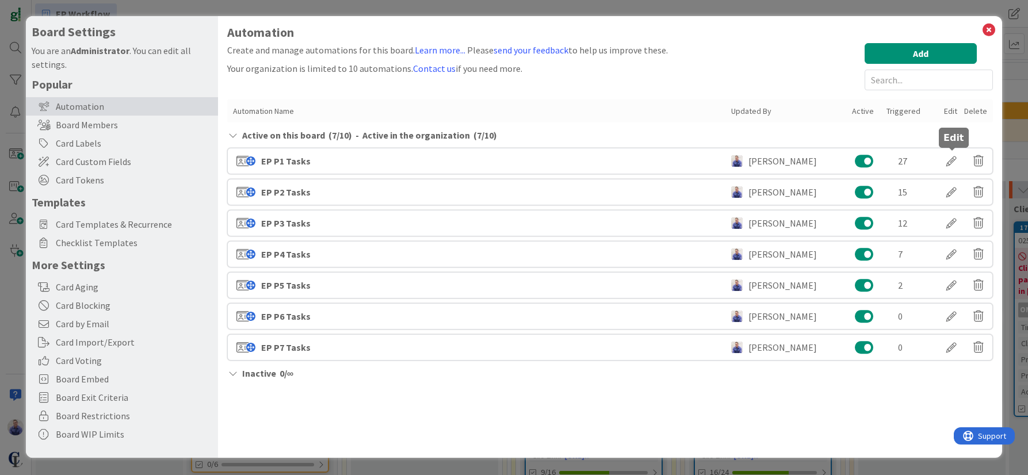
click at [957, 156] on div at bounding box center [951, 161] width 32 height 20
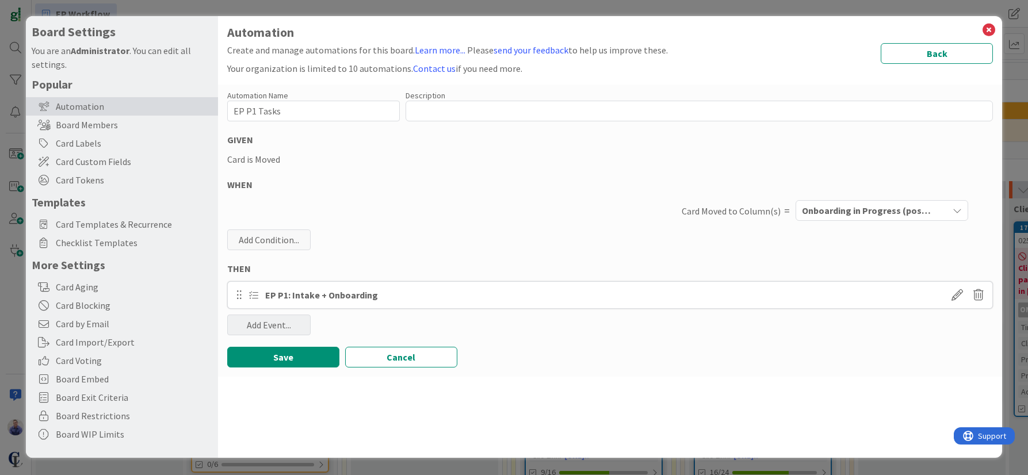
click at [282, 322] on div "Add Event..." at bounding box center [268, 325] width 83 height 21
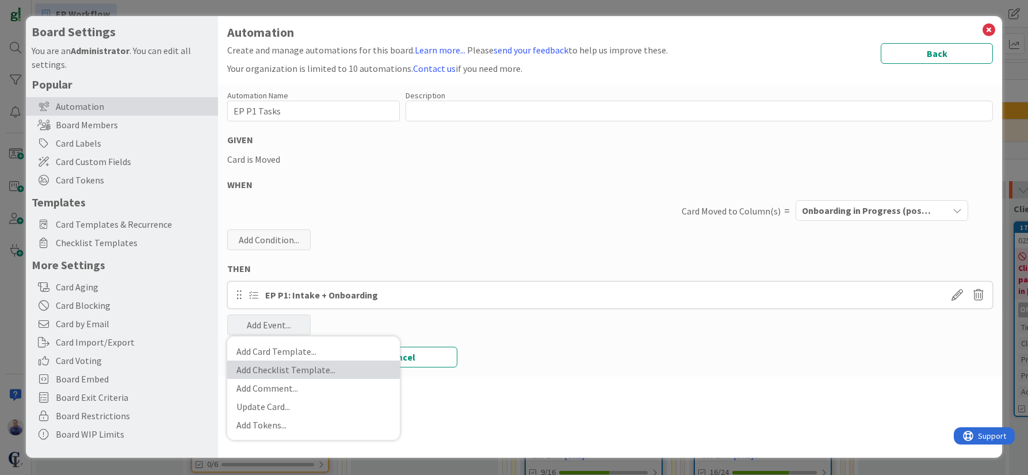
click at [290, 363] on link "Add Checklist Template ..." at bounding box center [313, 370] width 173 height 18
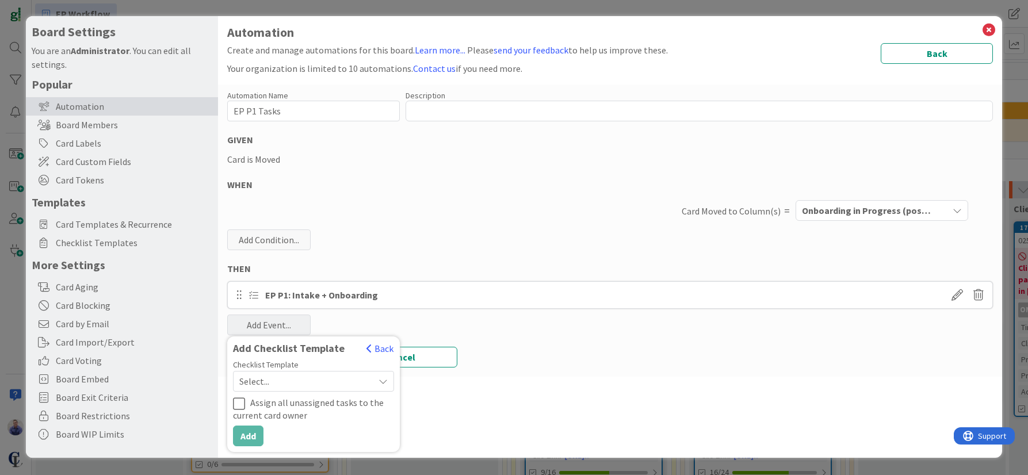
click at [281, 385] on span "Select..." at bounding box center [303, 381] width 129 height 16
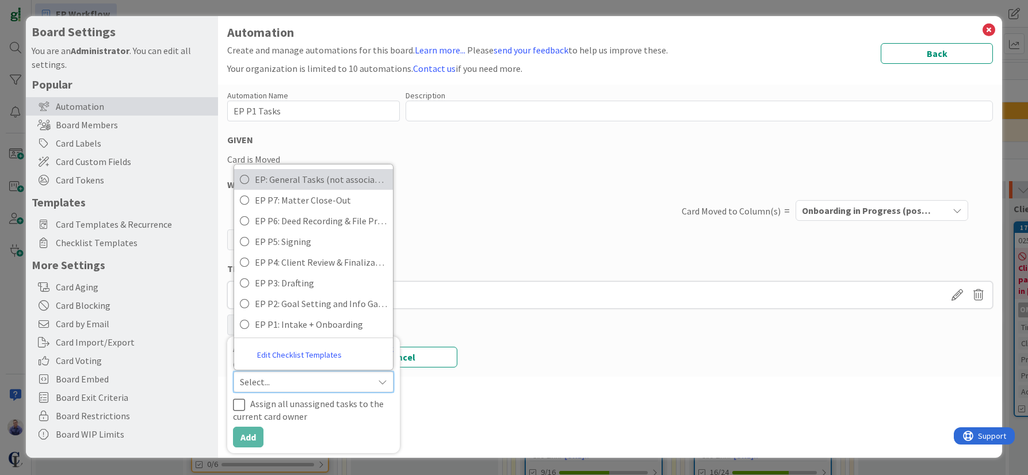
click at [300, 182] on span "EP: General Tasks (not associated with a phase)" at bounding box center [321, 179] width 132 height 17
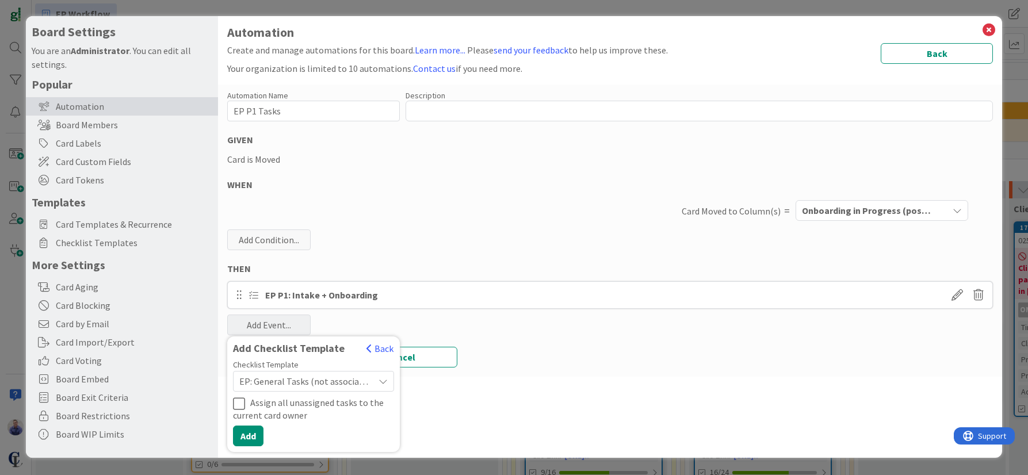
click at [531, 401] on div "Automation Create and manage automations for this board. Learn more... Please s…" at bounding box center [610, 237] width 785 height 442
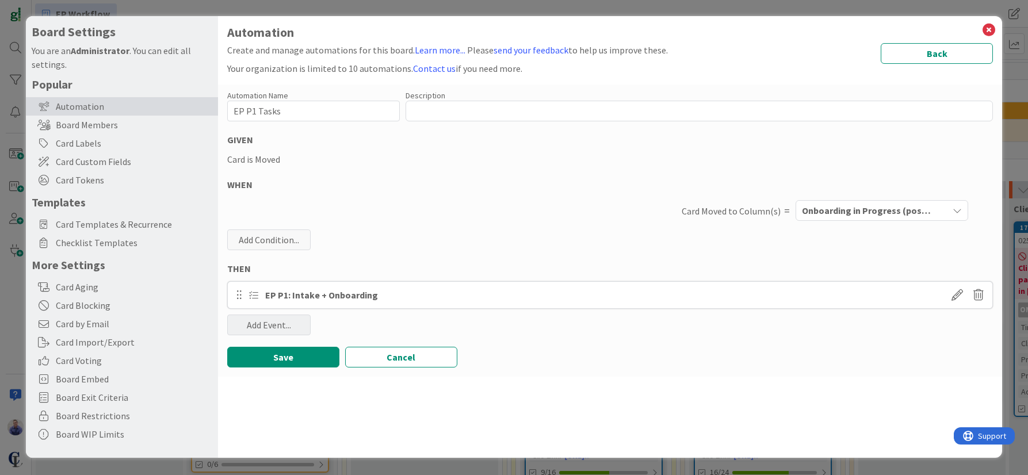
click at [273, 332] on div "Add Event..." at bounding box center [268, 325] width 83 height 21
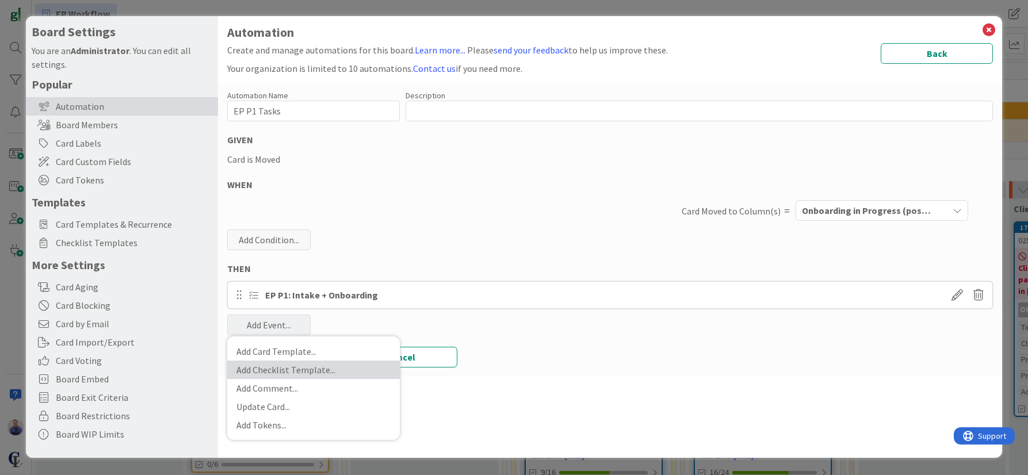
click at [281, 368] on link "Add Checklist Template ..." at bounding box center [313, 370] width 173 height 18
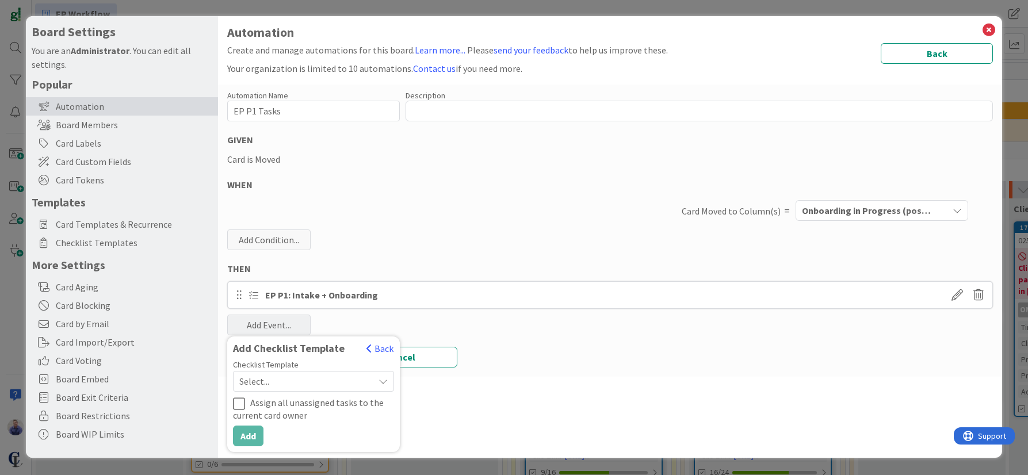
click at [299, 380] on span "Select..." at bounding box center [303, 381] width 129 height 16
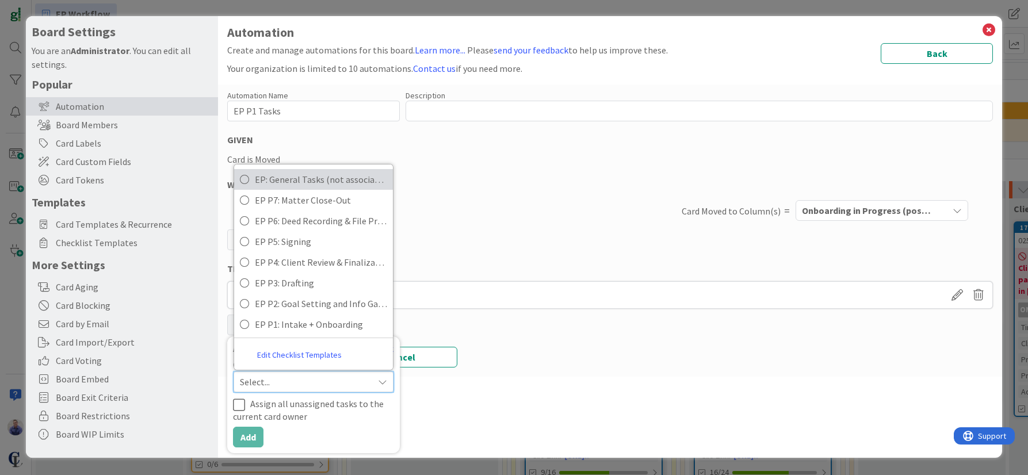
click at [291, 185] on span "EP: General Tasks (not associated with a phase)" at bounding box center [321, 179] width 132 height 17
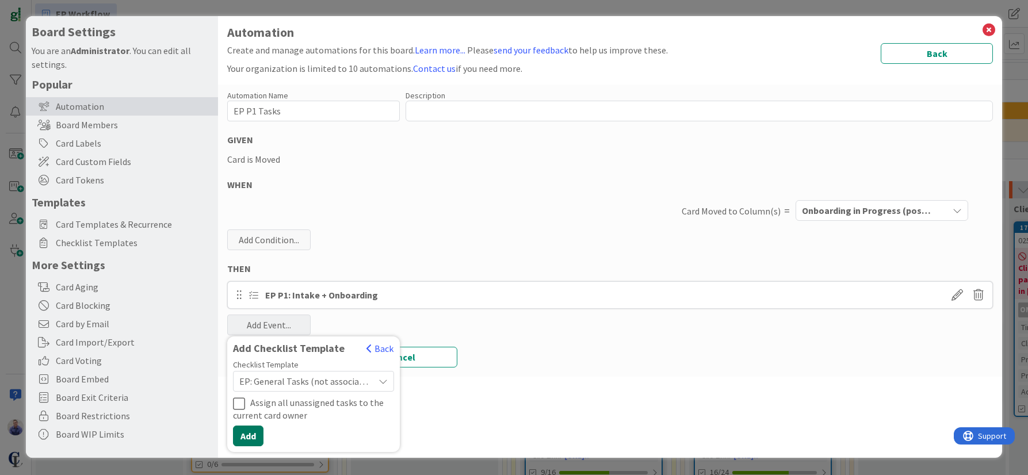
click at [254, 435] on button "Add" at bounding box center [248, 436] width 30 height 21
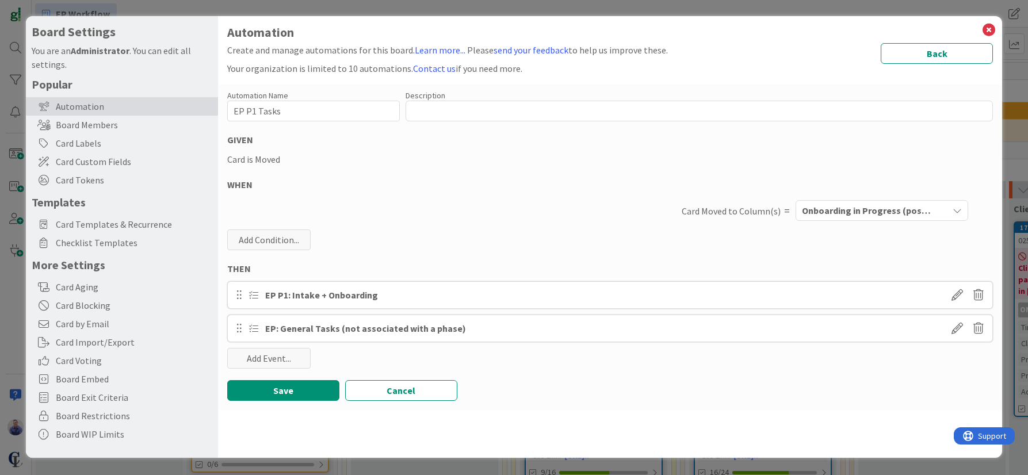
click at [534, 393] on div "Save Cancel" at bounding box center [610, 390] width 766 height 21
click at [300, 391] on button "Save" at bounding box center [283, 390] width 112 height 21
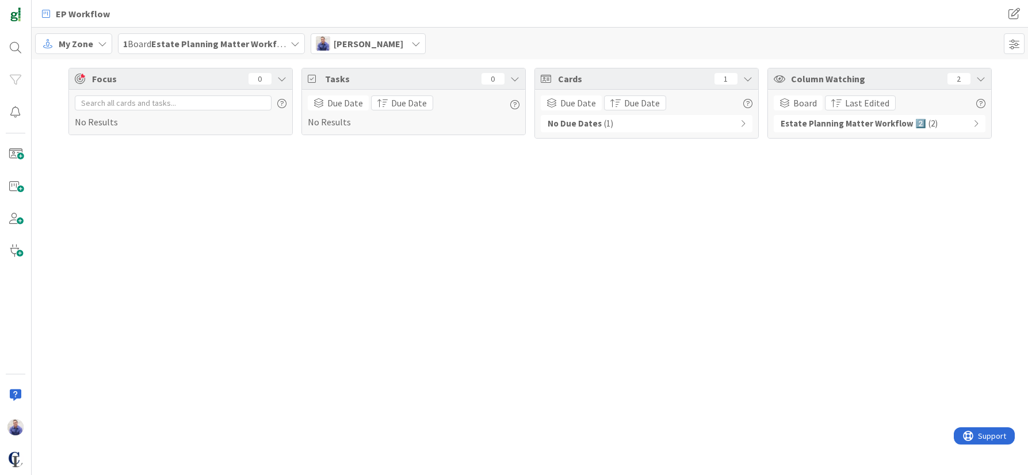
click at [95, 334] on div "Focus 0 No Results Tasks 0 Due Date Due Date No Results Cards 1 Due Date Due Da…" at bounding box center [530, 267] width 996 height 416
click at [19, 466] on img at bounding box center [15, 460] width 16 height 16
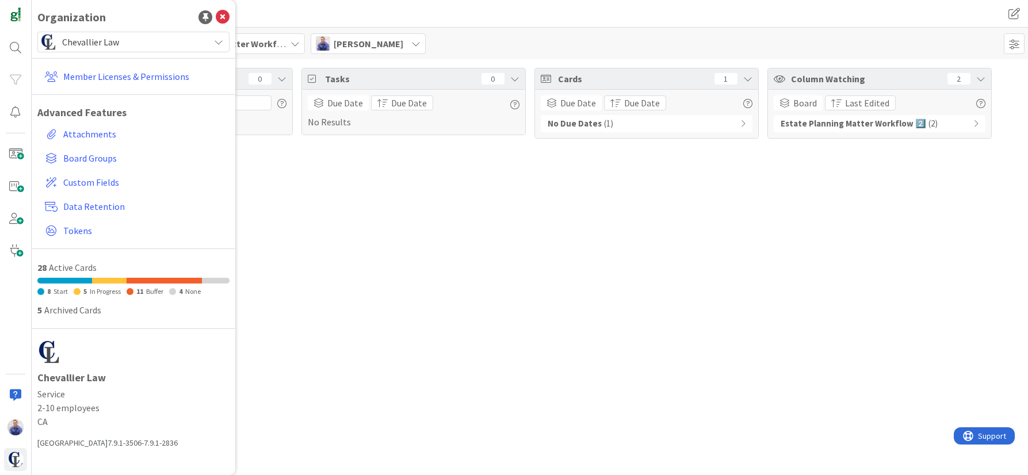
click at [148, 44] on span "Chevallier Law" at bounding box center [132, 42] width 141 height 16
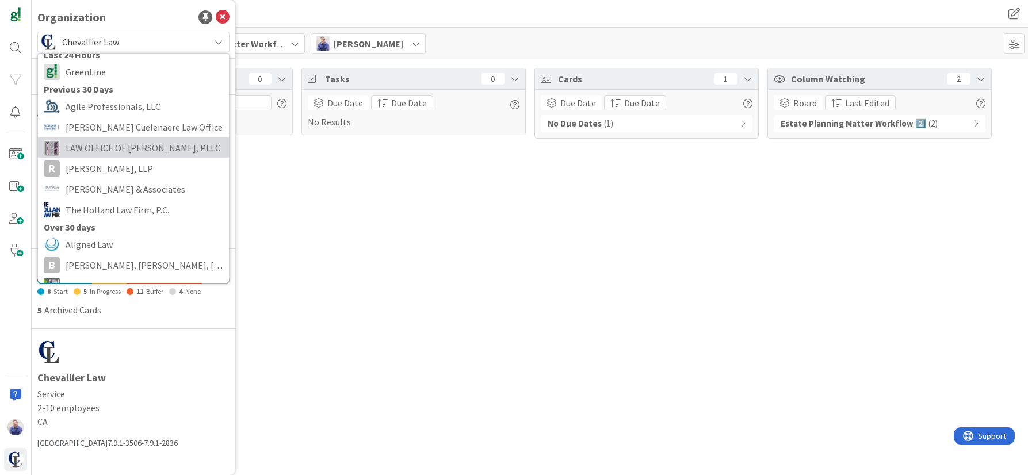
scroll to position [72, 0]
click at [141, 152] on span "LAW OFFICE OF [PERSON_NAME], PLLC" at bounding box center [145, 145] width 158 height 17
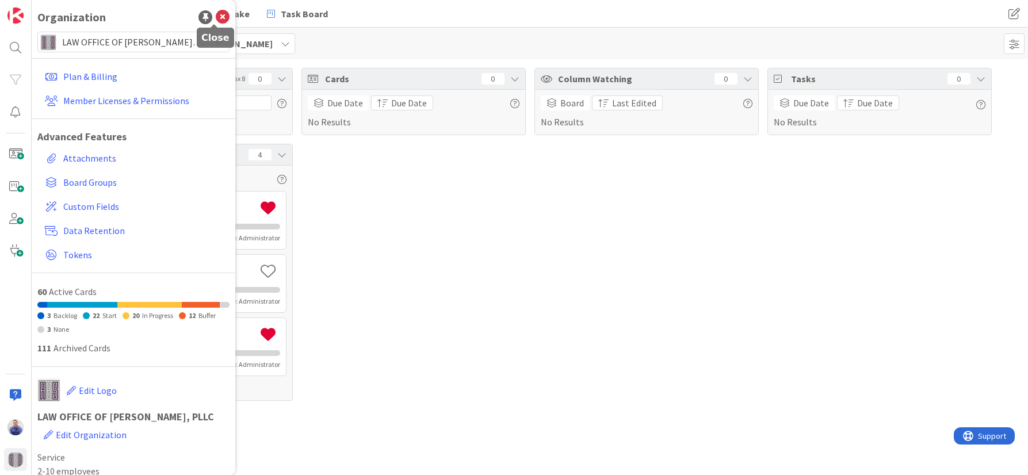
click at [216, 15] on icon at bounding box center [223, 17] width 14 height 14
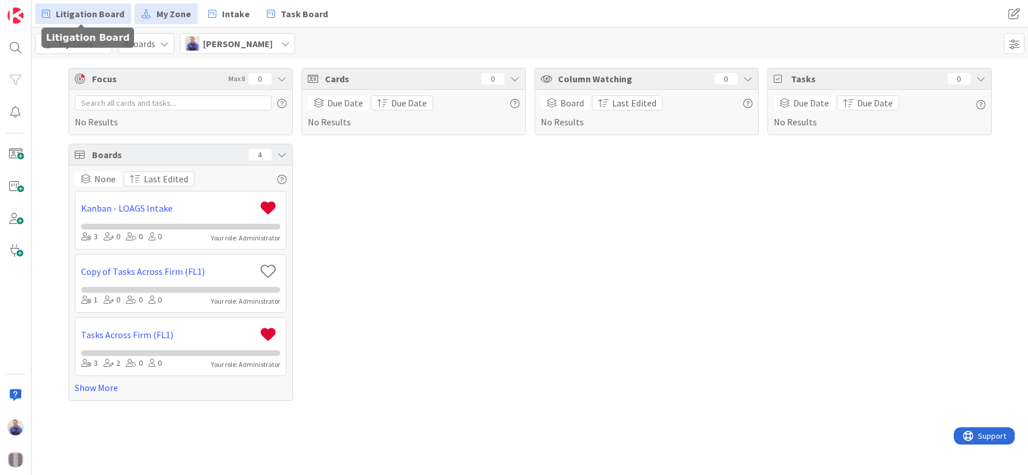
click at [111, 12] on span "Litigation Board" at bounding box center [90, 14] width 68 height 14
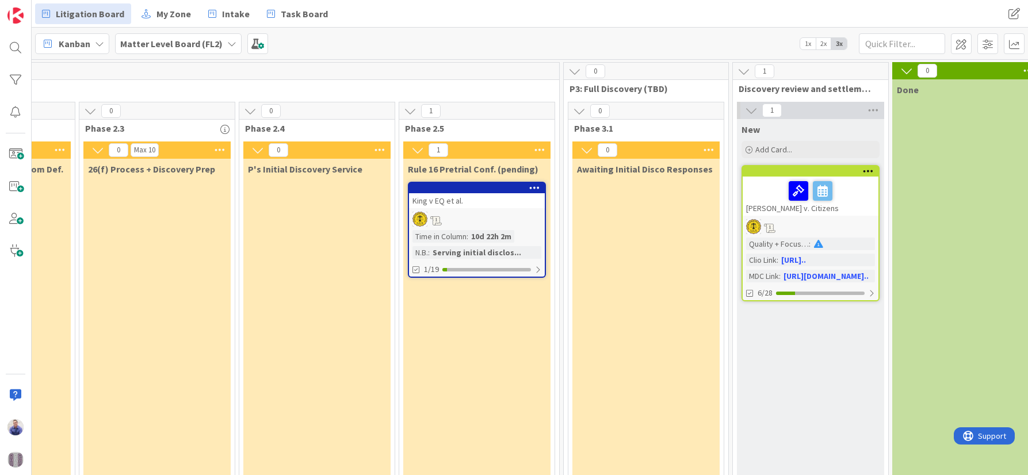
scroll to position [0, 786]
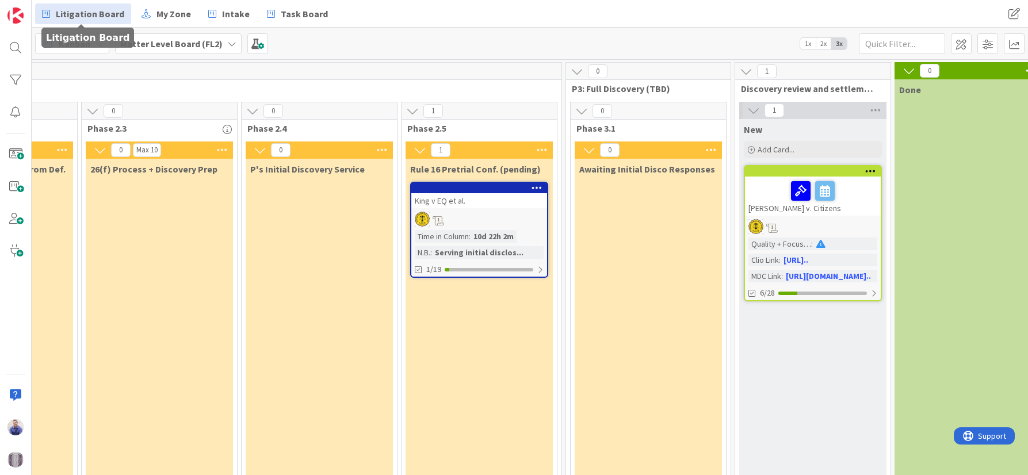
click at [231, 39] on icon at bounding box center [231, 43] width 9 height 9
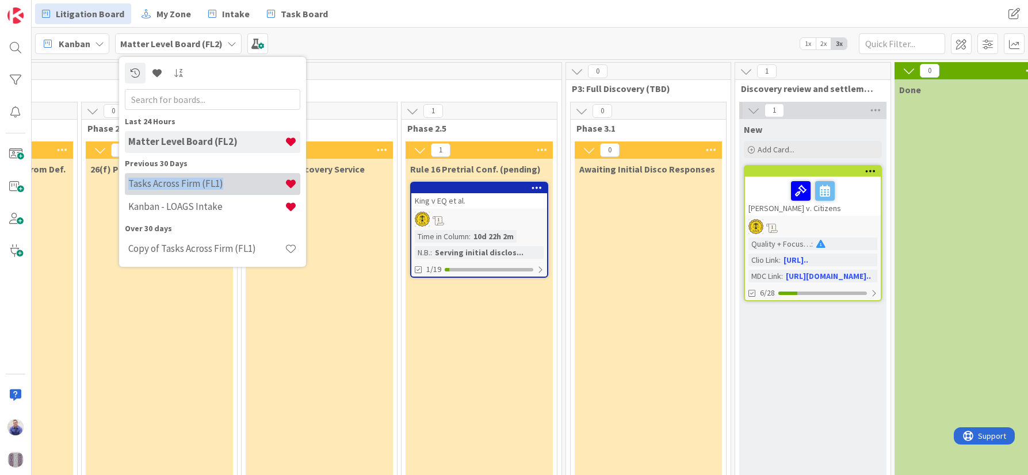
click at [225, 185] on h4 "Tasks Across Firm (FL1)" at bounding box center [206, 184] width 156 height 12
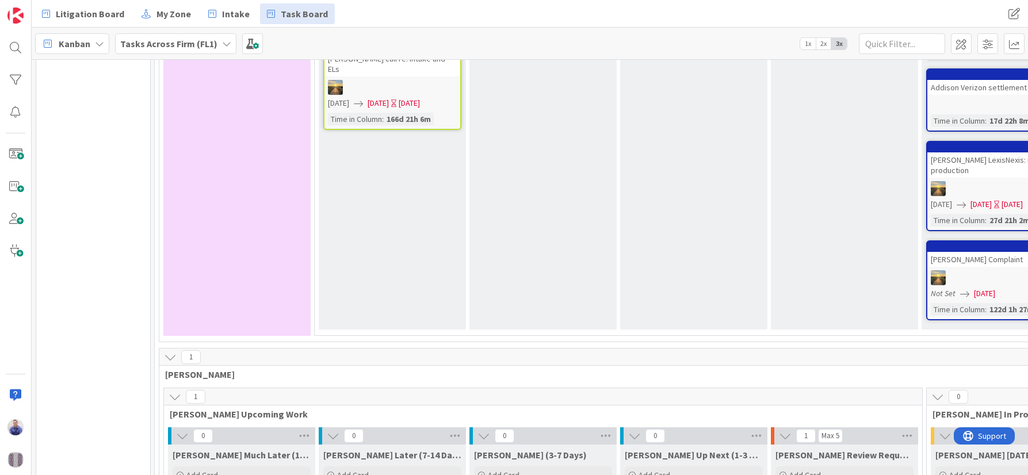
scroll to position [809, 0]
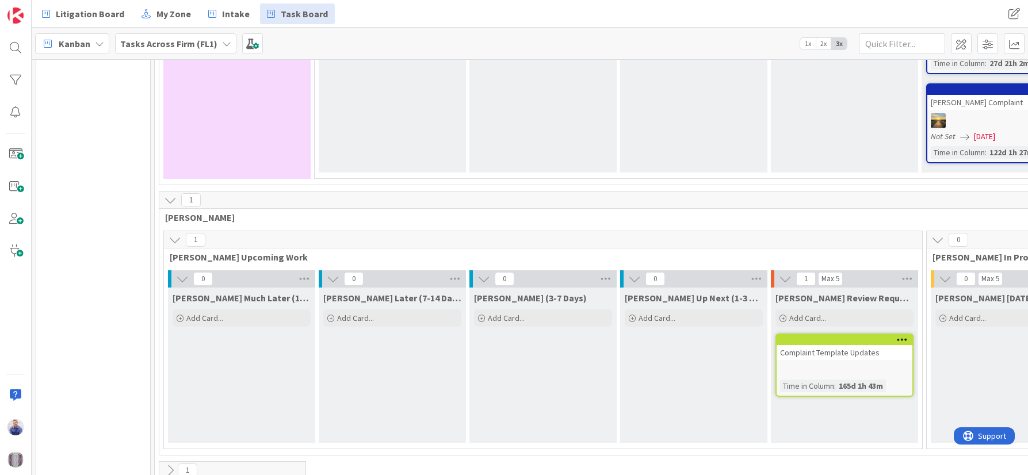
click at [174, 464] on icon at bounding box center [170, 470] width 13 height 13
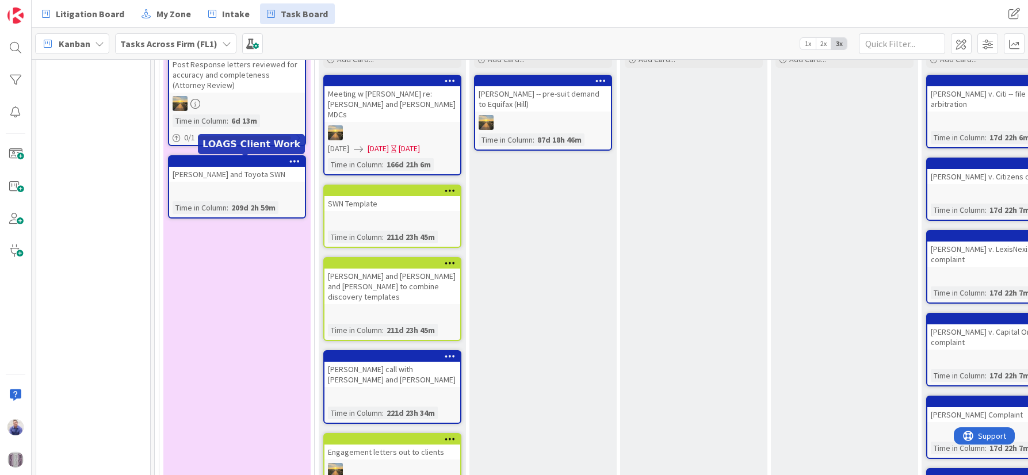
scroll to position [0, 0]
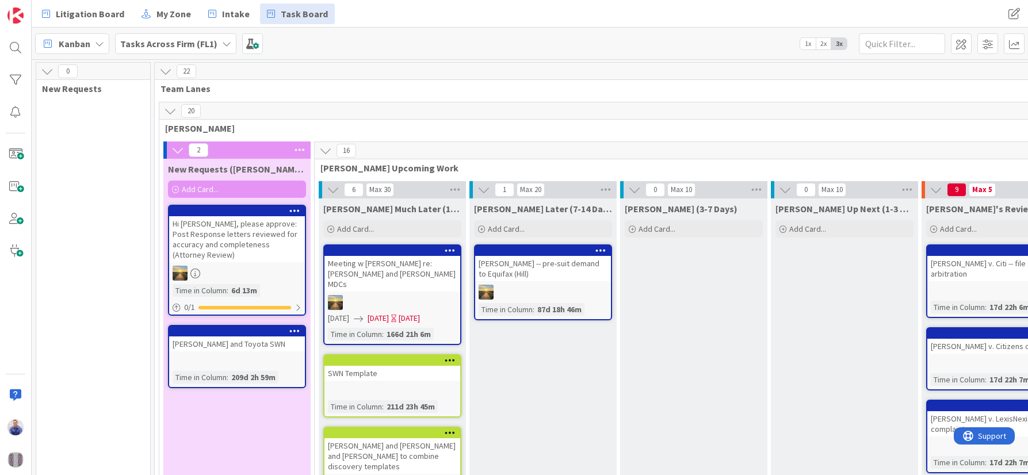
click at [226, 41] on icon at bounding box center [226, 43] width 9 height 9
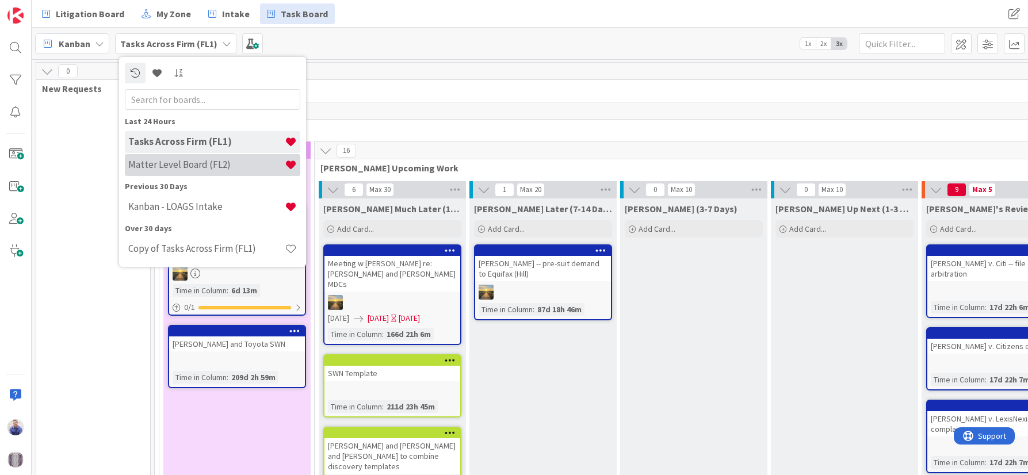
click at [201, 171] on div "Matter Level Board (FL2)" at bounding box center [212, 165] width 175 height 22
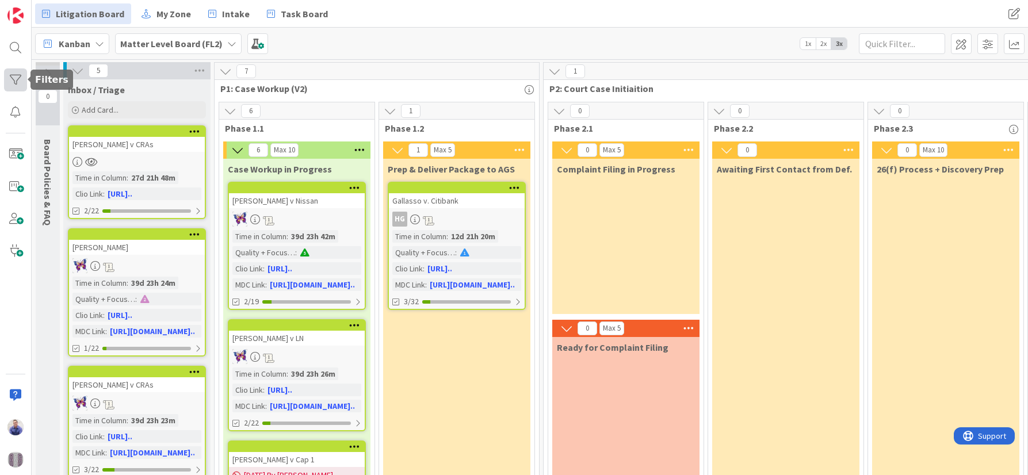
click at [20, 78] on div at bounding box center [15, 79] width 23 height 23
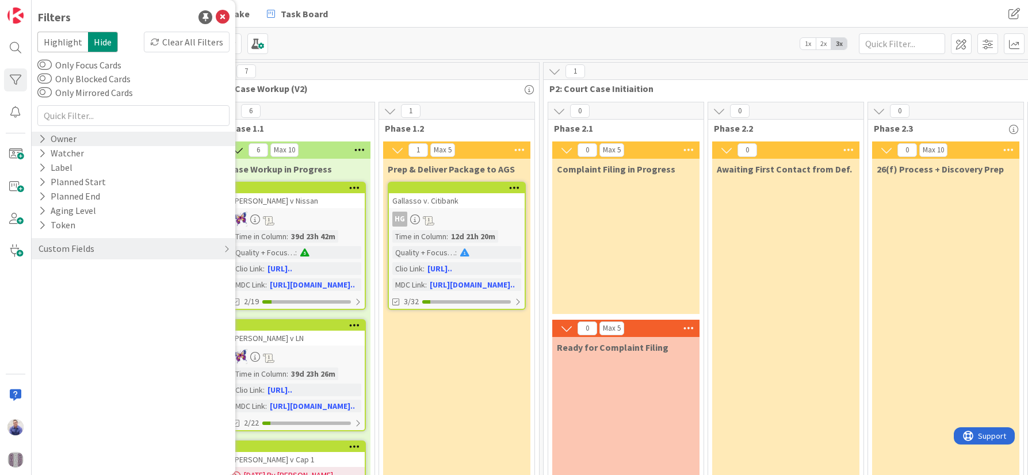
click at [42, 137] on icon at bounding box center [42, 139] width 7 height 10
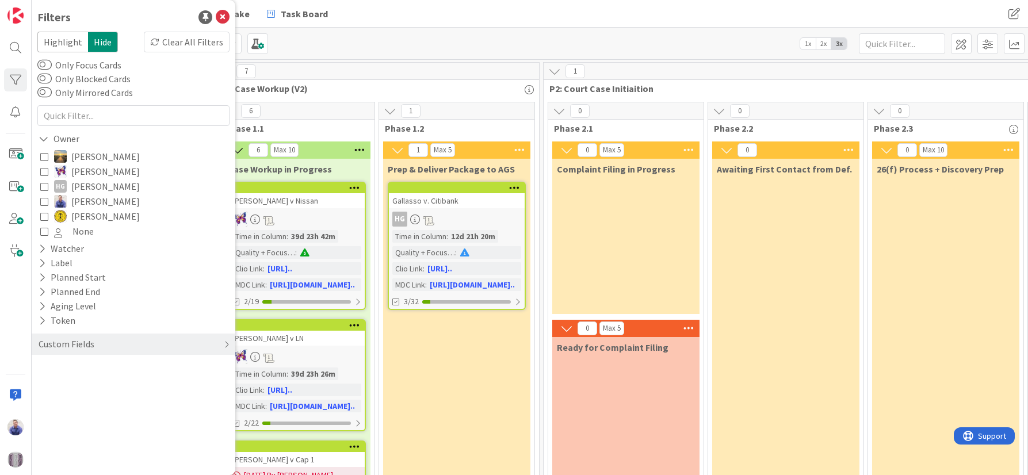
click at [45, 186] on icon at bounding box center [44, 186] width 8 height 8
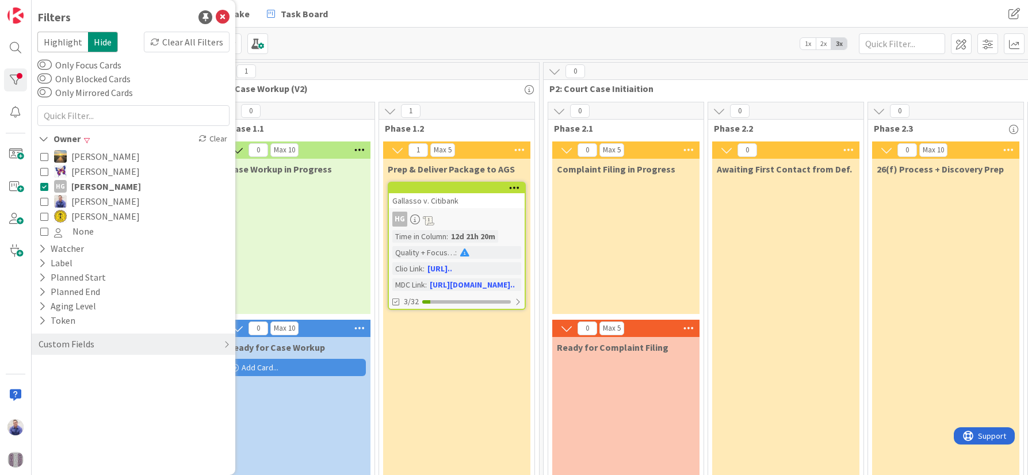
click at [368, 52] on div "Kanban Matter Level Board (FL2) 1x 2x 3x" at bounding box center [530, 44] width 996 height 32
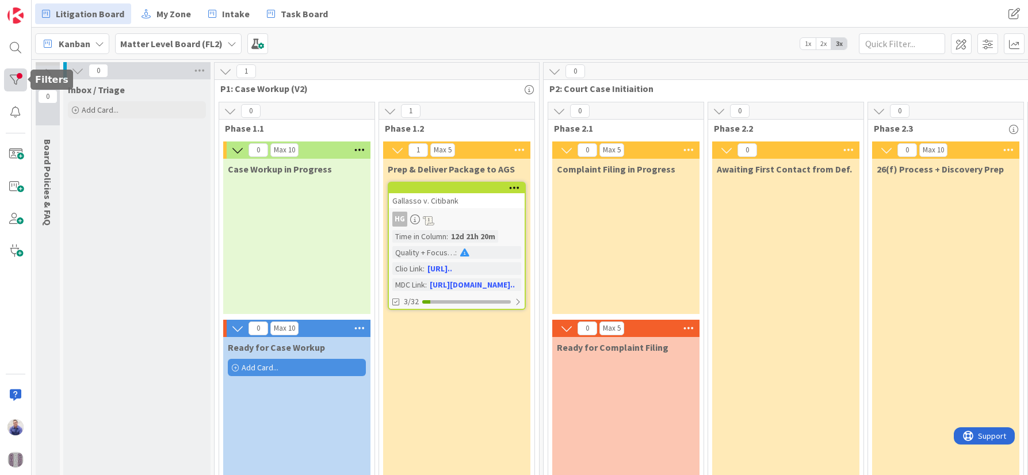
click at [18, 78] on div at bounding box center [15, 79] width 23 height 23
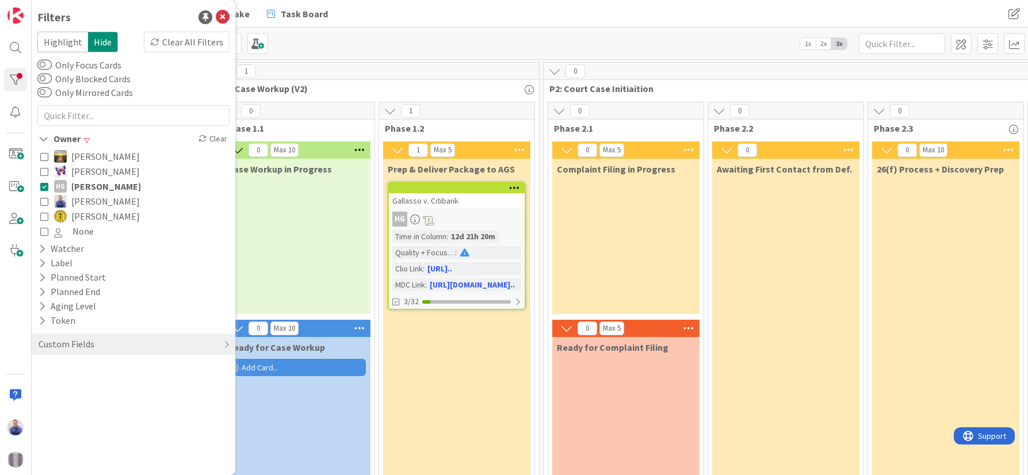
click at [44, 185] on icon at bounding box center [44, 186] width 8 height 8
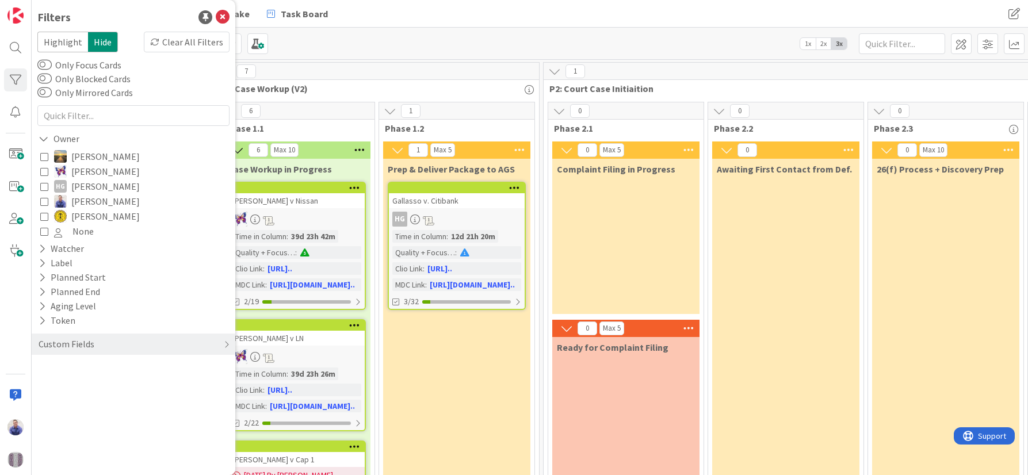
drag, startPoint x: 44, startPoint y: 173, endPoint x: 51, endPoint y: 174, distance: 7.6
click at [44, 171] on icon at bounding box center [44, 171] width 8 height 8
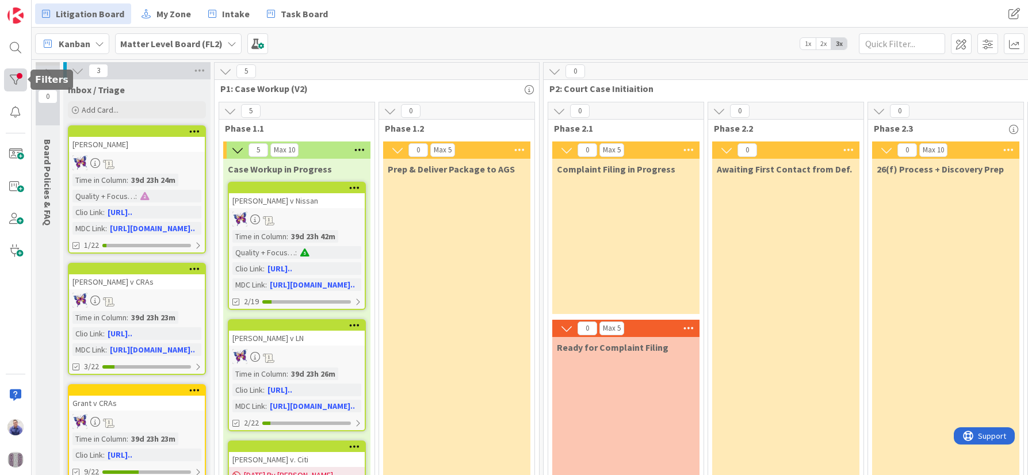
click at [16, 85] on div at bounding box center [15, 79] width 23 height 23
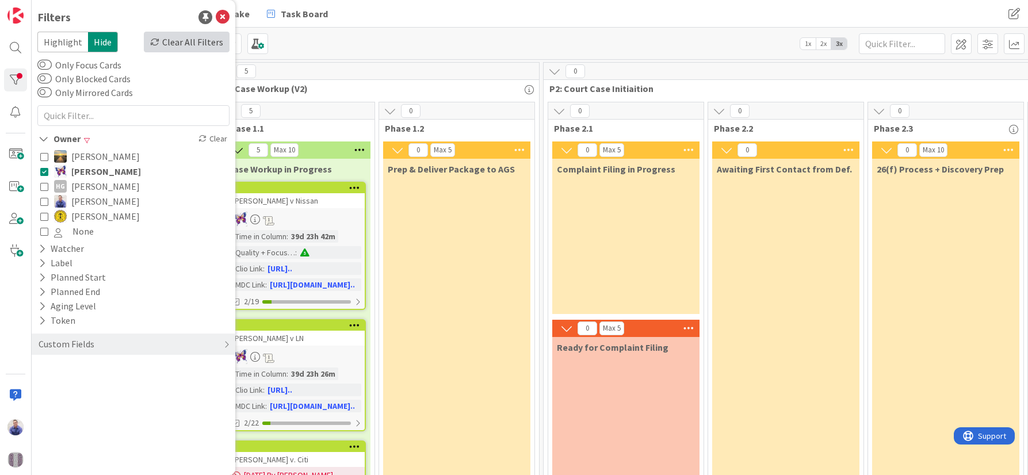
click at [198, 36] on div "Clear All Filters" at bounding box center [187, 42] width 86 height 21
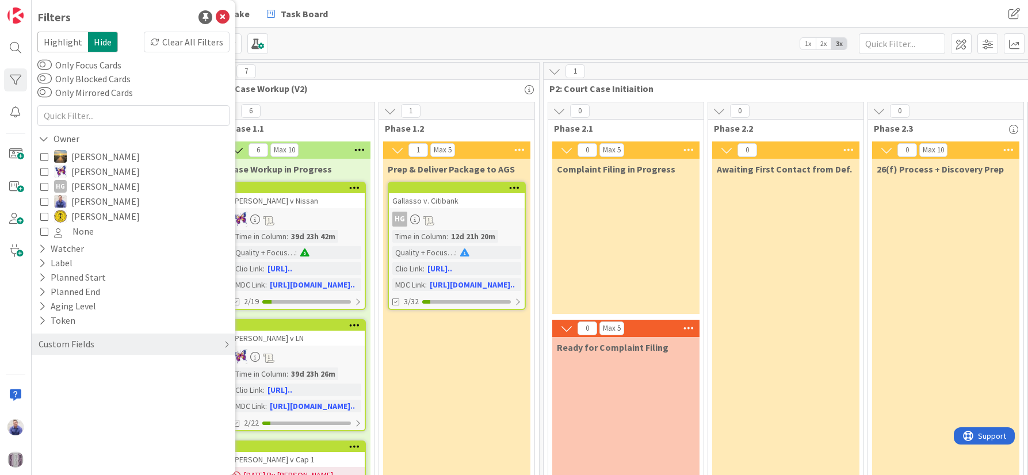
click at [417, 37] on div "Kanban Matter Level Board (FL2) 1x 2x 3x" at bounding box center [530, 44] width 996 height 32
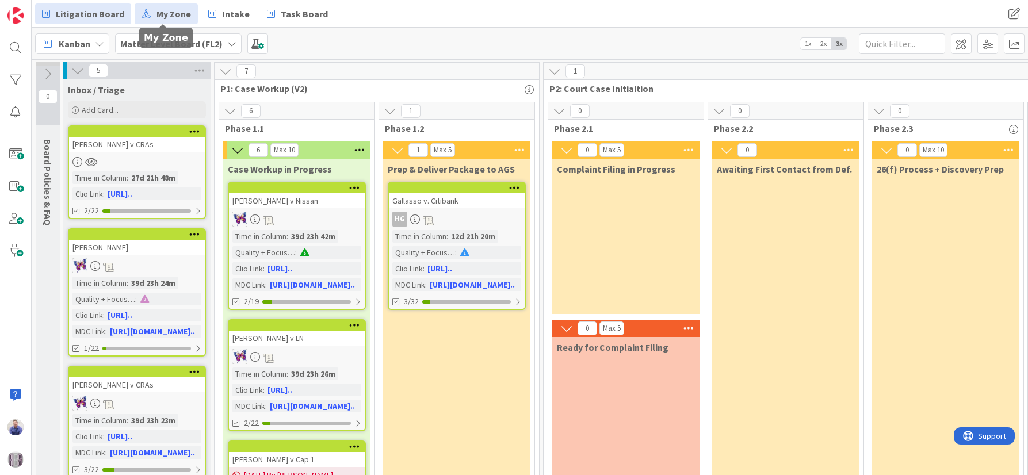
click at [156, 13] on span "My Zone" at bounding box center [173, 14] width 35 height 14
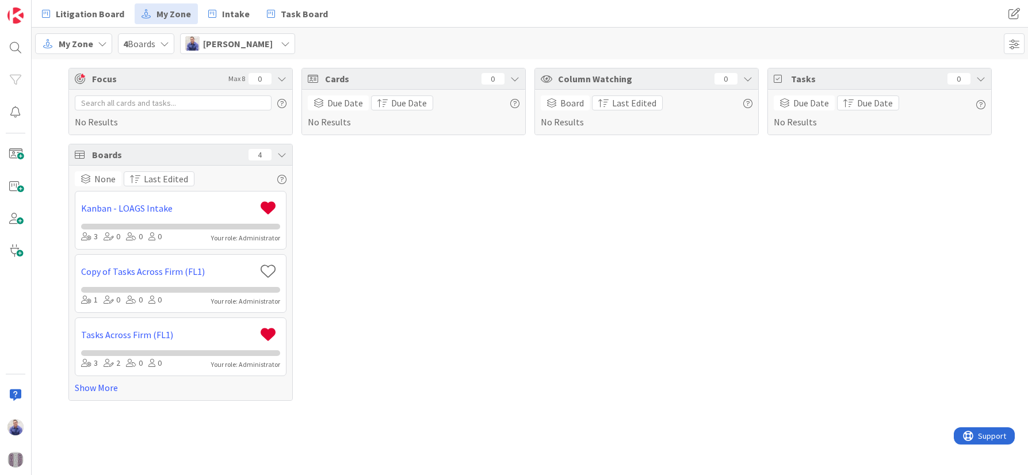
click at [102, 44] on icon at bounding box center [102, 43] width 9 height 9
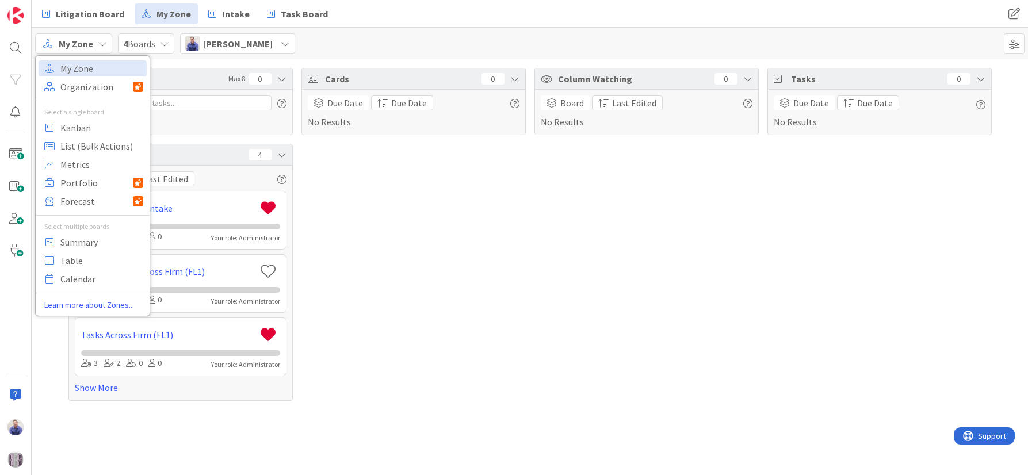
drag, startPoint x: 88, startPoint y: 67, endPoint x: 119, endPoint y: 63, distance: 31.4
click at [88, 67] on span "My Zone" at bounding box center [101, 68] width 83 height 17
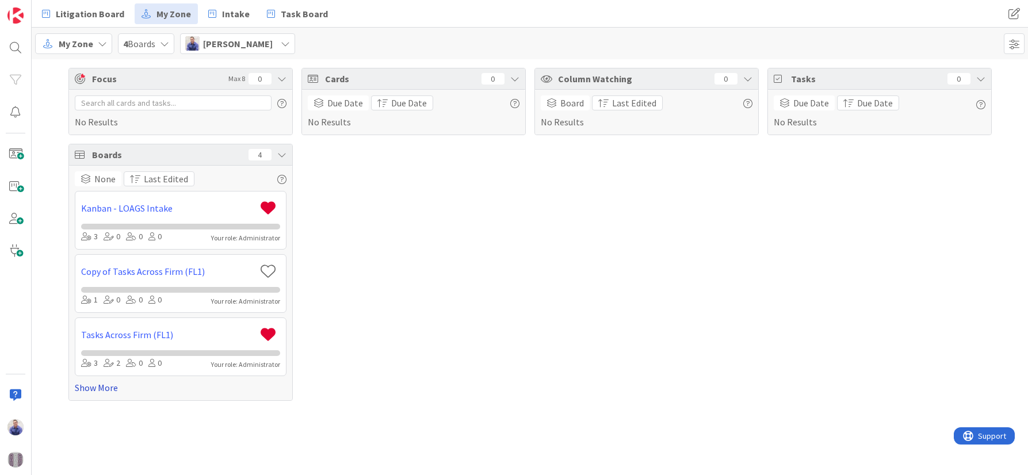
click at [108, 392] on link "Show More" at bounding box center [181, 388] width 212 height 14
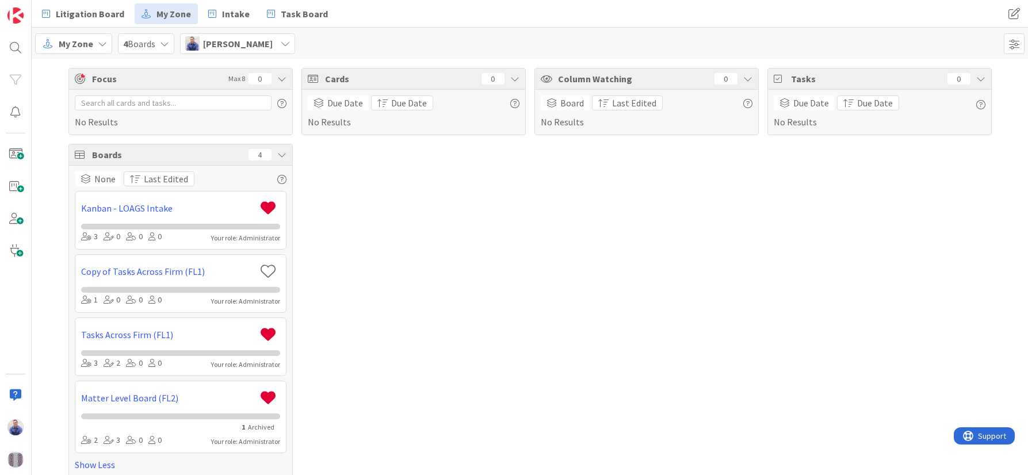
click at [243, 45] on span "[PERSON_NAME]" at bounding box center [238, 44] width 70 height 14
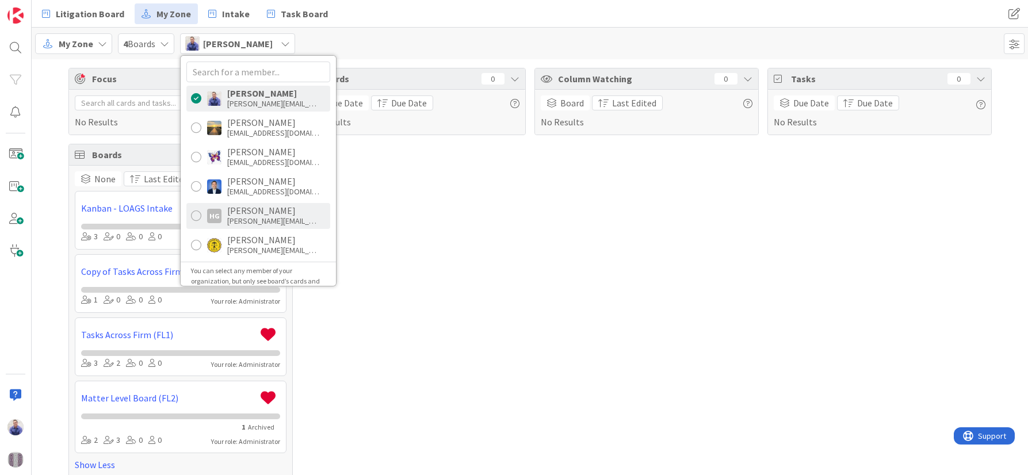
click at [245, 218] on div "[PERSON_NAME][EMAIL_ADDRESS][PERSON_NAME][DOMAIN_NAME]" at bounding box center [273, 221] width 92 height 10
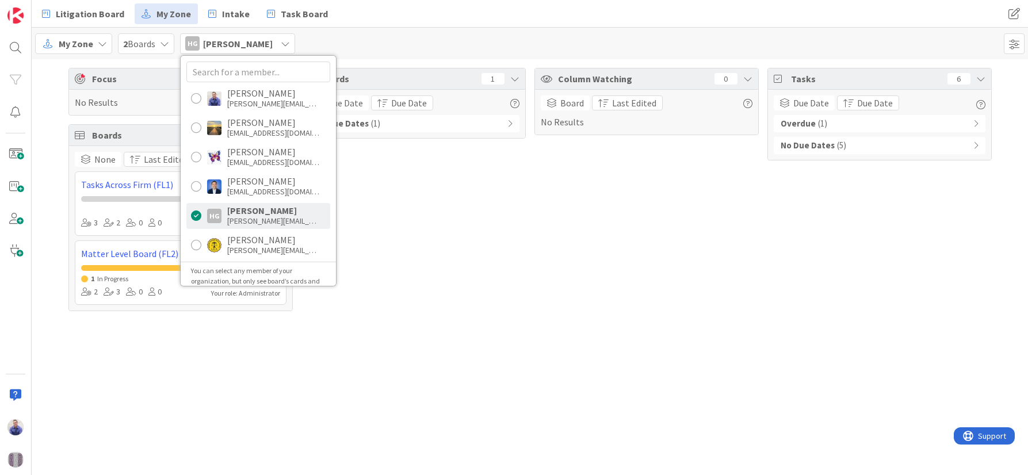
click at [483, 204] on div "Cards 1 Due Date Due Date No Due Dates ( 1 )" at bounding box center [413, 189] width 224 height 243
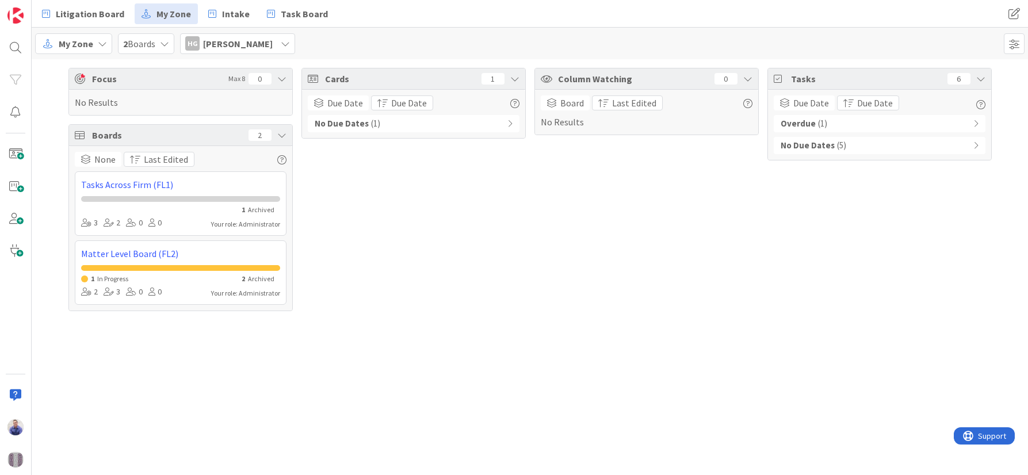
click at [506, 123] on div "No Due Dates ( 1 )" at bounding box center [414, 123] width 212 height 17
click at [1008, 44] on span at bounding box center [1014, 43] width 21 height 21
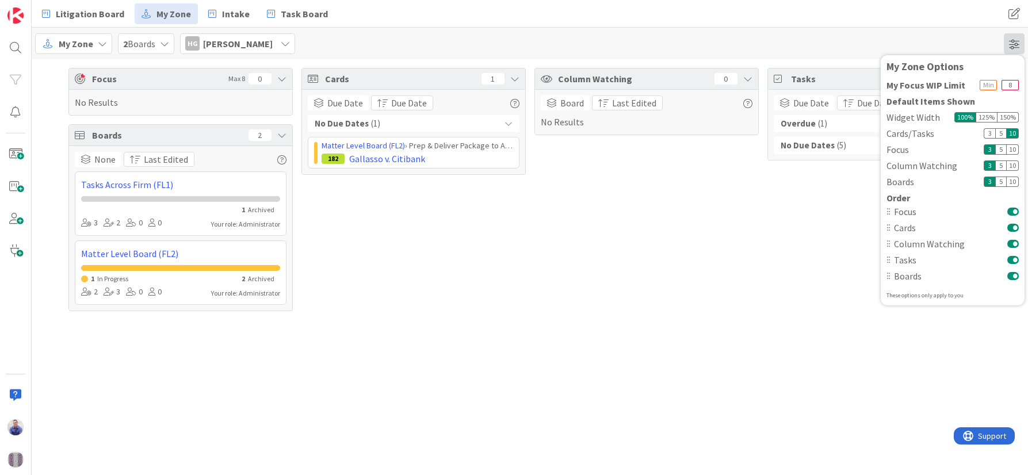
drag, startPoint x: 974, startPoint y: 45, endPoint x: 1014, endPoint y: 45, distance: 39.1
click at [976, 44] on div "My Zone My Zone Organization Select a single board Kanban List (Bulk Actions) M…" at bounding box center [530, 44] width 996 height 32
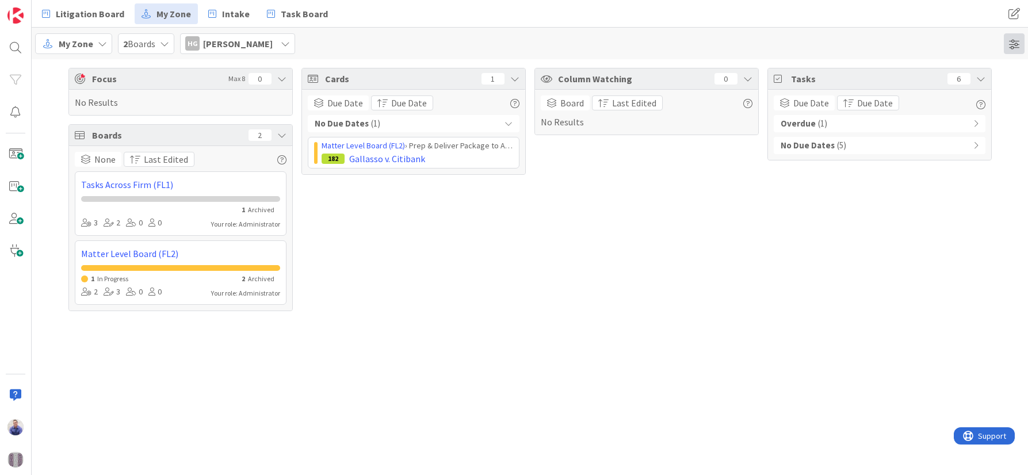
click at [1016, 45] on span at bounding box center [1014, 43] width 21 height 21
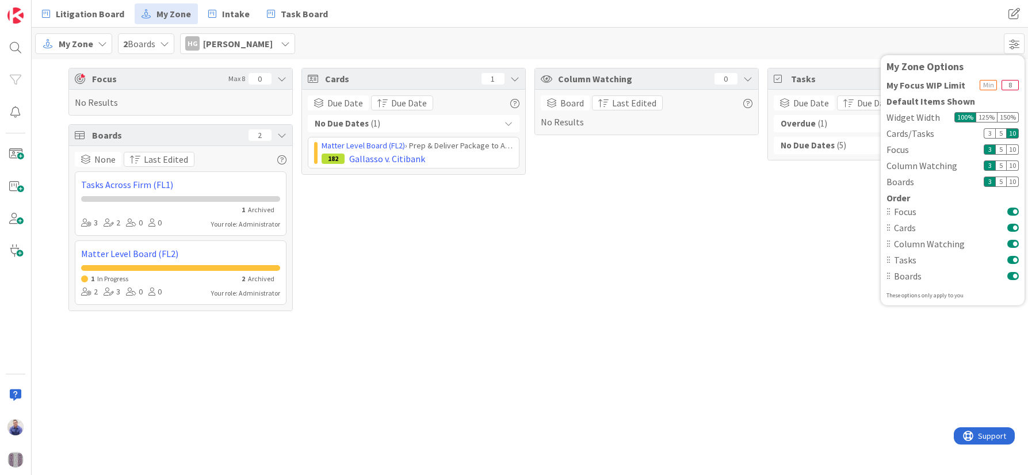
click at [1012, 276] on button at bounding box center [1013, 275] width 12 height 9
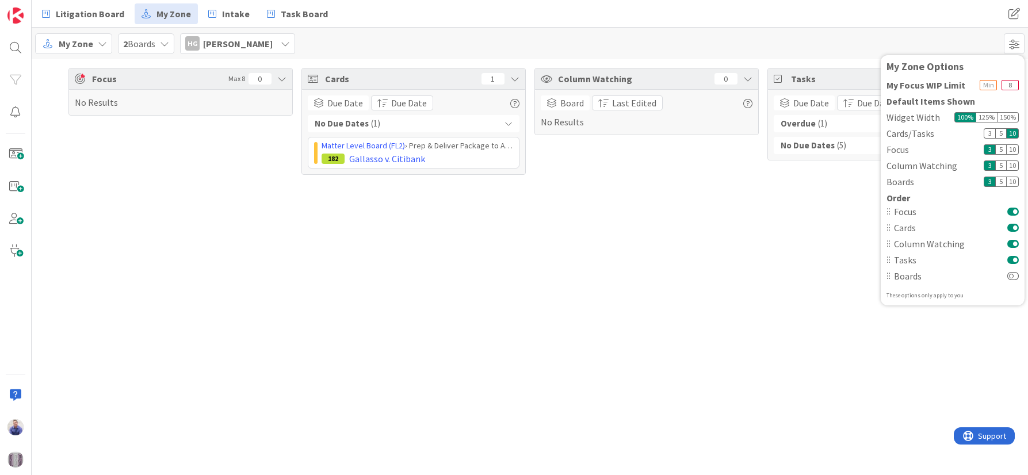
click at [791, 342] on div "Focus Max 8 0 No Results Cards 1 Due Date Due Date No Due Dates ( 1 ) Matter Le…" at bounding box center [530, 267] width 996 height 416
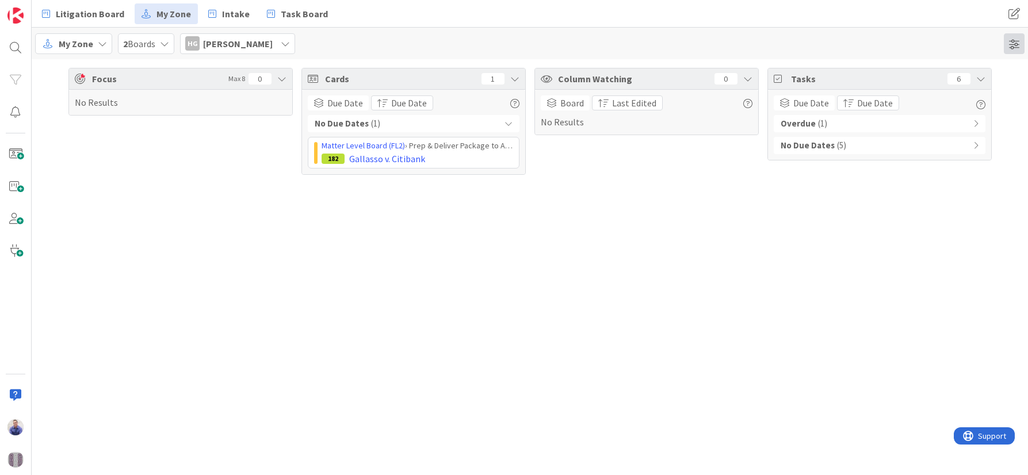
click at [1011, 39] on span at bounding box center [1014, 43] width 21 height 21
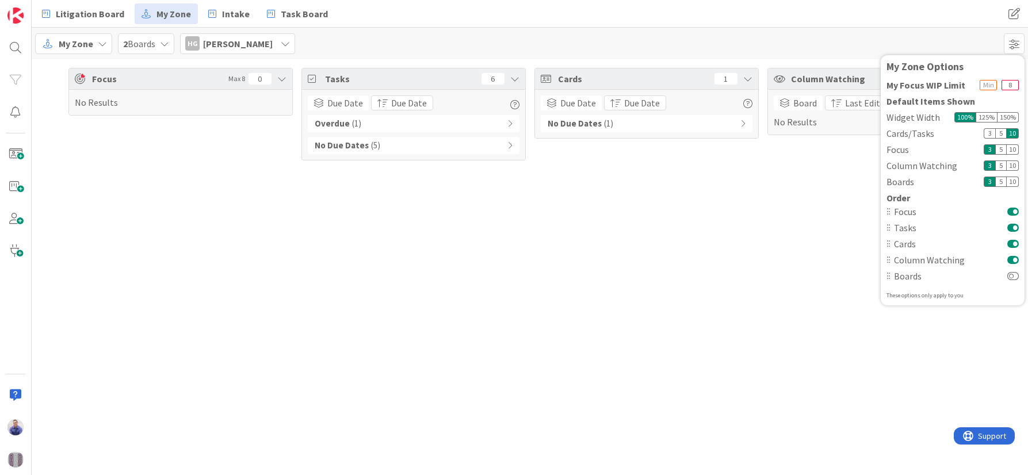
click at [95, 82] on span "Focus" at bounding box center [157, 79] width 131 height 14
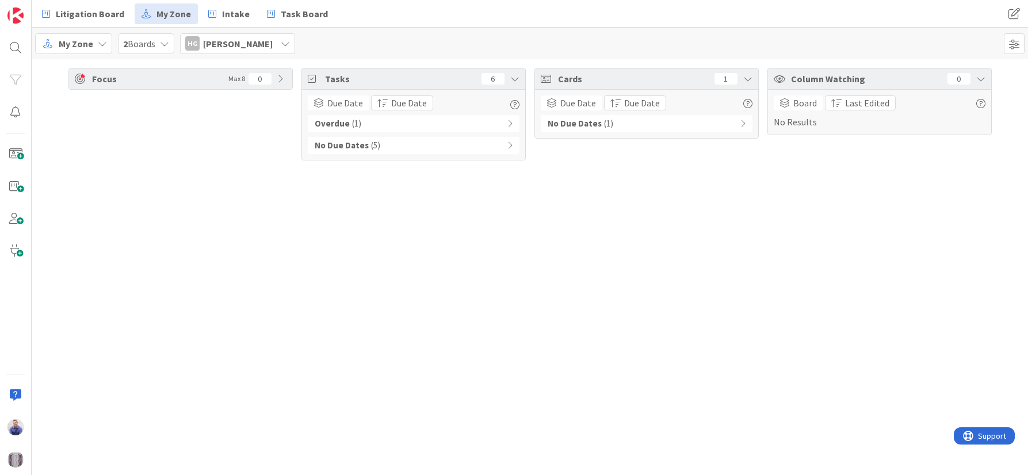
click at [136, 78] on span "Focus" at bounding box center [157, 79] width 131 height 14
drag, startPoint x: 573, startPoint y: 262, endPoint x: 572, endPoint y: 250, distance: 12.1
click at [571, 259] on div "Focus Max 8 0 No Results Tasks 6 Due Date Due Date Overdue ( 1 ) No Due Dates (…" at bounding box center [530, 267] width 996 height 416
click at [511, 119] on div "Overdue ( 1 )" at bounding box center [414, 123] width 212 height 17
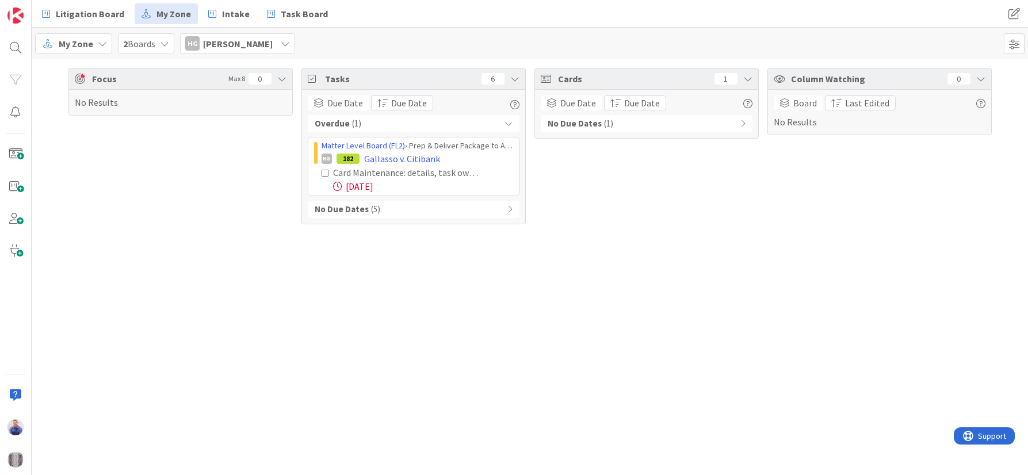
click at [489, 279] on div "Focus Max 8 0 No Results Tasks 6 Due Date Due Date Overdue ( 1 ) Matter Level B…" at bounding box center [530, 267] width 996 height 416
click at [243, 38] on span "[PERSON_NAME]" at bounding box center [238, 44] width 70 height 14
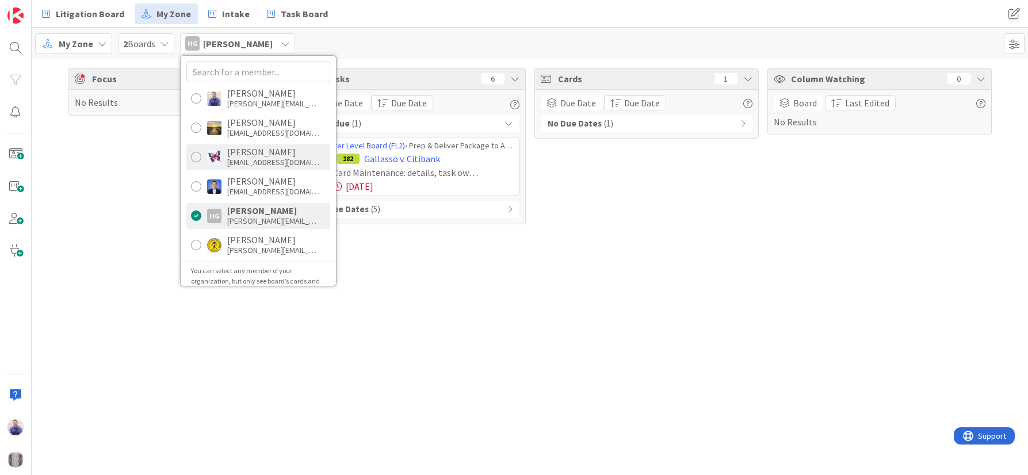
click at [250, 165] on div "[EMAIL_ADDRESS][DOMAIN_NAME]" at bounding box center [273, 162] width 92 height 10
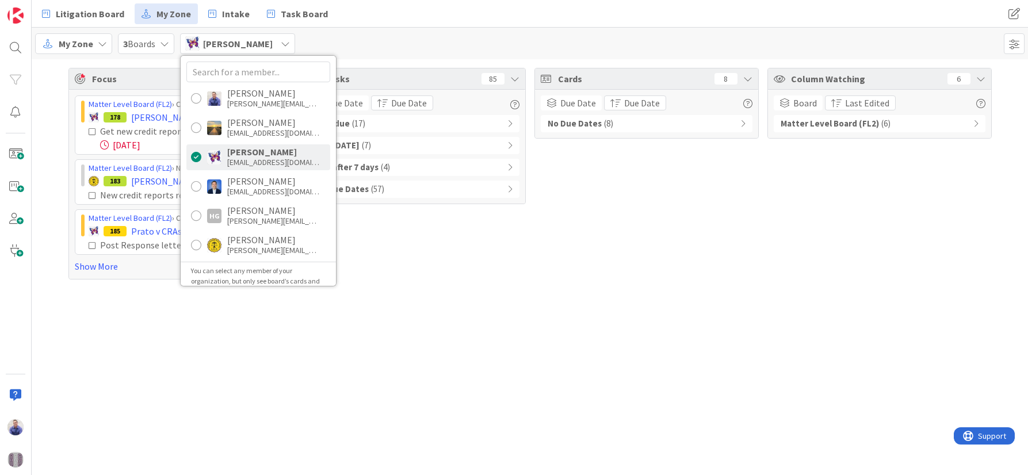
click at [466, 361] on div "Focus Max 8 5 Matter Level Board (FL2) › Case Workup in Progress 178 Laufer v N…" at bounding box center [530, 267] width 996 height 416
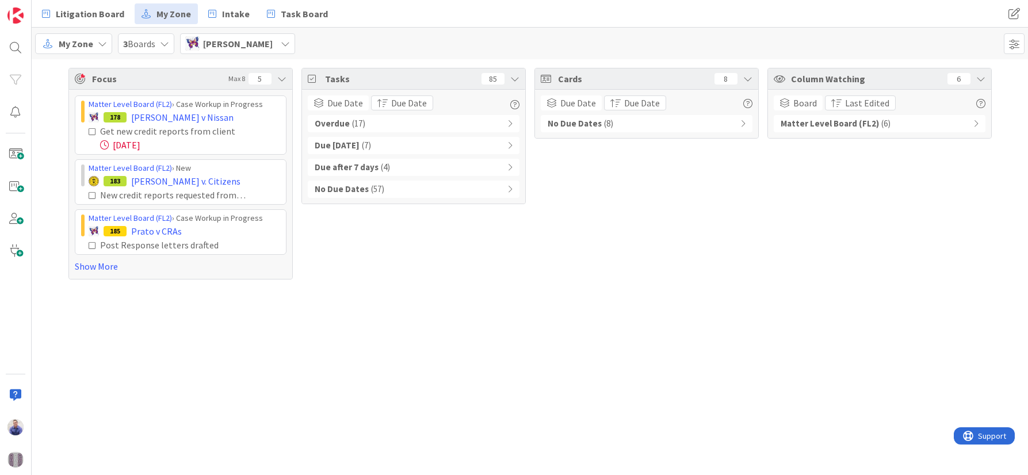
click at [509, 122] on icon at bounding box center [509, 124] width 5 height 8
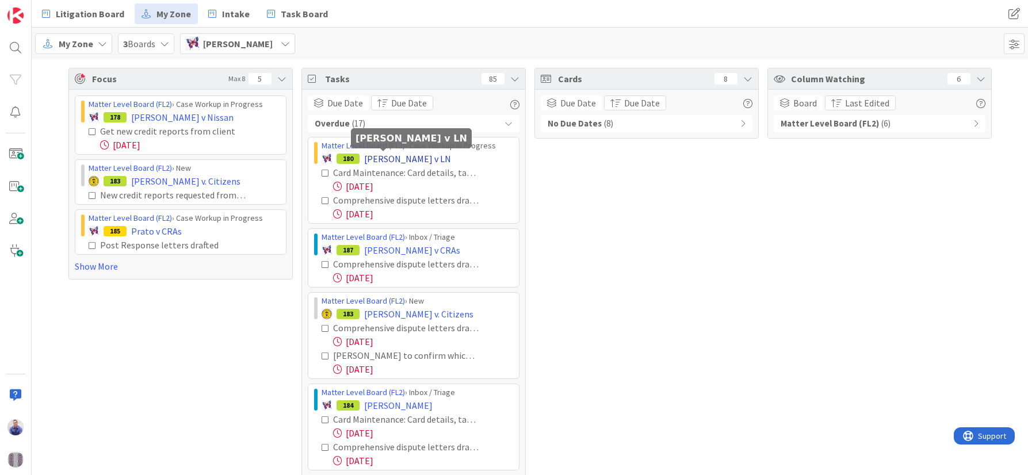
click at [374, 160] on span "[PERSON_NAME] v LN" at bounding box center [407, 159] width 87 height 14
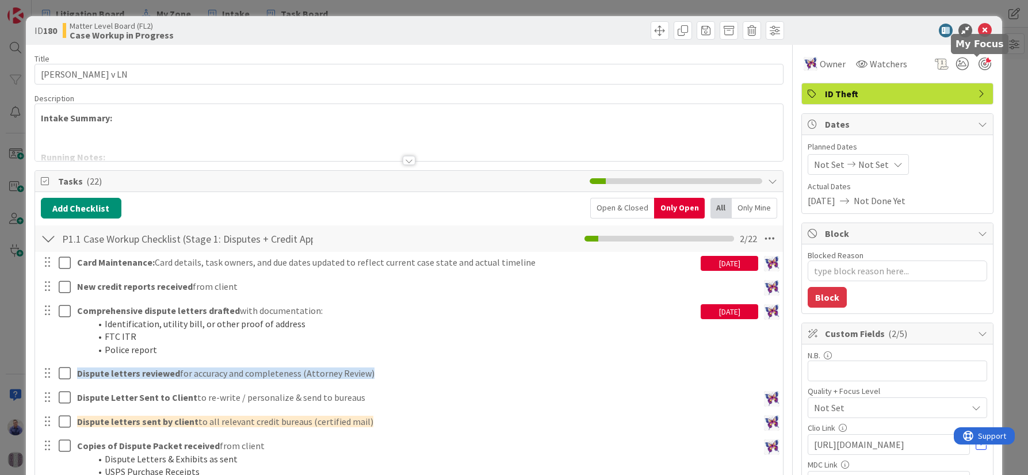
click at [978, 66] on div at bounding box center [984, 64] width 13 height 13
drag, startPoint x: 978, startPoint y: 28, endPoint x: 626, endPoint y: 21, distance: 351.5
click at [978, 28] on icon at bounding box center [985, 31] width 14 height 14
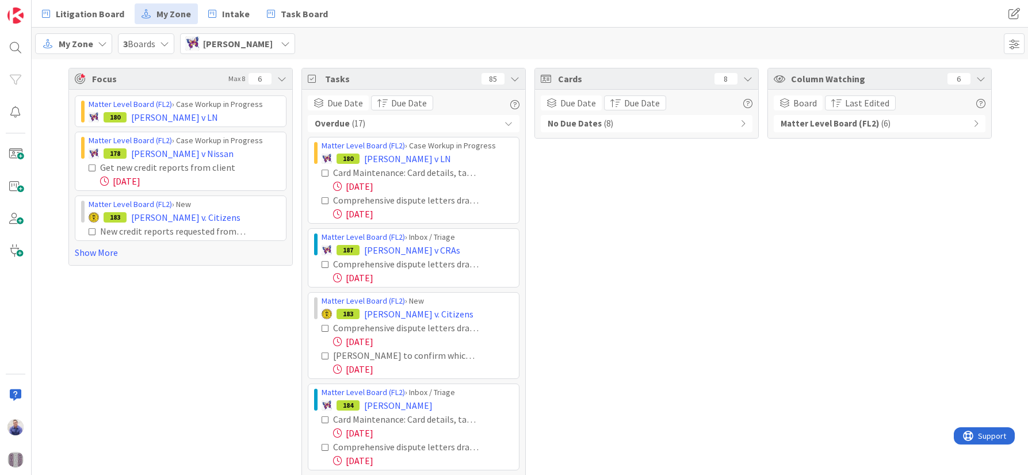
click at [77, 45] on span "My Zone" at bounding box center [76, 44] width 35 height 14
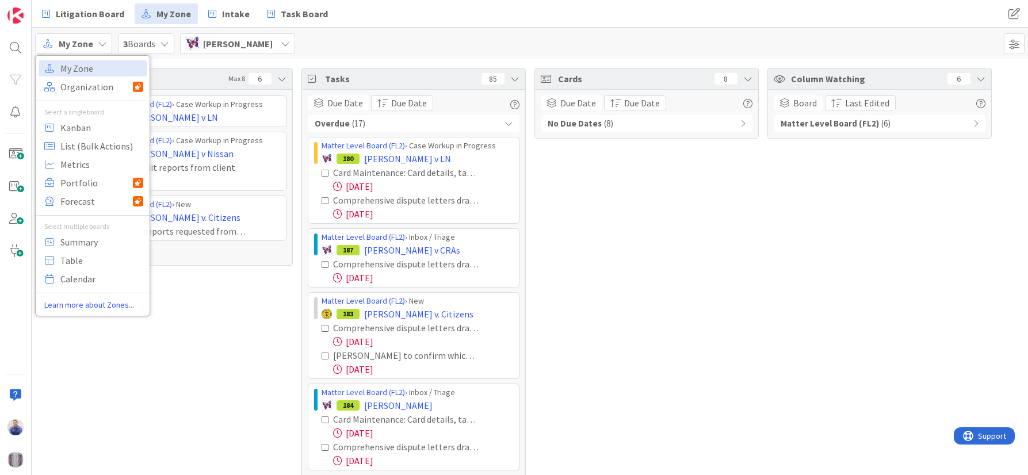
drag, startPoint x: 636, startPoint y: 230, endPoint x: 494, endPoint y: 97, distance: 194.1
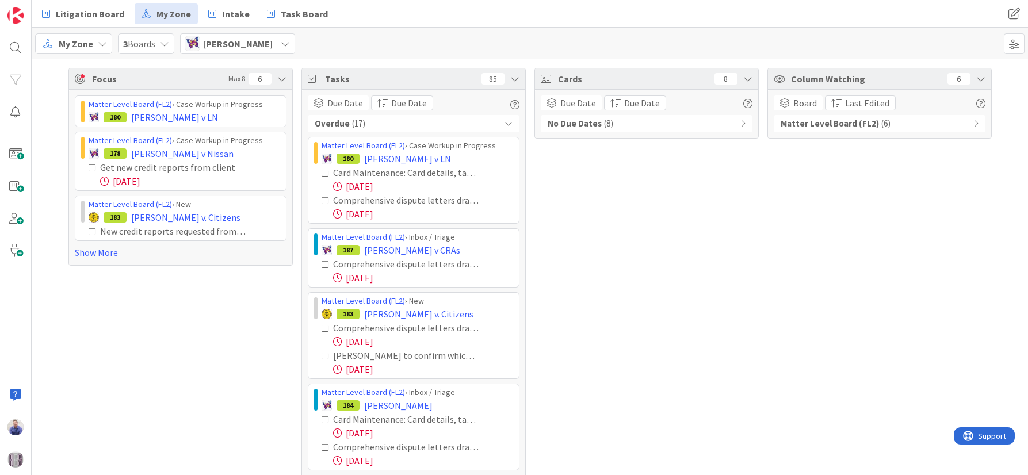
click at [267, 39] on div "[PERSON_NAME]" at bounding box center [237, 43] width 115 height 21
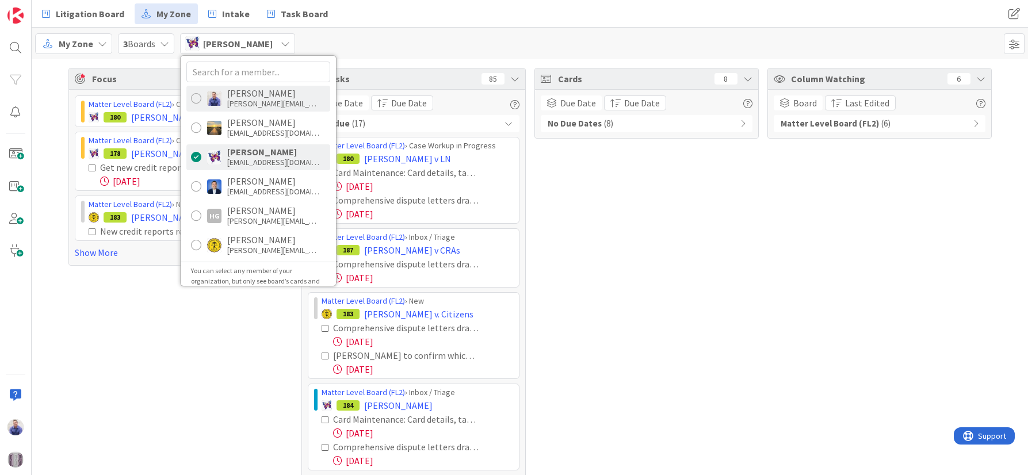
click at [269, 97] on div "[PERSON_NAME]" at bounding box center [273, 93] width 92 height 10
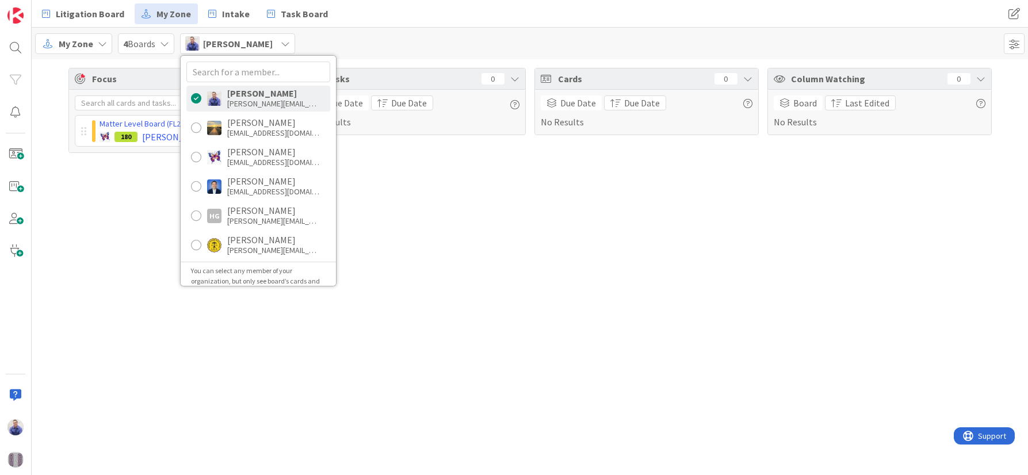
drag, startPoint x: 545, startPoint y: 259, endPoint x: 592, endPoint y: 292, distance: 56.6
click at [545, 257] on div "Focus Max 8 1 Matter Level Board (FL2) › Case Workup in Progress 180 Hansen v L…" at bounding box center [530, 267] width 996 height 416
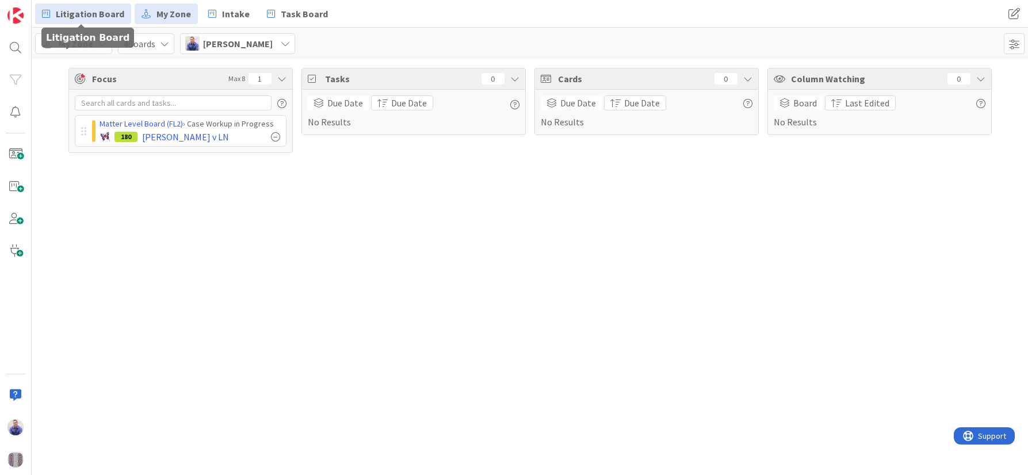
click at [81, 13] on span "Litigation Board" at bounding box center [90, 14] width 68 height 14
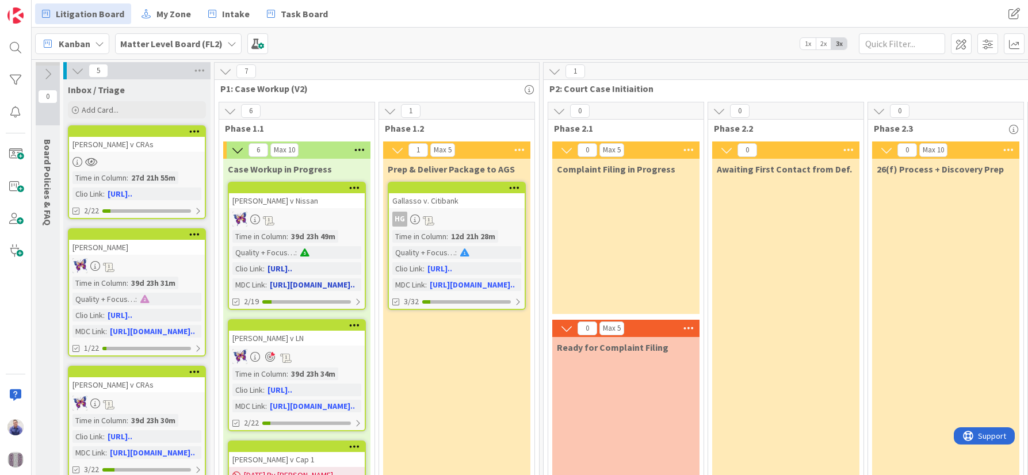
click at [271, 199] on div "[PERSON_NAME] v Nissan" at bounding box center [297, 200] width 136 height 15
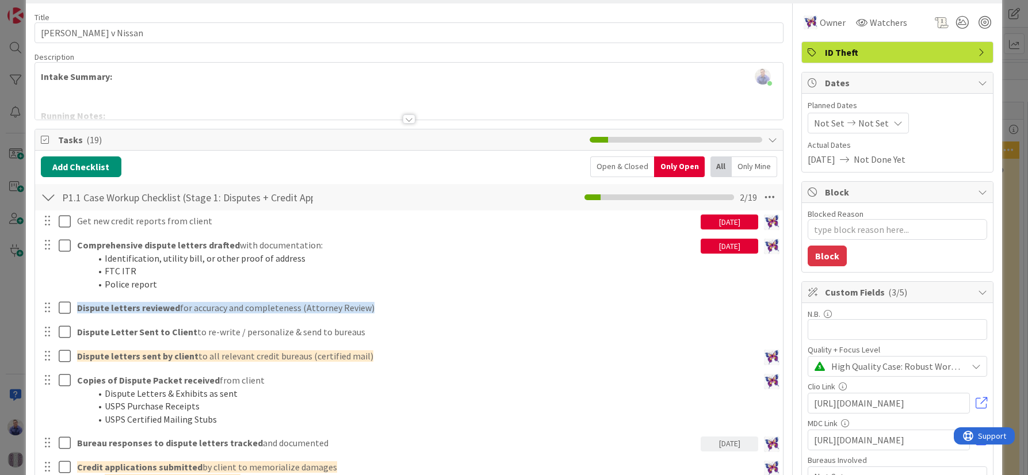
scroll to position [133, 0]
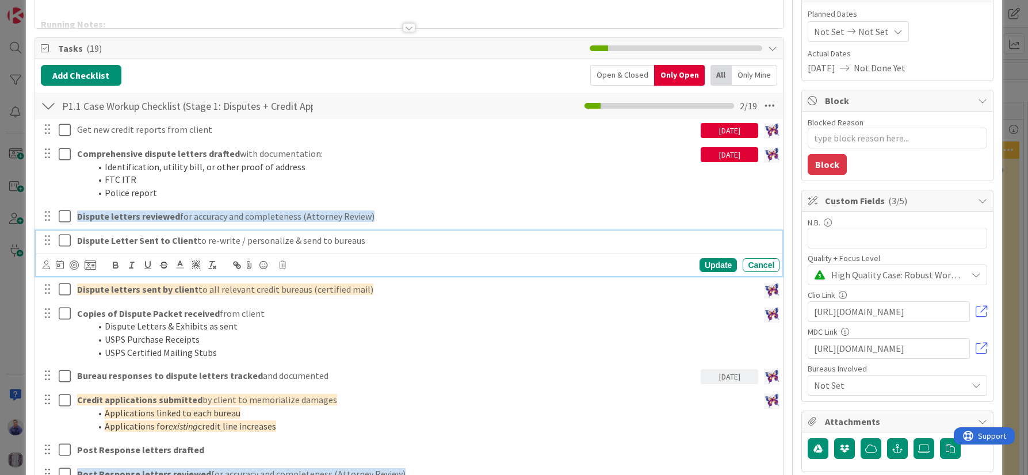
click at [196, 241] on p "Dispute Letter Sent to Client to re-write / personalize & send to bureaus" at bounding box center [426, 240] width 698 height 13
click at [74, 269] on div at bounding box center [74, 265] width 9 height 9
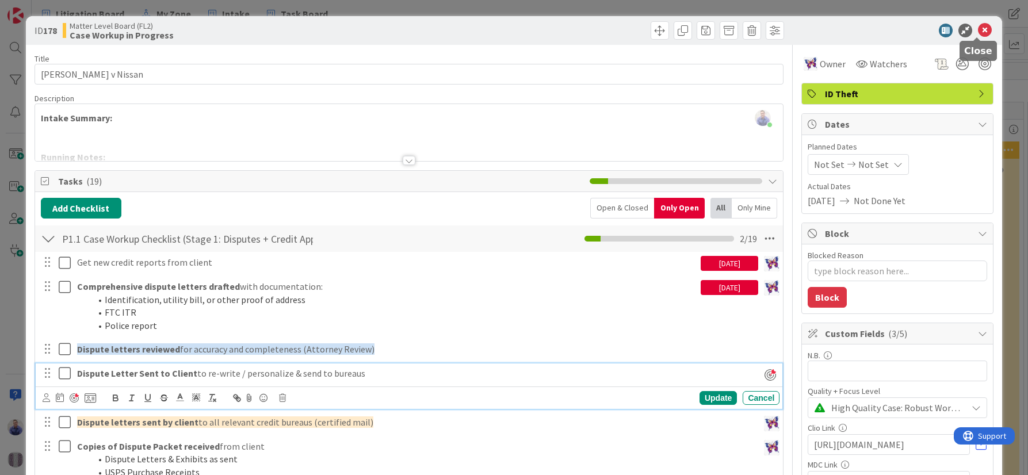
click at [978, 29] on icon at bounding box center [985, 31] width 14 height 14
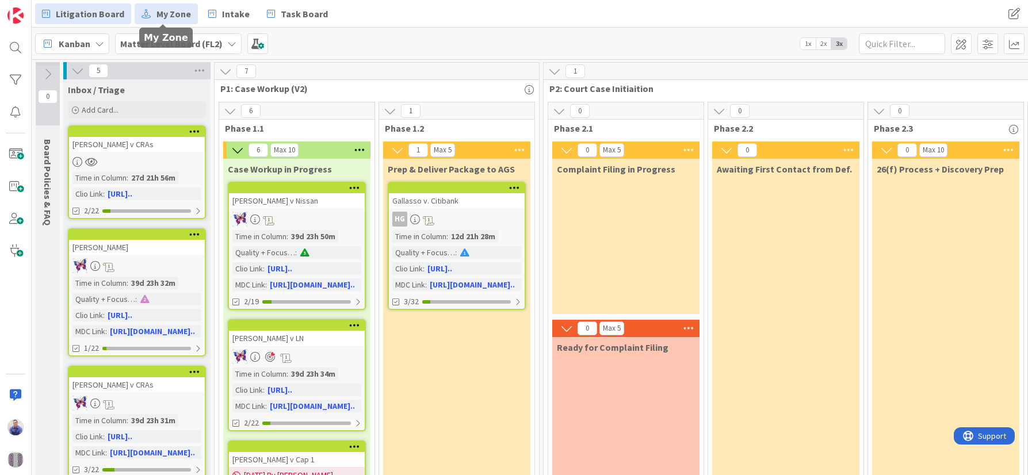
click at [165, 13] on span "My Zone" at bounding box center [173, 14] width 35 height 14
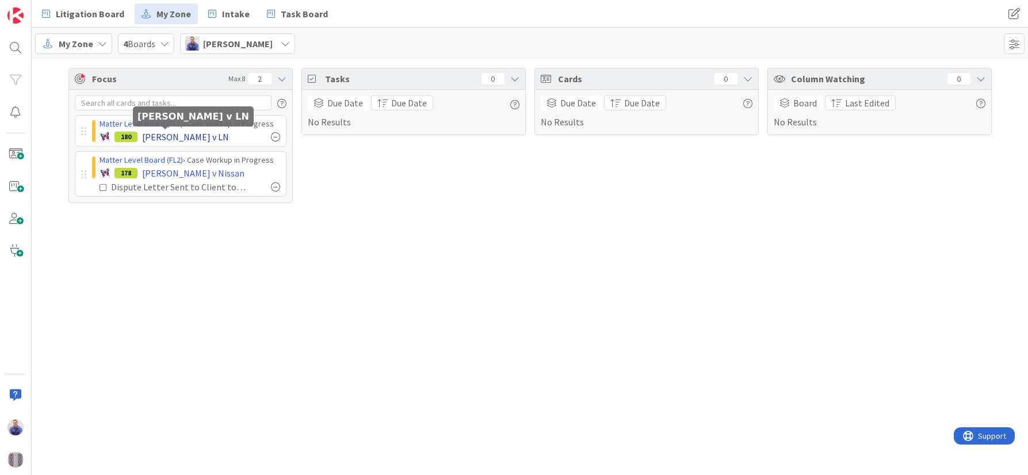
click at [152, 137] on span "[PERSON_NAME] v LN" at bounding box center [185, 137] width 87 height 14
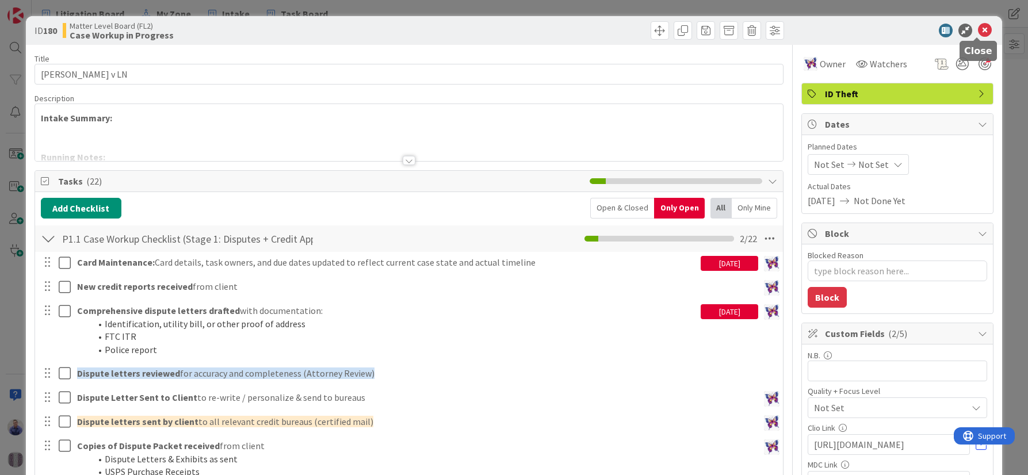
click at [978, 32] on icon at bounding box center [985, 31] width 14 height 14
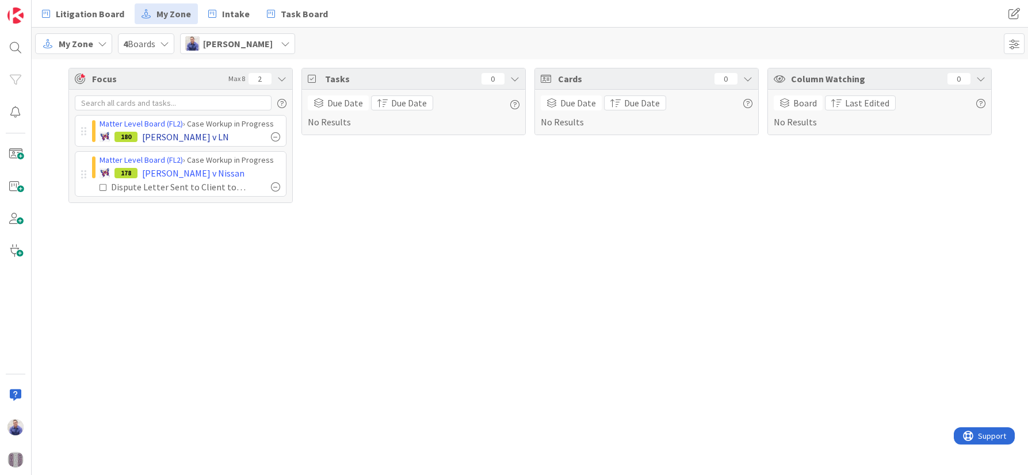
click at [278, 138] on div at bounding box center [275, 136] width 9 height 9
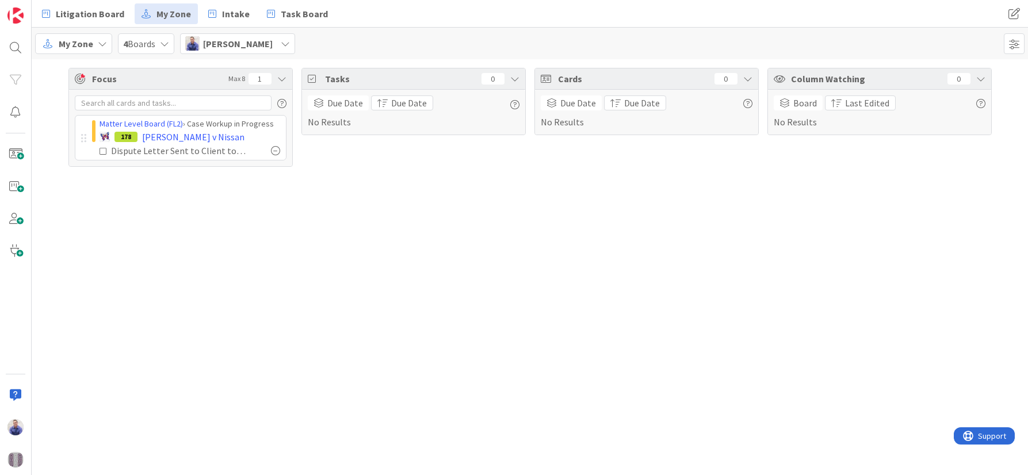
click at [277, 154] on div at bounding box center [275, 150] width 9 height 9
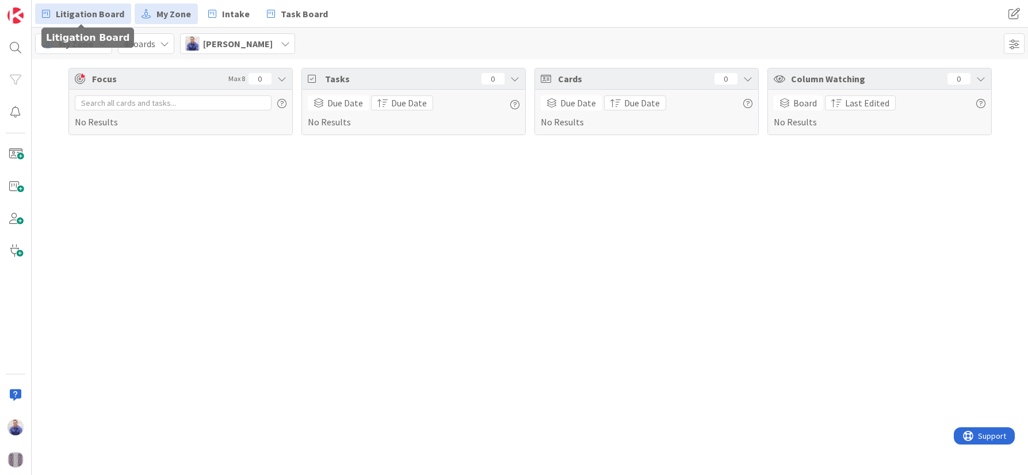
click at [71, 17] on span "Litigation Board" at bounding box center [90, 14] width 68 height 14
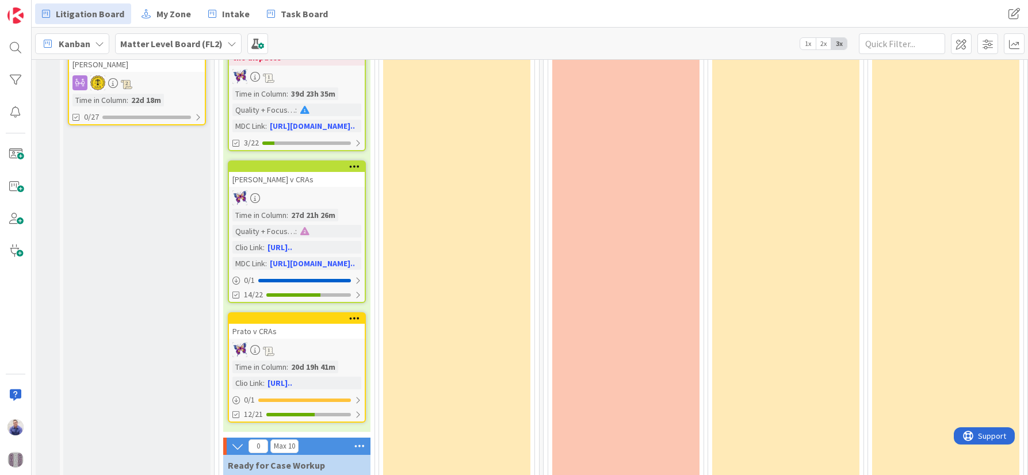
scroll to position [718, 0]
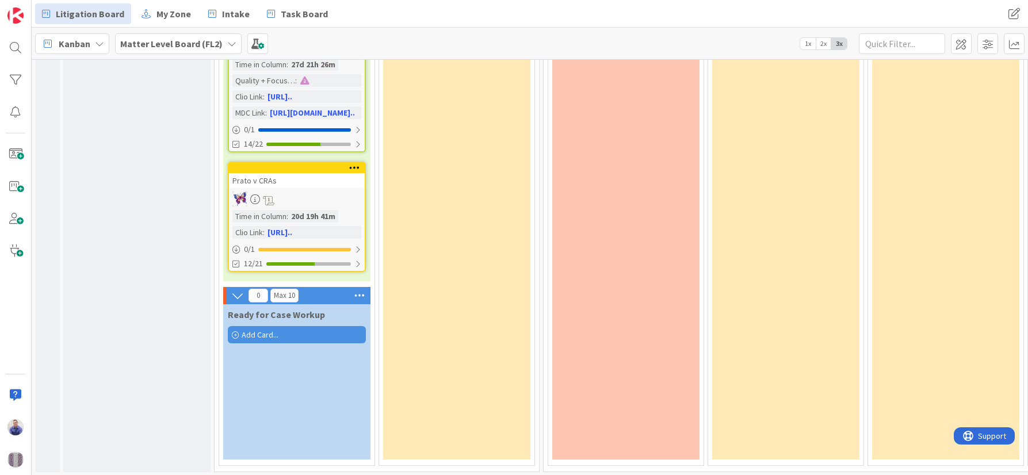
click at [288, 326] on div "Add Card..." at bounding box center [297, 334] width 138 height 17
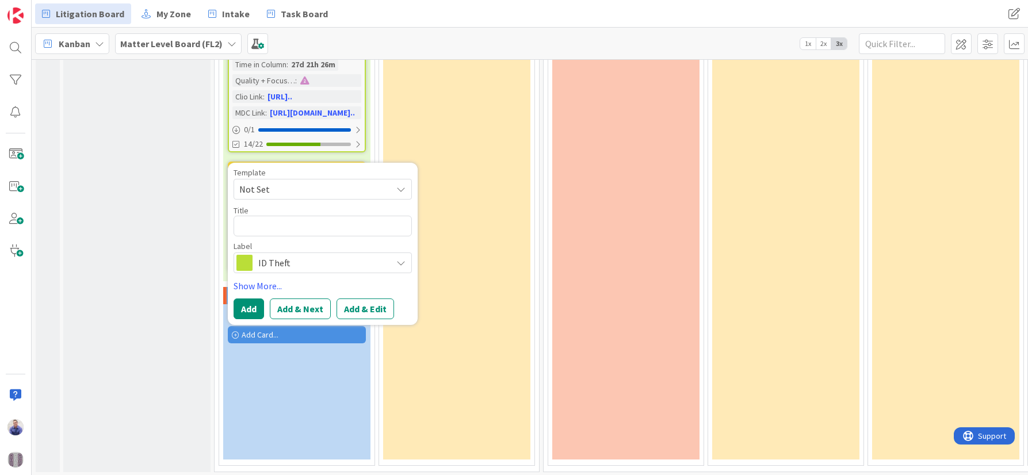
type textarea "x"
type textarea "T"
type textarea "x"
type textarea "TE"
type textarea "x"
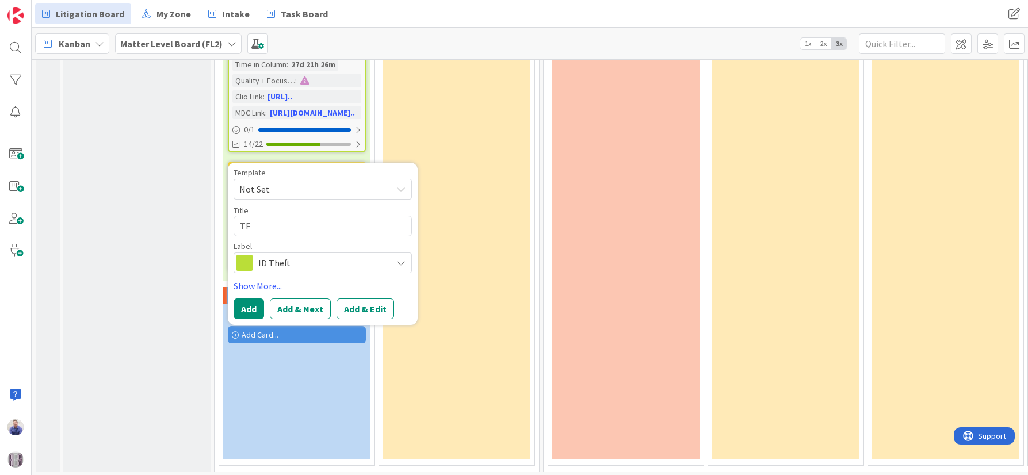
type textarea "TES"
type textarea "x"
type textarea "TEST"
type textarea "x"
type textarea "TEST"
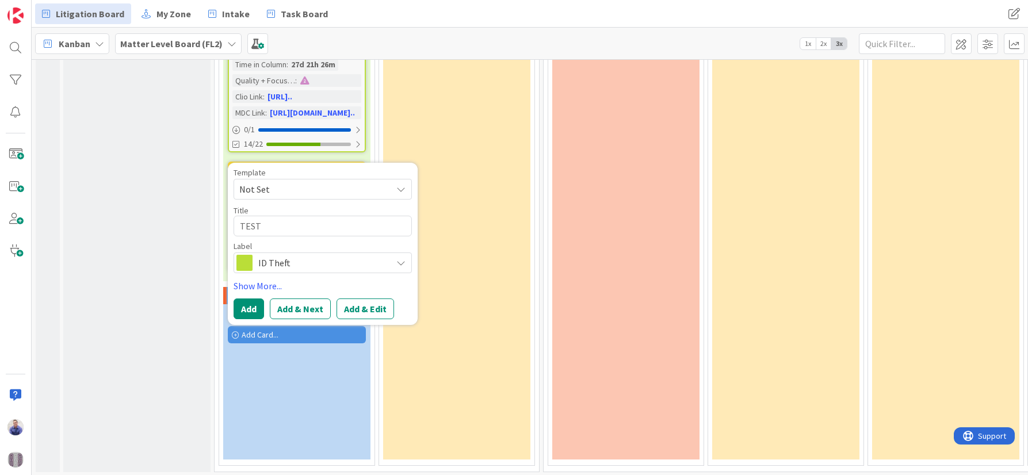
type textarea "x"
type textarea "TEST C"
type textarea "x"
type textarea "TEST CA"
type textarea "x"
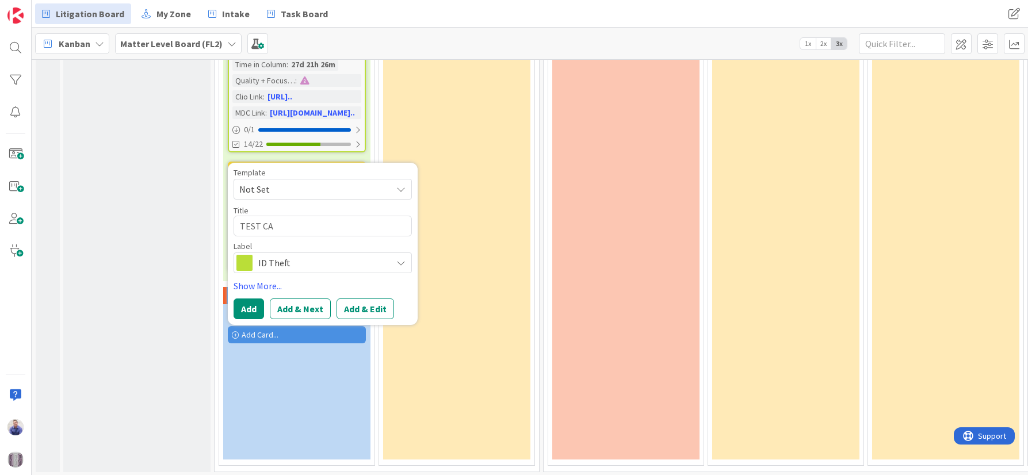
type textarea "TEST CAR"
type textarea "x"
type textarea "TEST CARD"
click at [350, 299] on button "Add & Edit" at bounding box center [365, 309] width 58 height 21
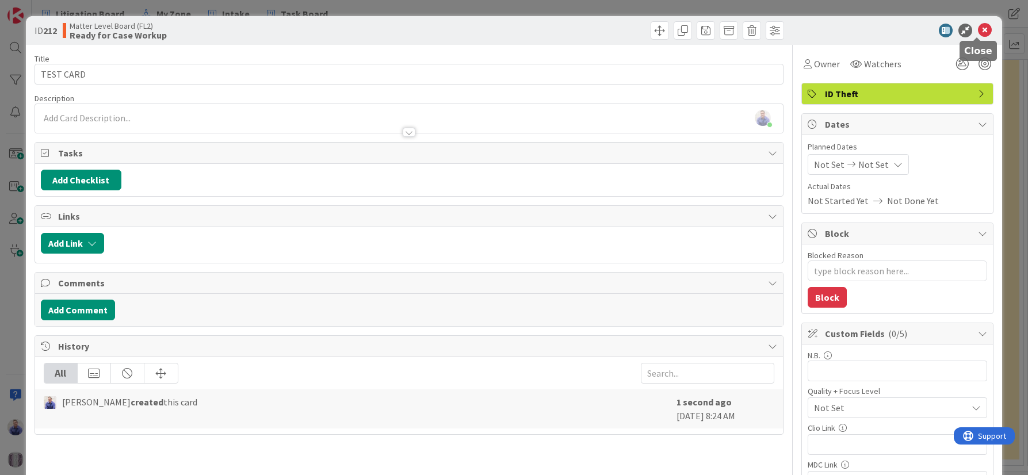
click at [978, 28] on icon at bounding box center [985, 31] width 14 height 14
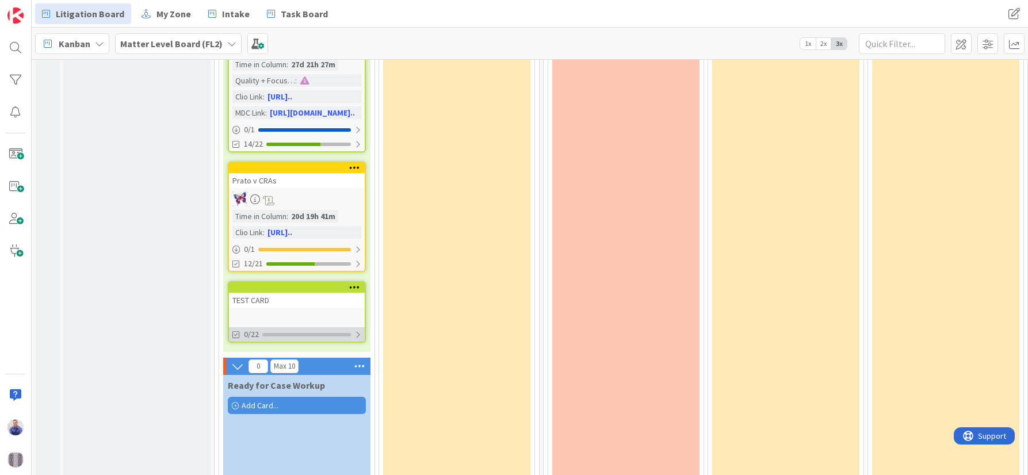
click at [361, 330] on div at bounding box center [357, 334] width 7 height 9
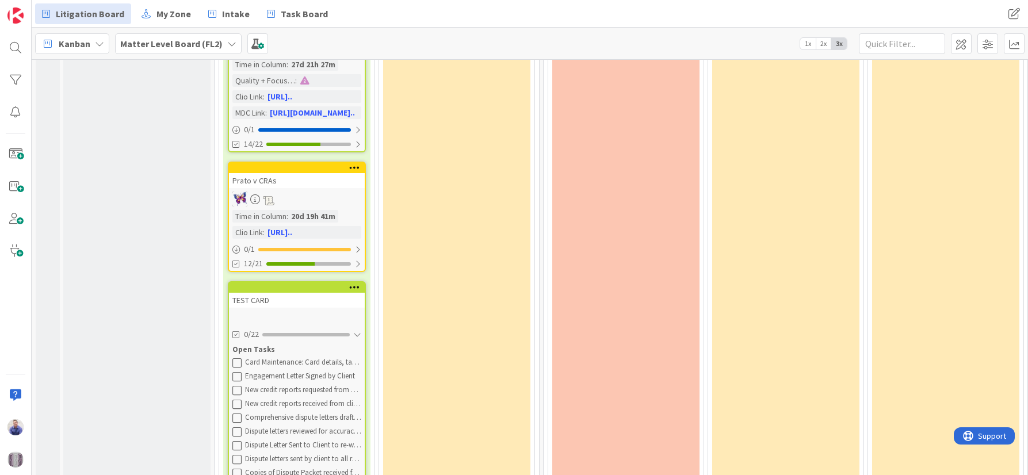
click at [255, 293] on div "TEST CARD" at bounding box center [297, 300] width 136 height 15
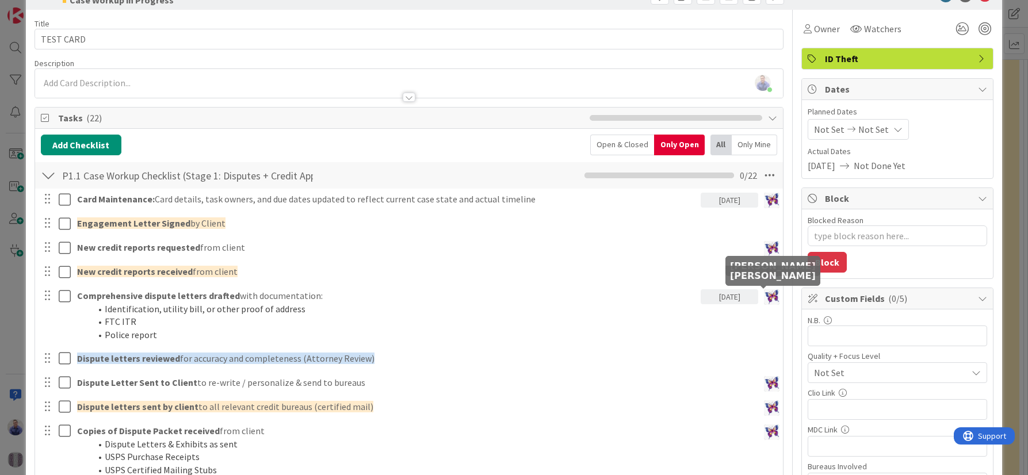
scroll to position [48, 0]
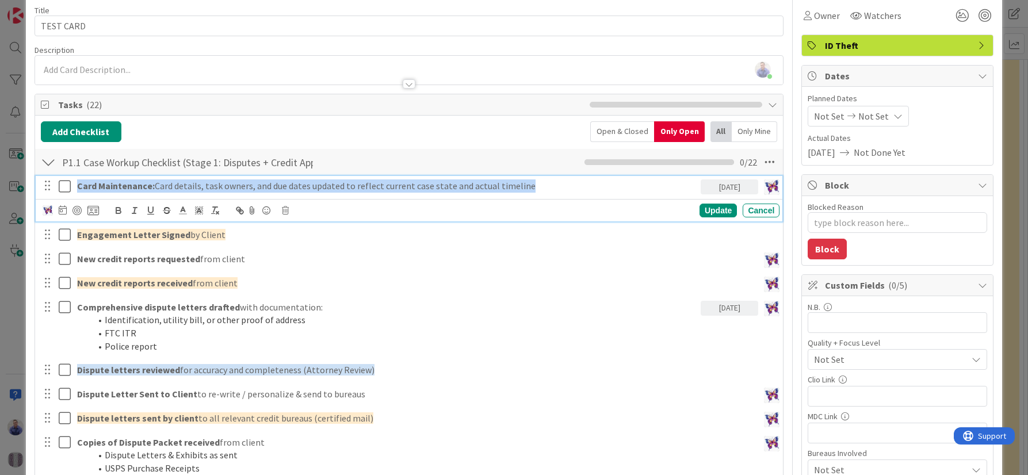
drag, startPoint x: 526, startPoint y: 187, endPoint x: 77, endPoint y: 172, distance: 449.5
click at [77, 176] on div "Card Maintenance: Card details, task owners, and due dates updated to reflect c…" at bounding box center [386, 186] width 628 height 20
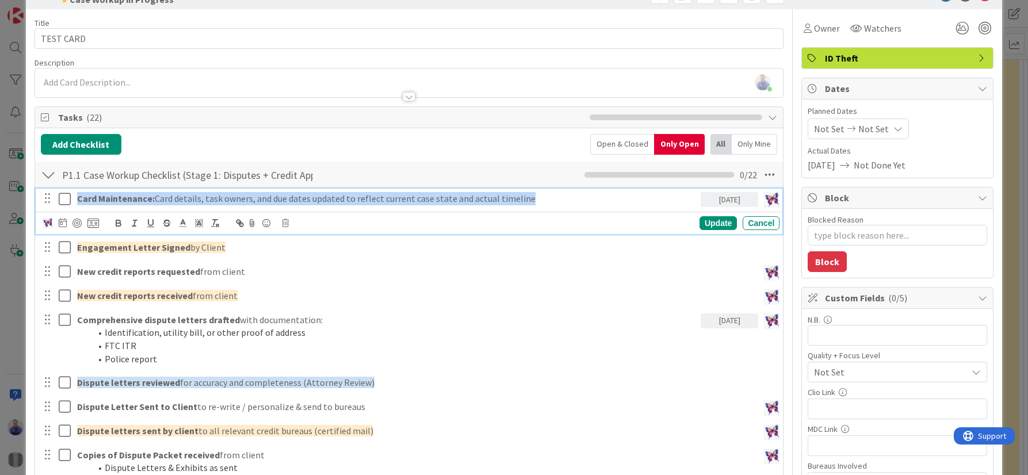
scroll to position [24, 0]
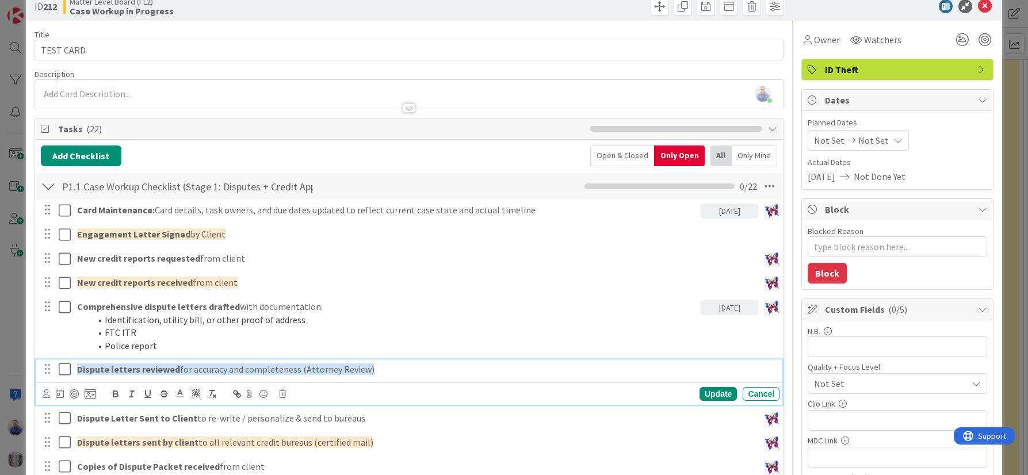
click at [378, 370] on p "Dispute letters reviewed for accuracy and completeness (Attorney Review)" at bounding box center [426, 369] width 698 height 13
click at [47, 396] on icon at bounding box center [46, 393] width 7 height 9
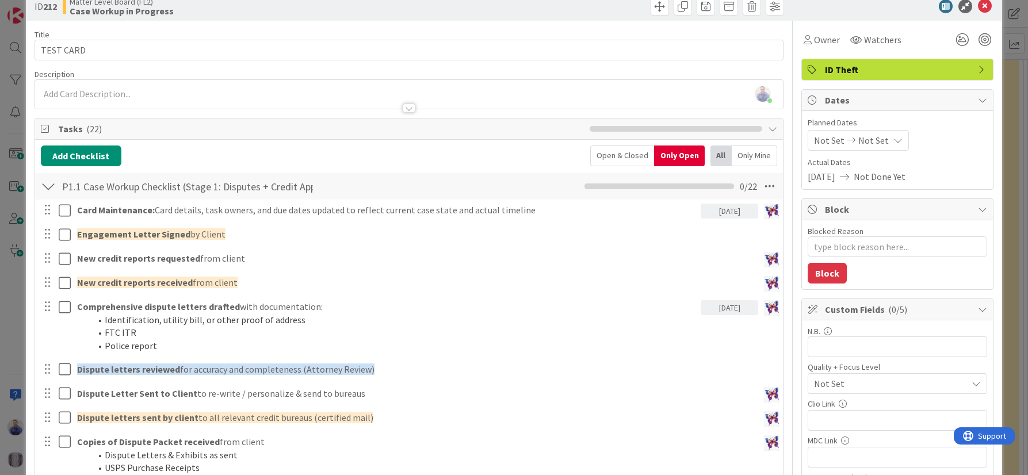
click at [0, 0] on span "[PERSON_NAME]" at bounding box center [0, 0] width 0 height 0
type textarea "x"
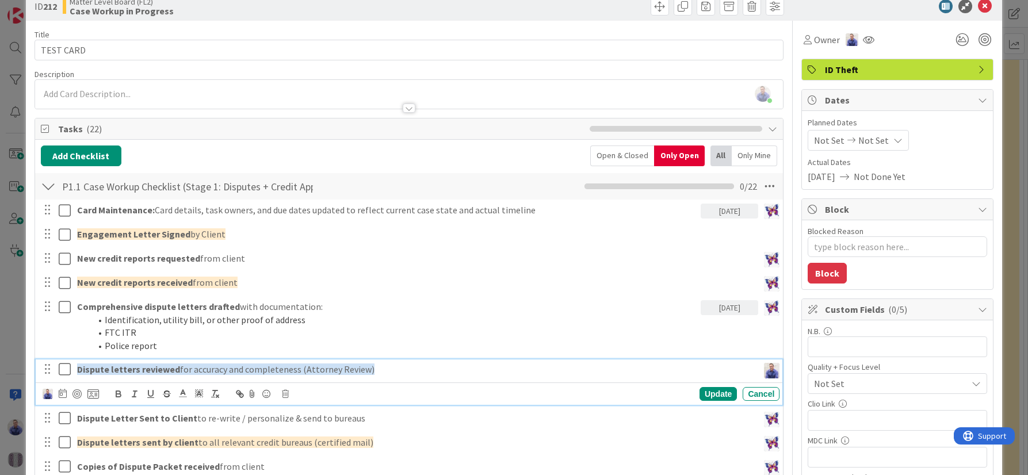
click at [370, 370] on p "Dispute letters reviewed for accuracy and completeness (Attorney Review)" at bounding box center [415, 369] width 676 height 13
click at [61, 395] on icon at bounding box center [63, 393] width 8 height 9
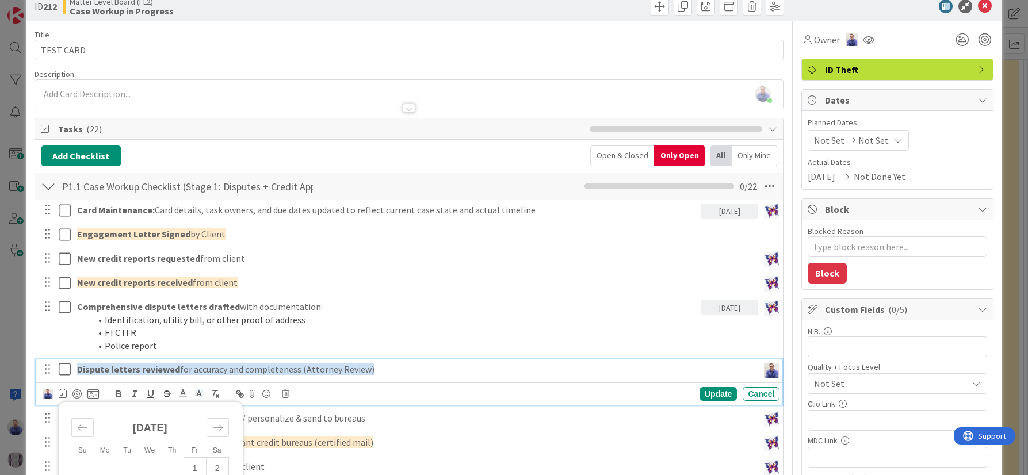
scroll to position [266, 0]
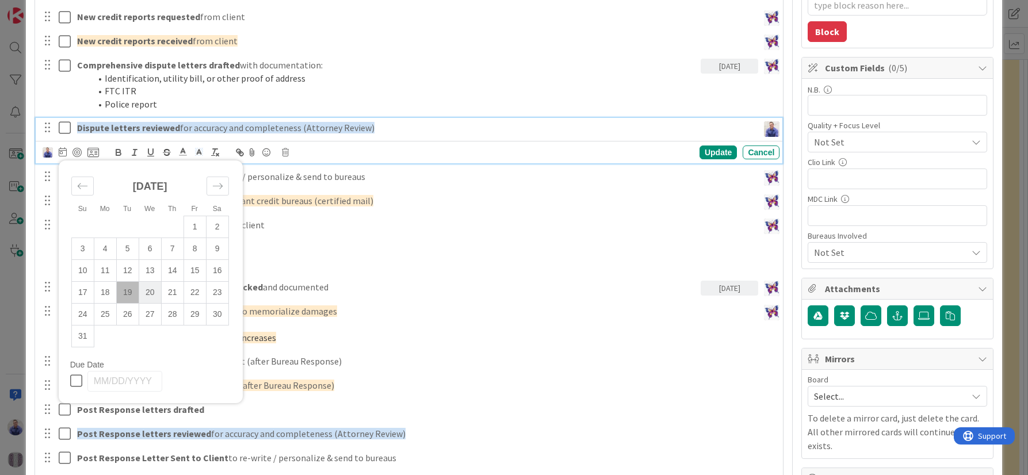
click at [152, 294] on td "20" at bounding box center [150, 292] width 22 height 22
type input "[DATE]"
click at [707, 151] on div "Update" at bounding box center [717, 153] width 37 height 14
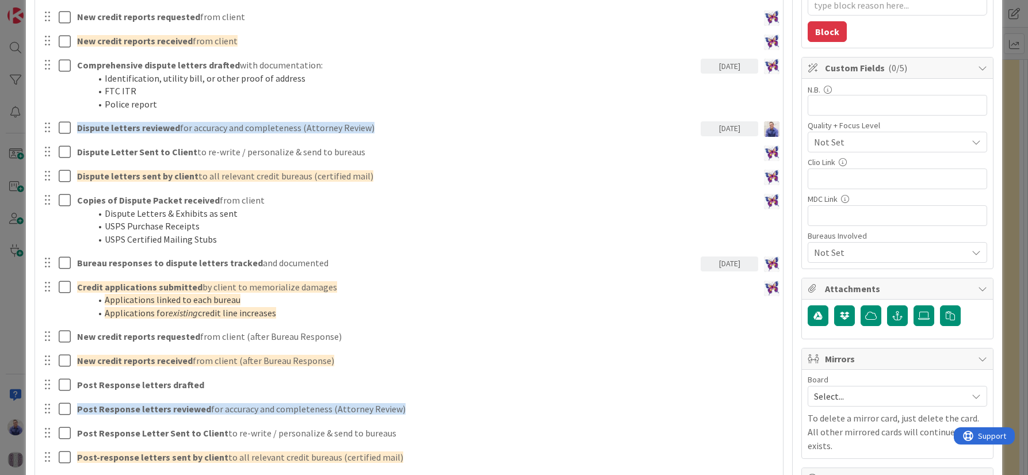
scroll to position [0, 0]
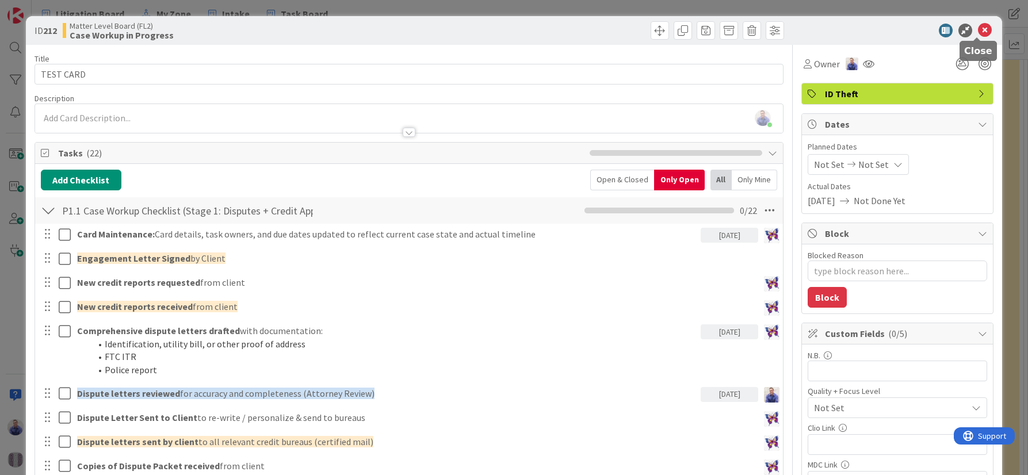
click at [981, 30] on icon at bounding box center [985, 31] width 14 height 14
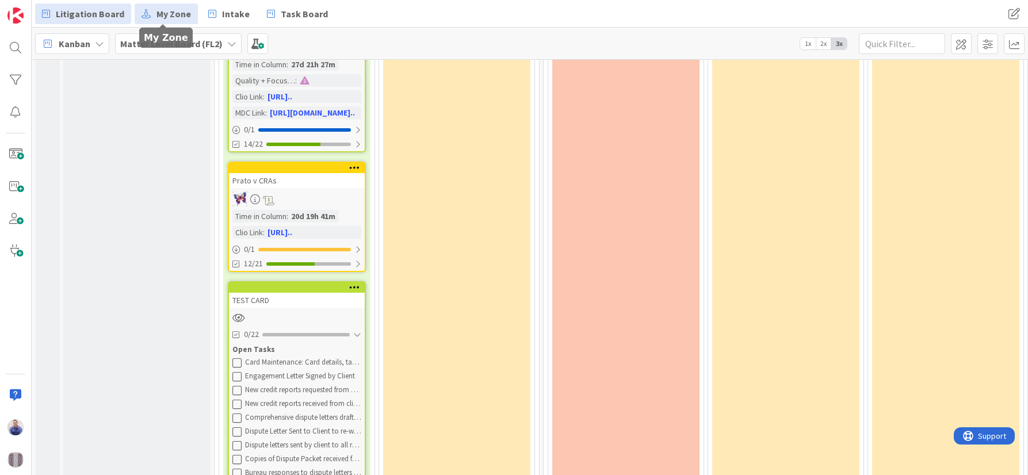
click at [162, 13] on span "My Zone" at bounding box center [173, 14] width 35 height 14
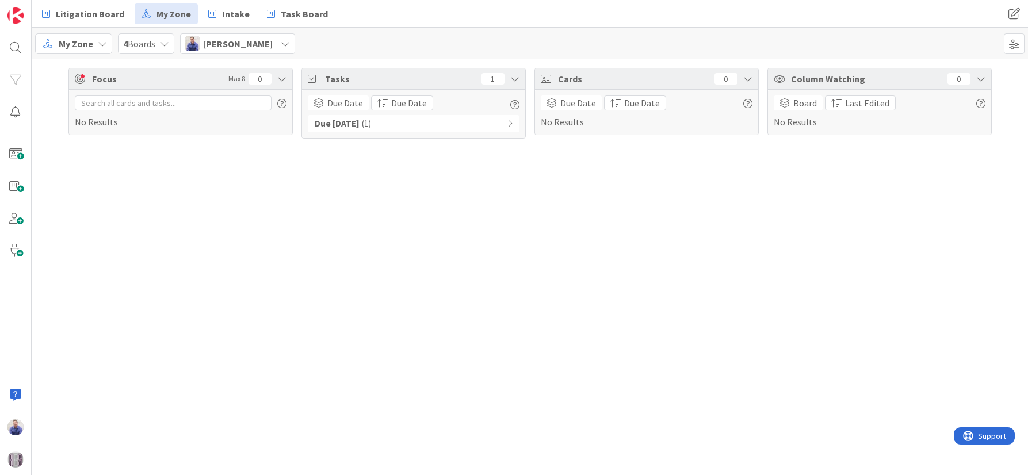
click at [512, 122] on icon at bounding box center [509, 124] width 5 height 8
click at [242, 40] on span "[PERSON_NAME]" at bounding box center [238, 44] width 70 height 14
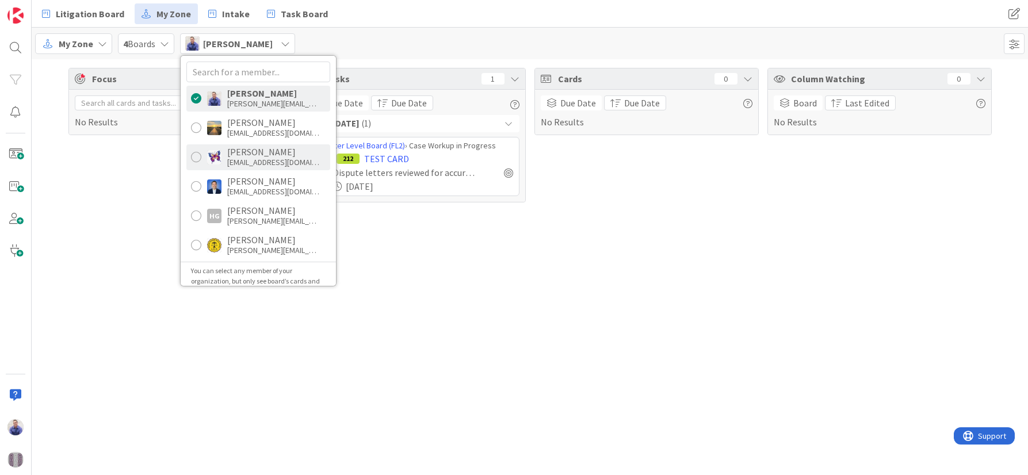
click at [263, 152] on div "[PERSON_NAME]" at bounding box center [273, 152] width 92 height 10
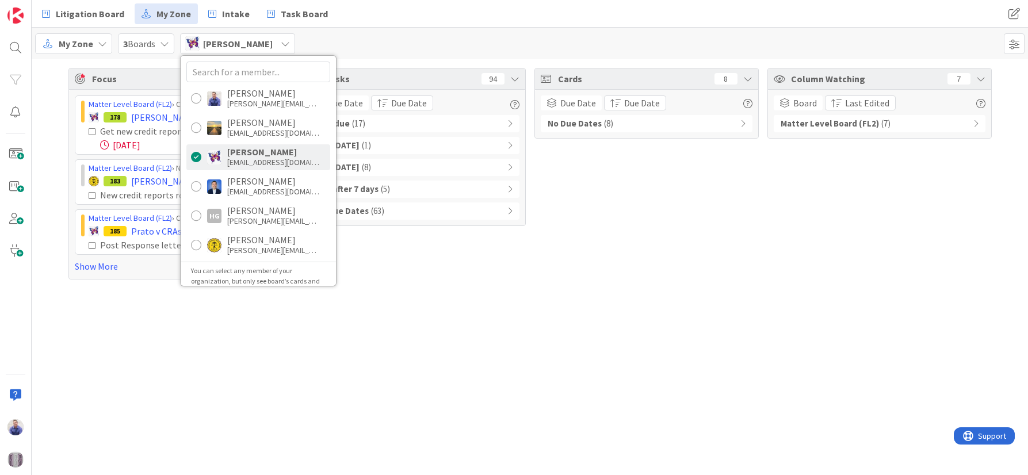
click at [589, 285] on div "Focus Max 8 5 Matter Level Board (FL2) › Case Workup in Progress 178 Laufer v N…" at bounding box center [530, 173] width 996 height 229
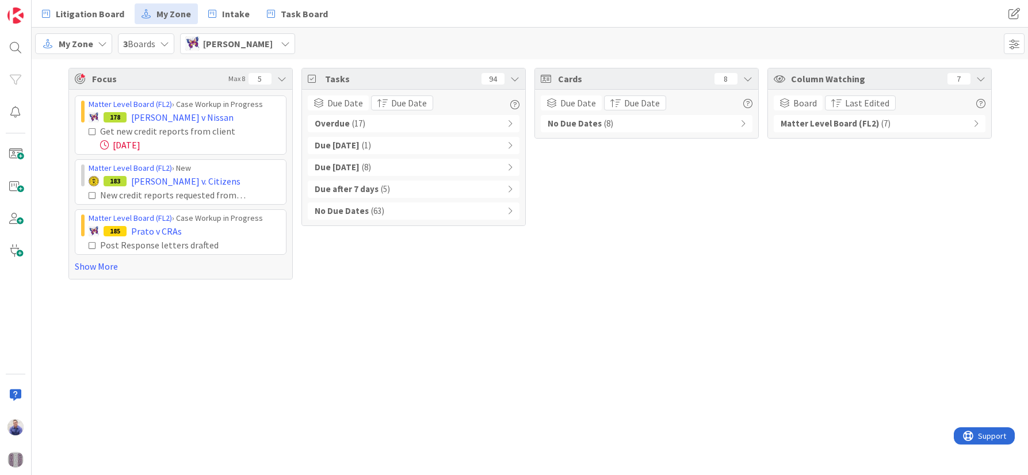
click at [510, 123] on icon at bounding box center [509, 124] width 5 height 8
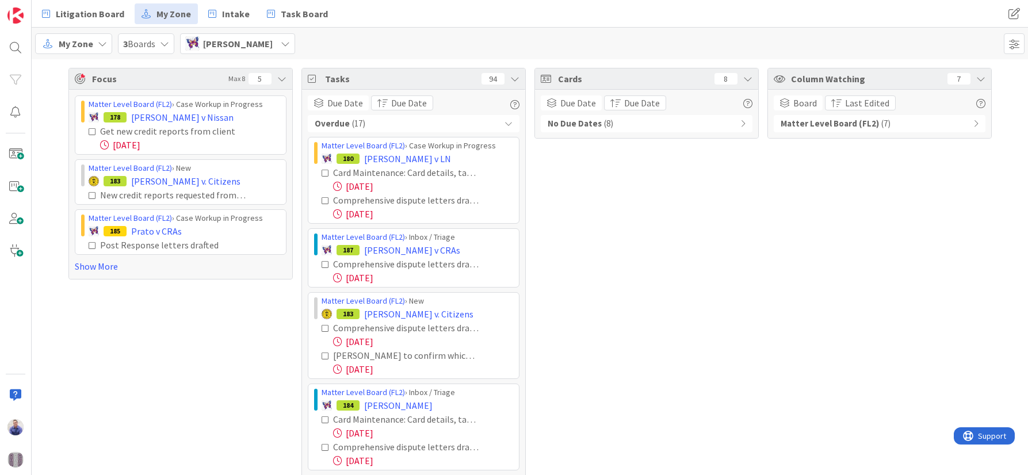
click at [510, 123] on div "Overdue ( 17 )" at bounding box center [414, 123] width 212 height 17
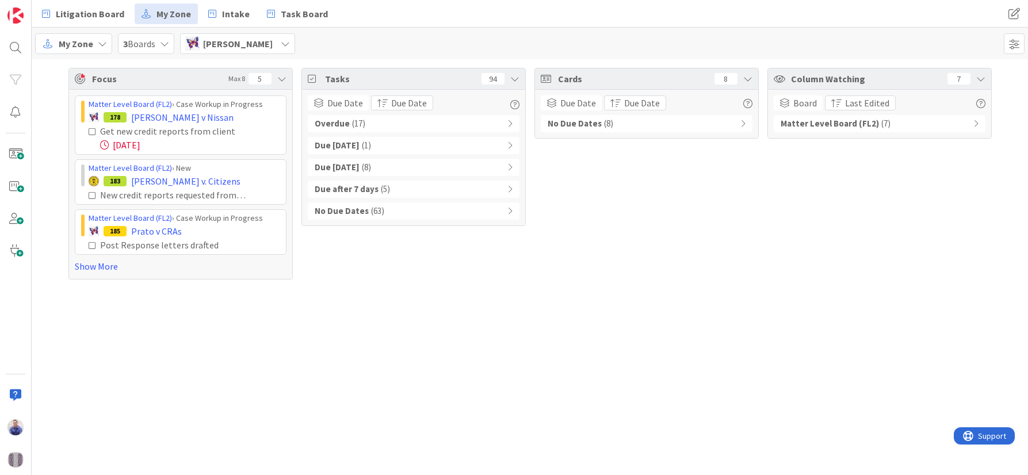
click at [510, 147] on icon at bounding box center [509, 145] width 5 height 8
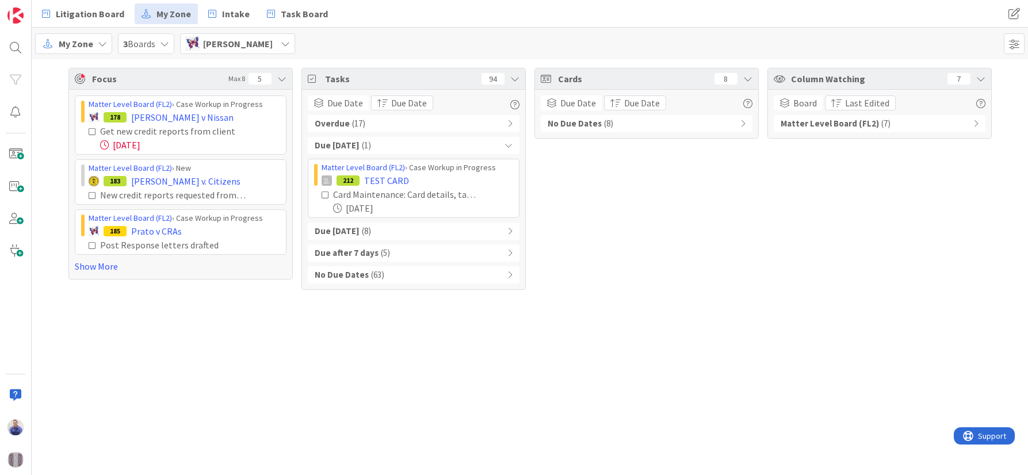
click at [510, 147] on icon at bounding box center [508, 145] width 8 height 8
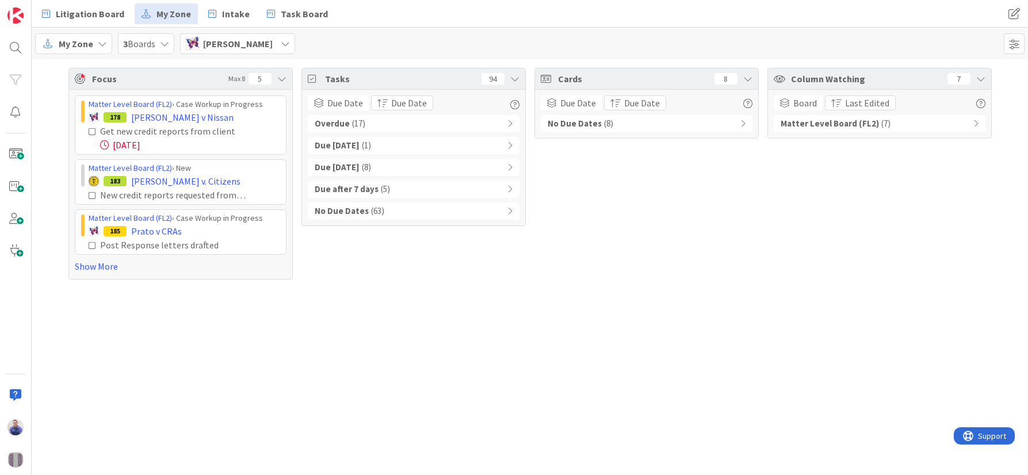
click at [510, 166] on icon at bounding box center [509, 167] width 5 height 8
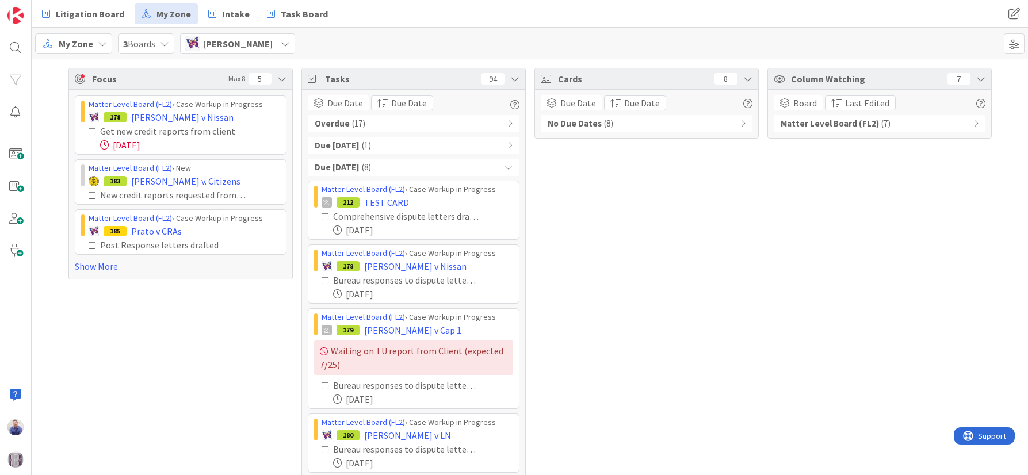
click at [510, 166] on div "Due within 7 days ( 8 )" at bounding box center [414, 167] width 212 height 17
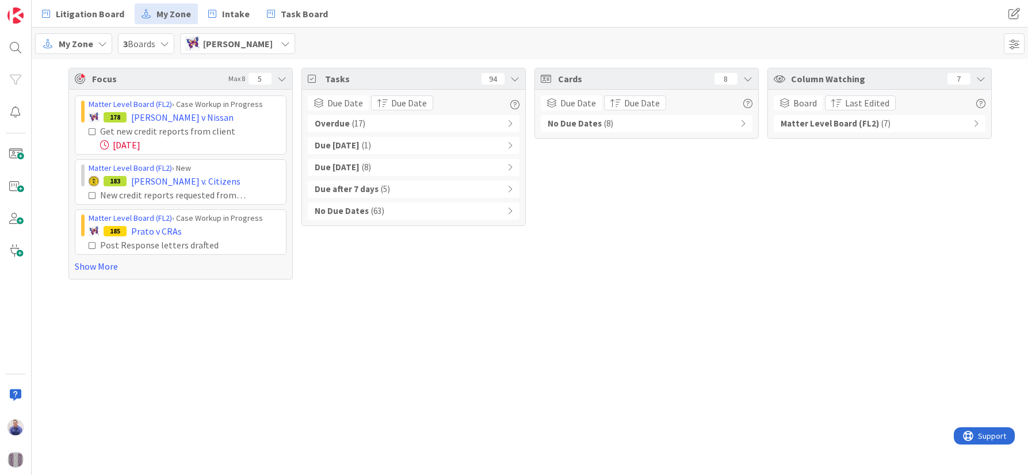
click at [510, 166] on icon at bounding box center [509, 167] width 5 height 8
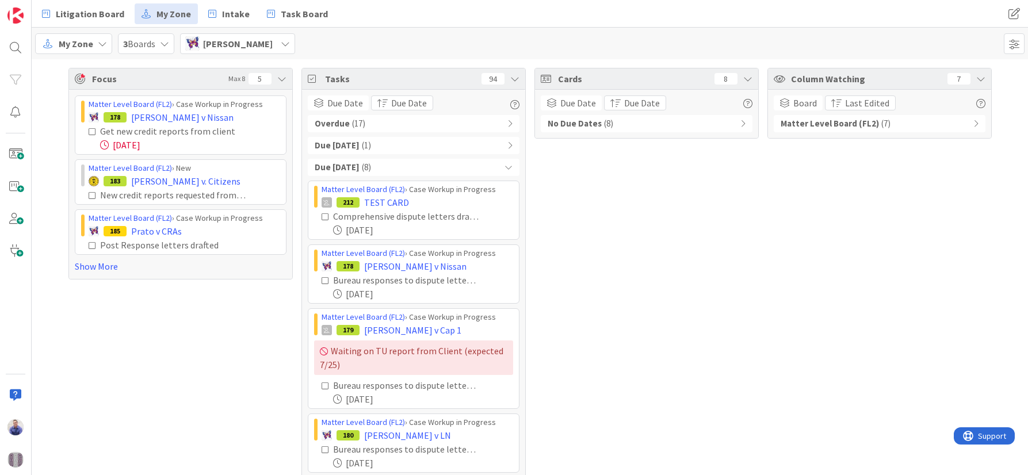
click at [504, 171] on icon at bounding box center [508, 167] width 8 height 8
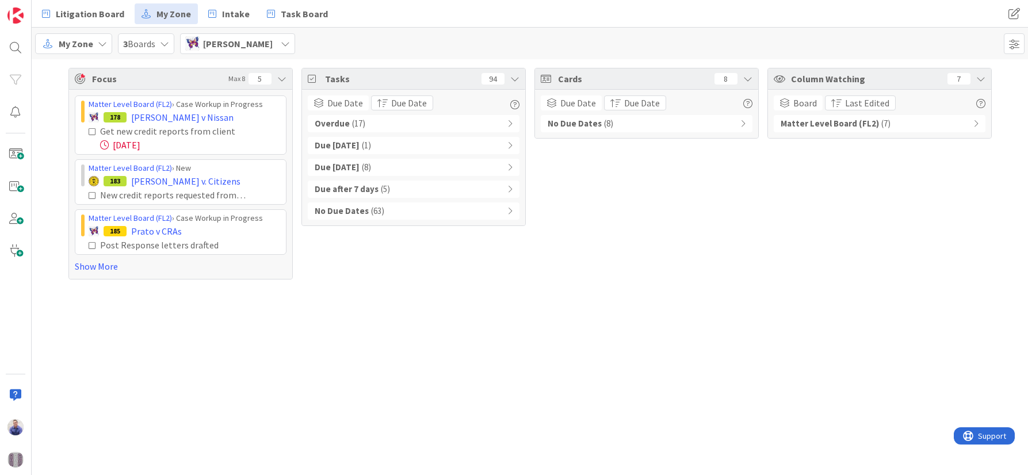
click at [510, 186] on icon at bounding box center [509, 189] width 5 height 8
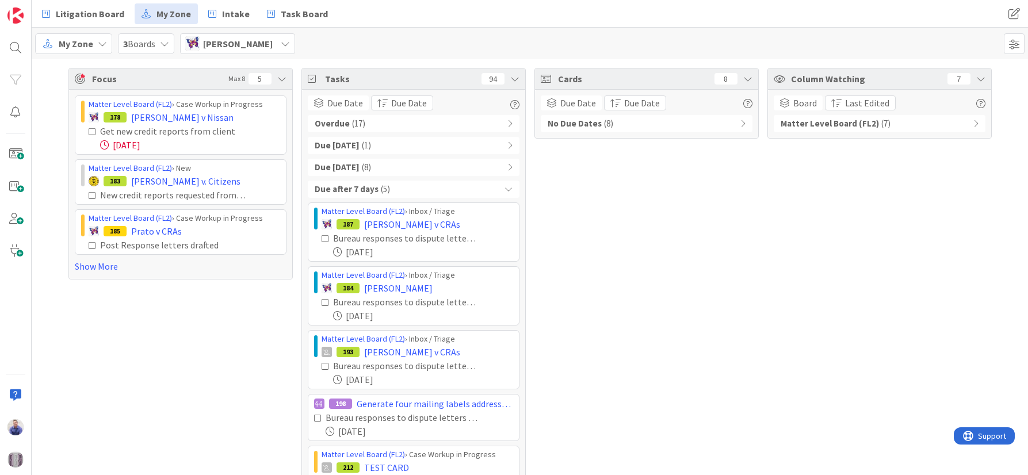
click at [506, 188] on icon at bounding box center [508, 189] width 8 height 8
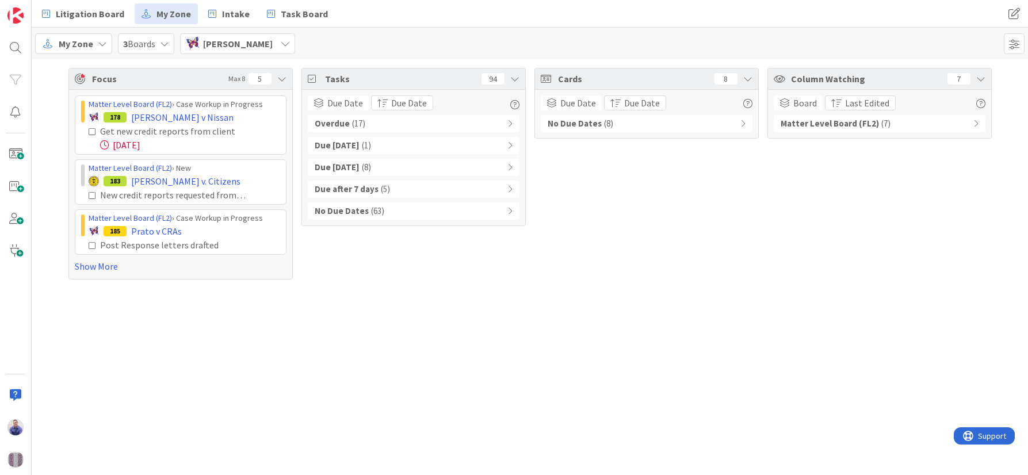
click at [509, 212] on icon at bounding box center [509, 211] width 5 height 8
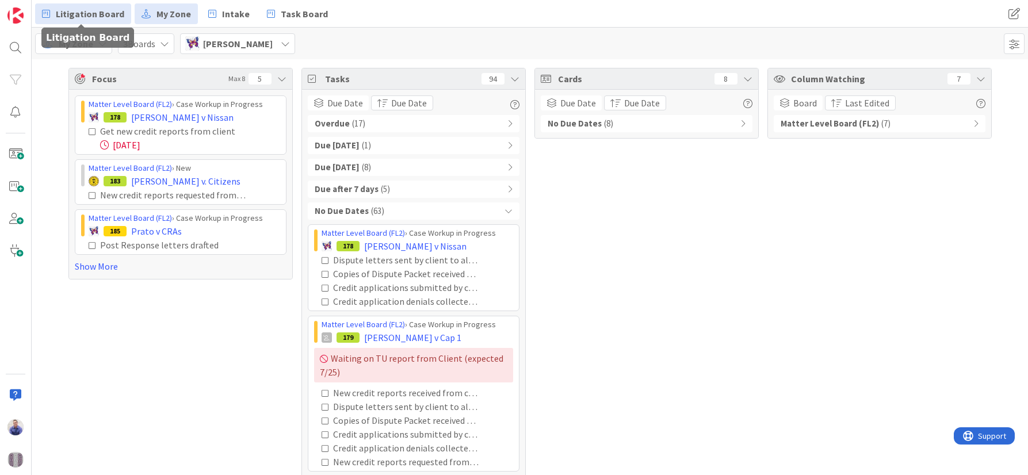
click at [95, 15] on span "Litigation Board" at bounding box center [90, 14] width 68 height 14
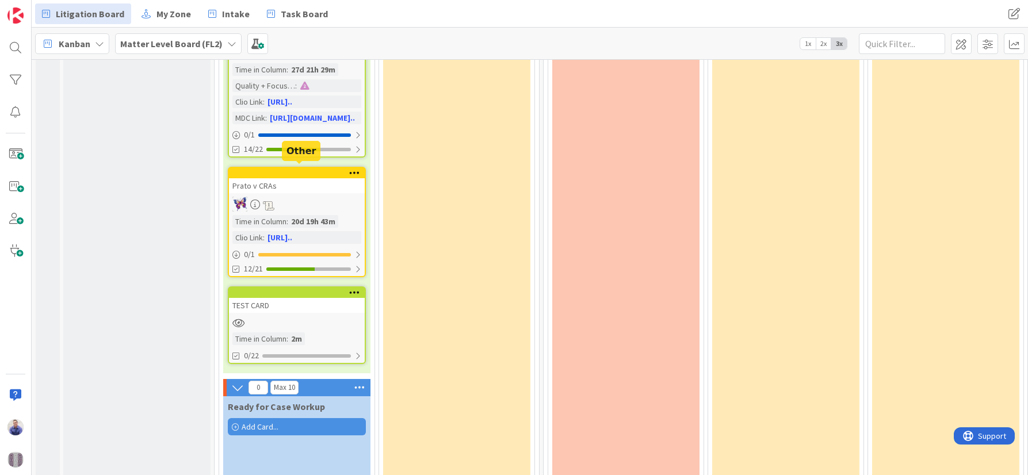
scroll to position [785, 0]
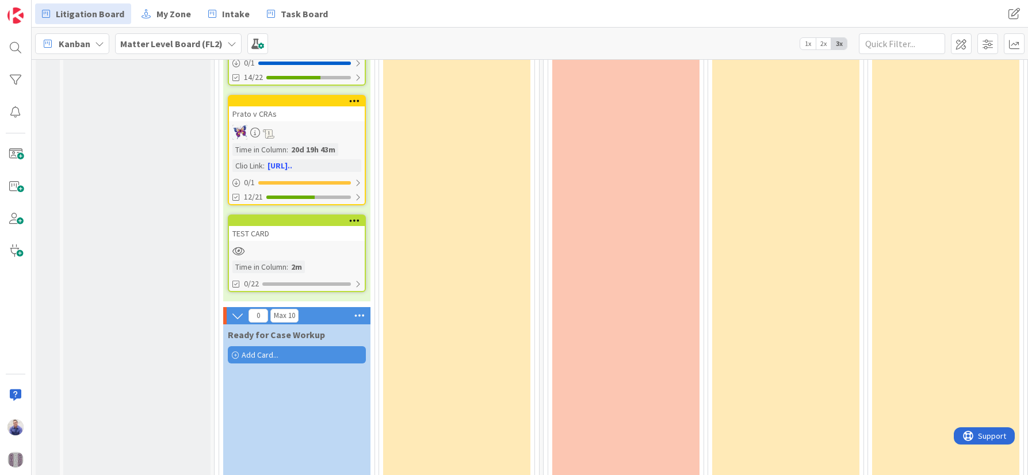
click at [260, 226] on div "TEST CARD" at bounding box center [297, 233] width 136 height 15
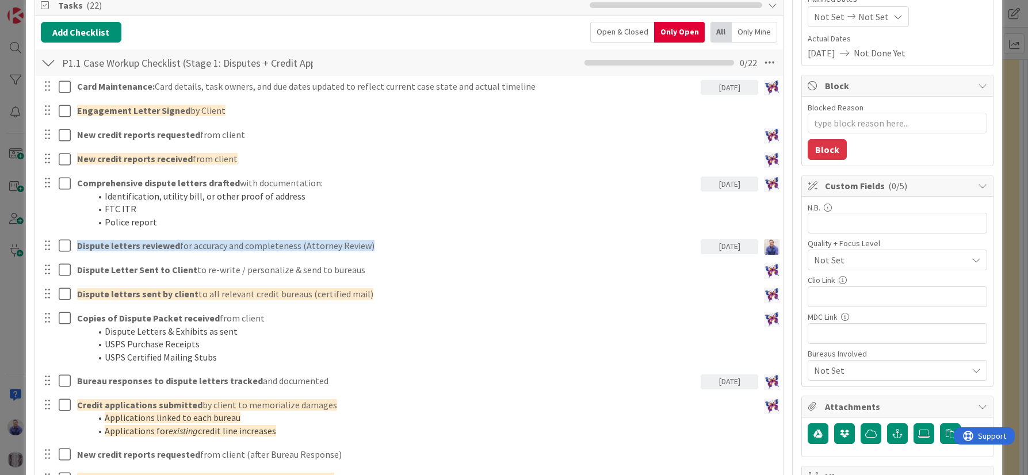
scroll to position [157, 0]
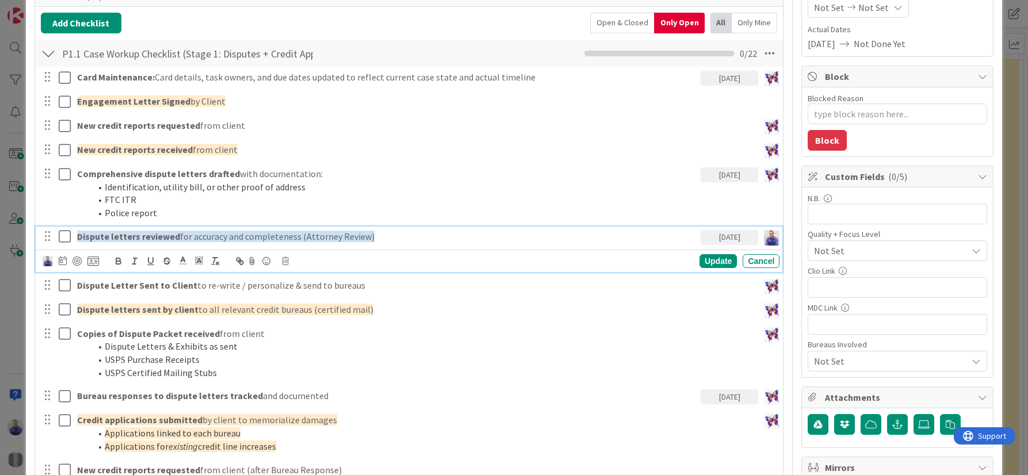
click at [385, 236] on p "Dispute letters reviewed for accuracy and completeness (Attorney Review)" at bounding box center [386, 236] width 619 height 13
click at [764, 240] on img at bounding box center [772, 238] width 16 height 16
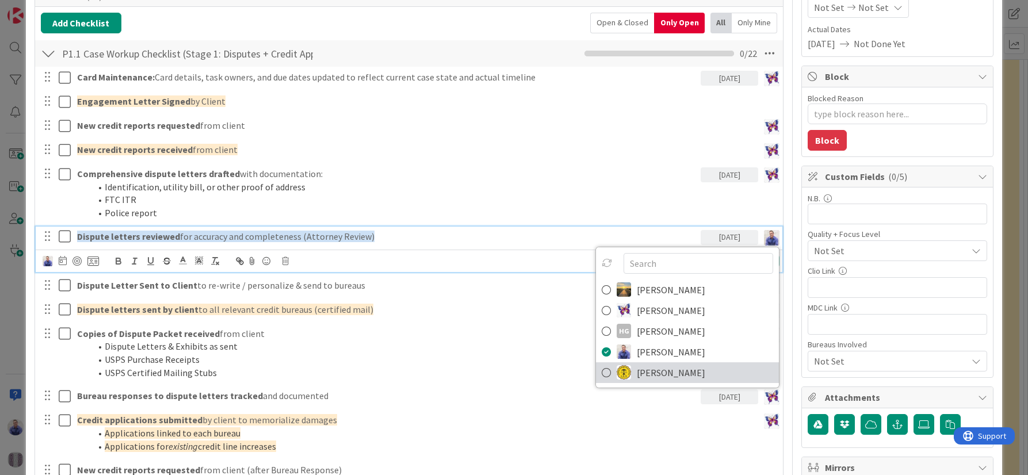
click at [602, 374] on icon at bounding box center [606, 372] width 9 height 17
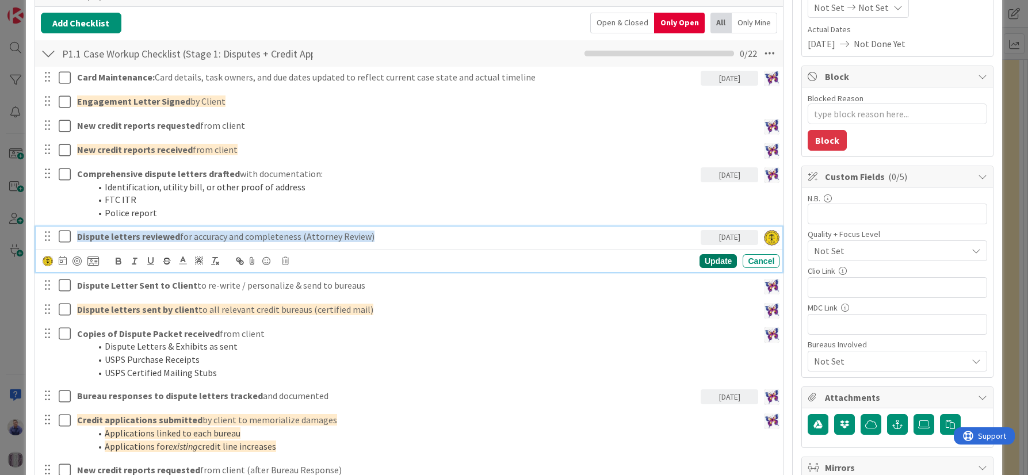
click at [711, 265] on div "Update" at bounding box center [717, 261] width 37 height 14
click at [153, 236] on strong "Dispute letters reviewed" at bounding box center [128, 237] width 103 height 12
click at [93, 262] on icon at bounding box center [93, 261] width 12 height 10
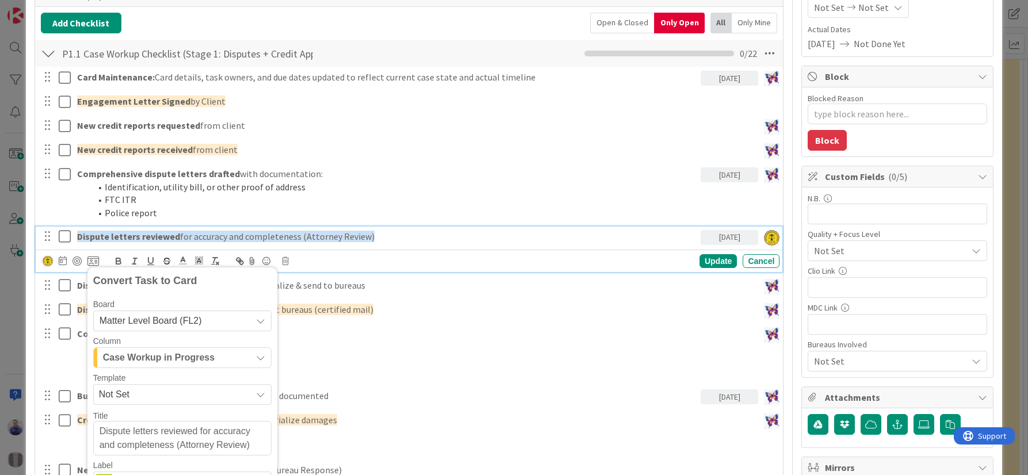
click at [181, 319] on span "Matter Level Board (FL2)" at bounding box center [151, 321] width 102 height 10
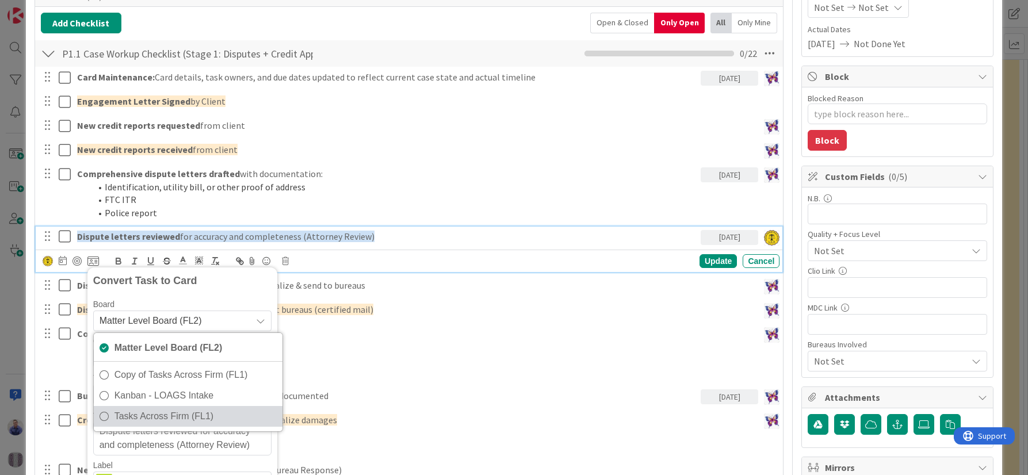
click at [181, 414] on span "Tasks Across Firm (FL1)" at bounding box center [195, 416] width 162 height 17
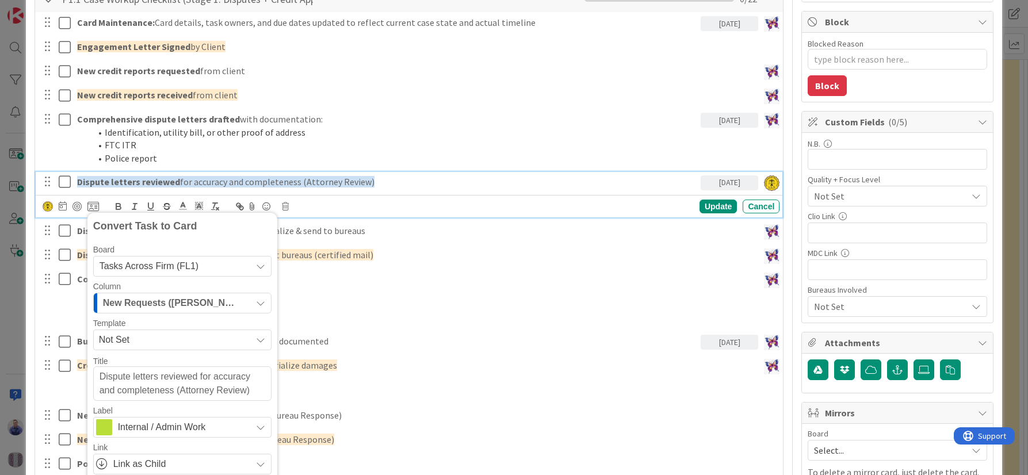
scroll to position [242, 0]
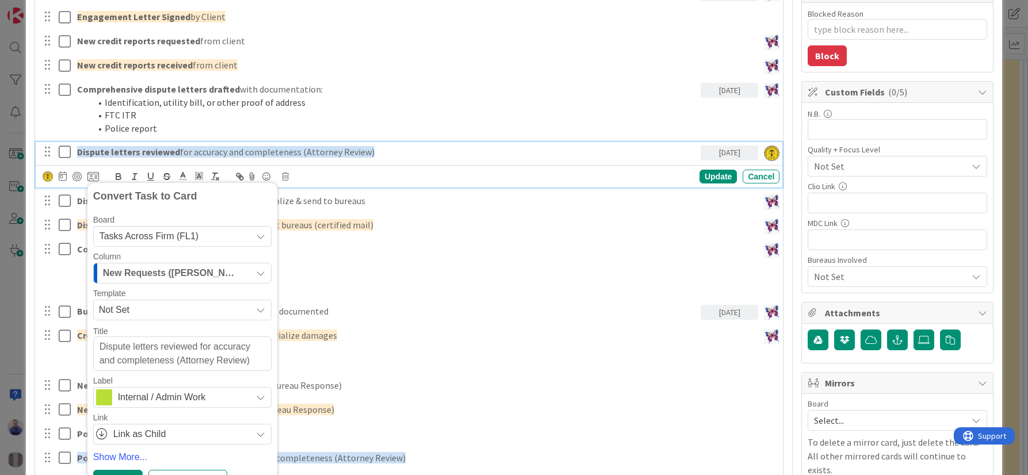
click at [218, 278] on span "New Requests ([PERSON_NAME] Inbox)" at bounding box center [169, 273] width 132 height 15
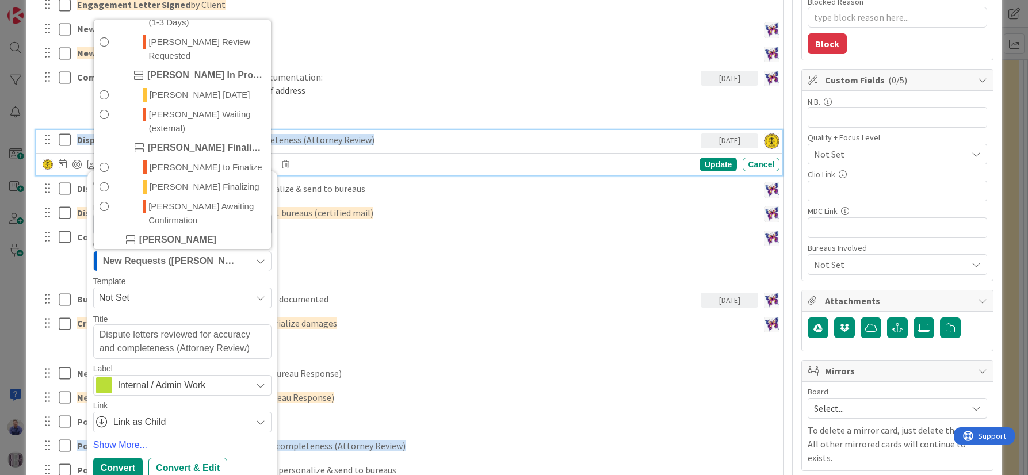
scroll to position [634, 0]
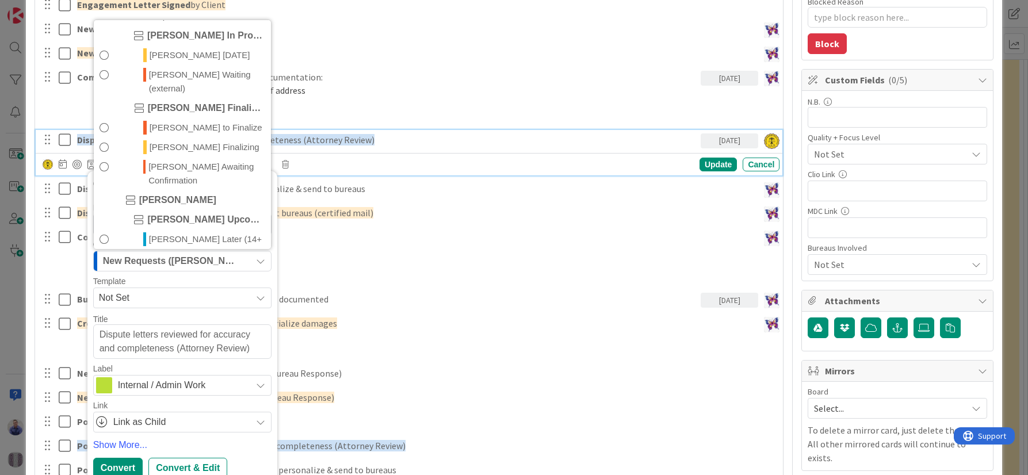
click at [103, 352] on span at bounding box center [104, 366] width 9 height 28
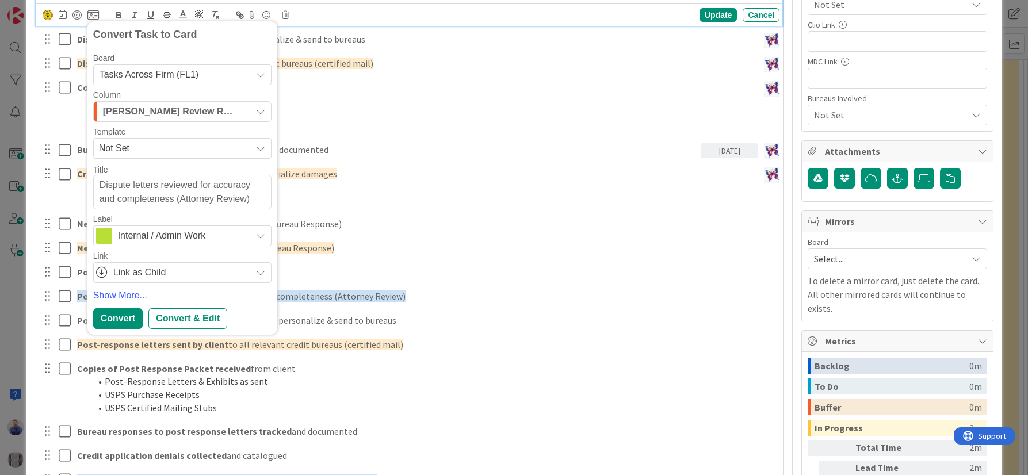
scroll to position [411, 0]
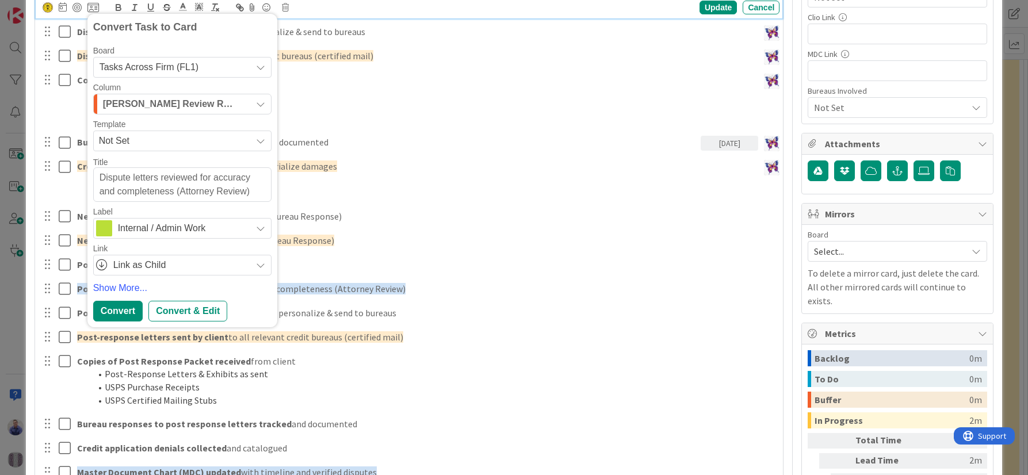
click at [230, 226] on span "Internal / Admin Work" at bounding box center [182, 228] width 128 height 16
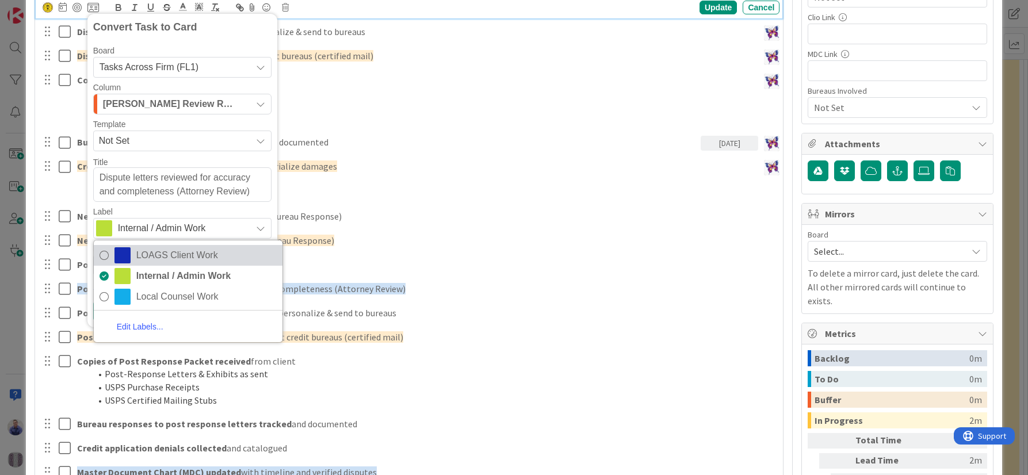
click at [108, 255] on link "LOAGS Client Work" at bounding box center [188, 255] width 189 height 21
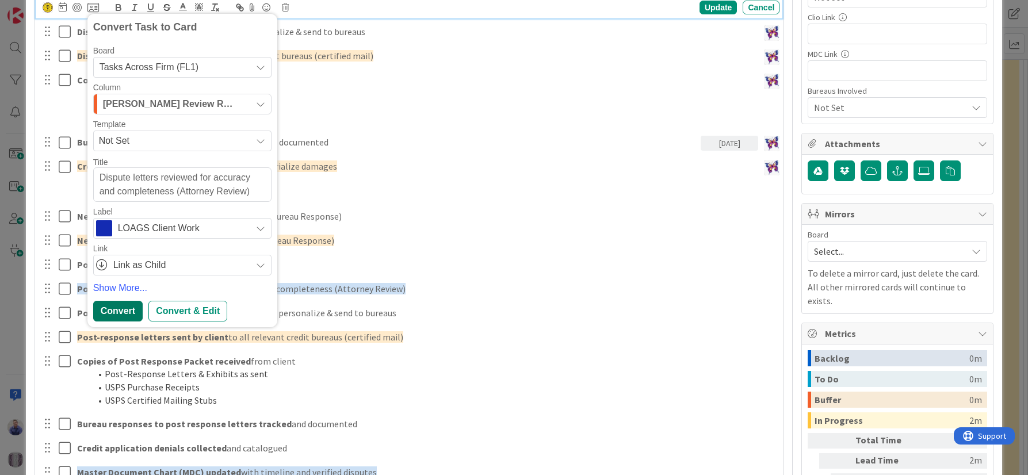
click at [128, 309] on div "Convert" at bounding box center [117, 311] width 49 height 21
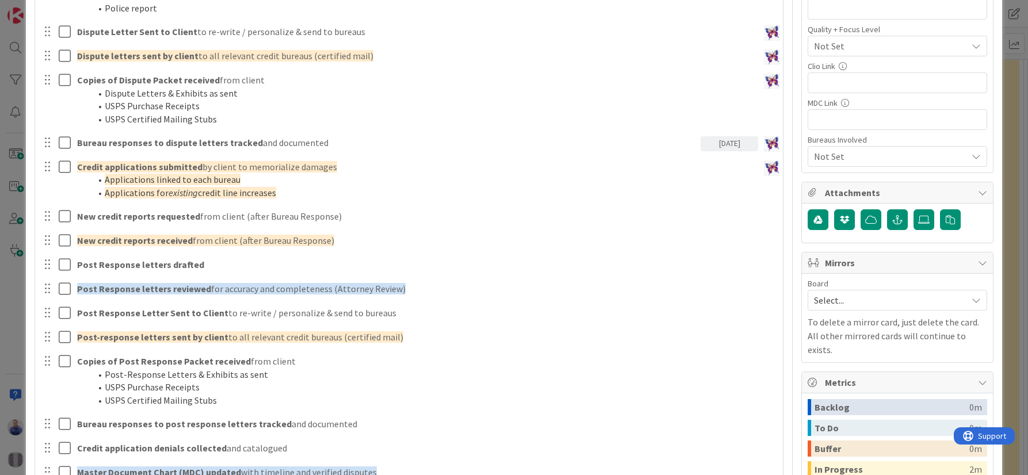
type textarea "x"
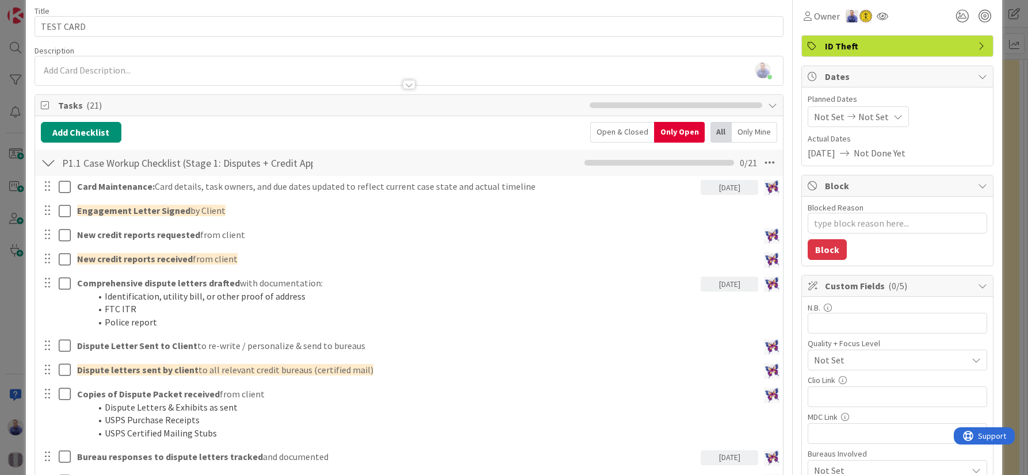
scroll to position [0, 0]
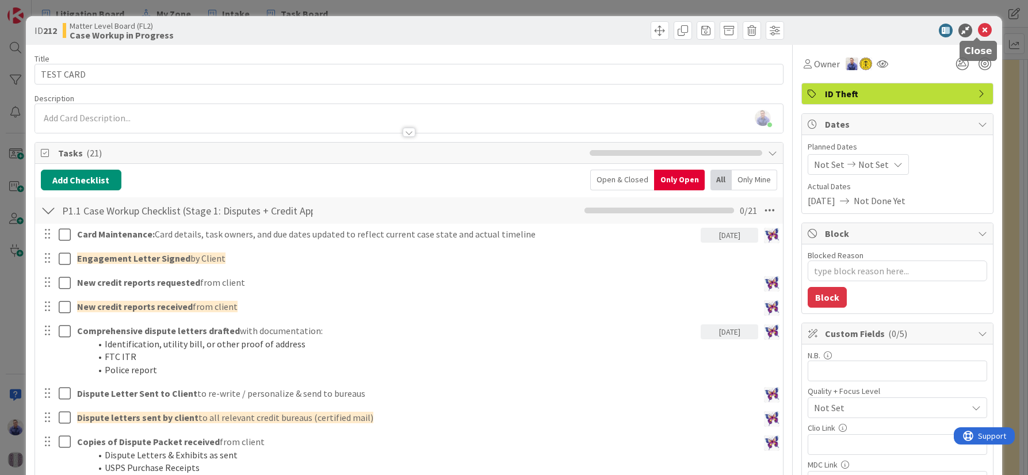
click at [978, 31] on icon at bounding box center [985, 31] width 14 height 14
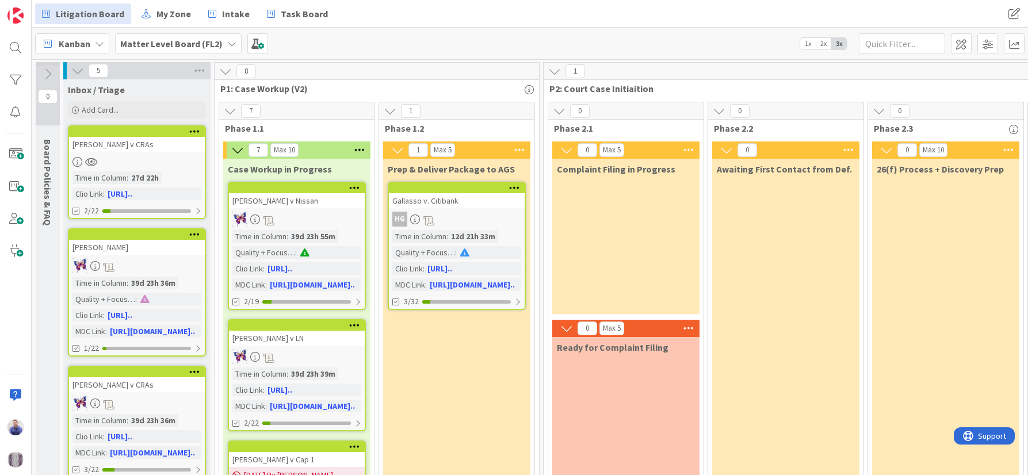
click at [521, 152] on icon at bounding box center [519, 149] width 15 height 17
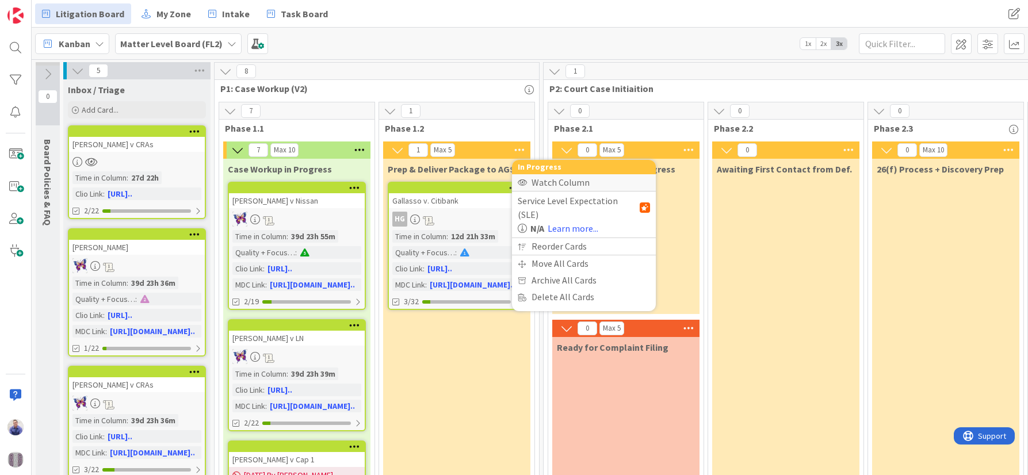
click at [537, 183] on div "Watch Column" at bounding box center [584, 182] width 144 height 17
click at [171, 17] on span "My Zone" at bounding box center [173, 14] width 35 height 14
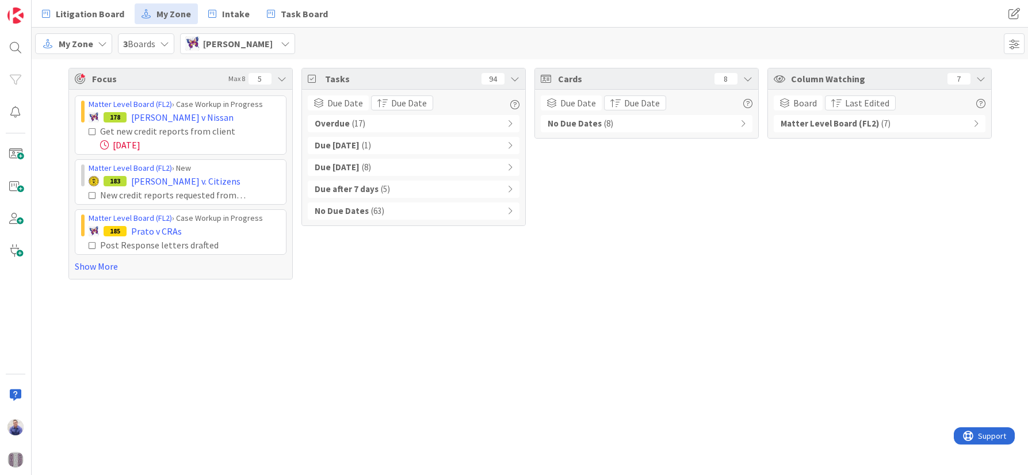
click at [281, 47] on icon at bounding box center [285, 43] width 9 height 9
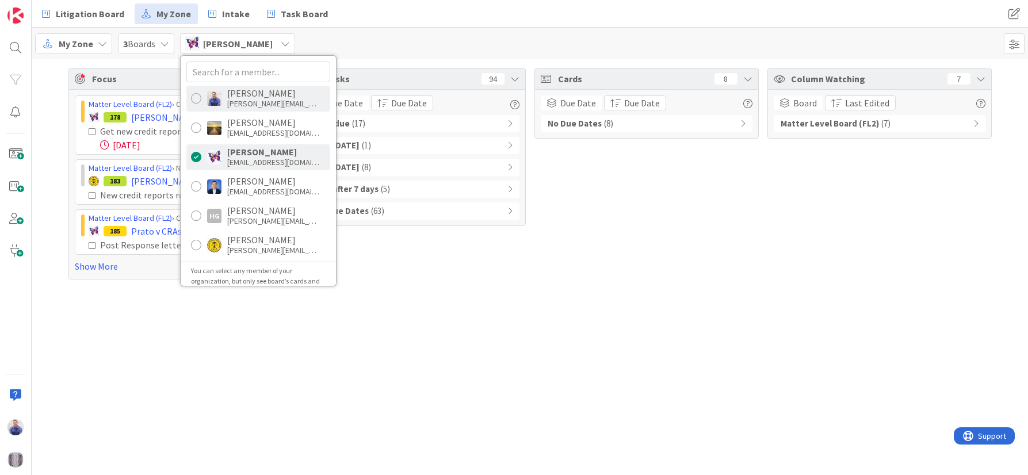
click at [264, 98] on div "[PERSON_NAME]" at bounding box center [273, 93] width 92 height 10
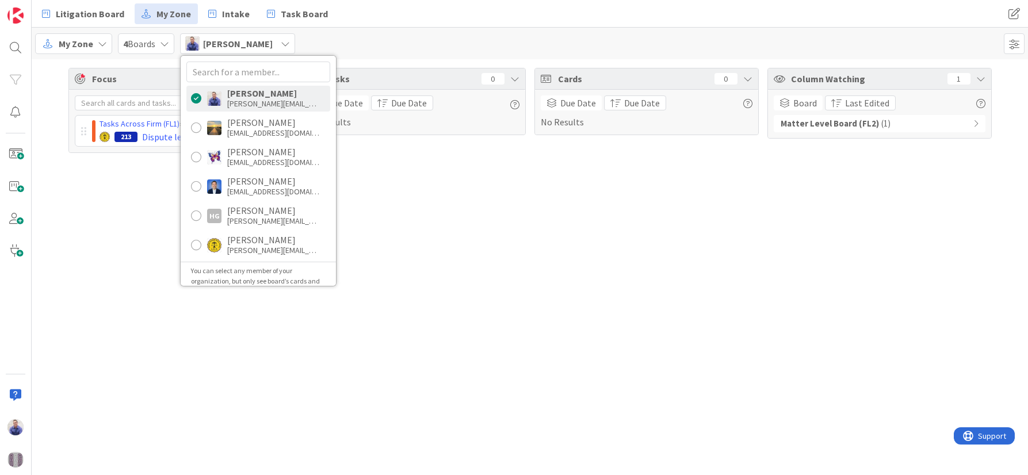
click at [978, 124] on div "Matter Level Board (FL2) ( 1 )" at bounding box center [880, 123] width 212 height 17
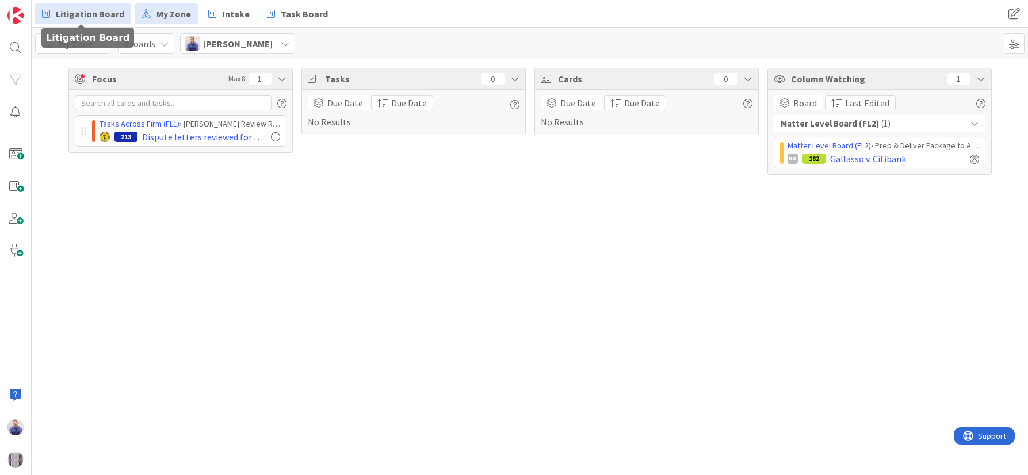
click at [108, 14] on span "Litigation Board" at bounding box center [90, 14] width 68 height 14
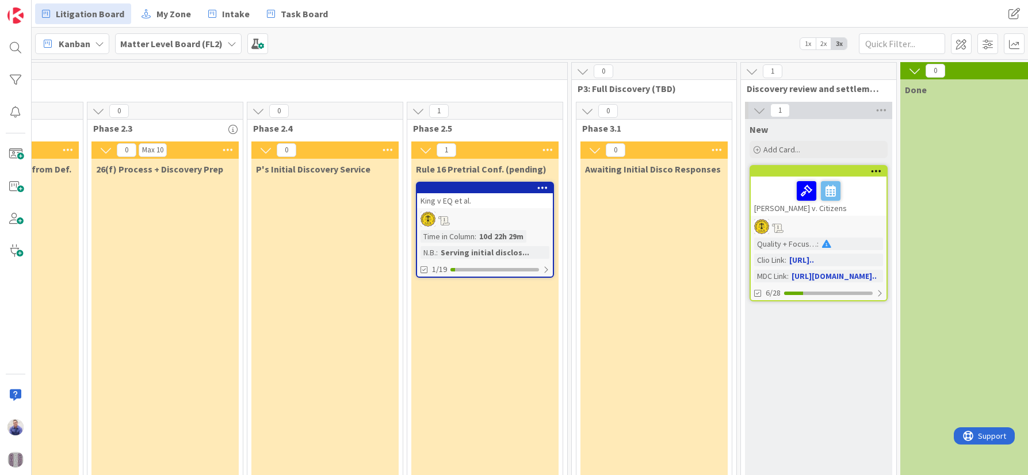
scroll to position [0, 782]
click at [230, 36] on div "Matter Level Board (FL2)" at bounding box center [178, 43] width 127 height 21
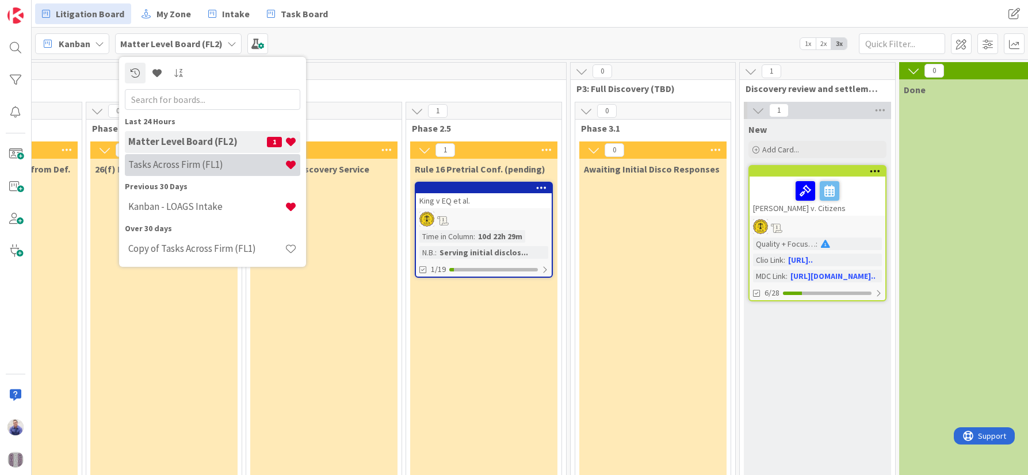
click at [192, 168] on h4 "Tasks Across Firm (FL1)" at bounding box center [206, 165] width 156 height 12
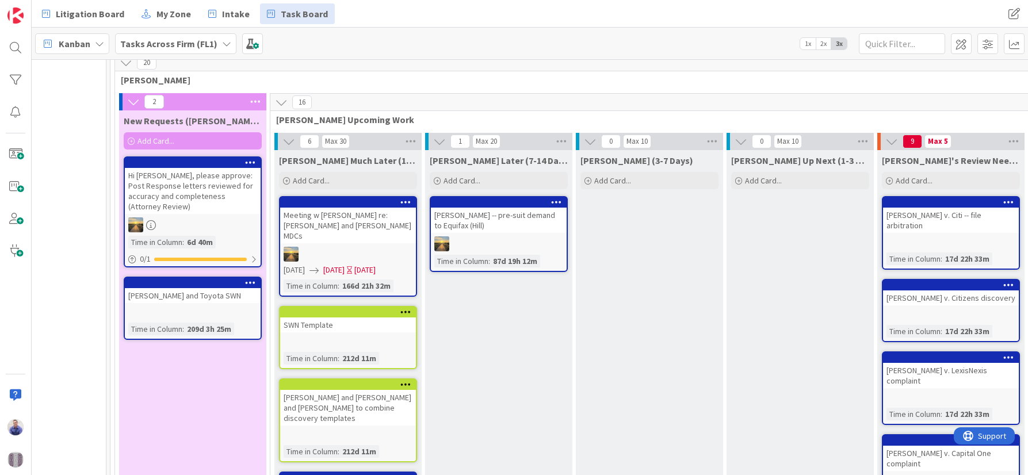
scroll to position [48, 0]
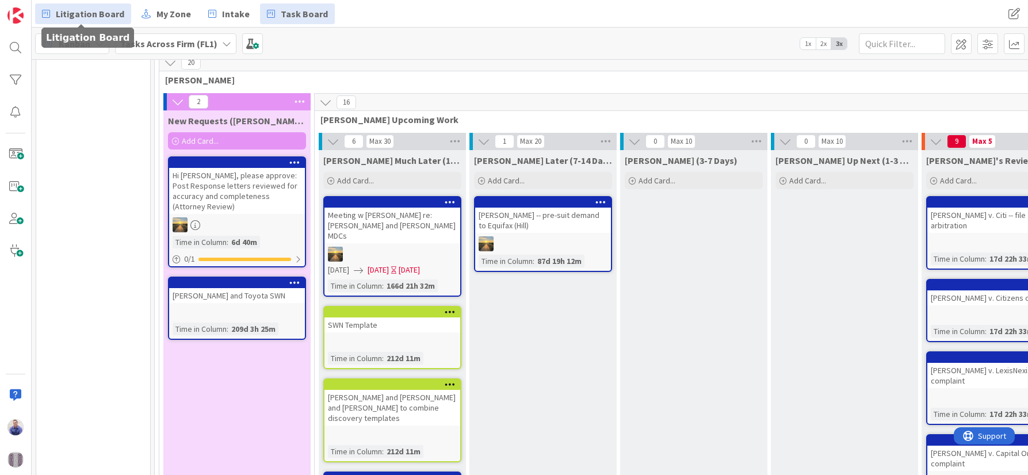
click at [105, 15] on span "Litigation Board" at bounding box center [90, 14] width 68 height 14
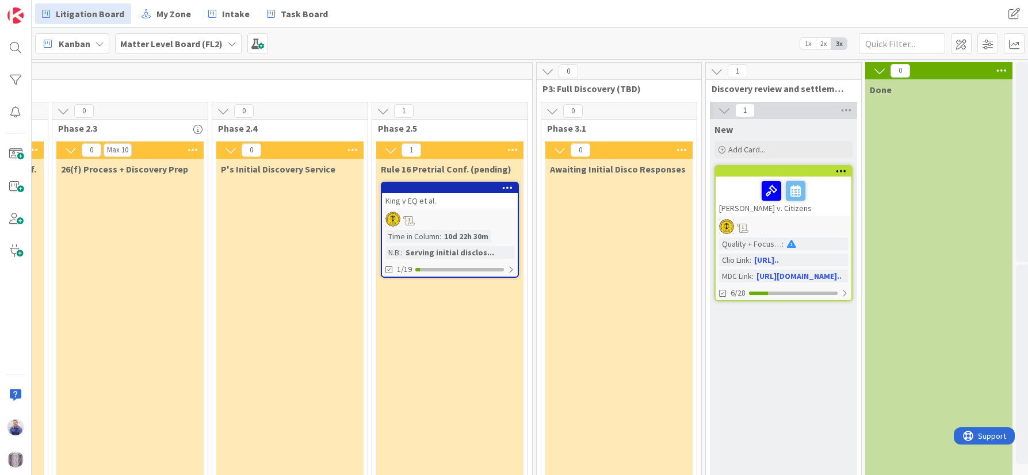
scroll to position [0, 874]
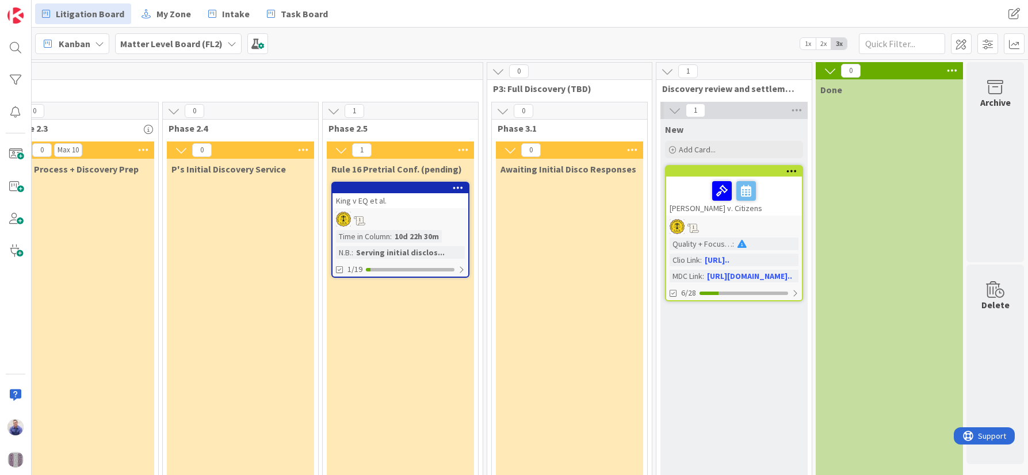
drag, startPoint x: 469, startPoint y: 471, endPoint x: 35, endPoint y: 1, distance: 639.5
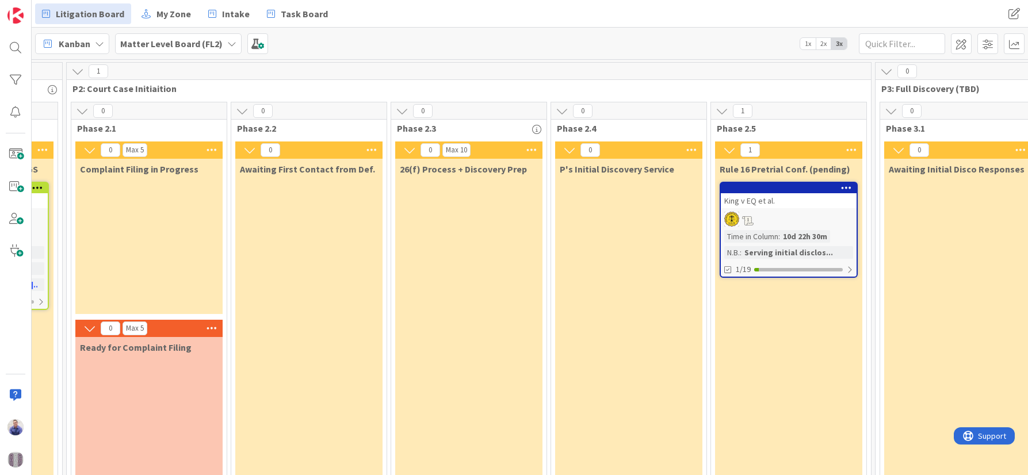
scroll to position [0, 486]
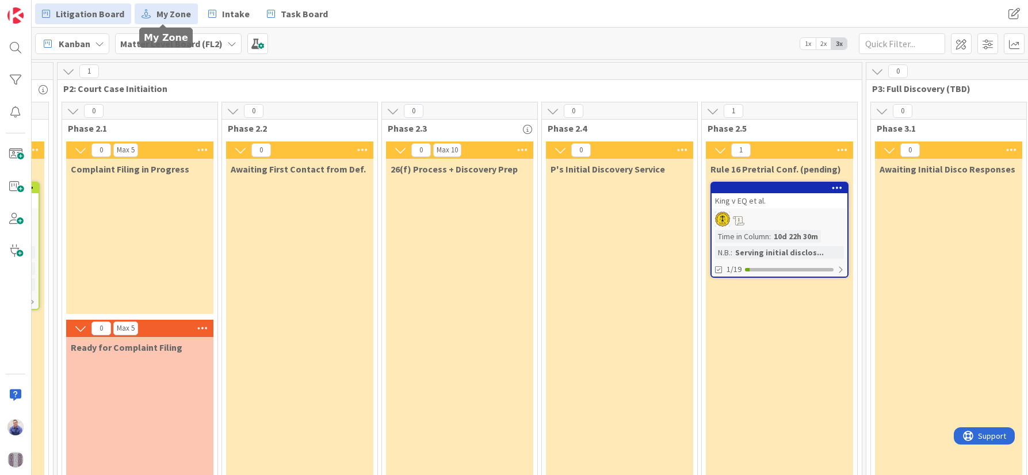
click at [148, 12] on link "My Zone" at bounding box center [166, 13] width 63 height 21
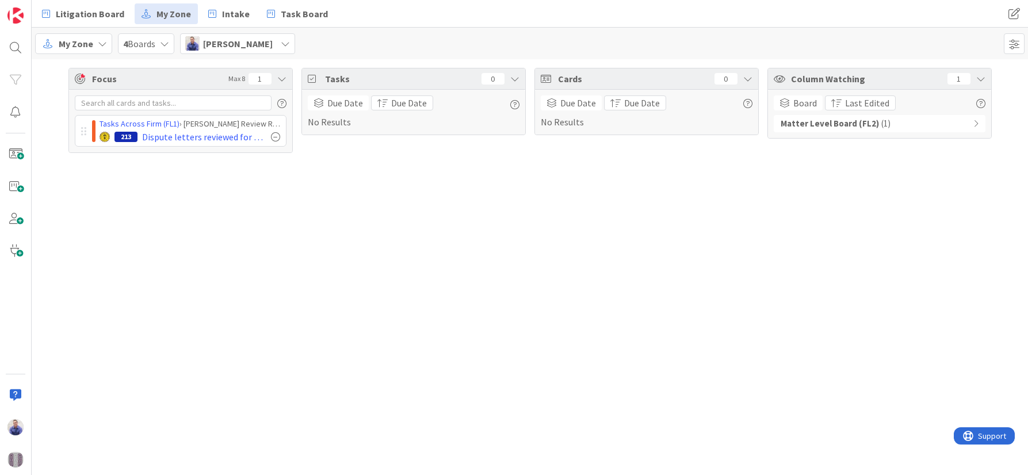
click at [238, 47] on span "[PERSON_NAME]" at bounding box center [238, 44] width 70 height 14
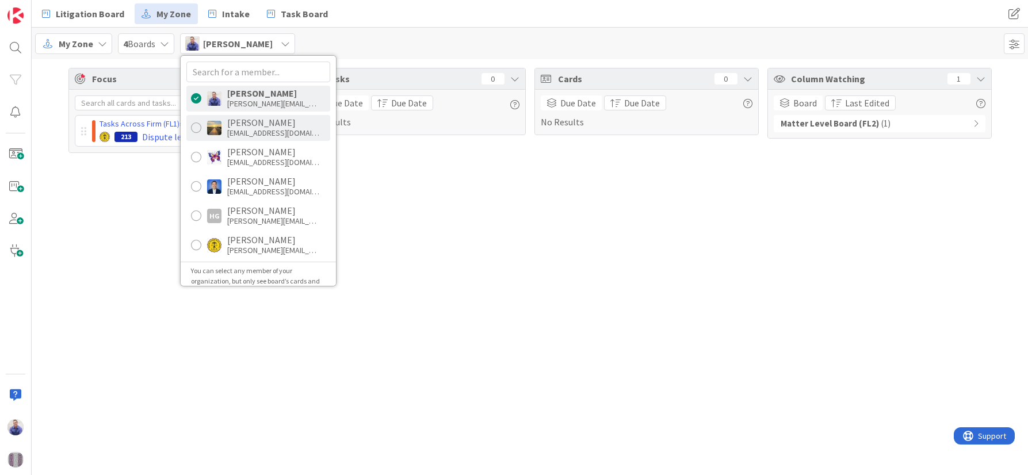
click at [243, 123] on div "[PERSON_NAME]" at bounding box center [273, 122] width 92 height 10
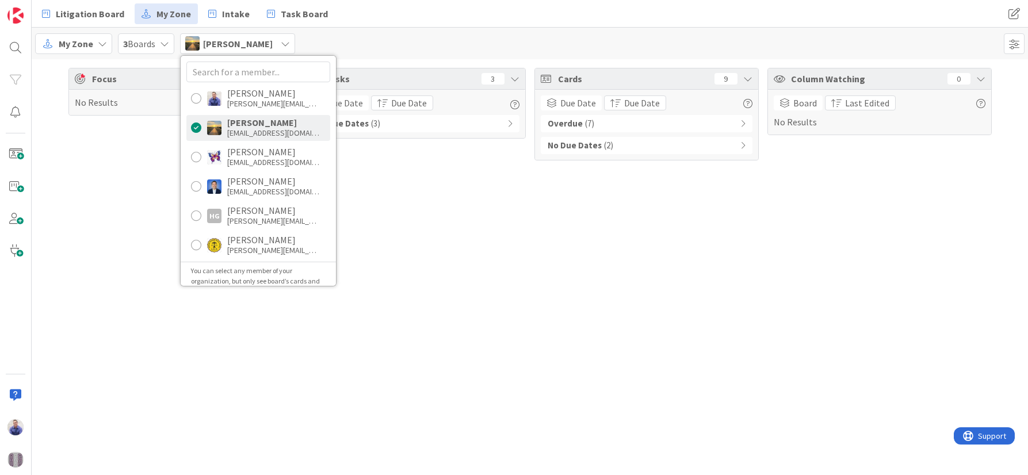
click at [550, 250] on div "Focus Max 8 0 No Results Tasks 3 Due Date Due Date No Due Dates ( 3 ) Cards 9 D…" at bounding box center [530, 267] width 996 height 416
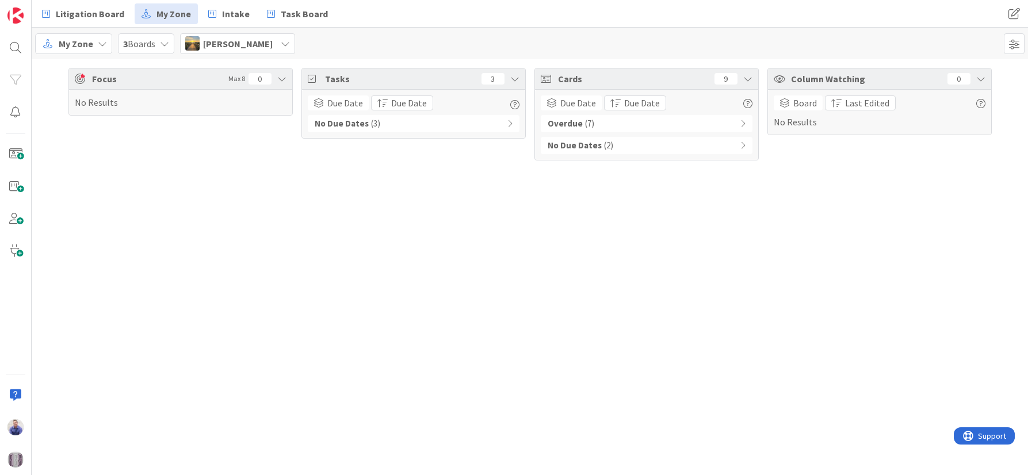
click at [509, 126] on icon at bounding box center [509, 124] width 5 height 8
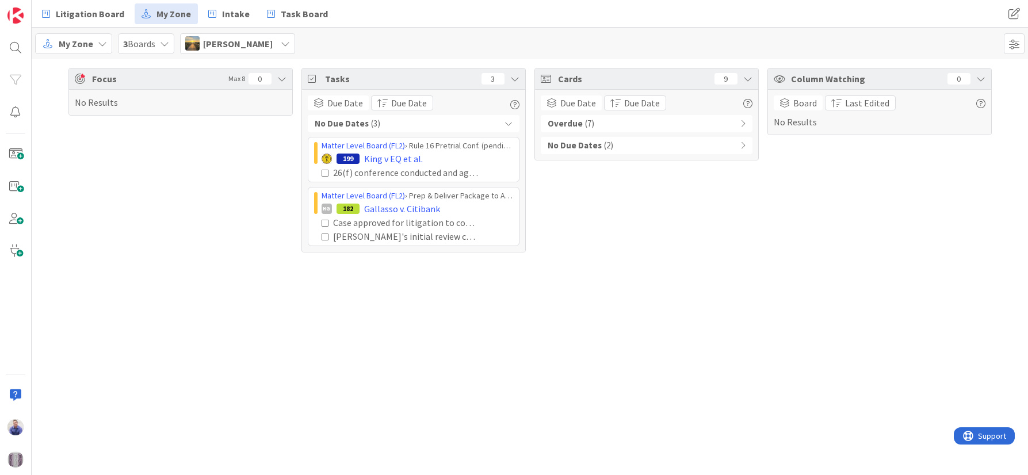
click at [738, 123] on div "Overdue ( 7 )" at bounding box center [647, 123] width 212 height 17
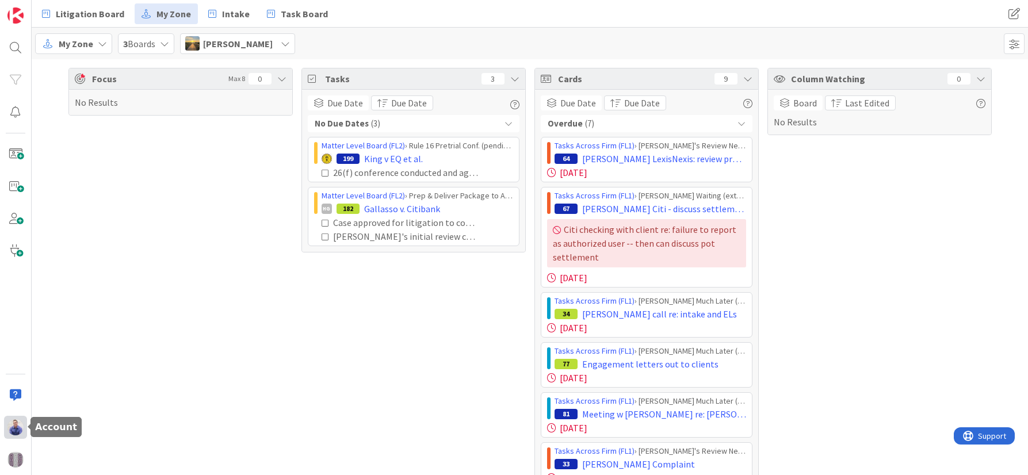
click at [17, 428] on img at bounding box center [15, 427] width 16 height 16
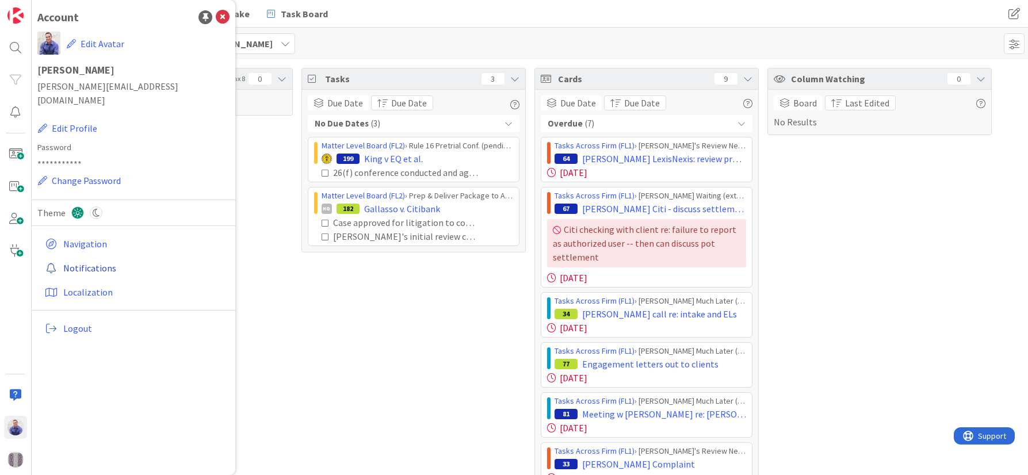
click at [72, 258] on link "Notifications" at bounding box center [134, 268] width 189 height 21
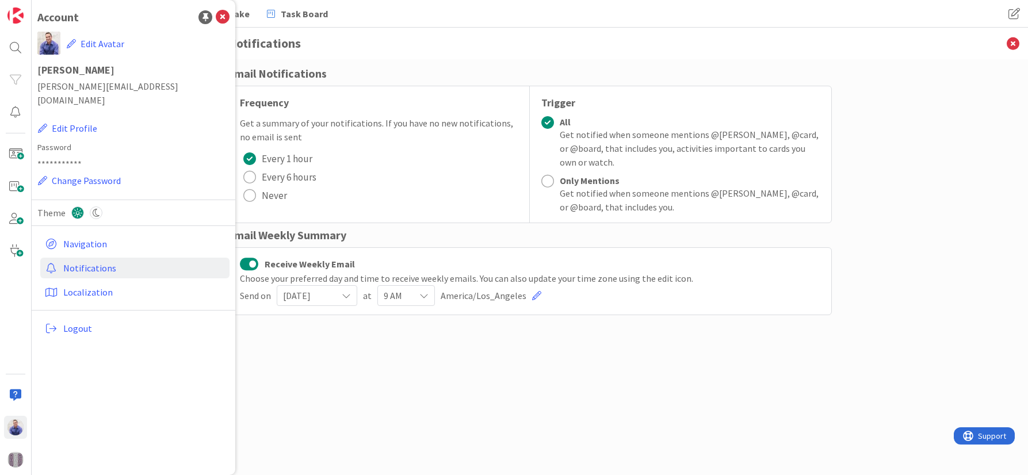
drag, startPoint x: 442, startPoint y: 397, endPoint x: 399, endPoint y: 366, distance: 52.7
click at [443, 396] on div "Email Notifications Frequency Get a summary of your notifications. If you have …" at bounding box center [530, 255] width 604 height 381
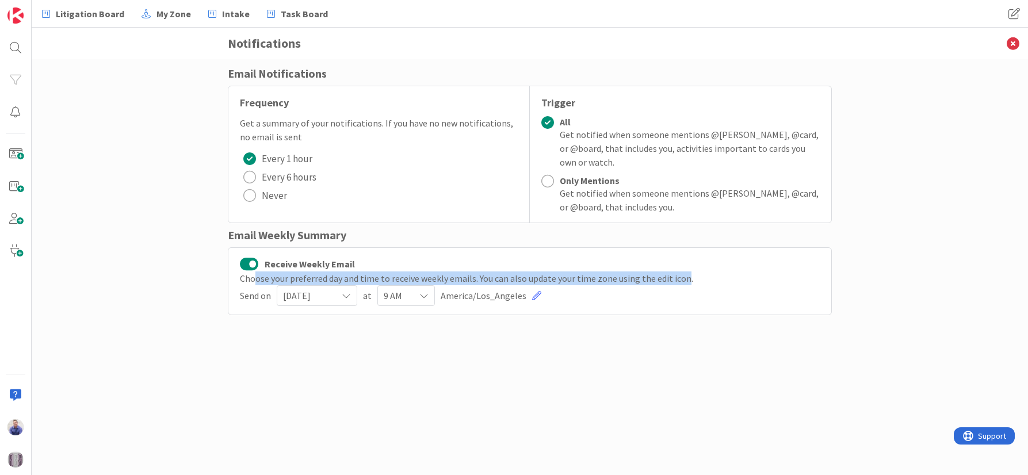
drag, startPoint x: 255, startPoint y: 281, endPoint x: 682, endPoint y: 274, distance: 427.4
click at [682, 274] on div "Choose your preferred day and time to receive weekly emails. You can also updat…" at bounding box center [530, 278] width 580 height 14
click at [346, 295] on icon at bounding box center [346, 295] width 9 height 9
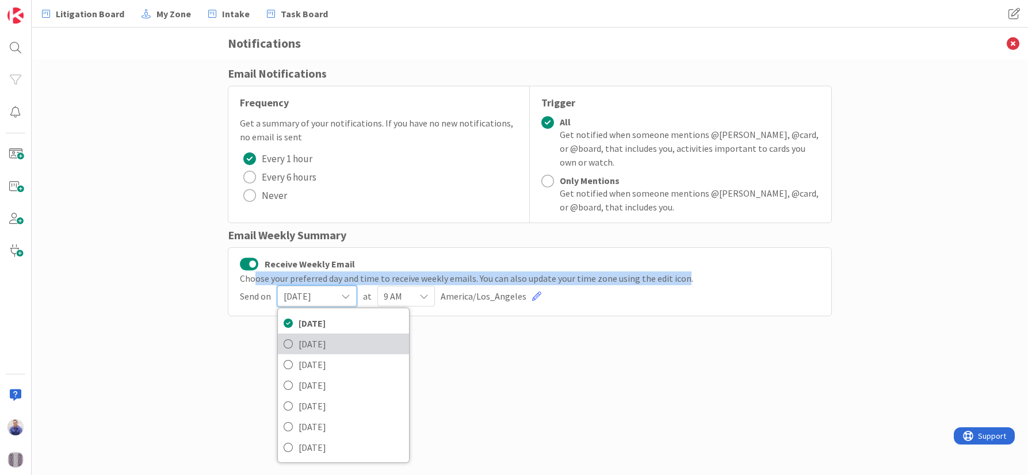
drag, startPoint x: 326, startPoint y: 345, endPoint x: 370, endPoint y: 326, distance: 48.4
click at [330, 342] on span "Monday" at bounding box center [351, 343] width 105 height 17
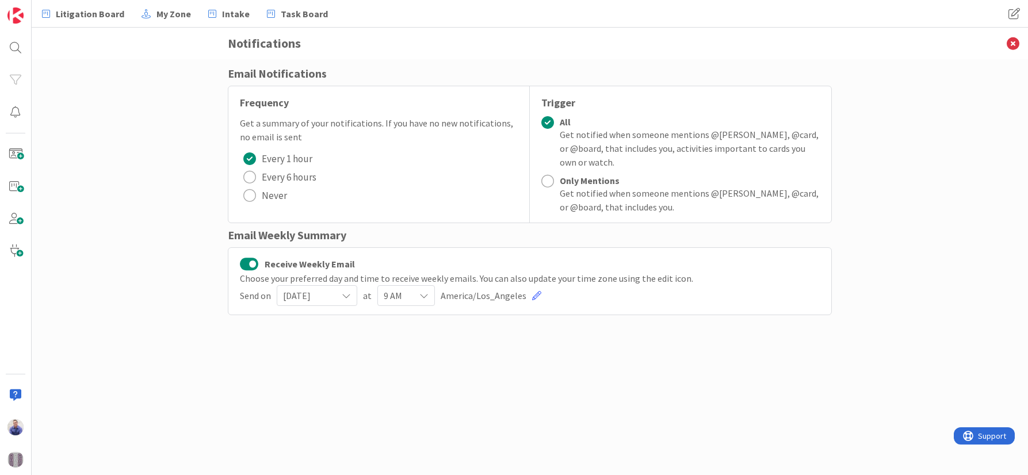
click at [414, 295] on div "9 AM" at bounding box center [406, 295] width 58 height 21
click at [599, 327] on div "Email Notifications Frequency Get a summary of your notifications. If you have …" at bounding box center [530, 255] width 604 height 381
drag, startPoint x: 229, startPoint y: 76, endPoint x: 329, endPoint y: 75, distance: 100.1
click at [329, 75] on div "Email Notifications Frequency Get a summary of your notifications. If you have …" at bounding box center [530, 267] width 996 height 416
click at [103, 100] on div "Email Notifications Frequency Get a summary of your notifications. If you have …" at bounding box center [530, 267] width 996 height 416
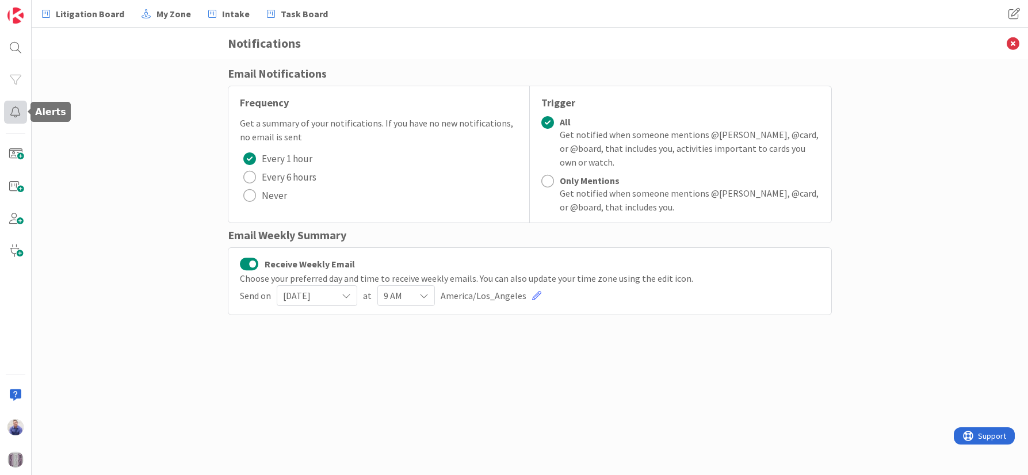
click at [14, 116] on div at bounding box center [15, 112] width 23 height 23
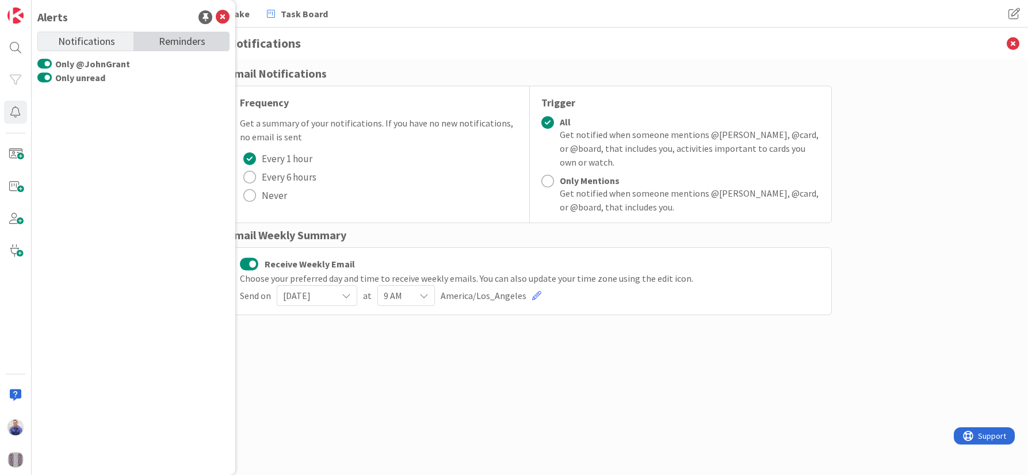
click at [198, 41] on span "Reminders" at bounding box center [182, 40] width 47 height 16
click at [67, 47] on span "Notifications" at bounding box center [86, 40] width 57 height 16
click at [89, 41] on span "Notifications" at bounding box center [86, 40] width 57 height 16
click at [165, 41] on span "Reminders" at bounding box center [182, 40] width 47 height 16
drag, startPoint x: 95, startPoint y: 45, endPoint x: 123, endPoint y: 45, distance: 27.0
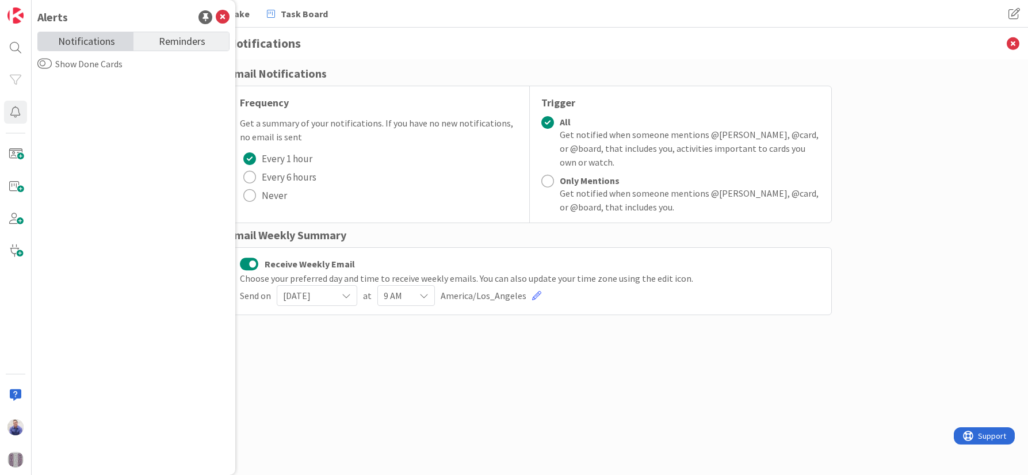
click at [95, 45] on span "Notifications" at bounding box center [86, 40] width 57 height 16
click at [224, 15] on icon at bounding box center [223, 17] width 14 height 14
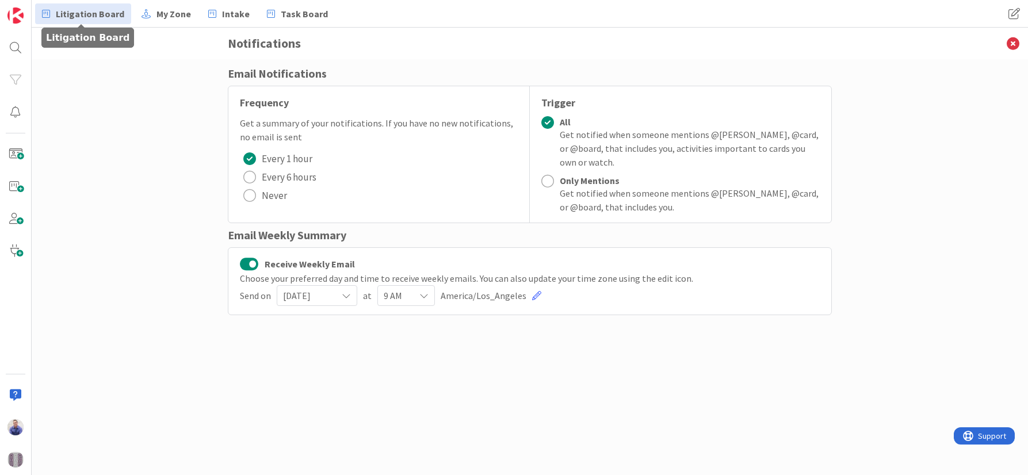
click at [90, 16] on span "Litigation Board" at bounding box center [90, 14] width 68 height 14
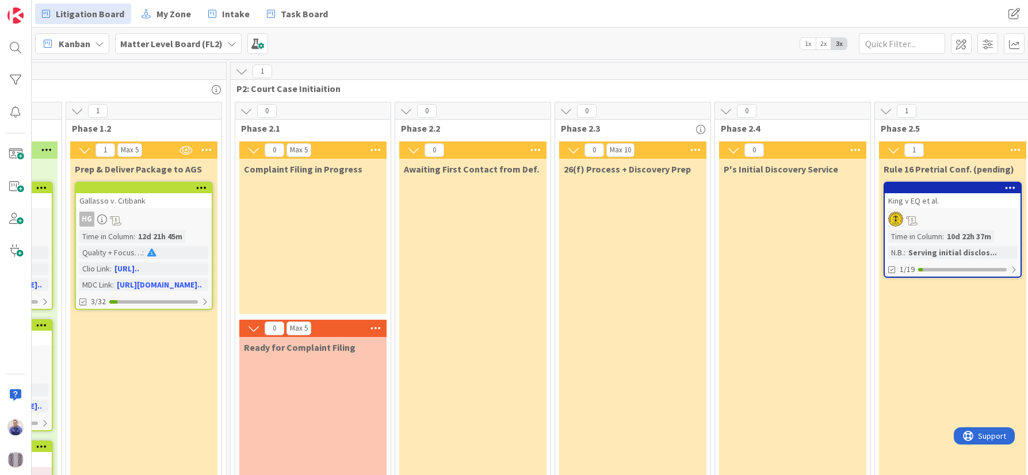
scroll to position [0, 308]
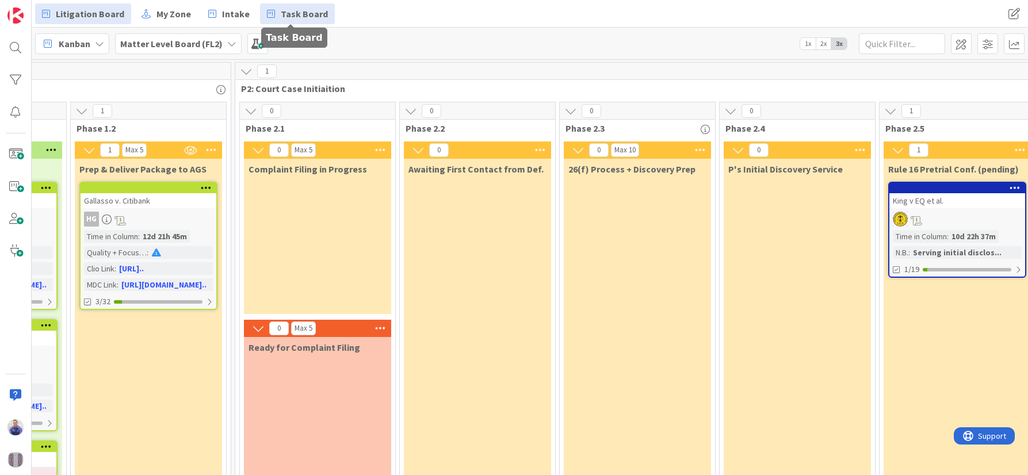
click at [274, 16] on link "Task Board" at bounding box center [297, 13] width 75 height 21
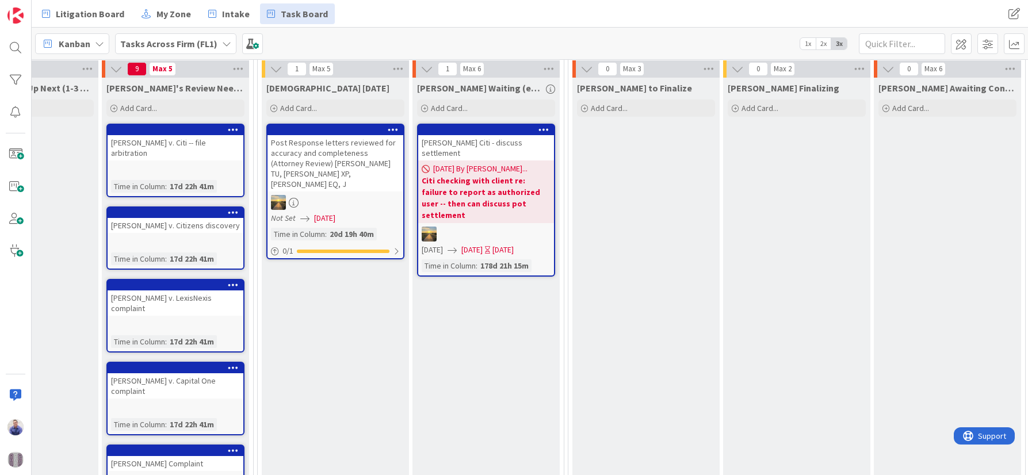
scroll to position [121, 831]
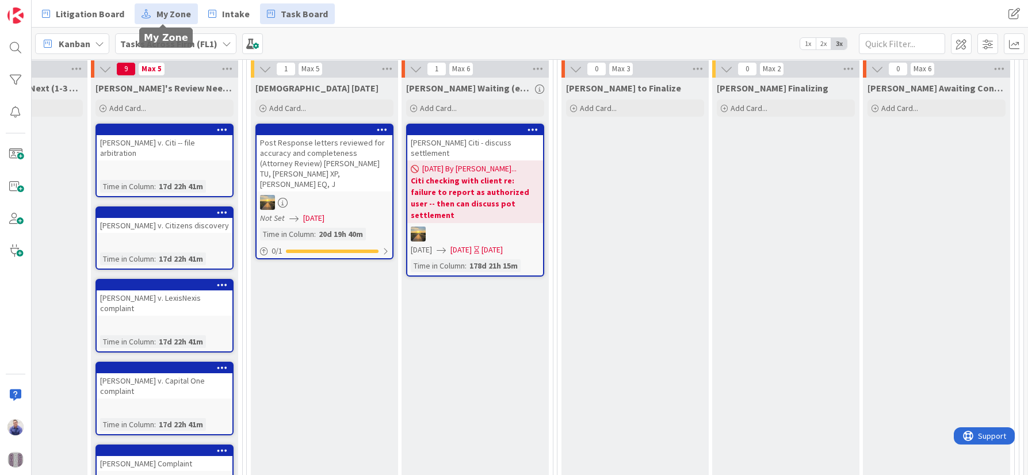
click at [182, 20] on span "My Zone" at bounding box center [173, 14] width 35 height 14
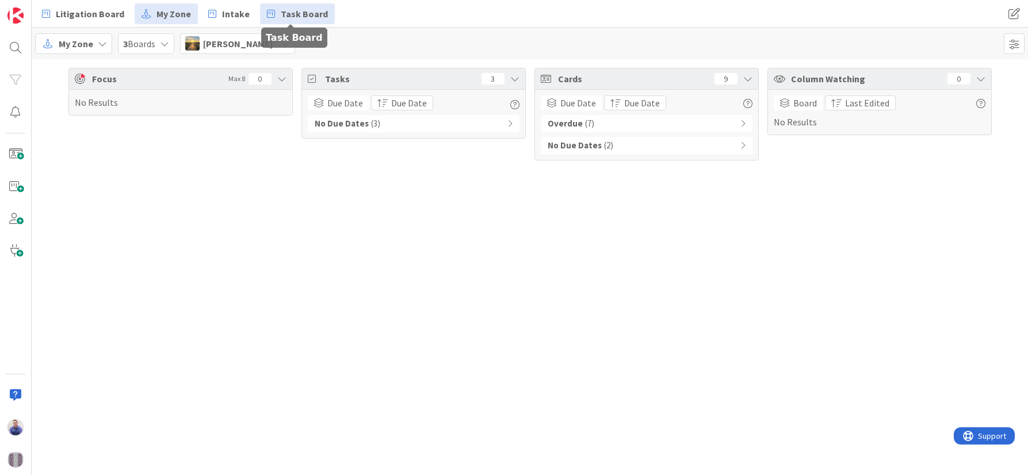
click at [281, 15] on span "Task Board" at bounding box center [304, 14] width 47 height 14
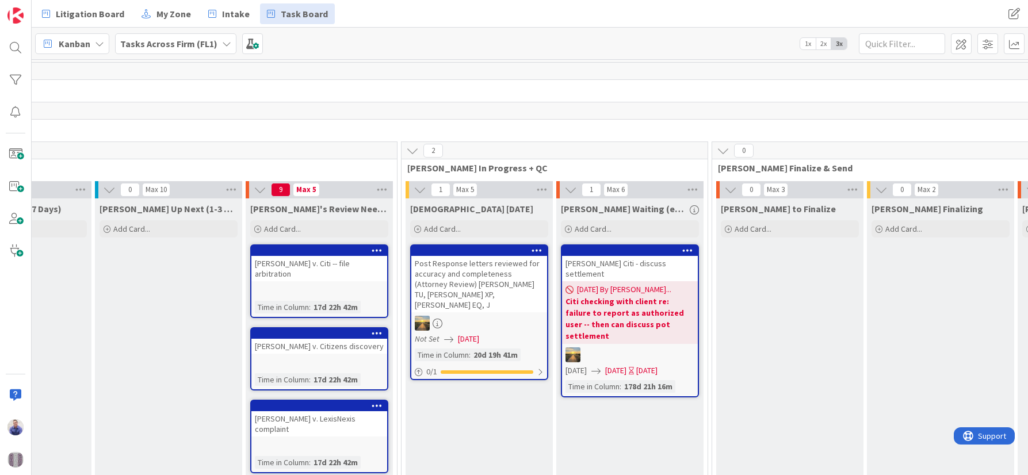
scroll to position [0, 677]
click at [692, 251] on icon at bounding box center [686, 250] width 11 height 8
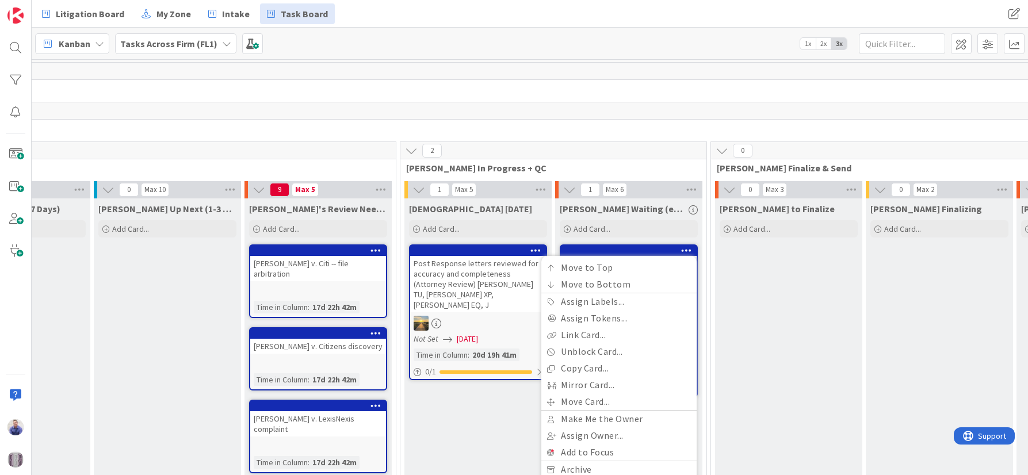
drag, startPoint x: 735, startPoint y: 441, endPoint x: 723, endPoint y: 439, distance: 12.1
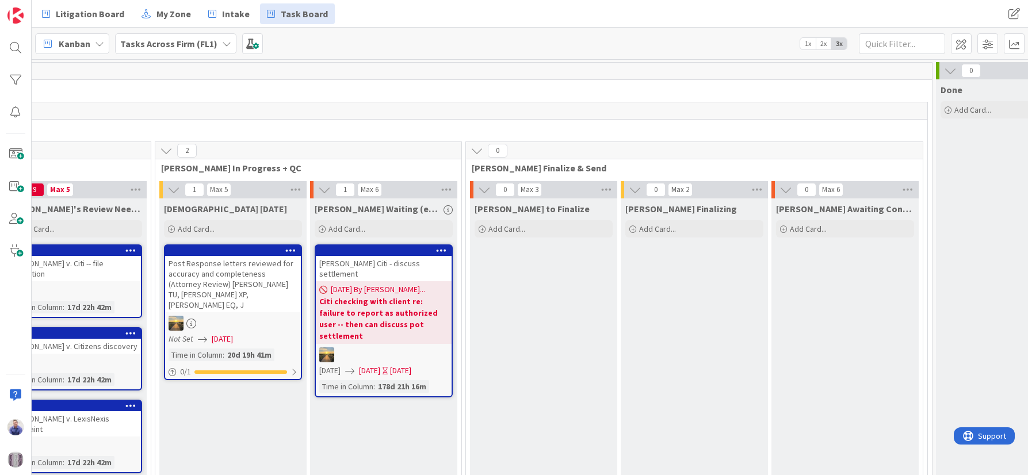
scroll to position [0, 924]
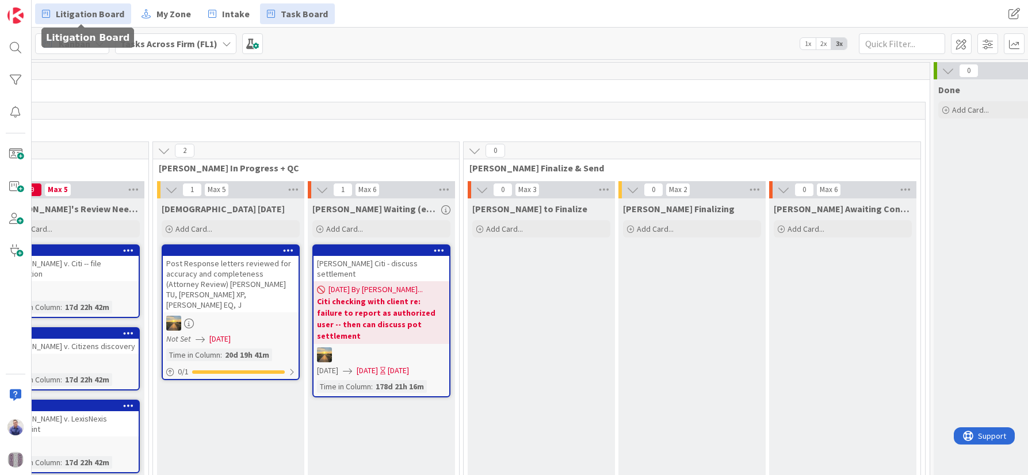
click at [100, 6] on link "Litigation Board" at bounding box center [83, 13] width 96 height 21
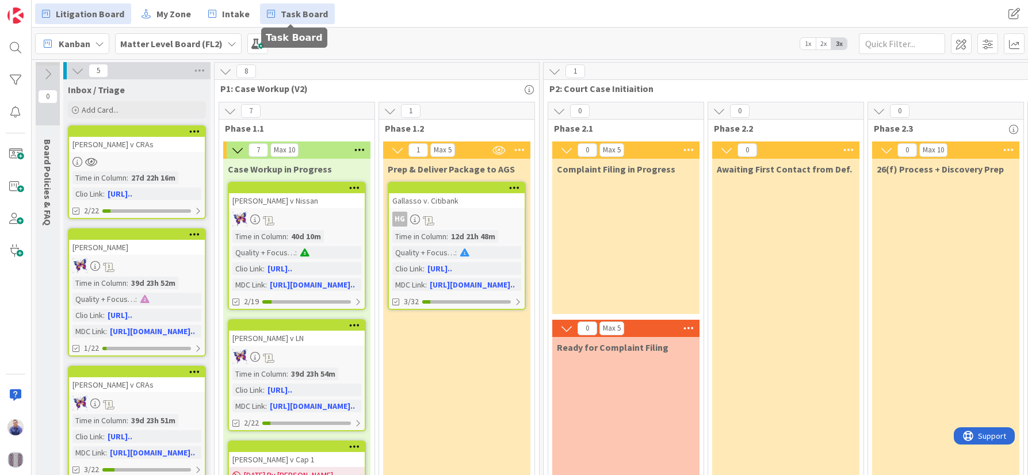
click at [271, 14] on link "Task Board" at bounding box center [297, 13] width 75 height 21
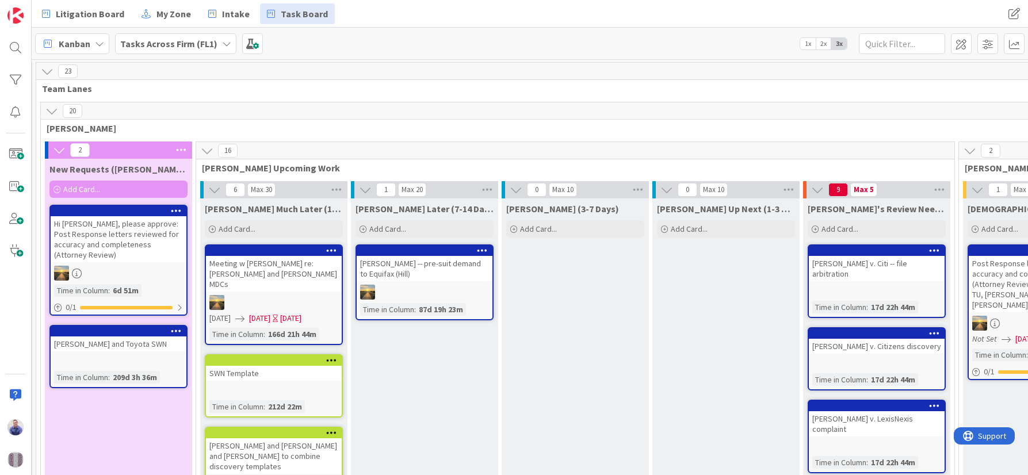
scroll to position [0, 121]
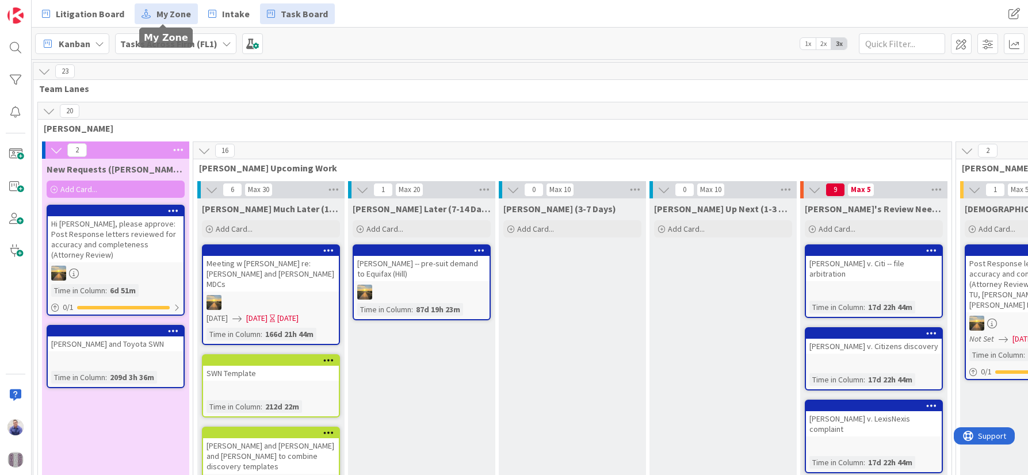
click at [165, 10] on span "My Zone" at bounding box center [173, 14] width 35 height 14
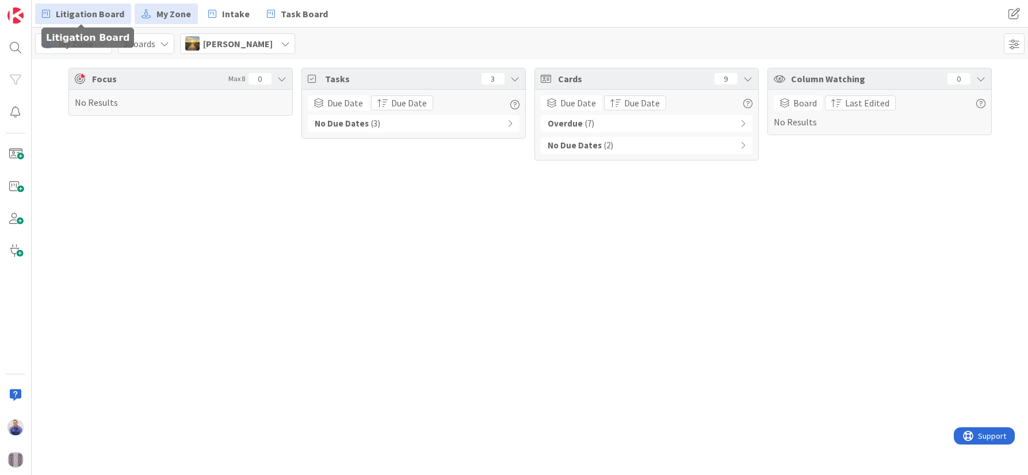
click at [72, 21] on link "Litigation Board" at bounding box center [83, 13] width 96 height 21
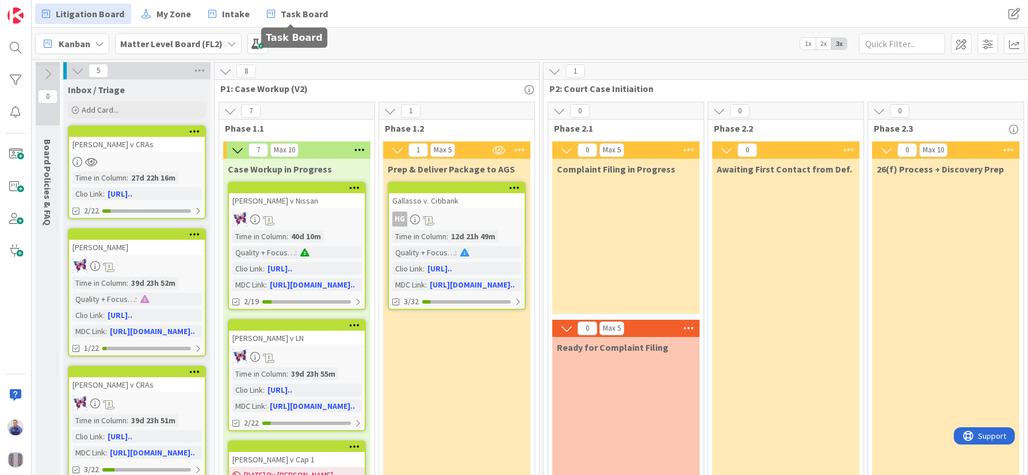
drag, startPoint x: 276, startPoint y: 8, endPoint x: 300, endPoint y: 51, distance: 49.4
click at [281, 9] on span "Task Board" at bounding box center [304, 14] width 47 height 14
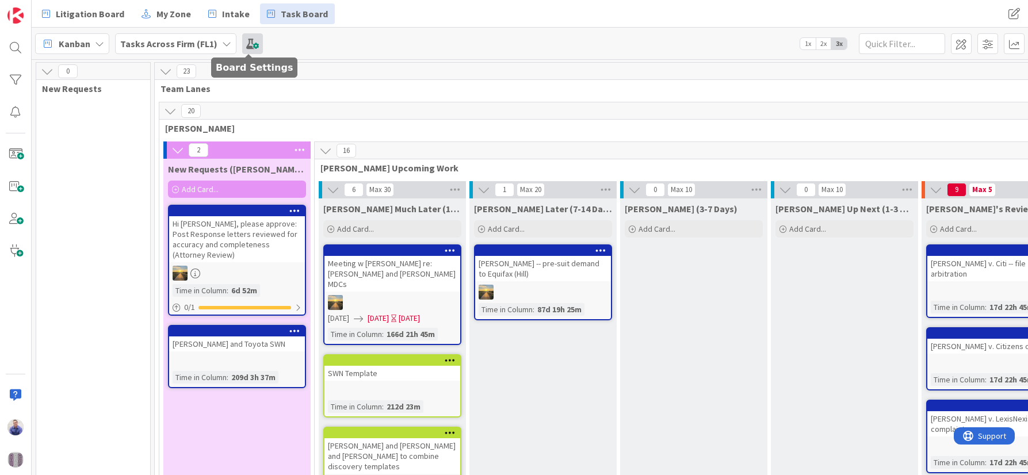
click at [250, 52] on span at bounding box center [252, 43] width 21 height 21
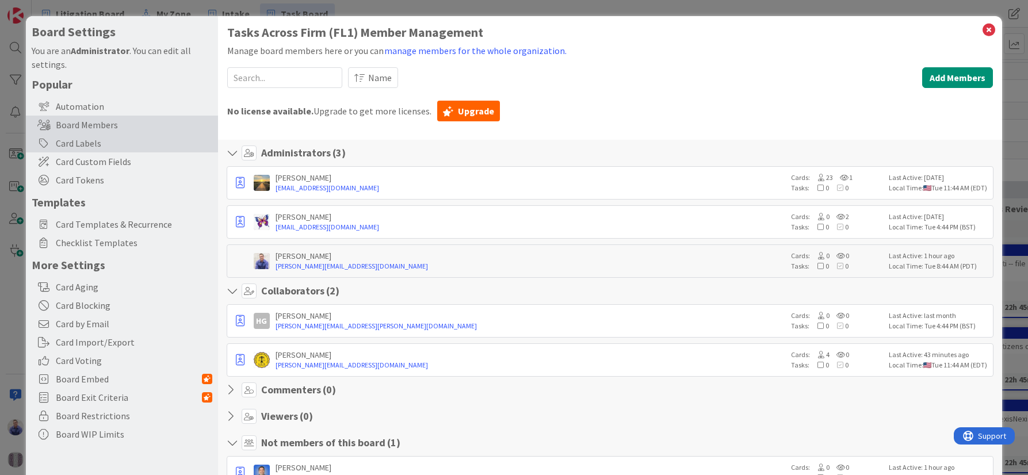
click at [81, 147] on div "Card Labels" at bounding box center [122, 143] width 192 height 18
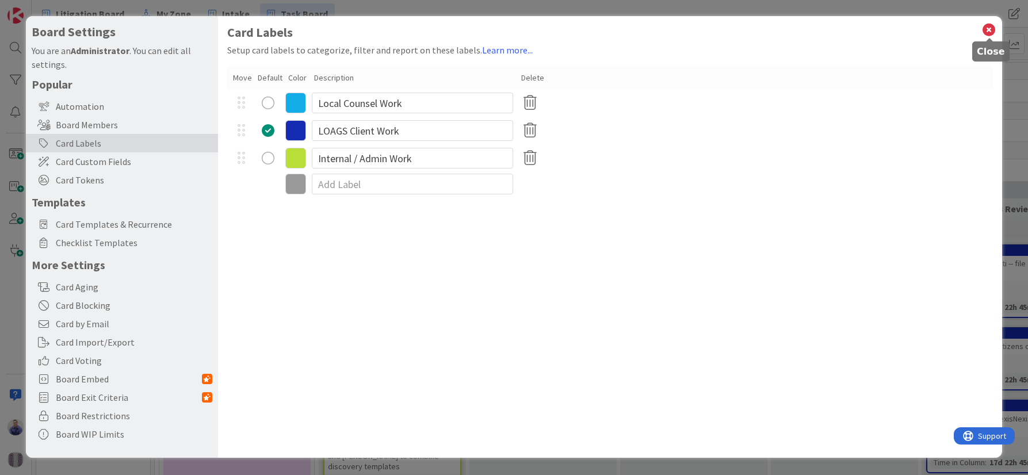
click at [988, 31] on icon at bounding box center [988, 30] width 15 height 16
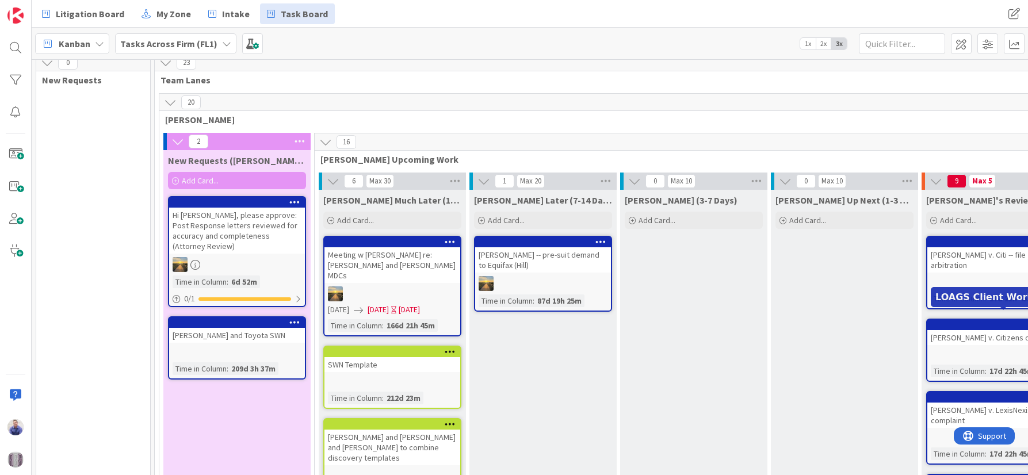
scroll to position [12, 0]
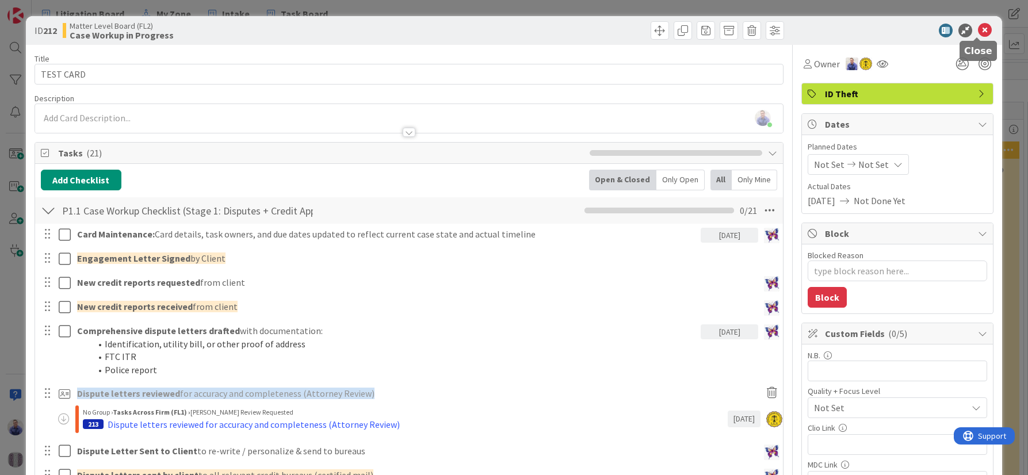
click at [979, 29] on icon at bounding box center [985, 31] width 14 height 14
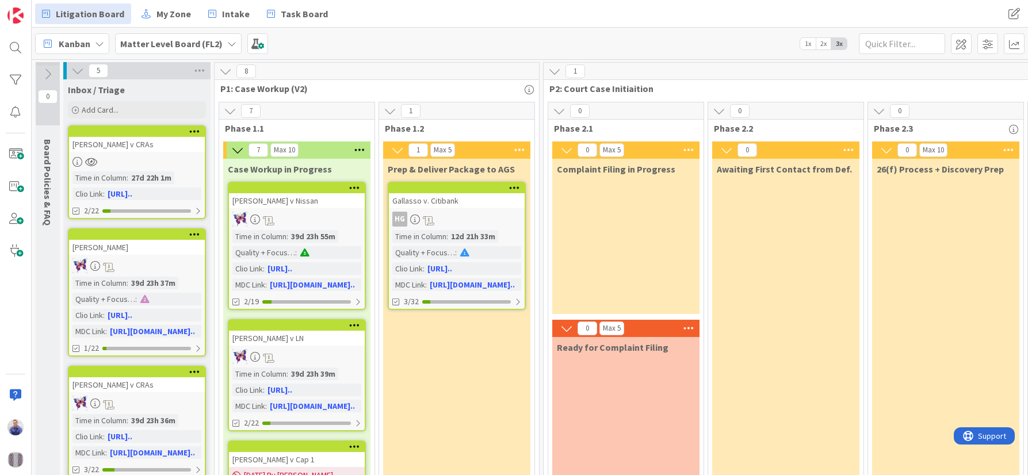
click at [161, 44] on b "Matter Level Board (FL2)" at bounding box center [171, 44] width 102 height 12
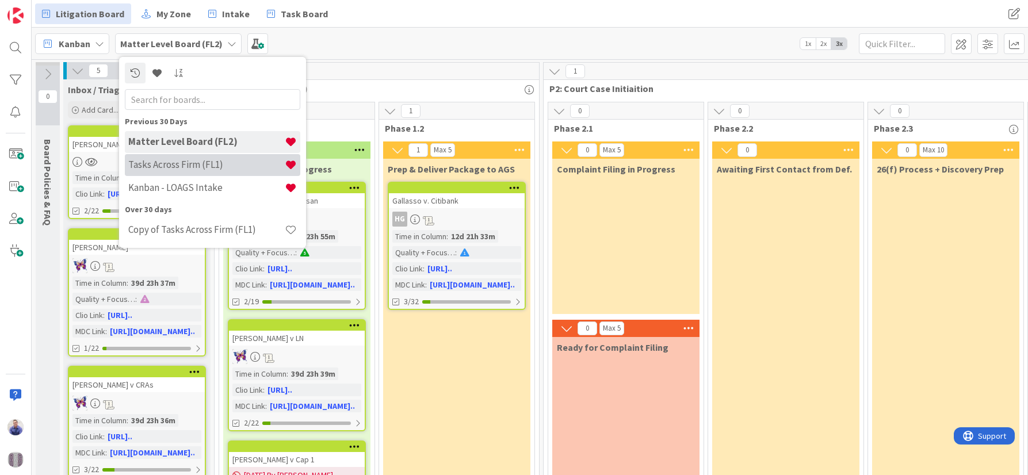
click at [186, 166] on h4 "Tasks Across Firm (FL1)" at bounding box center [206, 165] width 156 height 12
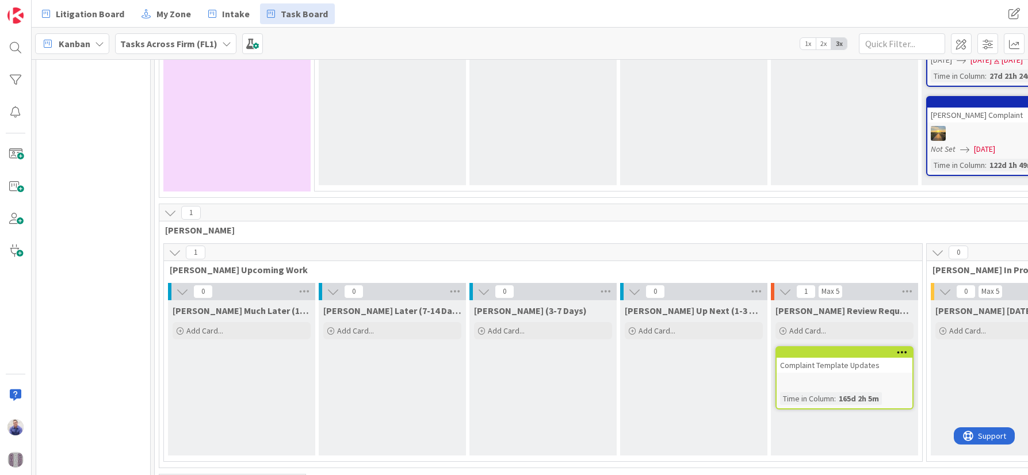
scroll to position [809, 0]
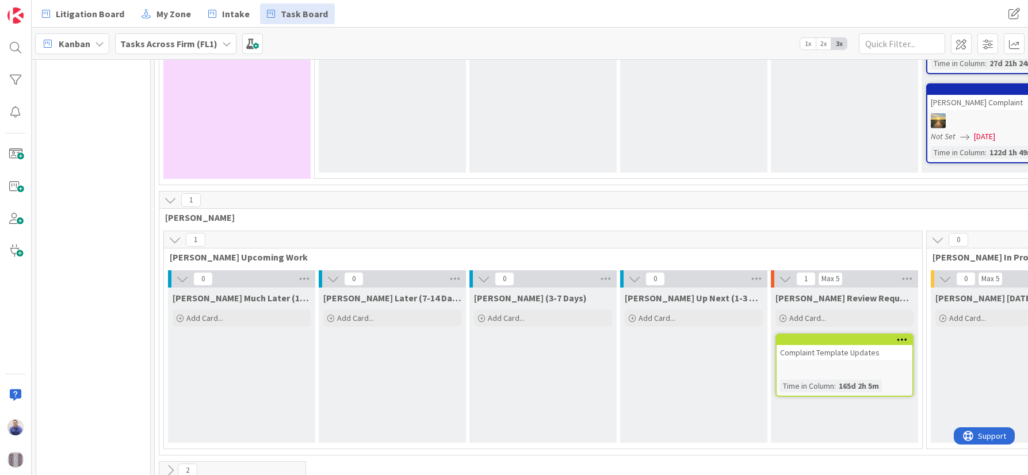
click at [175, 464] on icon at bounding box center [170, 470] width 13 height 13
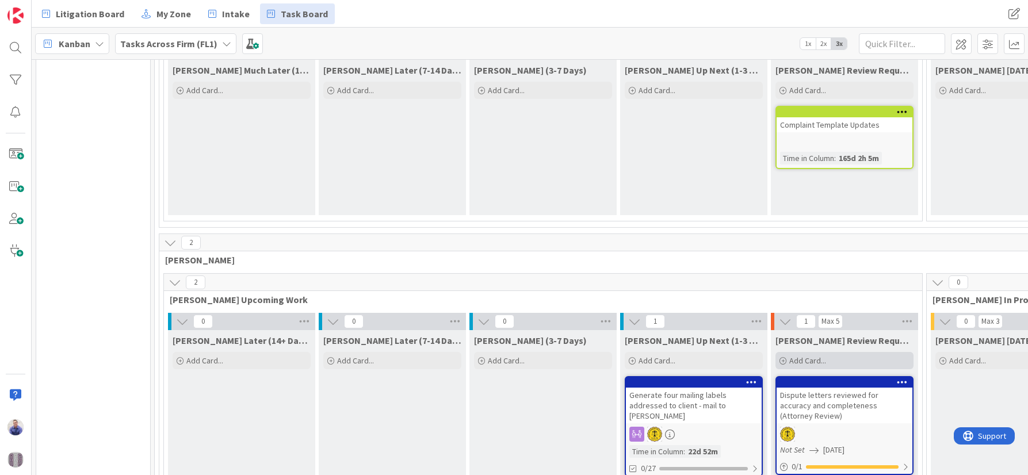
scroll to position [1039, 0]
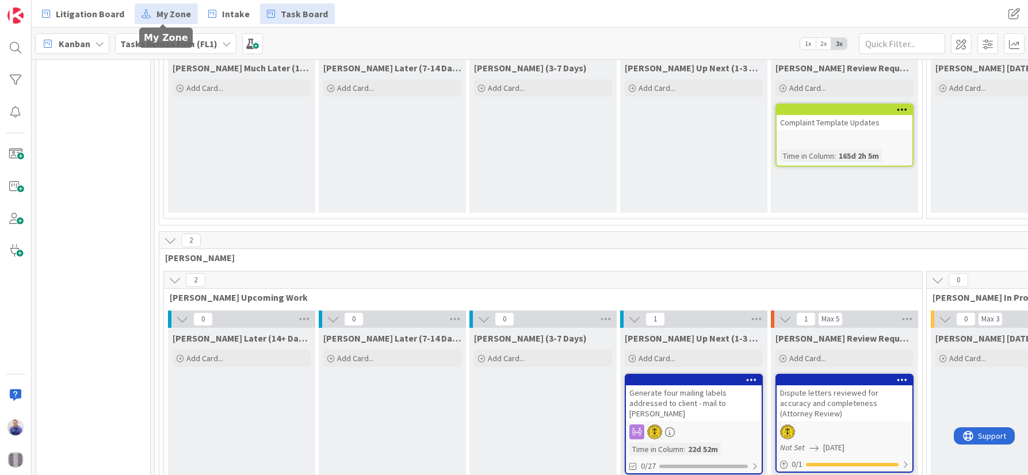
click at [177, 7] on span "My Zone" at bounding box center [173, 14] width 35 height 14
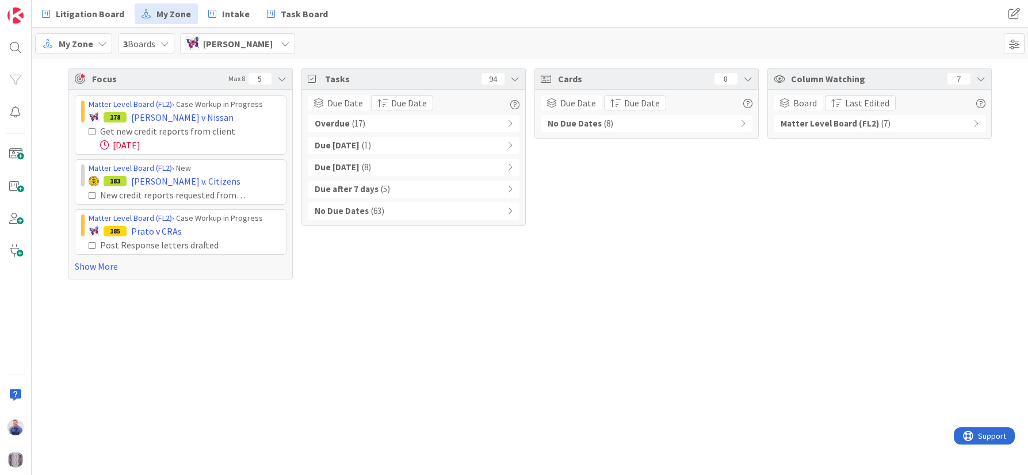
click at [257, 42] on span "[PERSON_NAME]" at bounding box center [238, 44] width 70 height 14
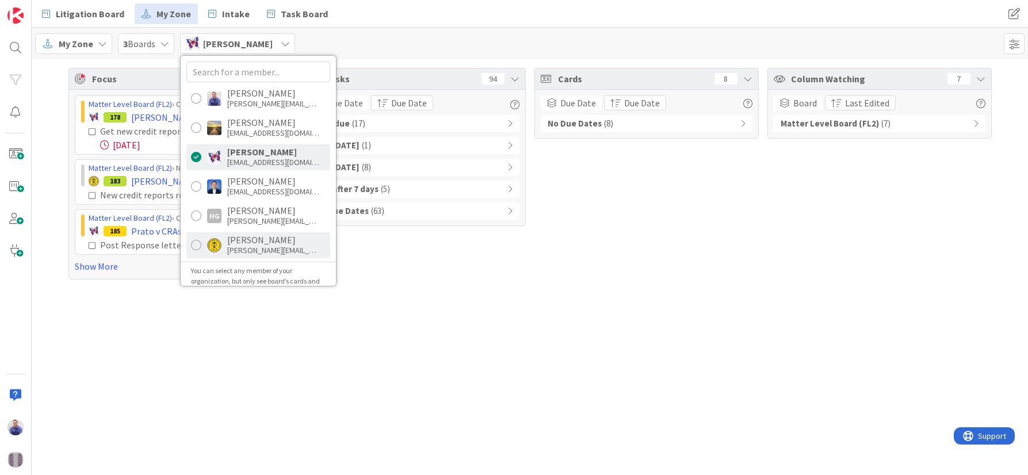
click at [267, 239] on div "[PERSON_NAME]" at bounding box center [273, 240] width 92 height 10
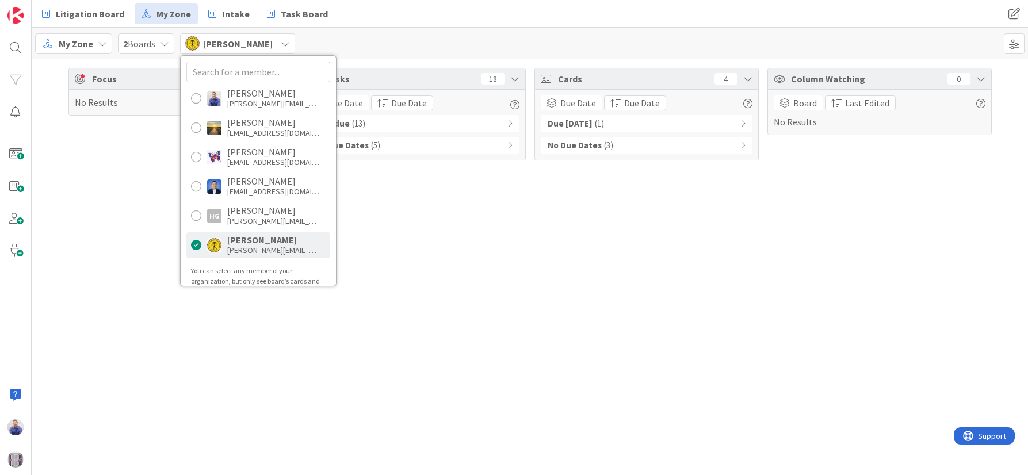
drag, startPoint x: 475, startPoint y: 51, endPoint x: 360, endPoint y: 45, distance: 115.2
click at [475, 51] on div "My Zone 2 Boards [PERSON_NAME] [PERSON_NAME] [PERSON_NAME][EMAIL_ADDRESS][DOMAI…" at bounding box center [530, 44] width 996 height 32
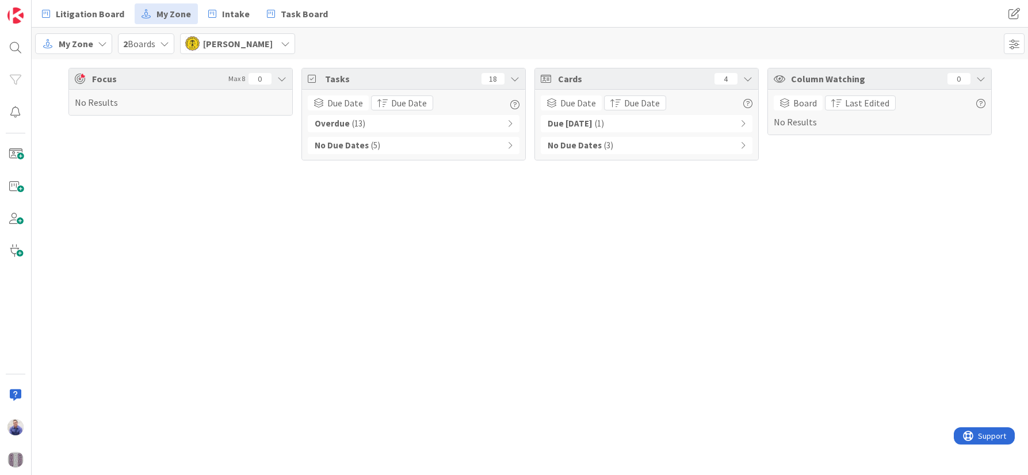
click at [744, 125] on icon at bounding box center [742, 124] width 5 height 8
click at [747, 198] on div "No Due Dates ( 3 )" at bounding box center [647, 195] width 212 height 17
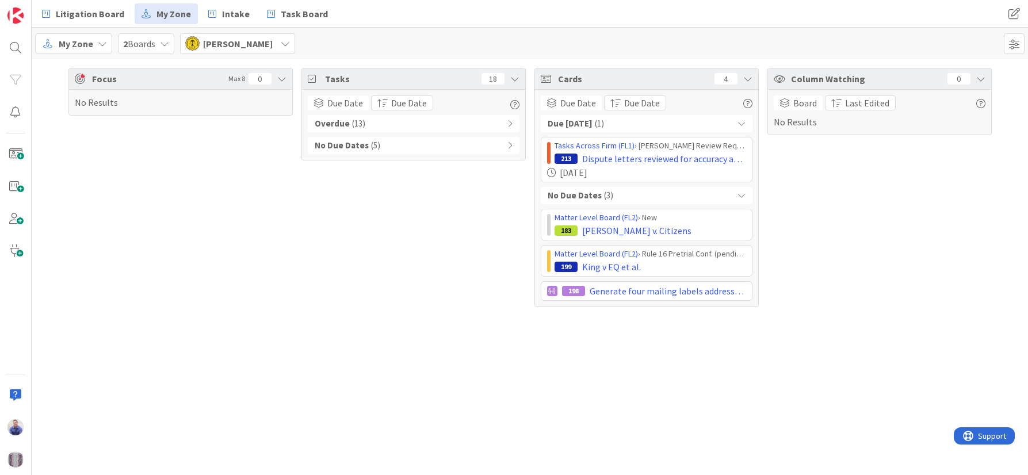
click at [511, 119] on div "Overdue ( 13 )" at bounding box center [414, 123] width 212 height 17
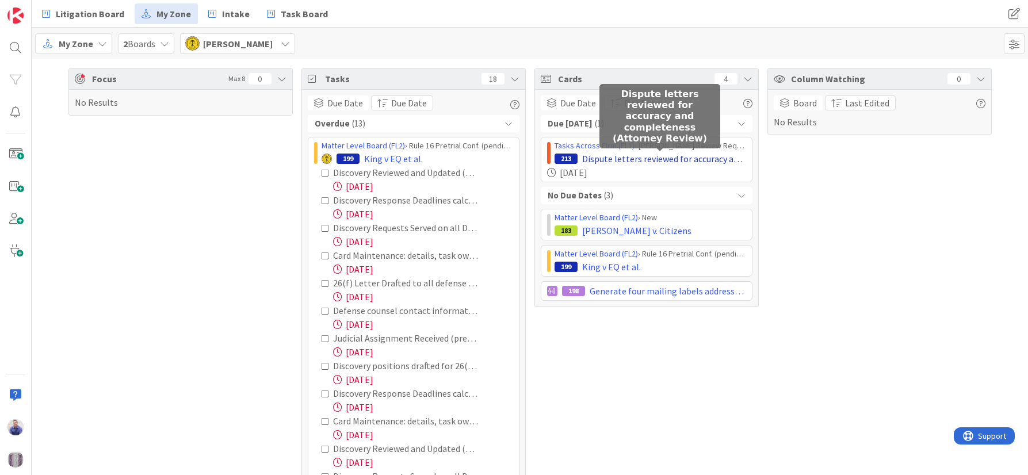
click at [646, 162] on span "Dispute letters reviewed for accuracy and completeness (Attorney Review)" at bounding box center [664, 159] width 164 height 14
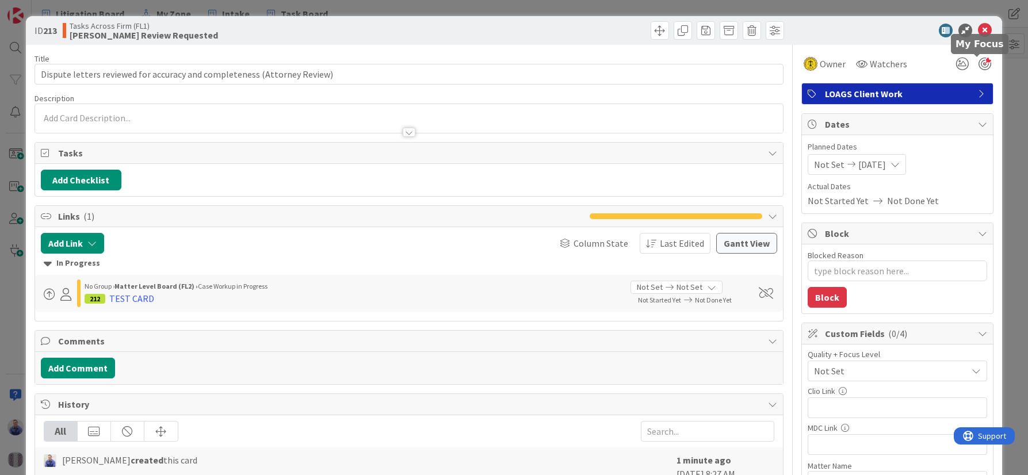
click at [978, 62] on div at bounding box center [984, 64] width 13 height 13
type textarea "x"
click at [978, 31] on icon at bounding box center [985, 31] width 14 height 14
